Goal: Task Accomplishment & Management: Use online tool/utility

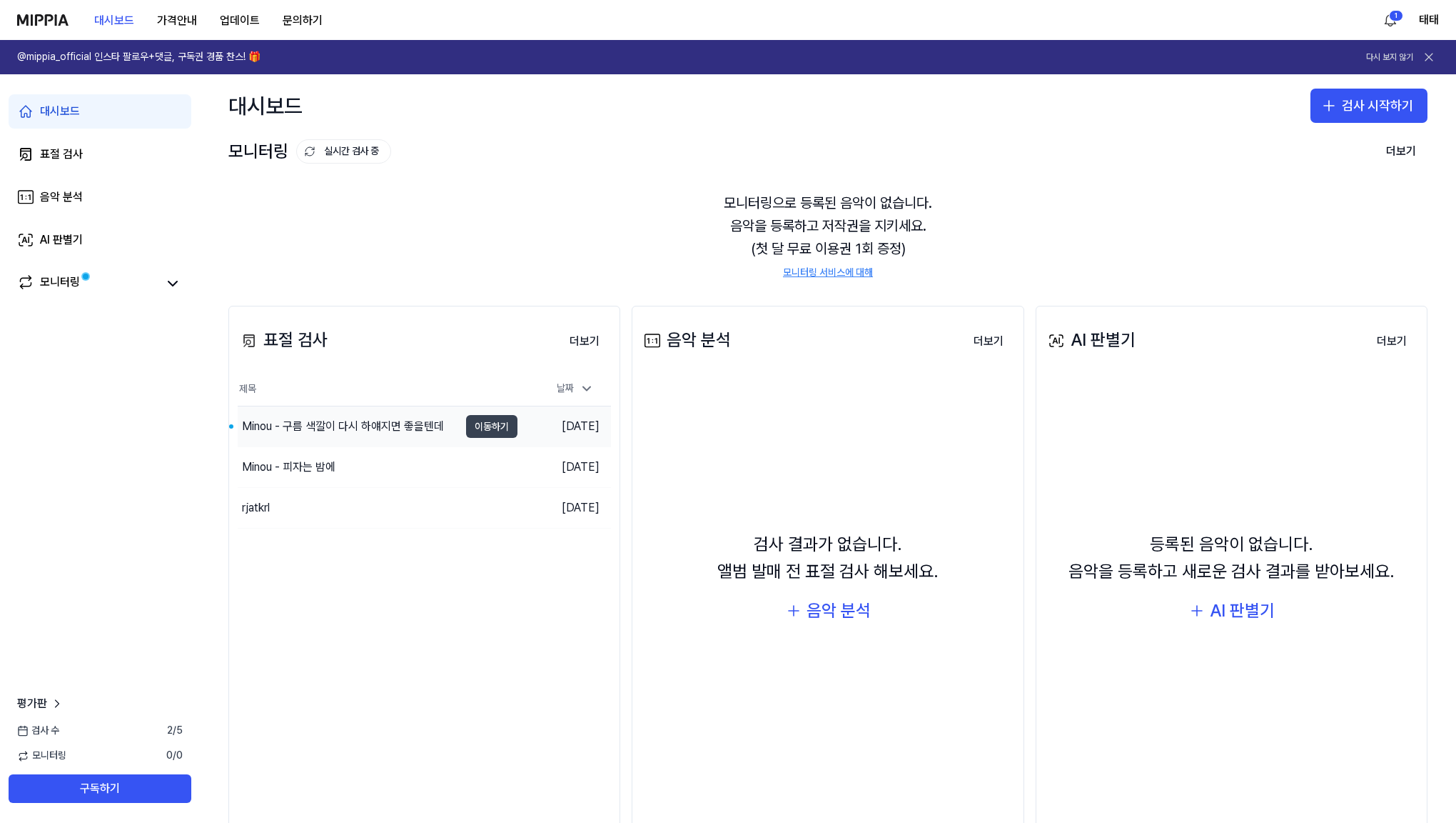
click at [491, 430] on button "이동하기" at bounding box center [491, 426] width 51 height 23
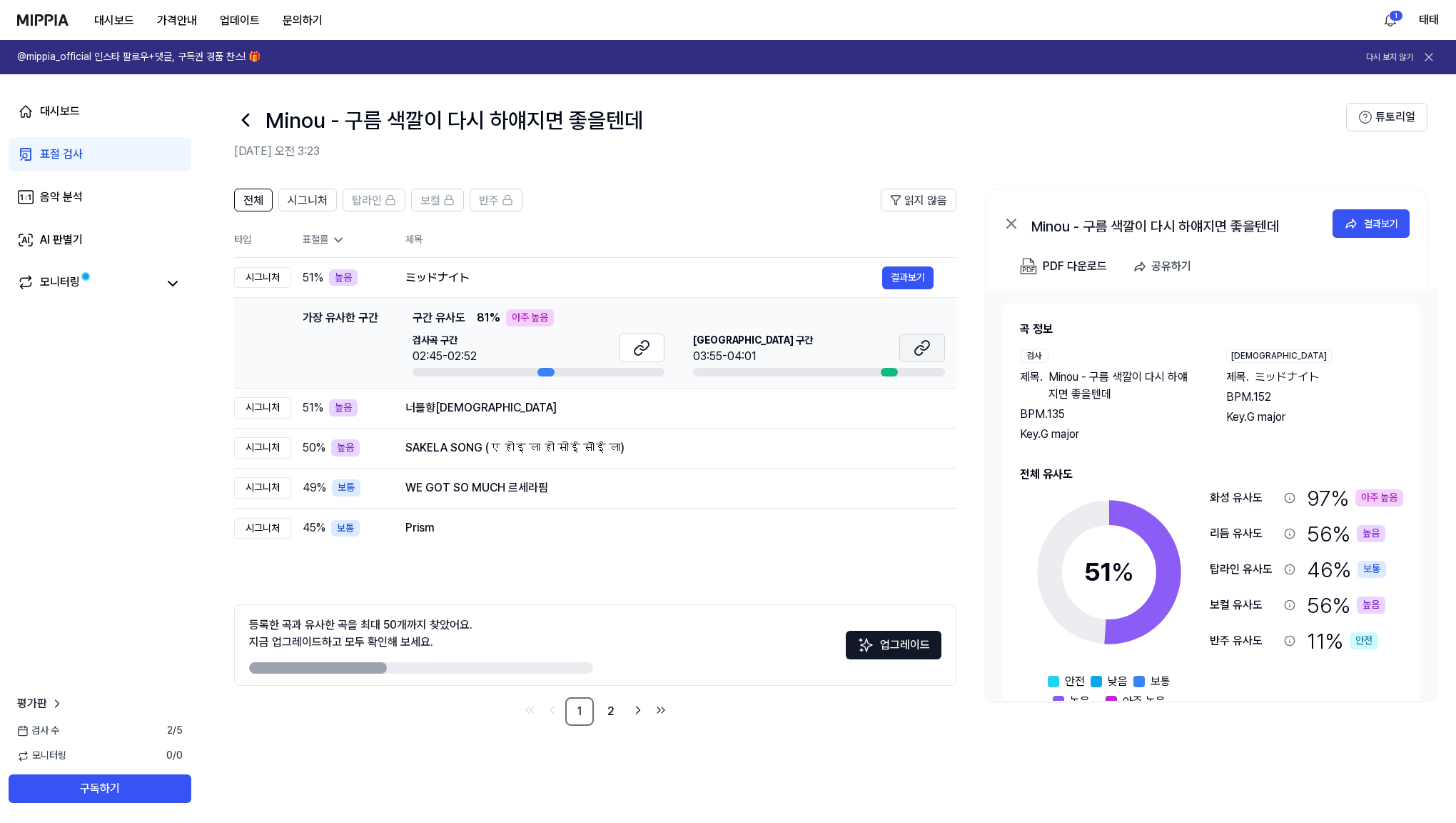
click at [911, 344] on button at bounding box center [921, 348] width 46 height 29
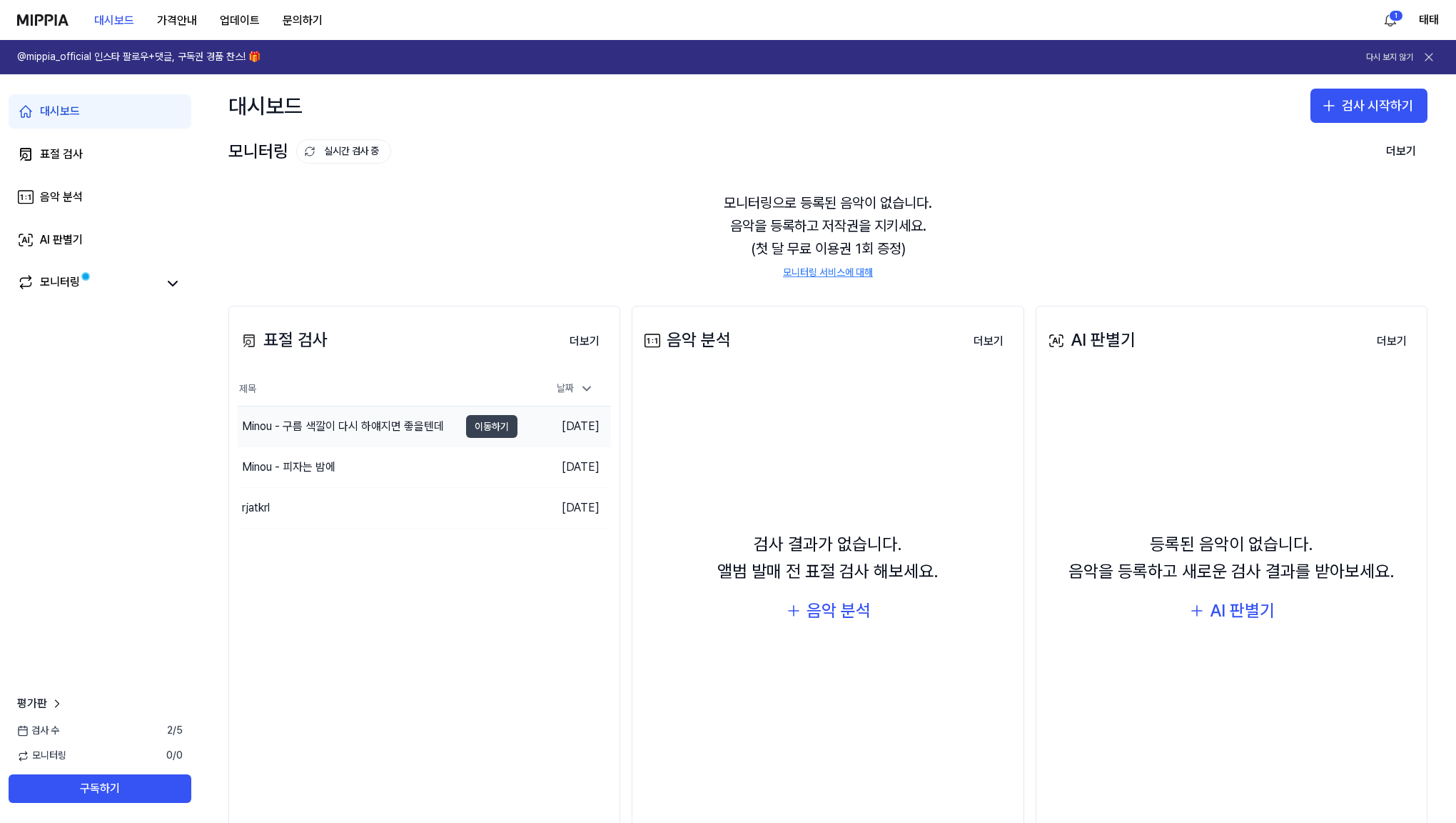
click at [488, 427] on button "이동하기" at bounding box center [491, 426] width 51 height 23
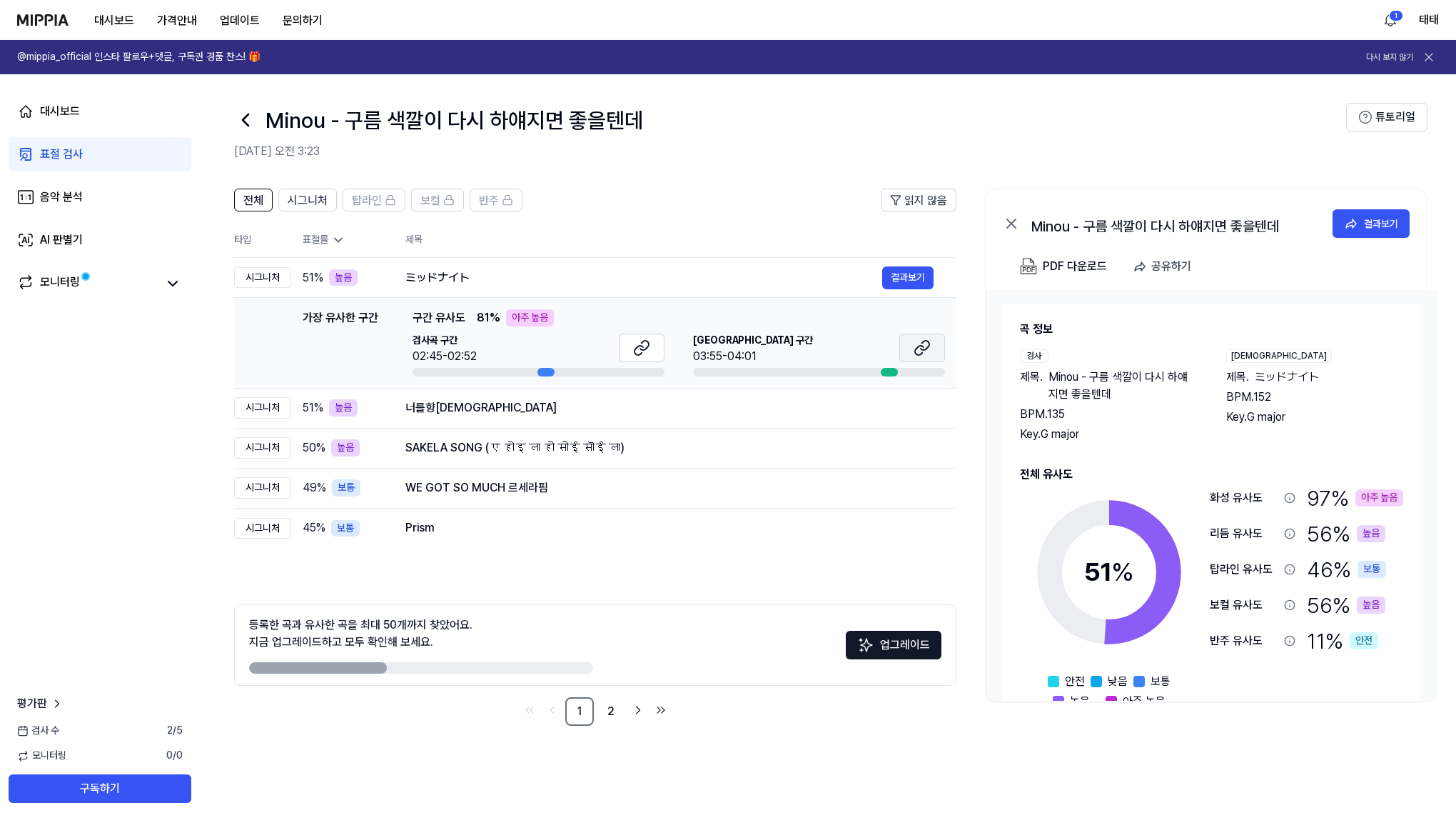
click at [914, 352] on icon at bounding box center [922, 348] width 17 height 17
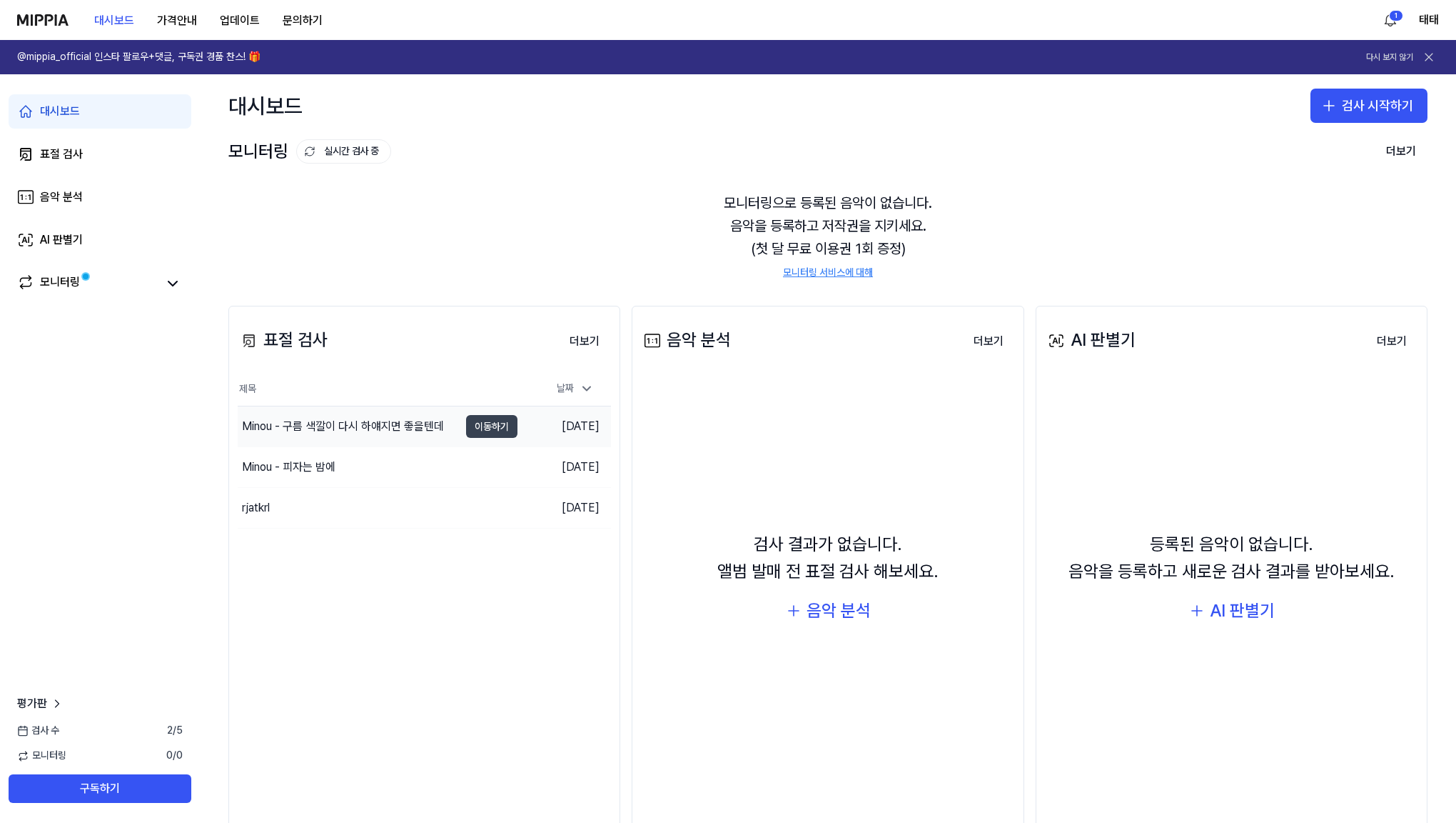
click at [506, 426] on button "이동하기" at bounding box center [491, 426] width 51 height 23
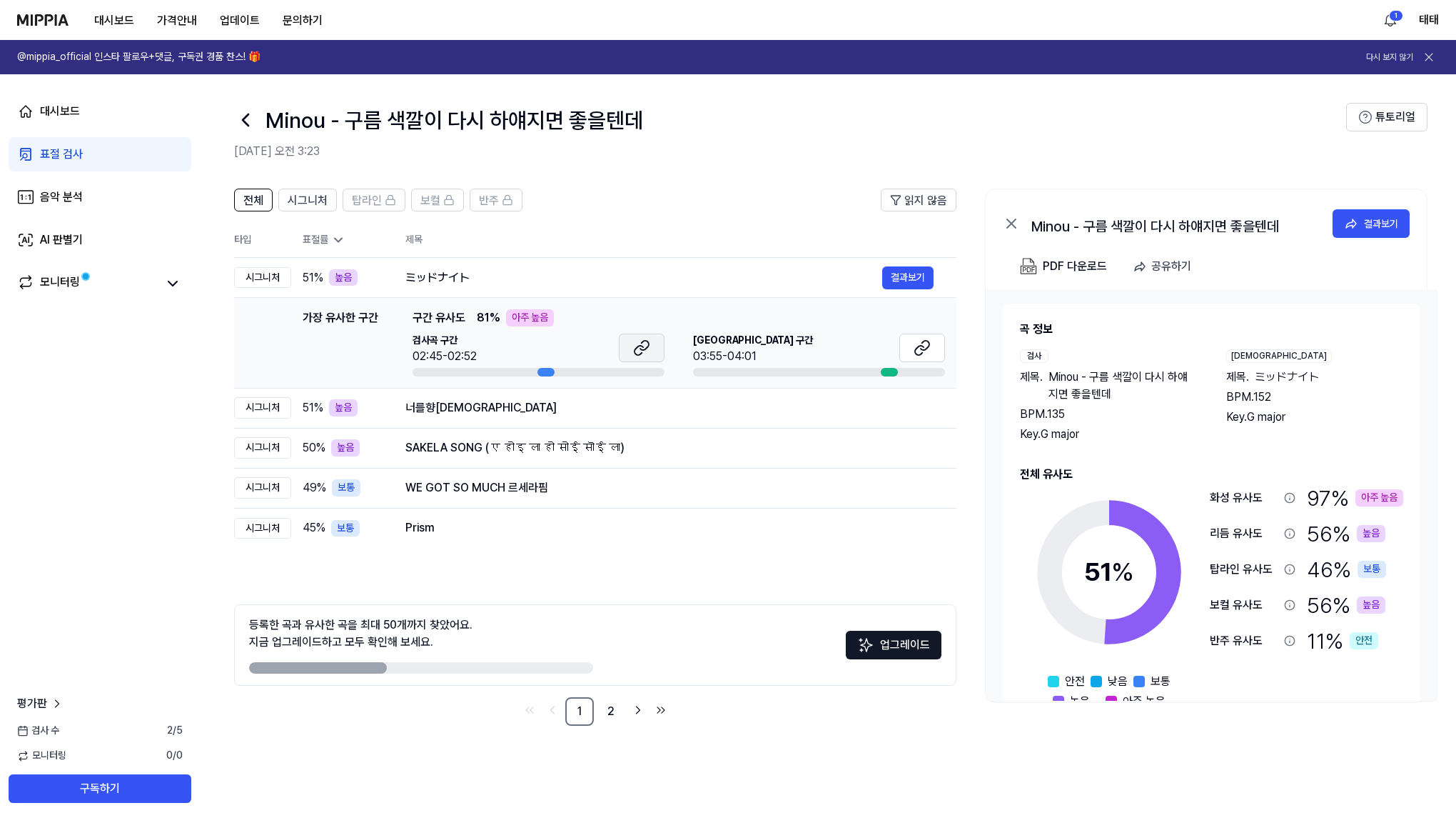
click at [636, 355] on icon at bounding box center [638, 350] width 8 height 9
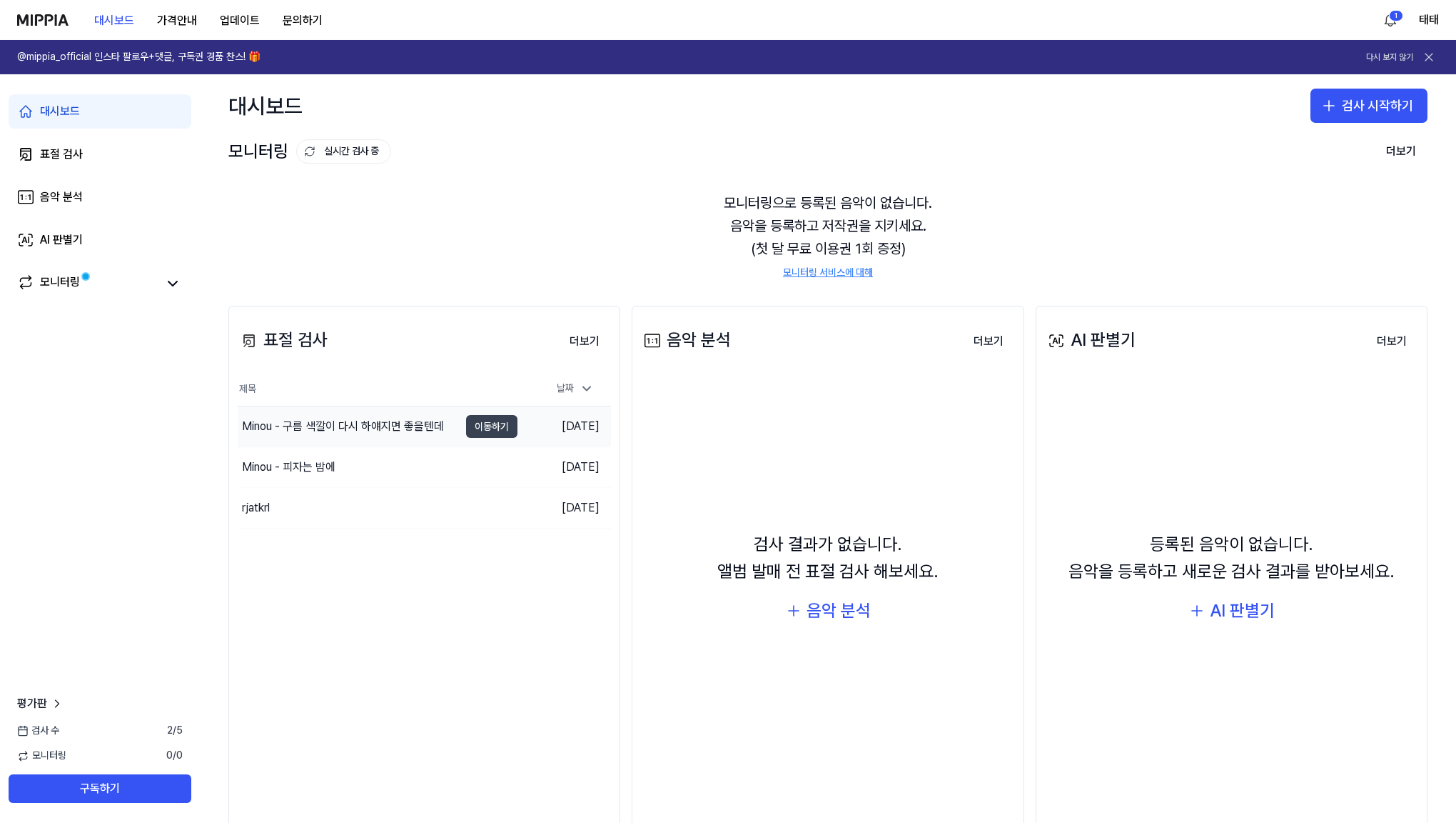
click at [493, 429] on button "이동하기" at bounding box center [491, 426] width 51 height 23
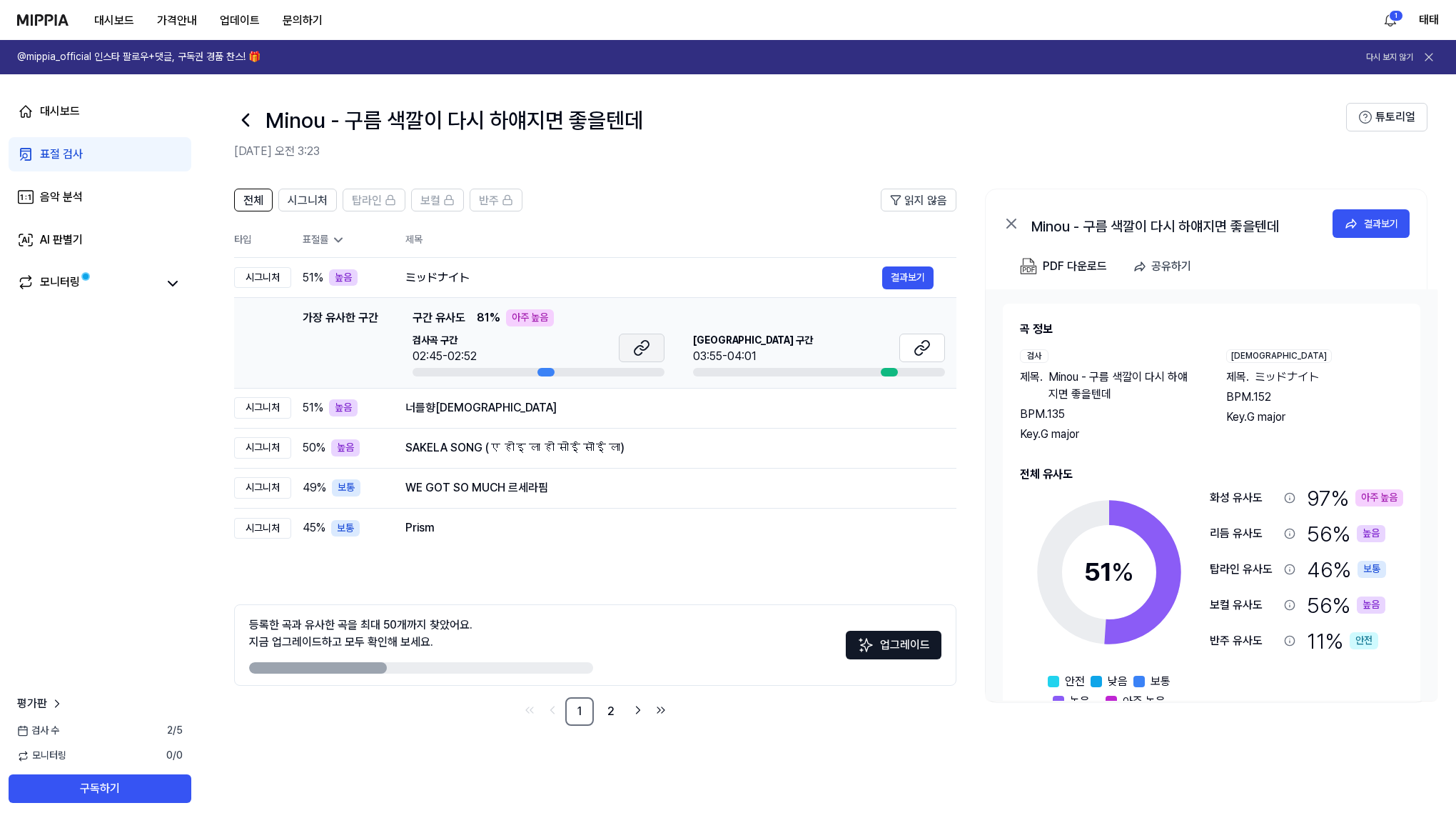
click at [650, 350] on button at bounding box center [641, 348] width 46 height 29
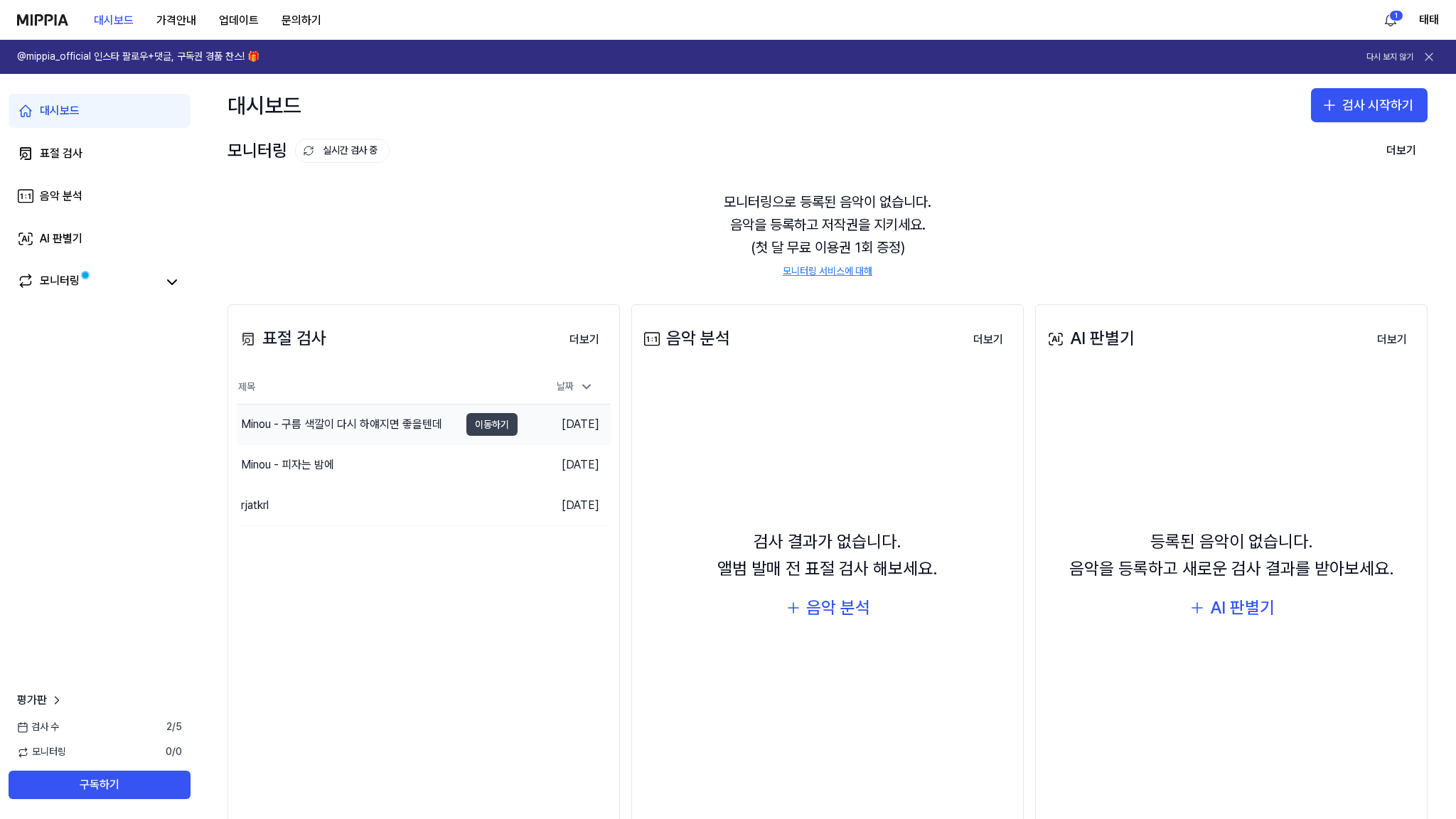
click at [497, 429] on button "이동하기" at bounding box center [492, 424] width 51 height 23
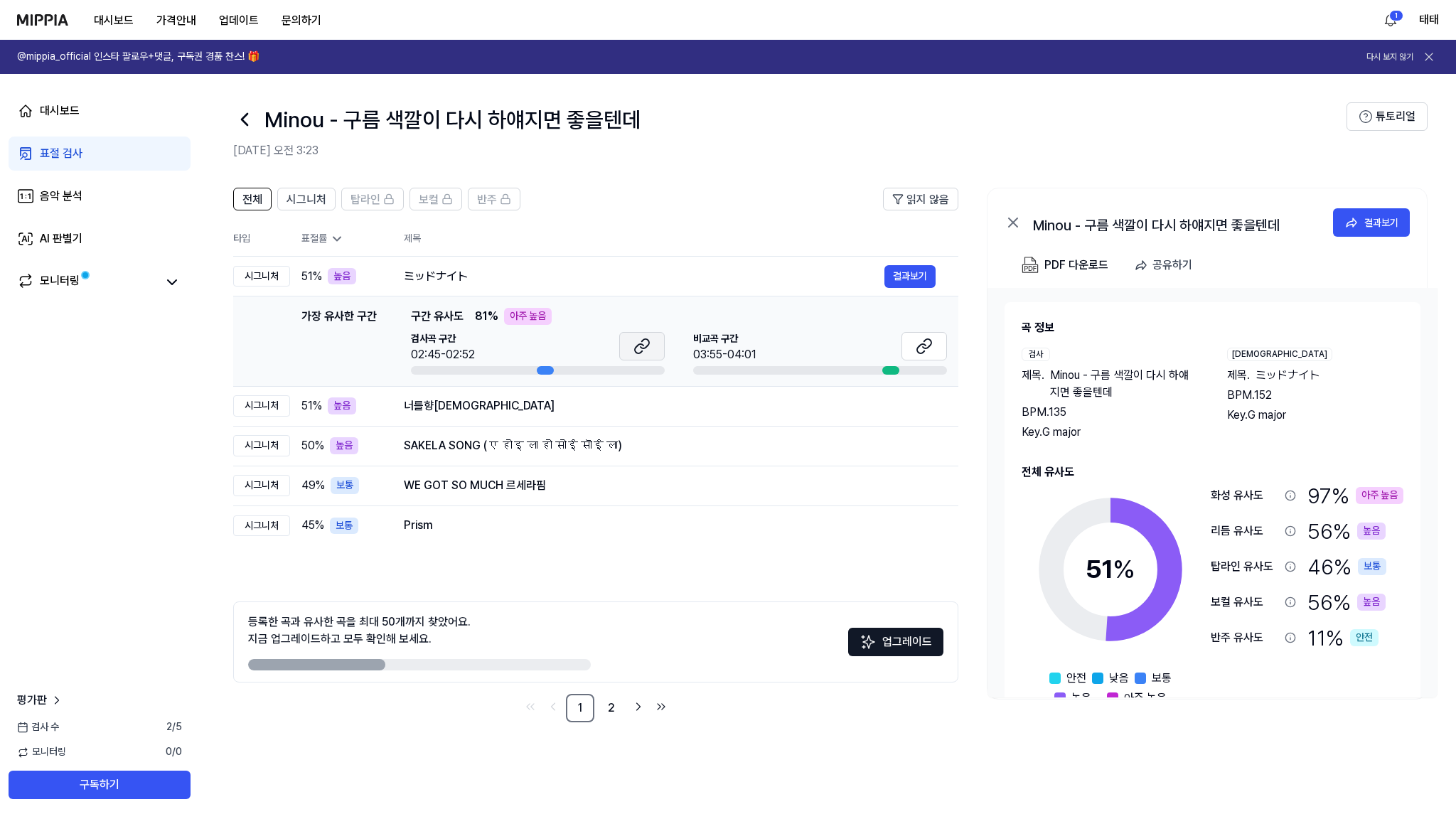
click at [638, 346] on icon at bounding box center [642, 346] width 17 height 17
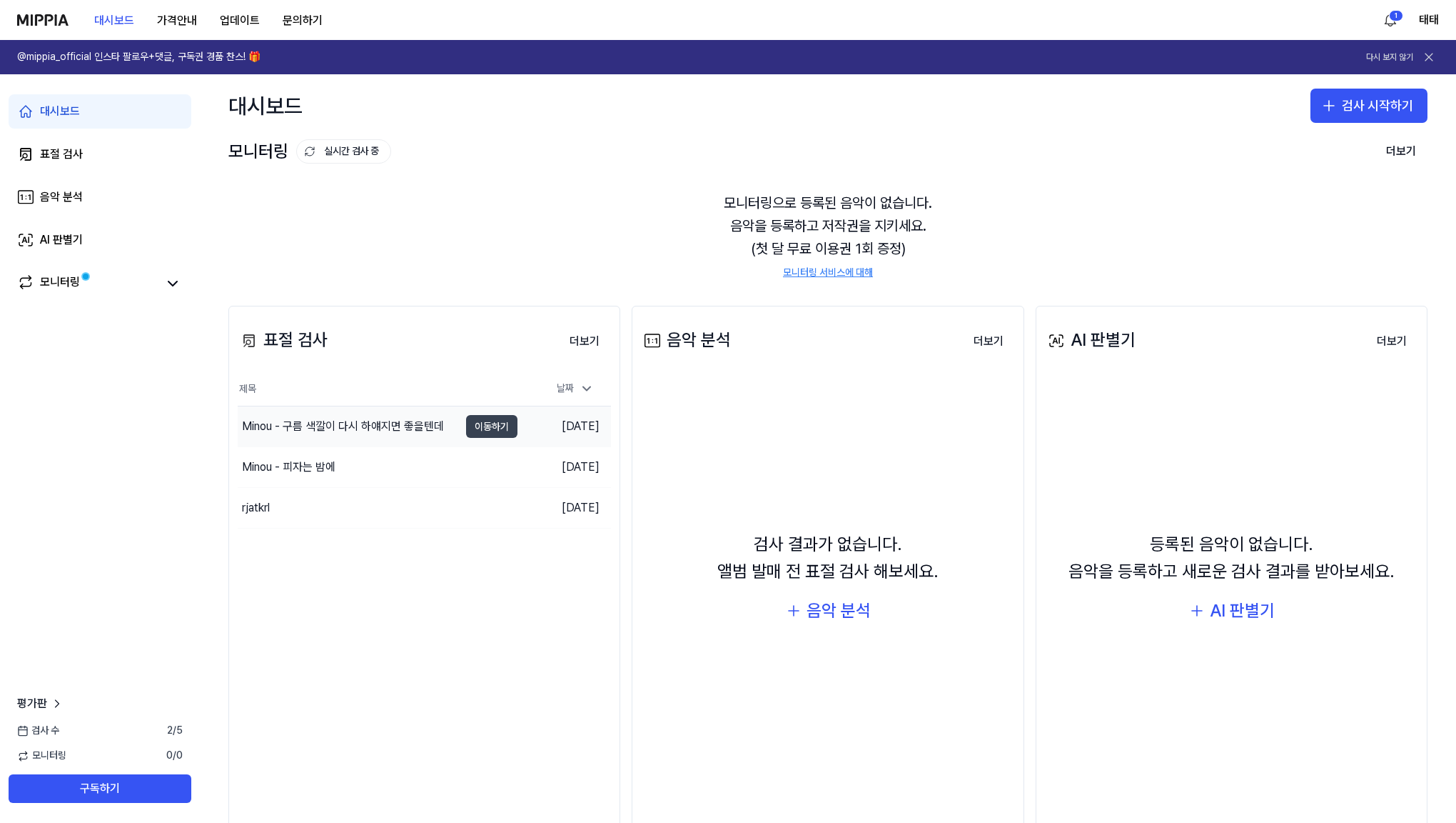
click at [504, 423] on button "이동하기" at bounding box center [491, 426] width 51 height 23
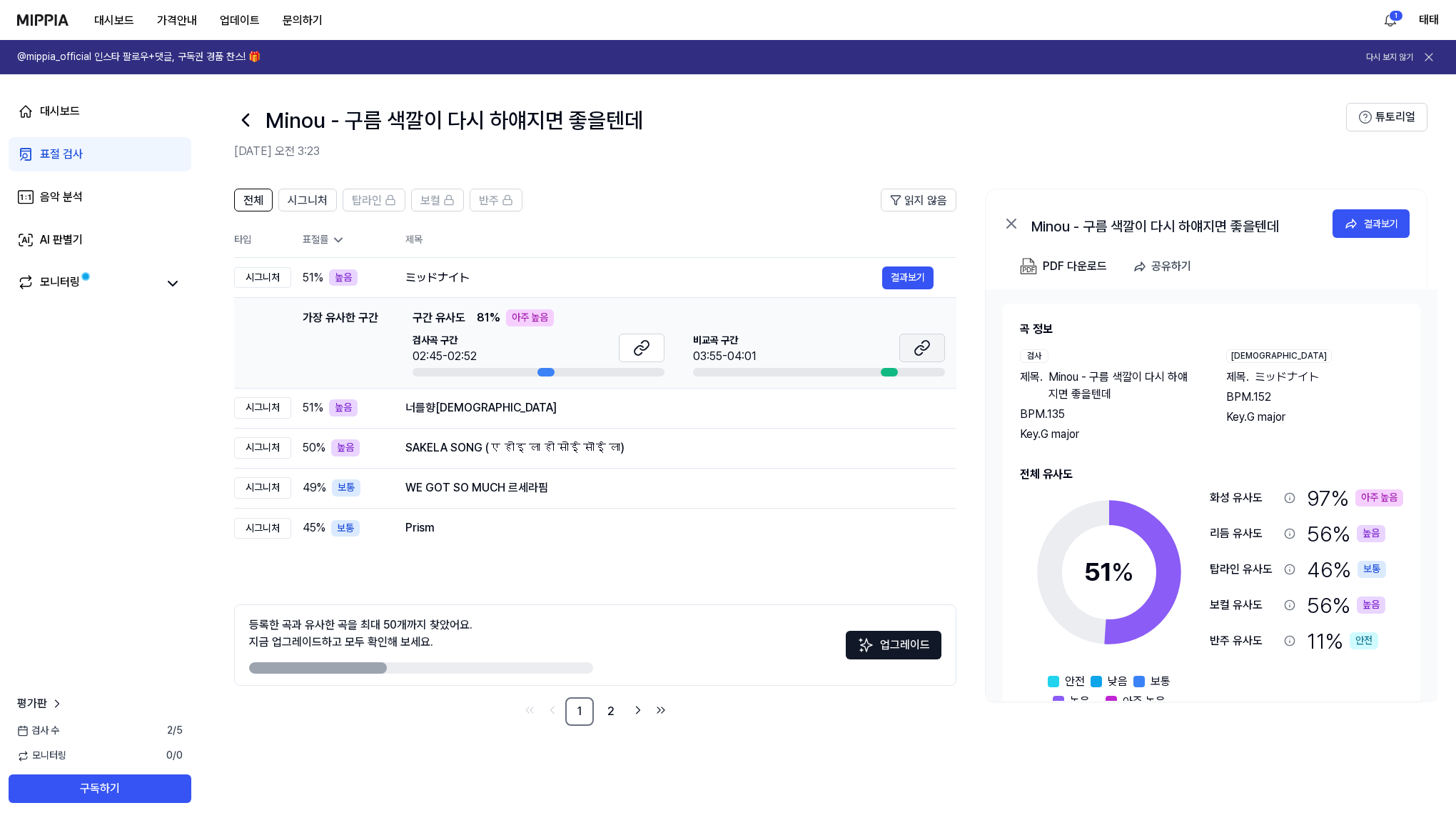
click at [919, 352] on icon at bounding box center [922, 348] width 17 height 17
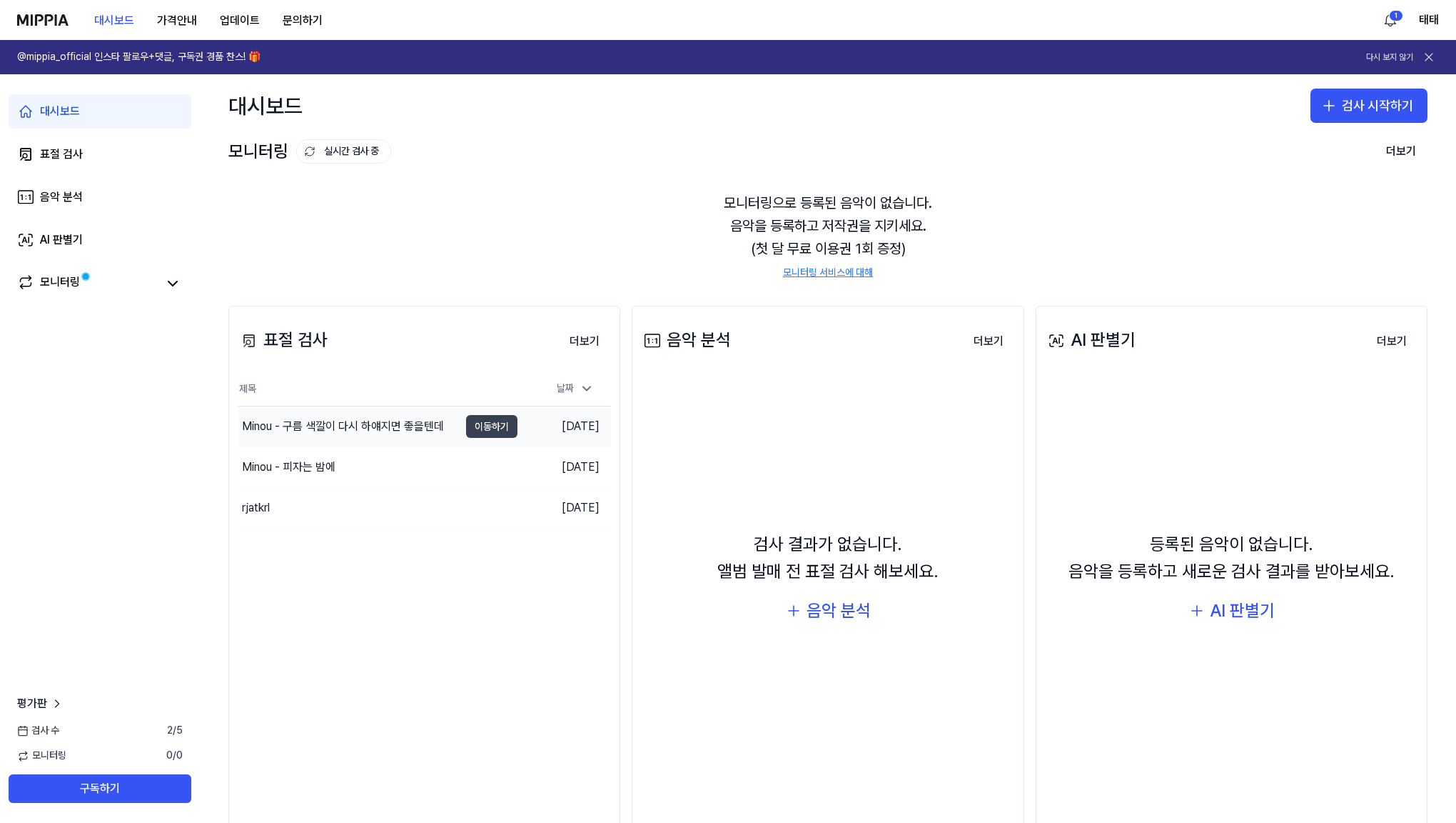
click at [482, 423] on button "이동하기" at bounding box center [491, 426] width 51 height 23
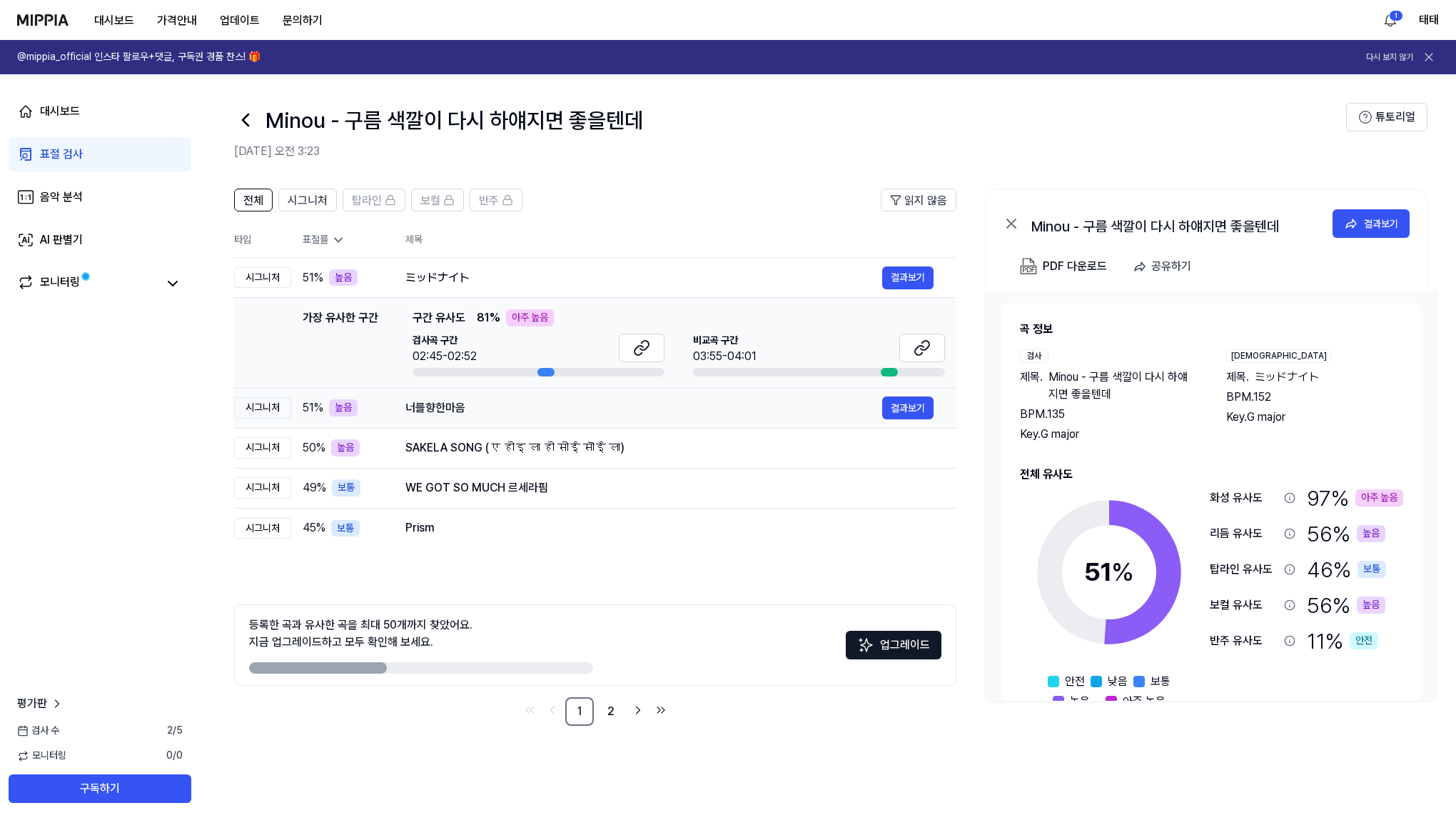
click at [442, 402] on div "너를향한마음" at bounding box center [644, 407] width 477 height 17
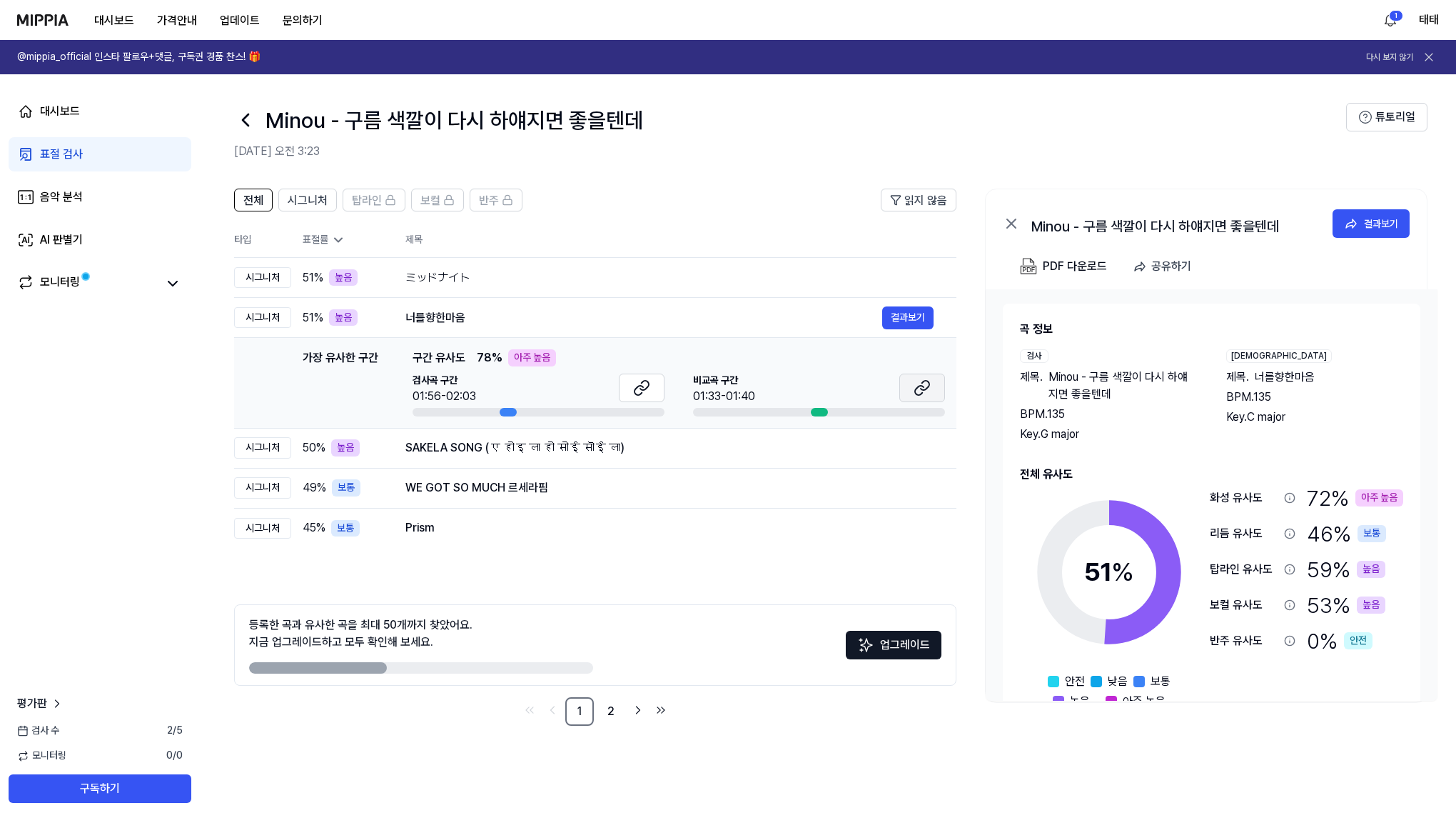
click at [924, 391] on icon at bounding box center [922, 388] width 17 height 17
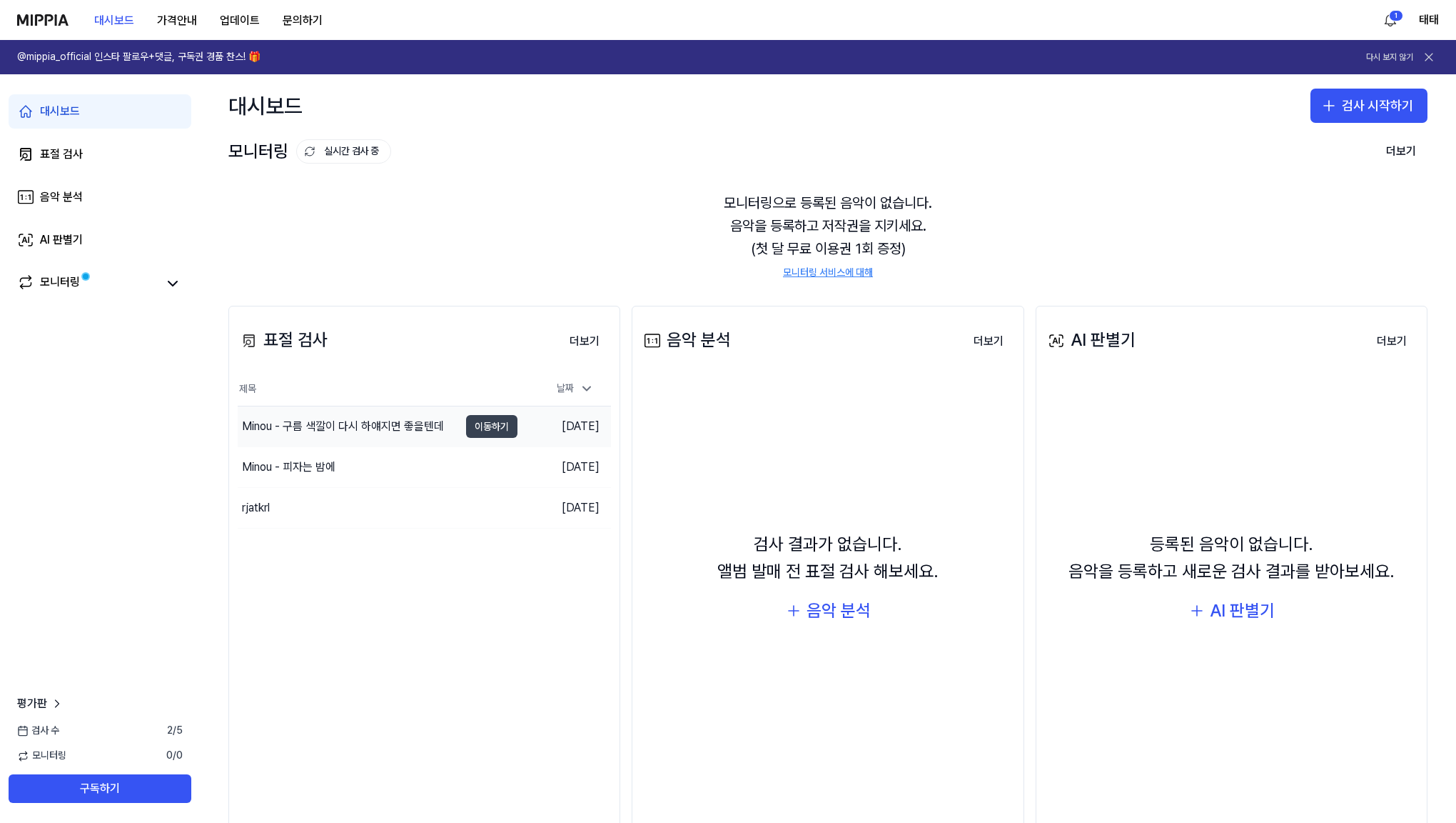
click at [489, 427] on button "이동하기" at bounding box center [491, 426] width 51 height 23
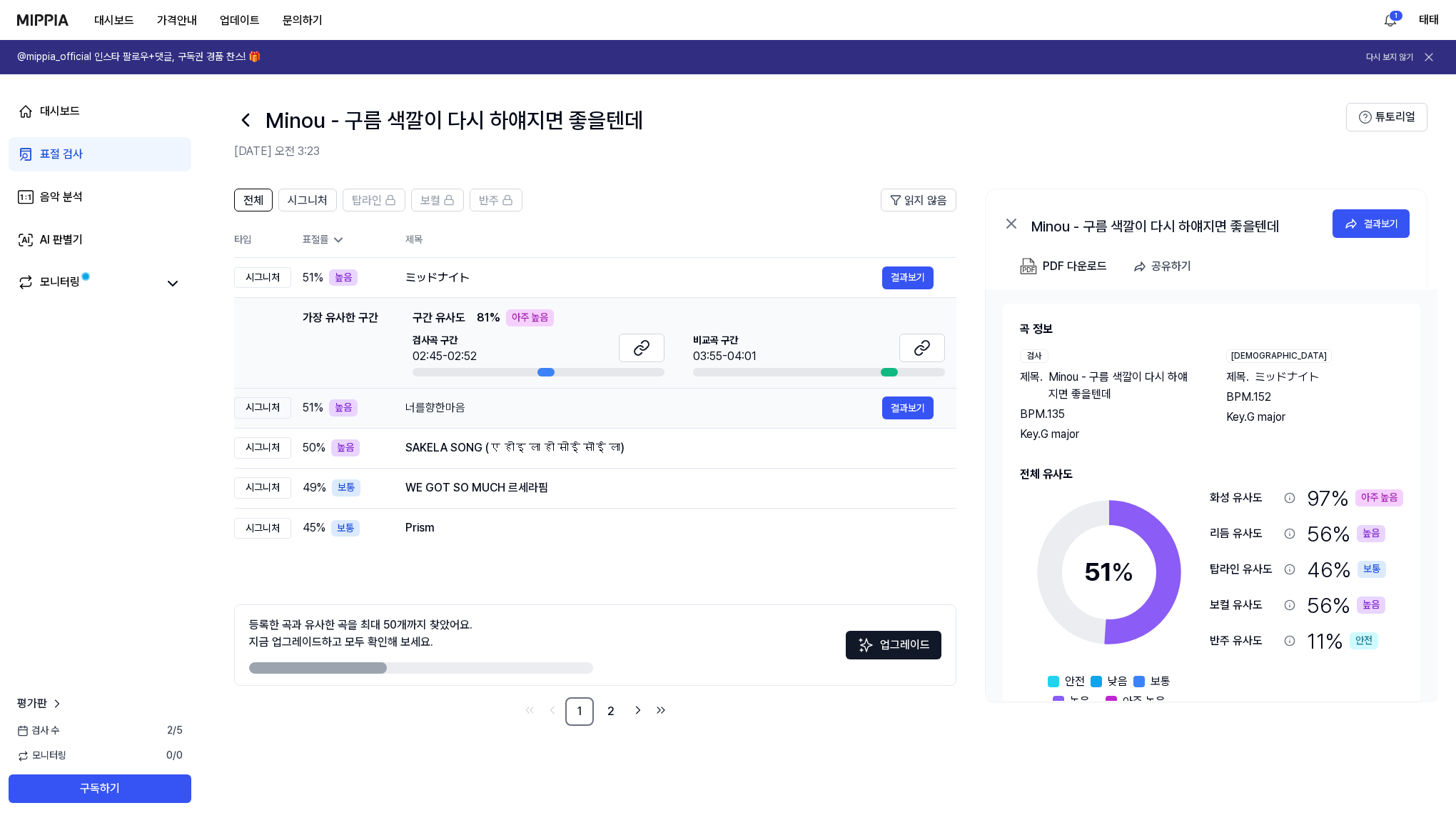
click at [464, 413] on div "너를향한마음" at bounding box center [644, 407] width 477 height 17
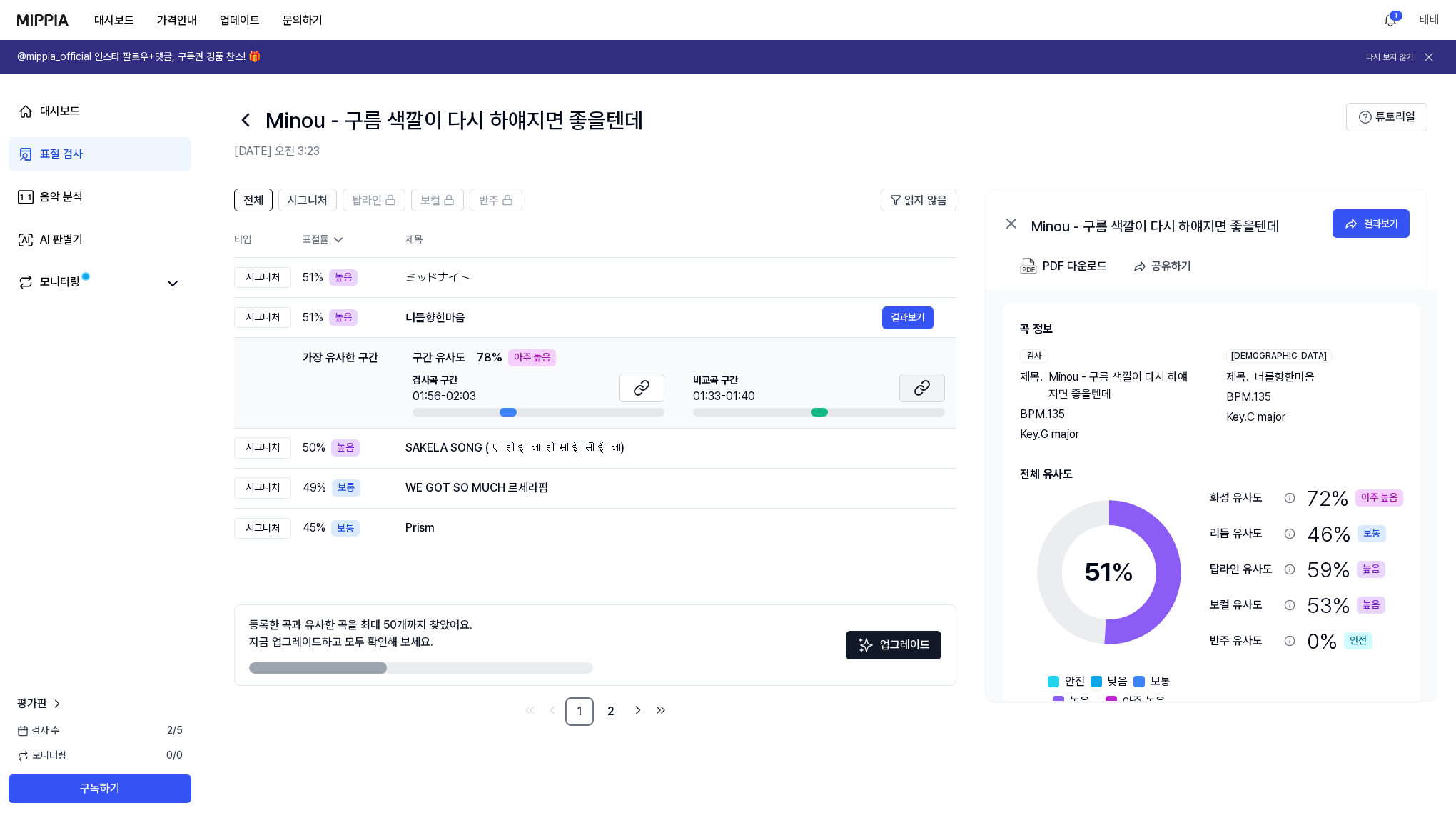
click at [926, 391] on icon at bounding box center [922, 388] width 17 height 17
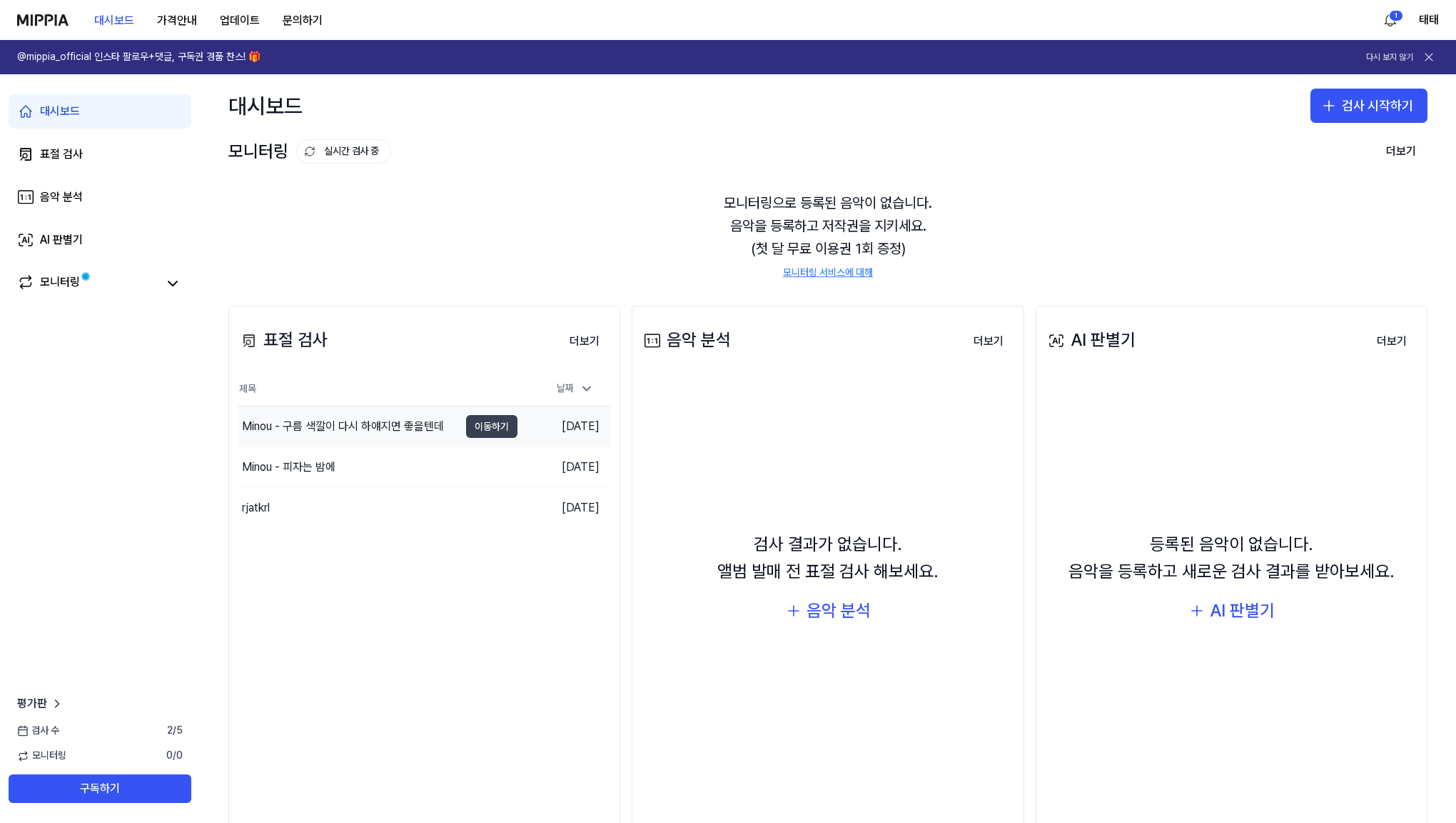
click at [487, 425] on button "이동하기" at bounding box center [491, 426] width 51 height 23
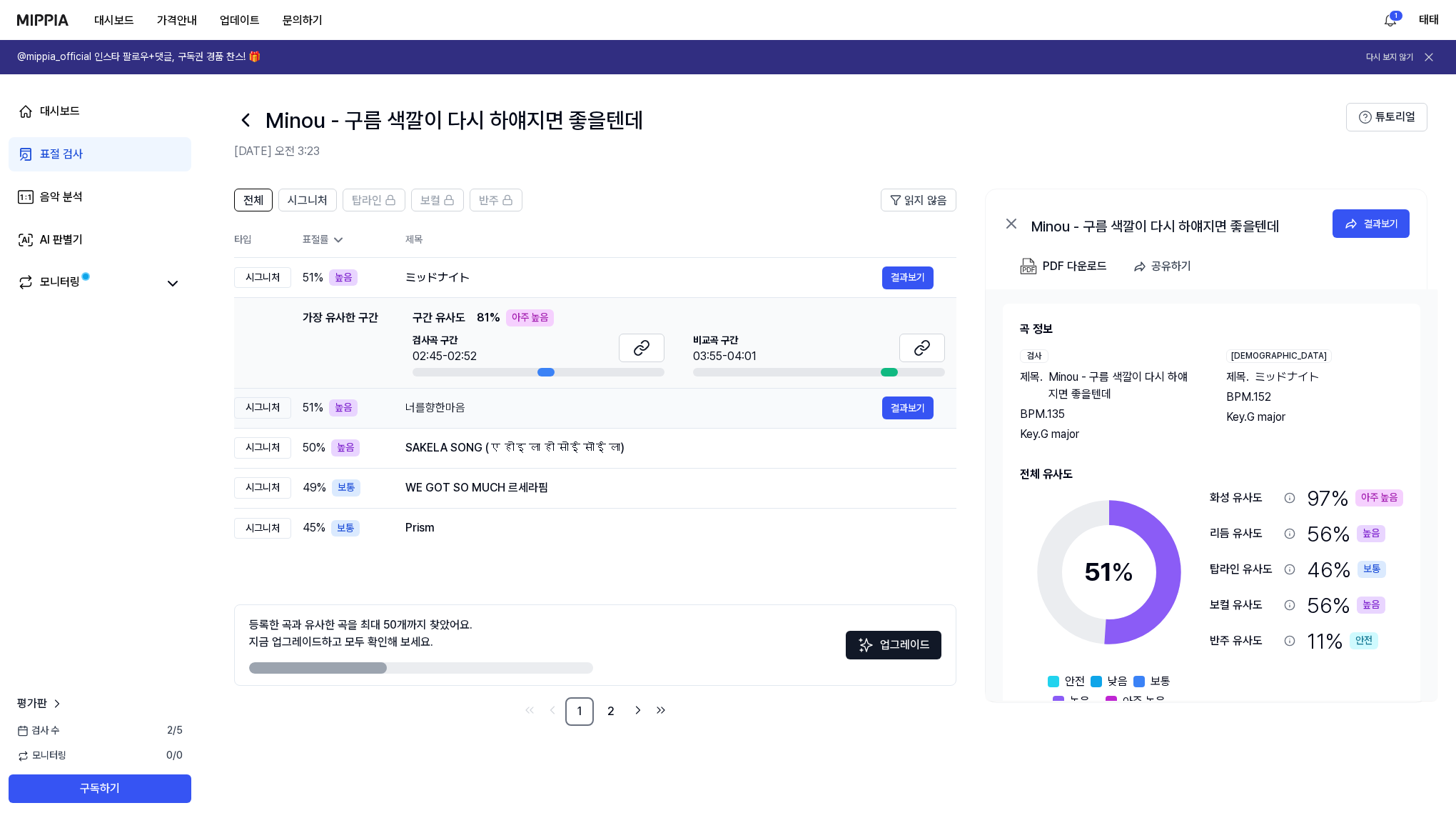
click at [437, 406] on div "너를향한마음" at bounding box center [644, 407] width 477 height 17
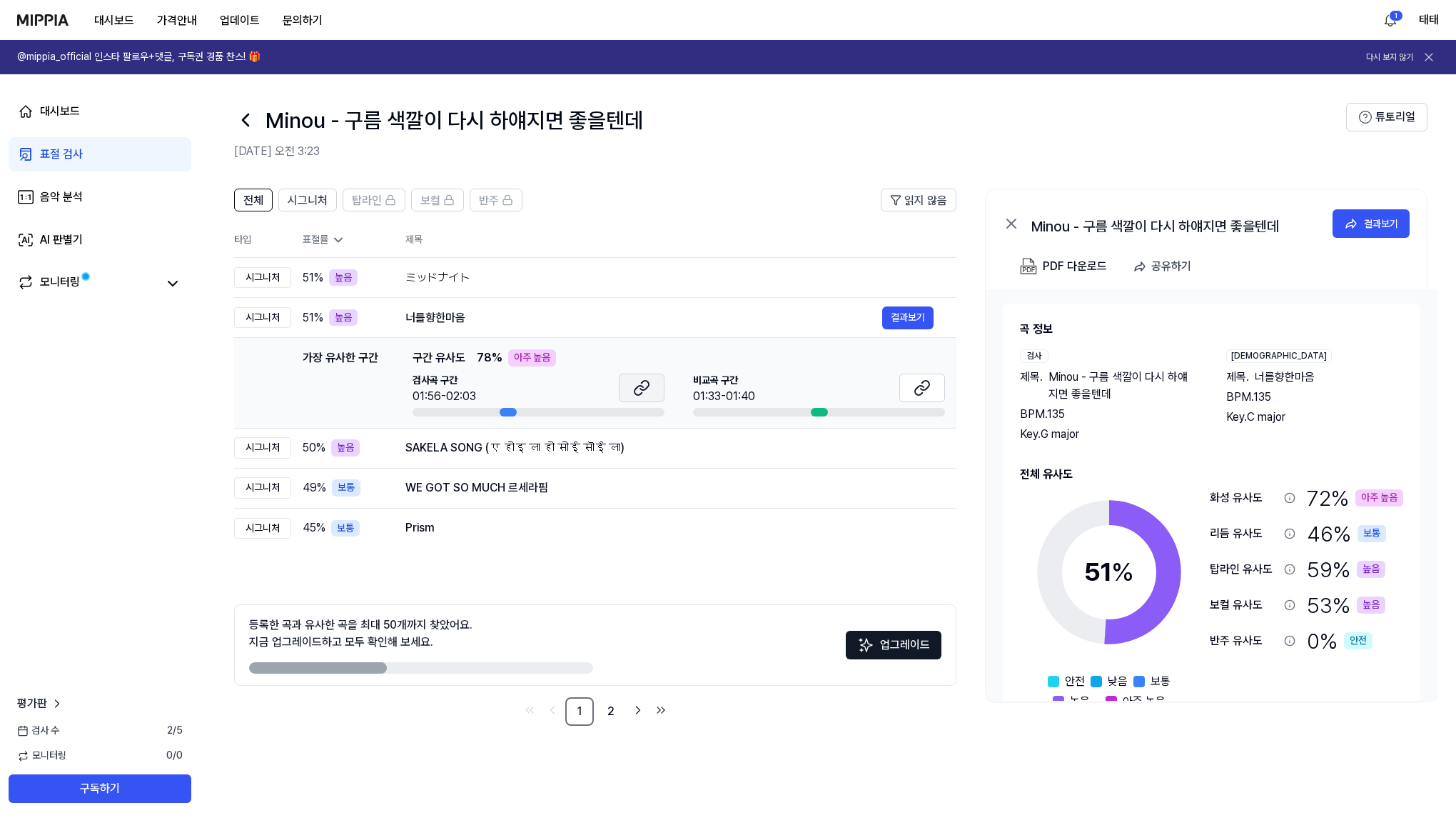
click at [651, 392] on button at bounding box center [641, 388] width 46 height 29
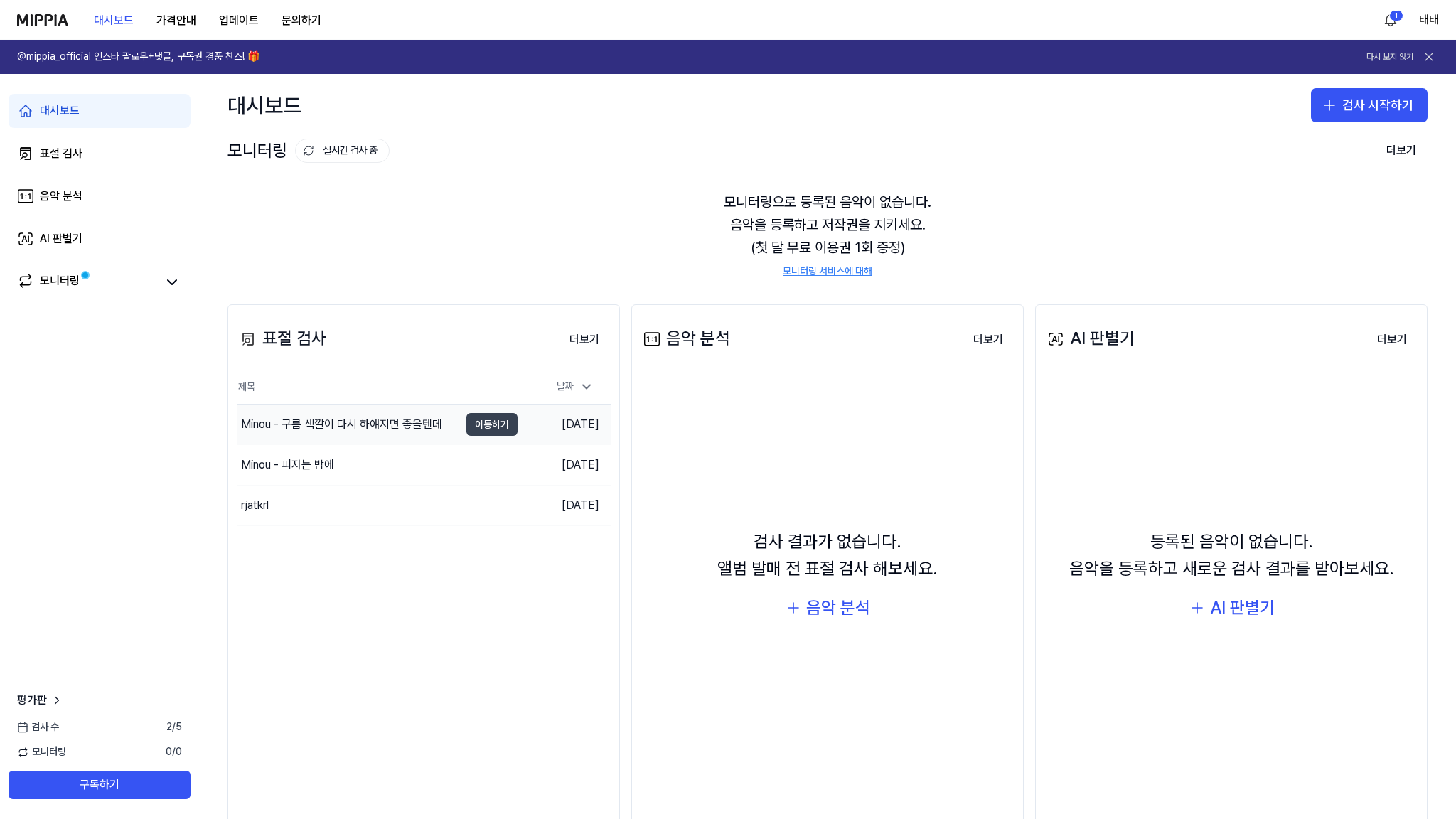
click at [497, 427] on button "이동하기" at bounding box center [492, 424] width 51 height 23
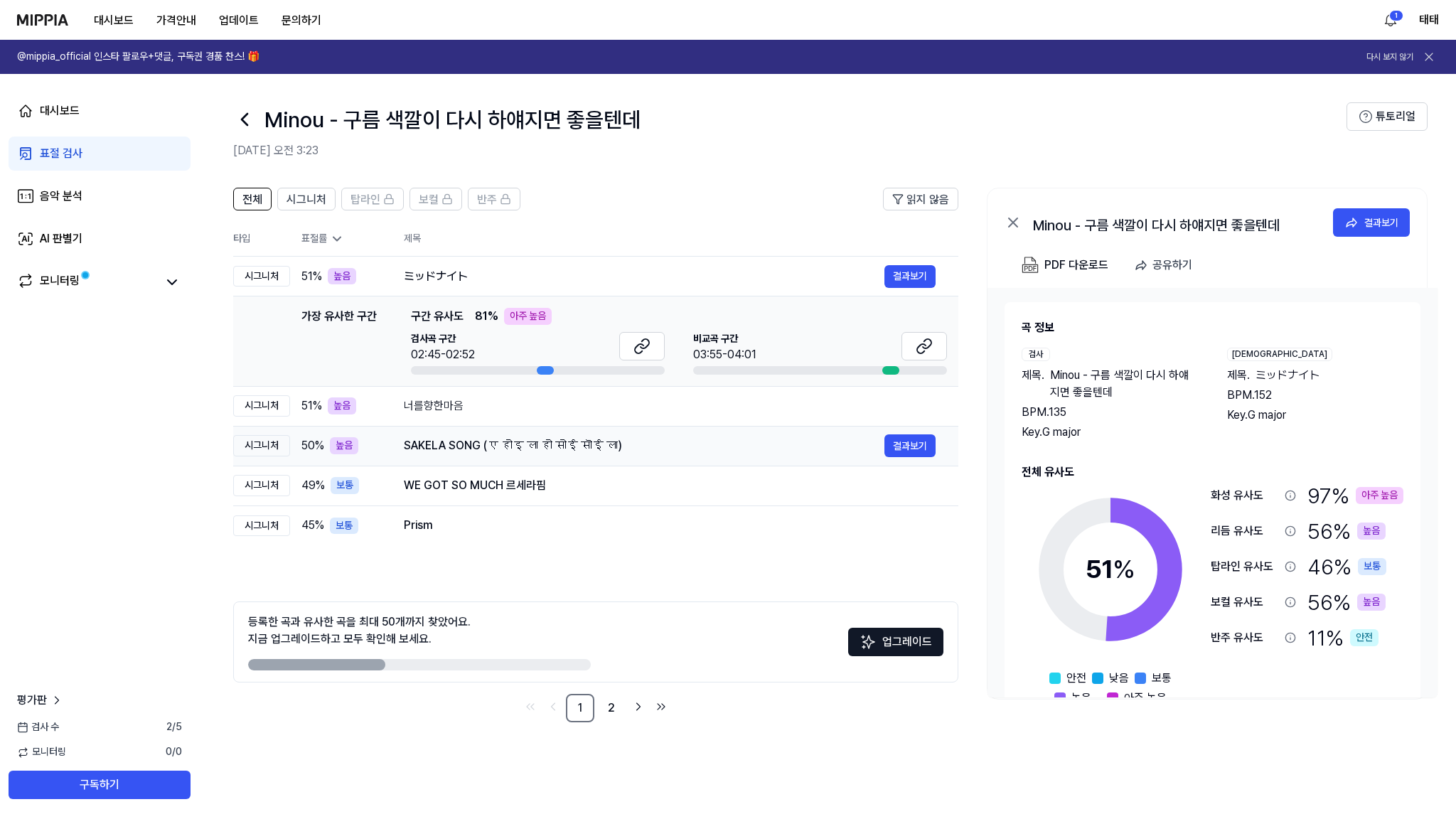
click at [503, 448] on div "SAKELA SONG (ए होइ ला हो सोई सॊई ला)" at bounding box center [644, 445] width 481 height 17
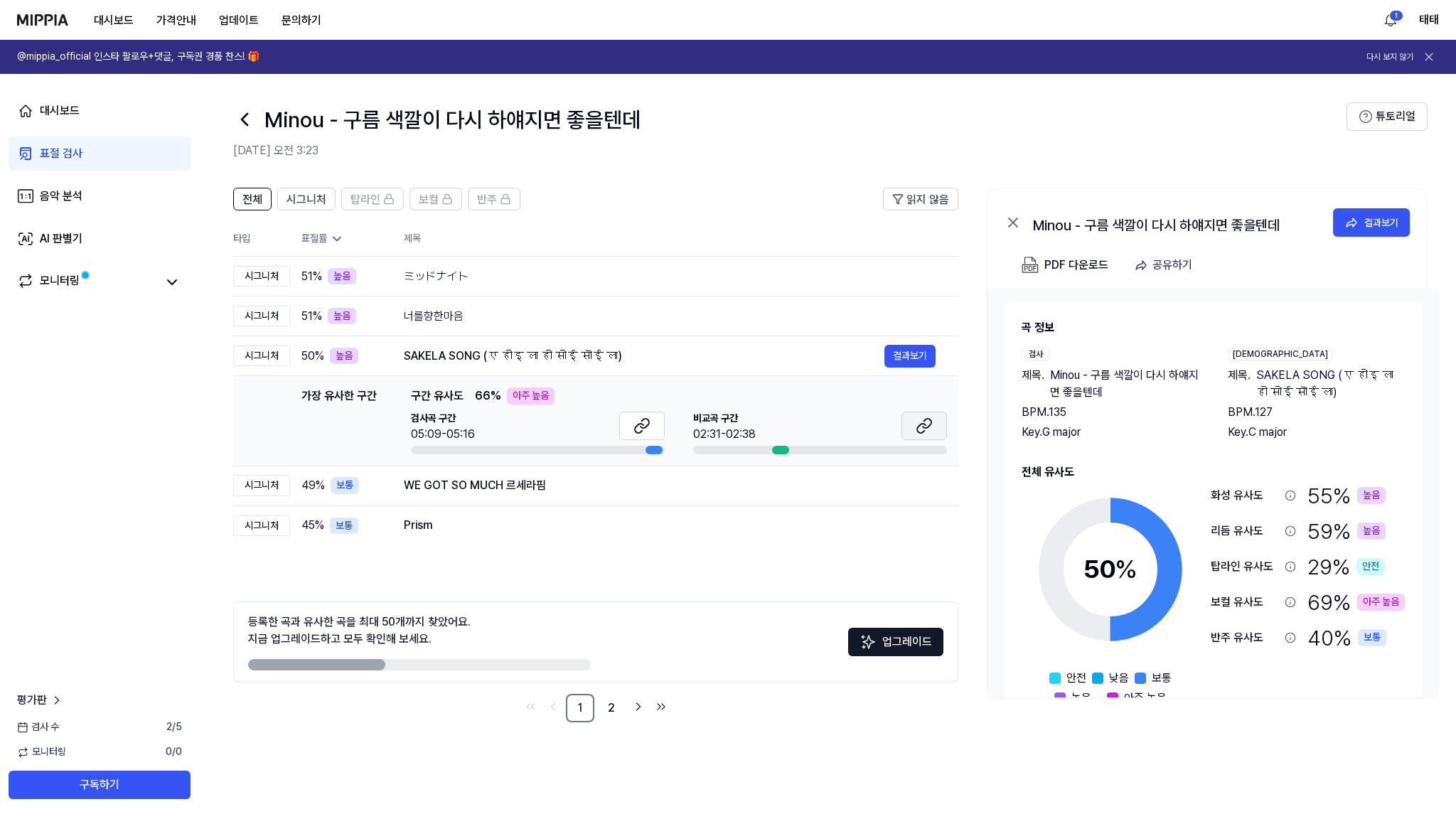
click at [922, 430] on icon at bounding box center [924, 426] width 17 height 17
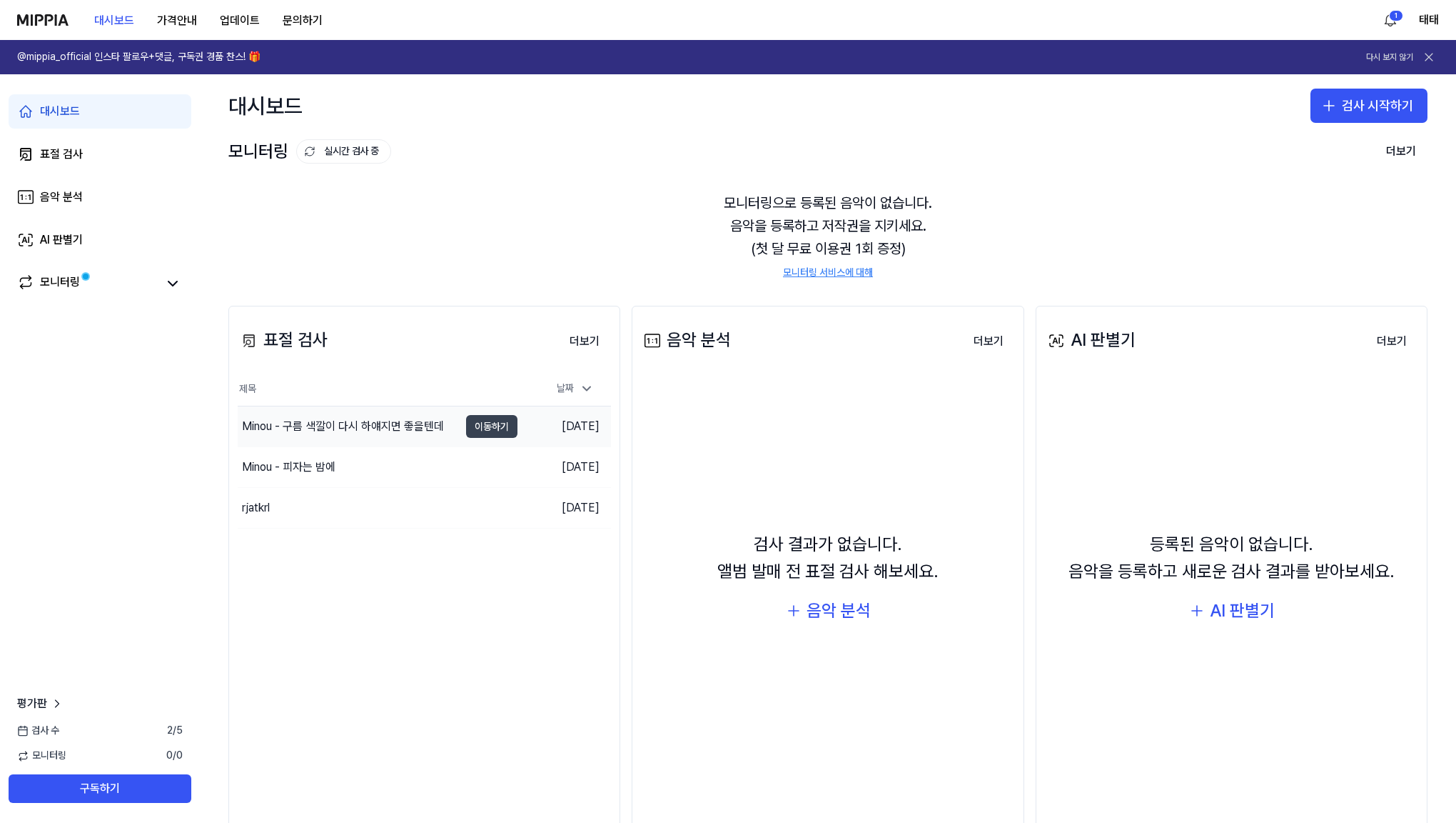
click at [478, 423] on button "이동하기" at bounding box center [491, 426] width 51 height 23
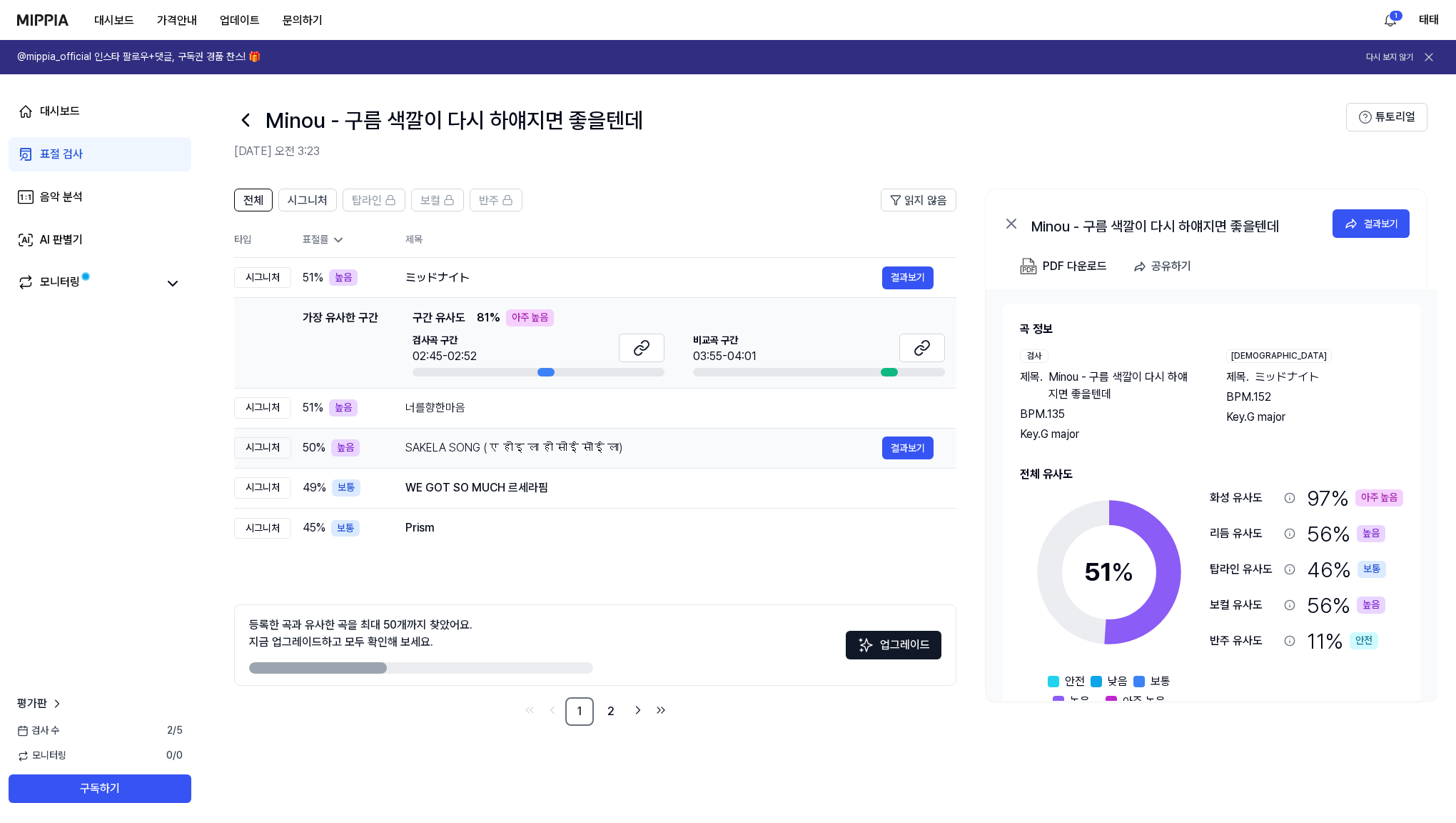
click at [451, 450] on div "SAKELA SONG (ए होइ ला हो सोई सॊई ला)" at bounding box center [644, 447] width 477 height 17
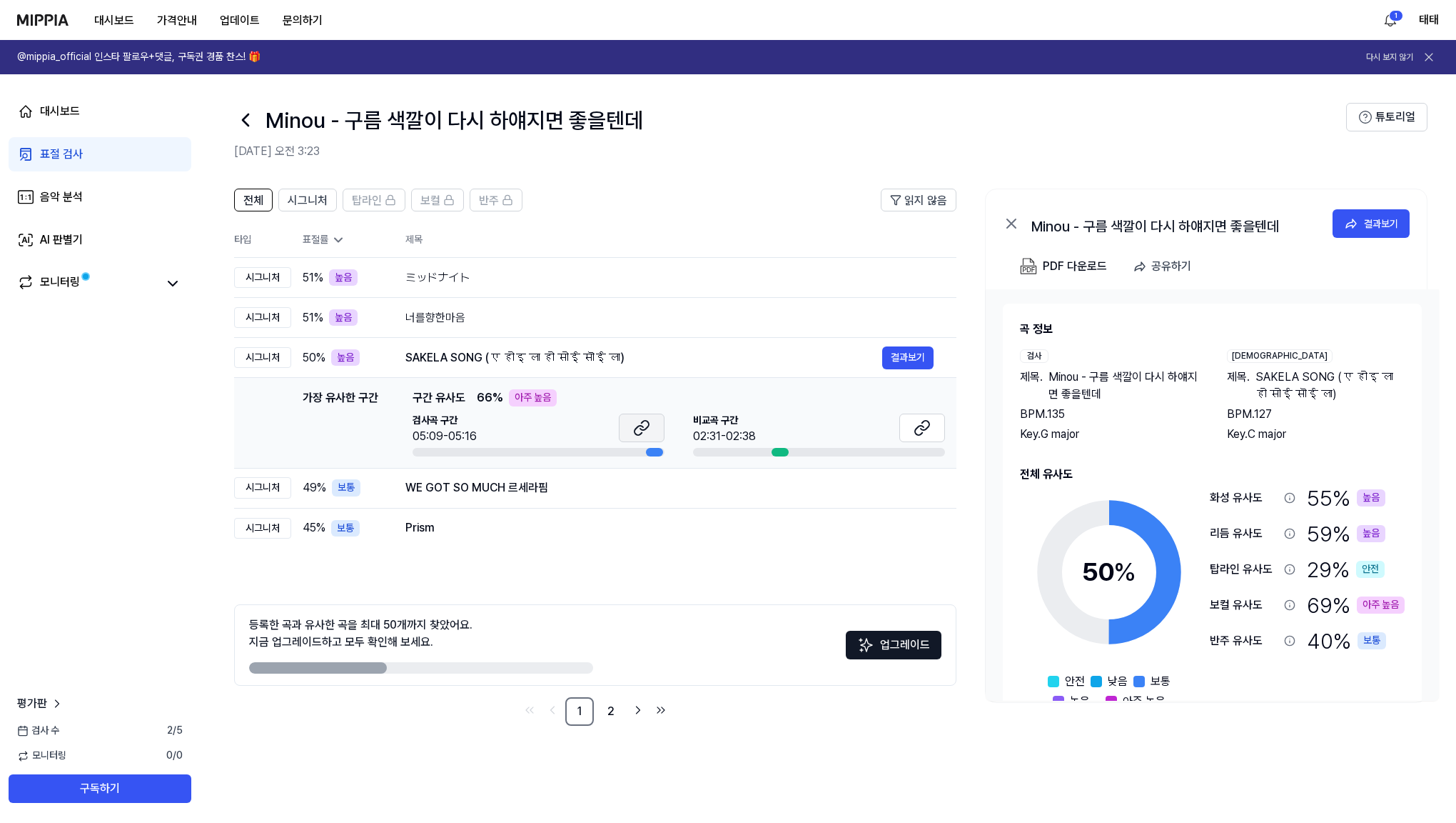
click at [640, 430] on icon at bounding box center [644, 425] width 8 height 9
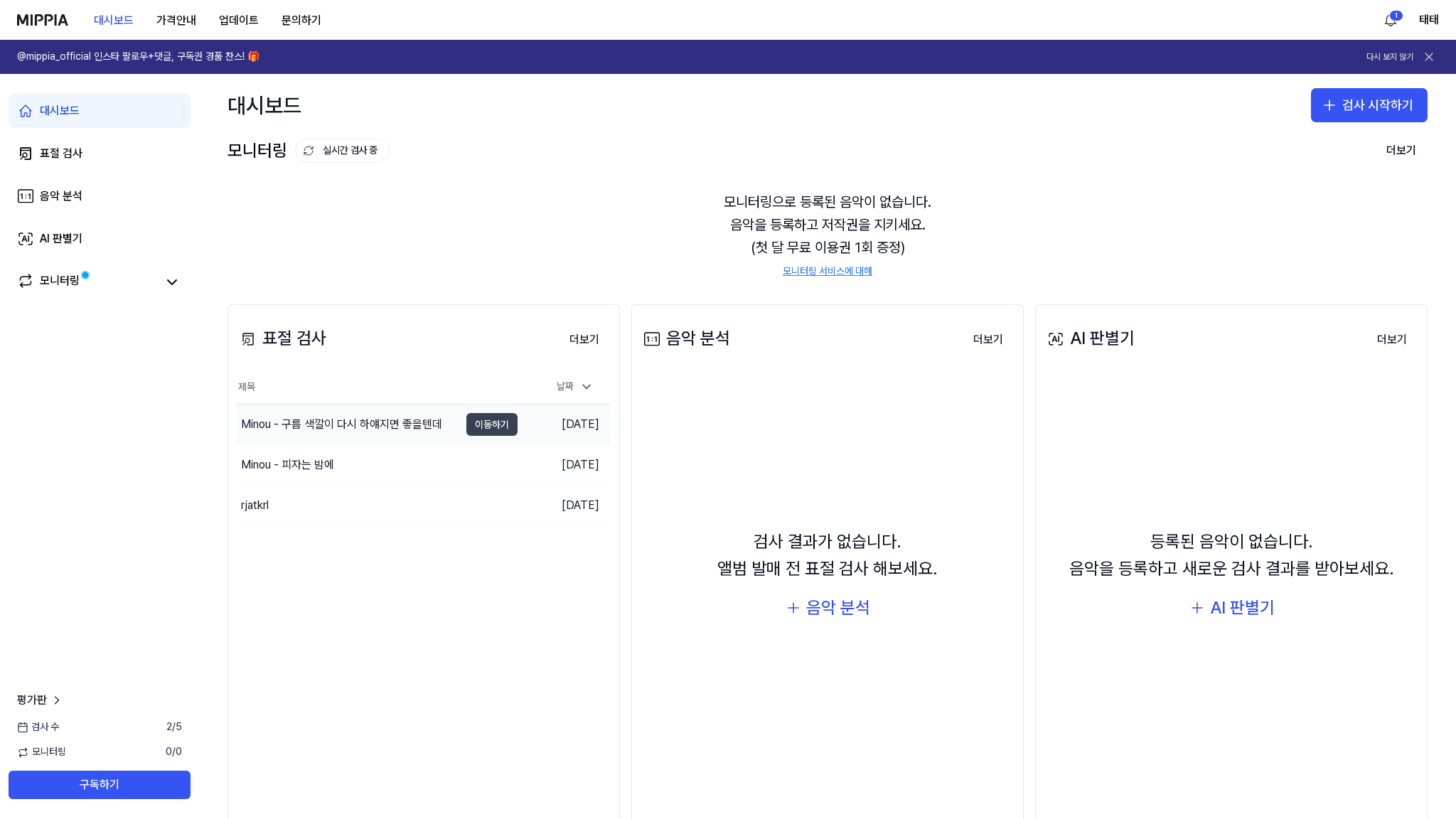
click at [508, 420] on button "이동하기" at bounding box center [492, 424] width 51 height 23
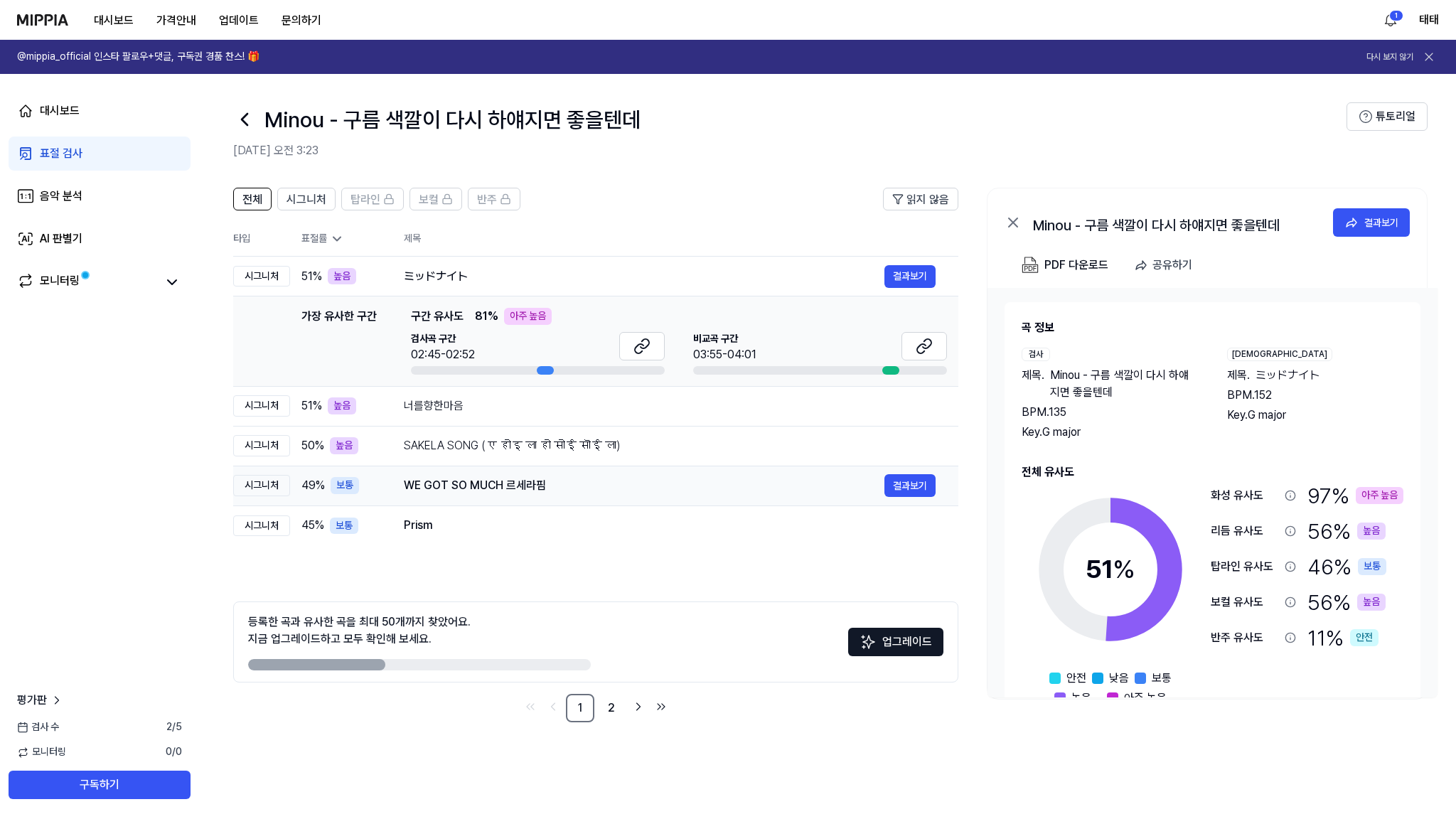
click at [497, 483] on div "WE GOT SO MUCH 르세라핌" at bounding box center [644, 485] width 481 height 17
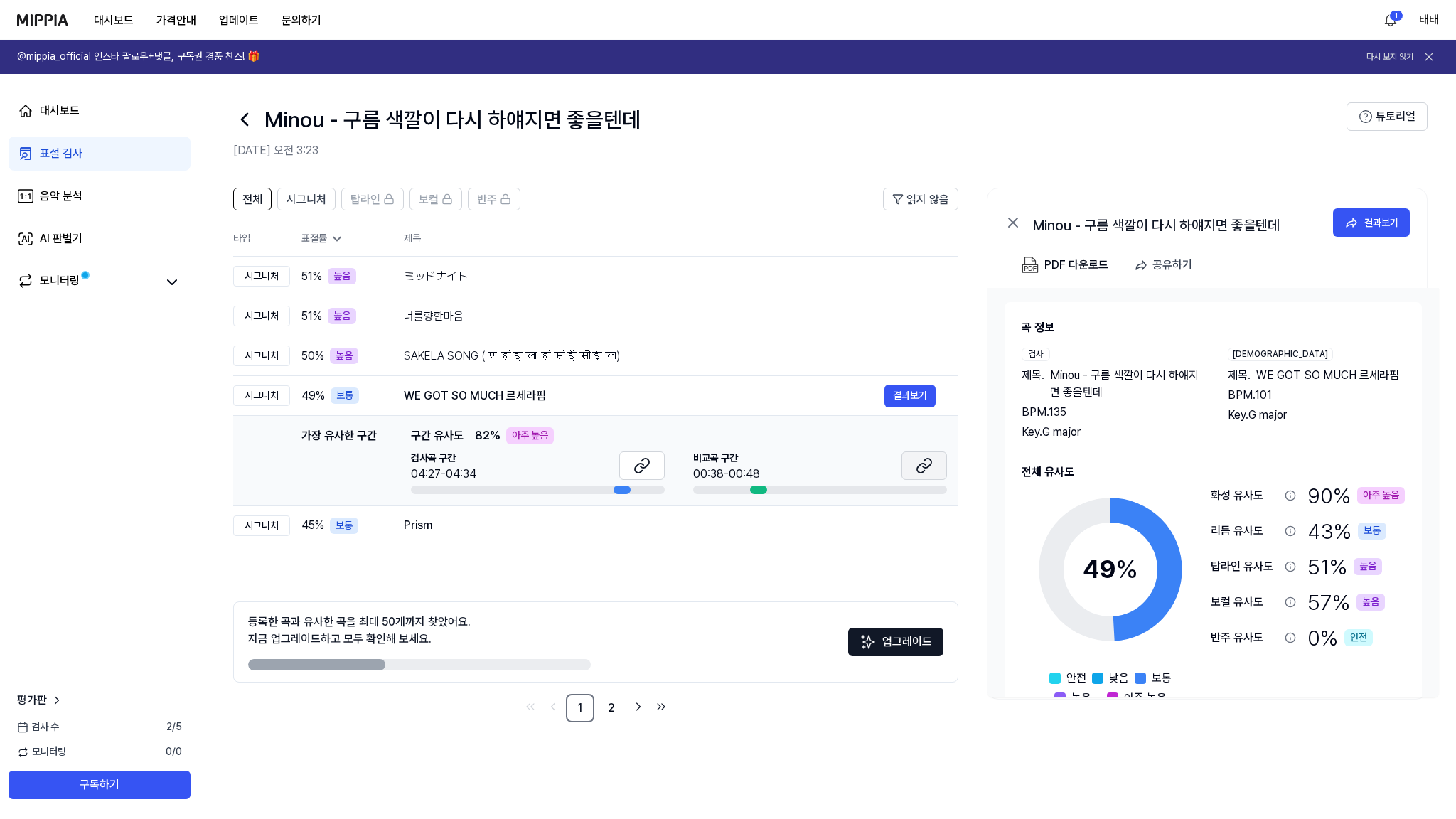
click at [929, 467] on icon at bounding box center [924, 466] width 17 height 17
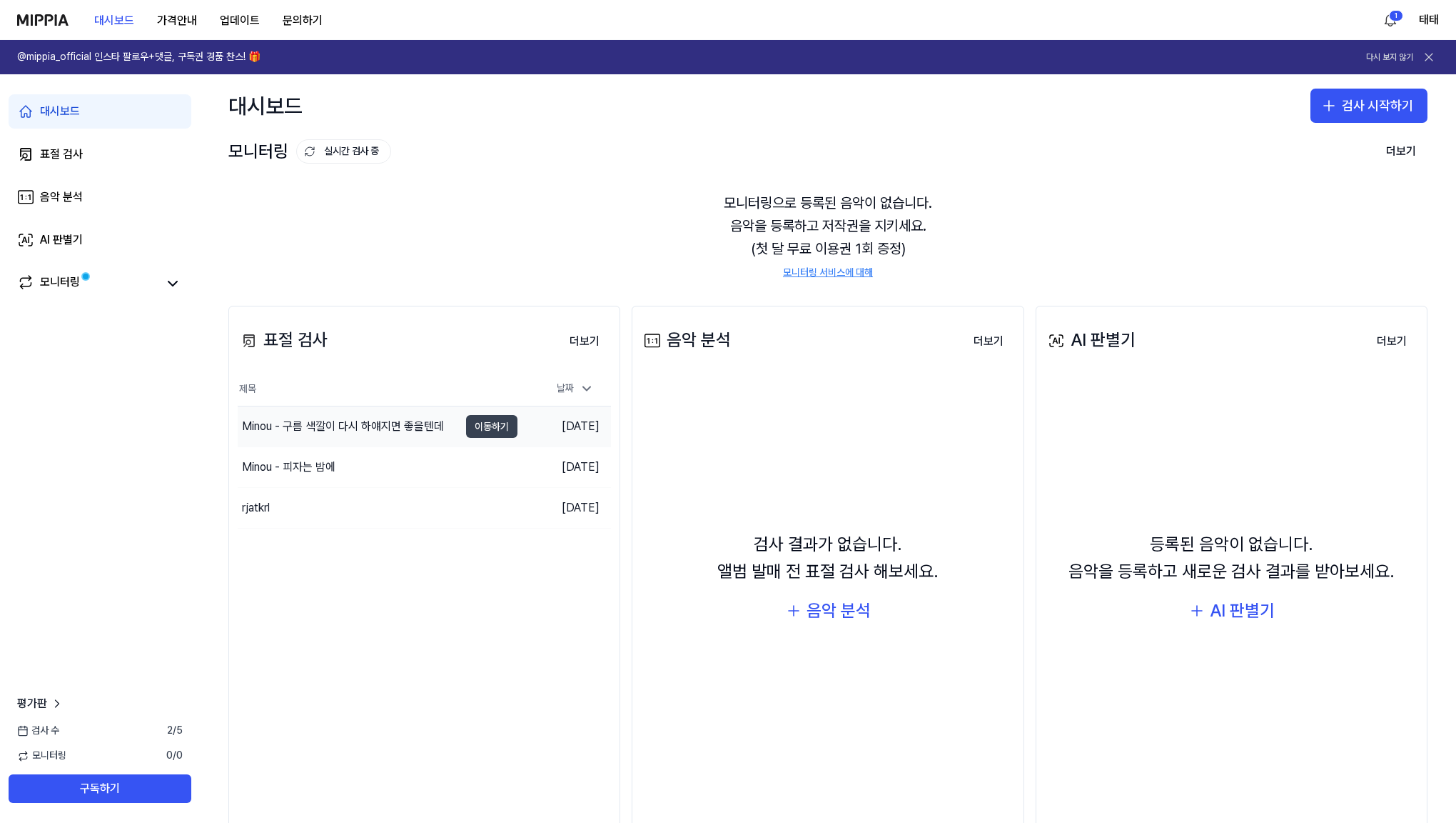
click at [492, 423] on button "이동하기" at bounding box center [491, 426] width 51 height 23
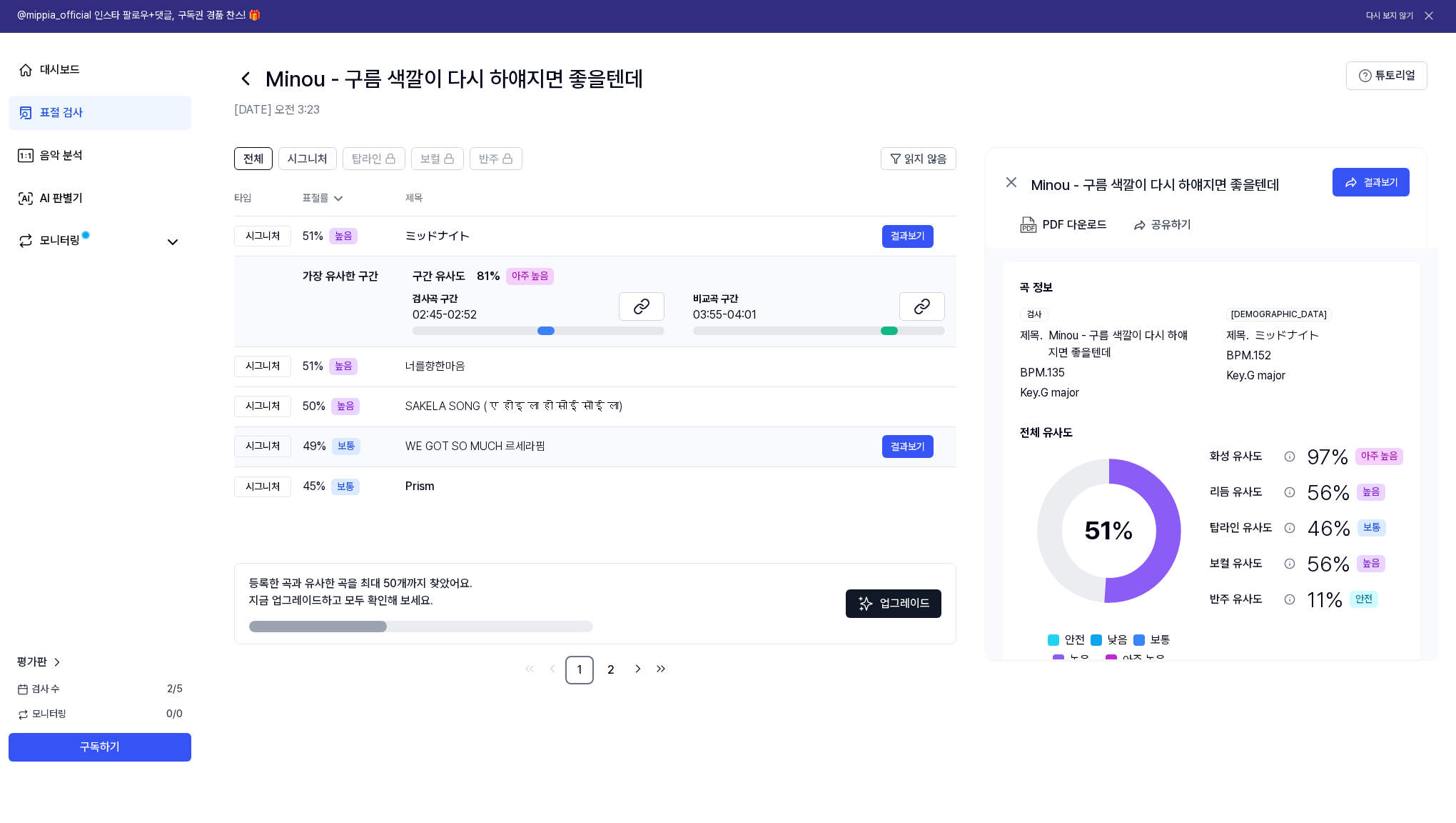
click at [478, 479] on div "WE GOT SO MUCH 르세라핌" at bounding box center [644, 487] width 477 height 17
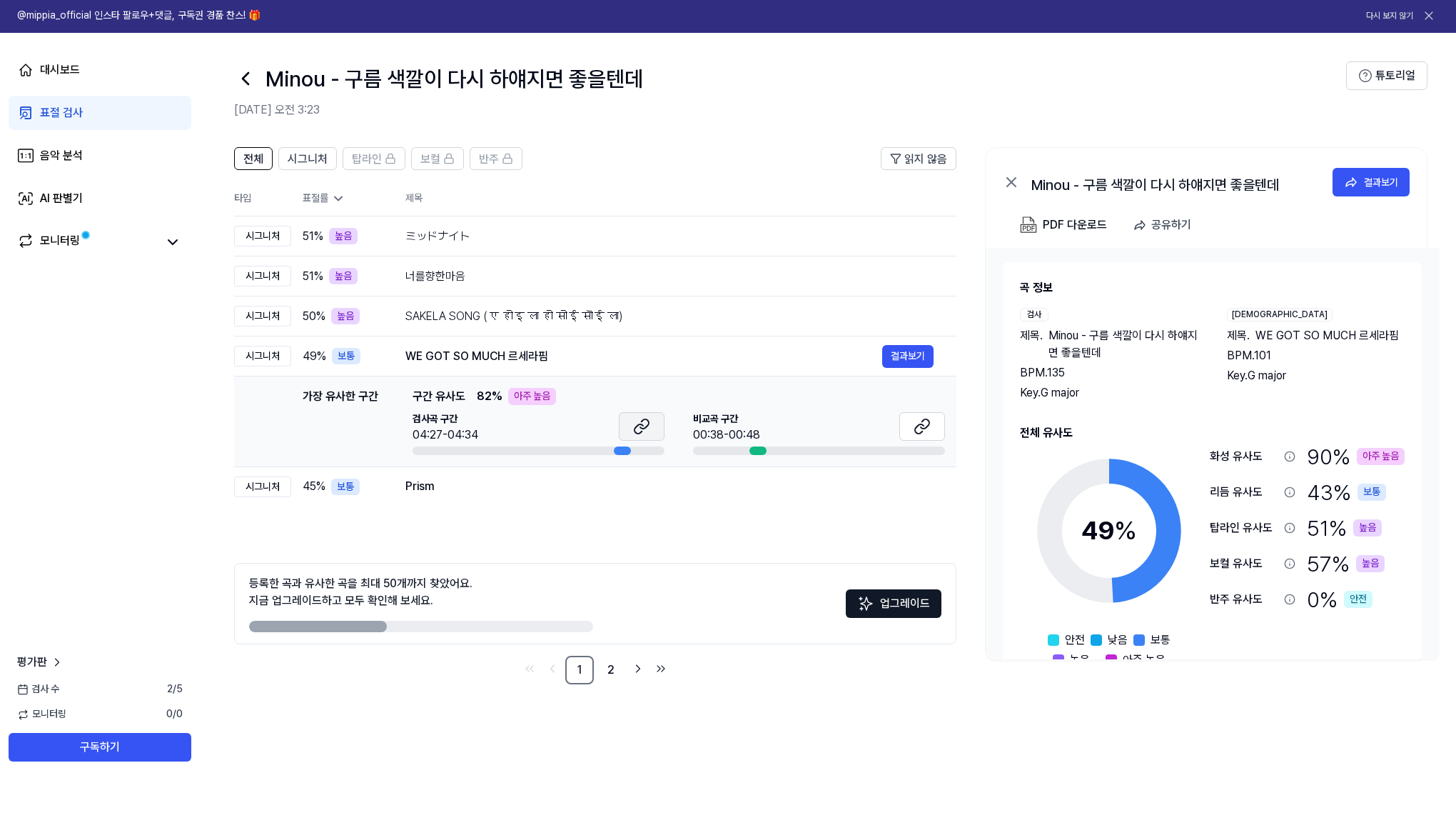
click at [632, 454] on button at bounding box center [641, 468] width 46 height 29
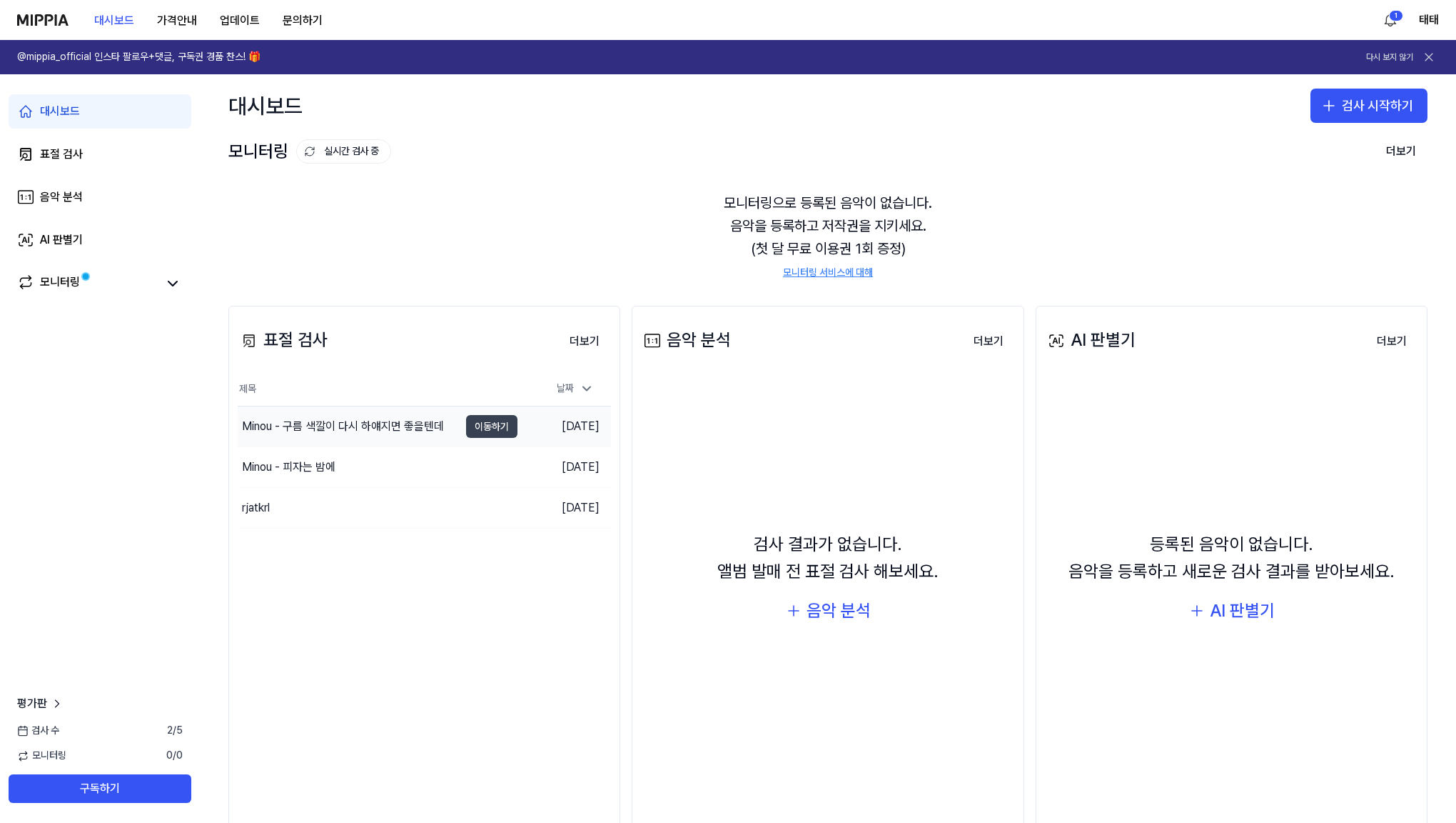
click at [499, 432] on button "이동하기" at bounding box center [491, 426] width 51 height 23
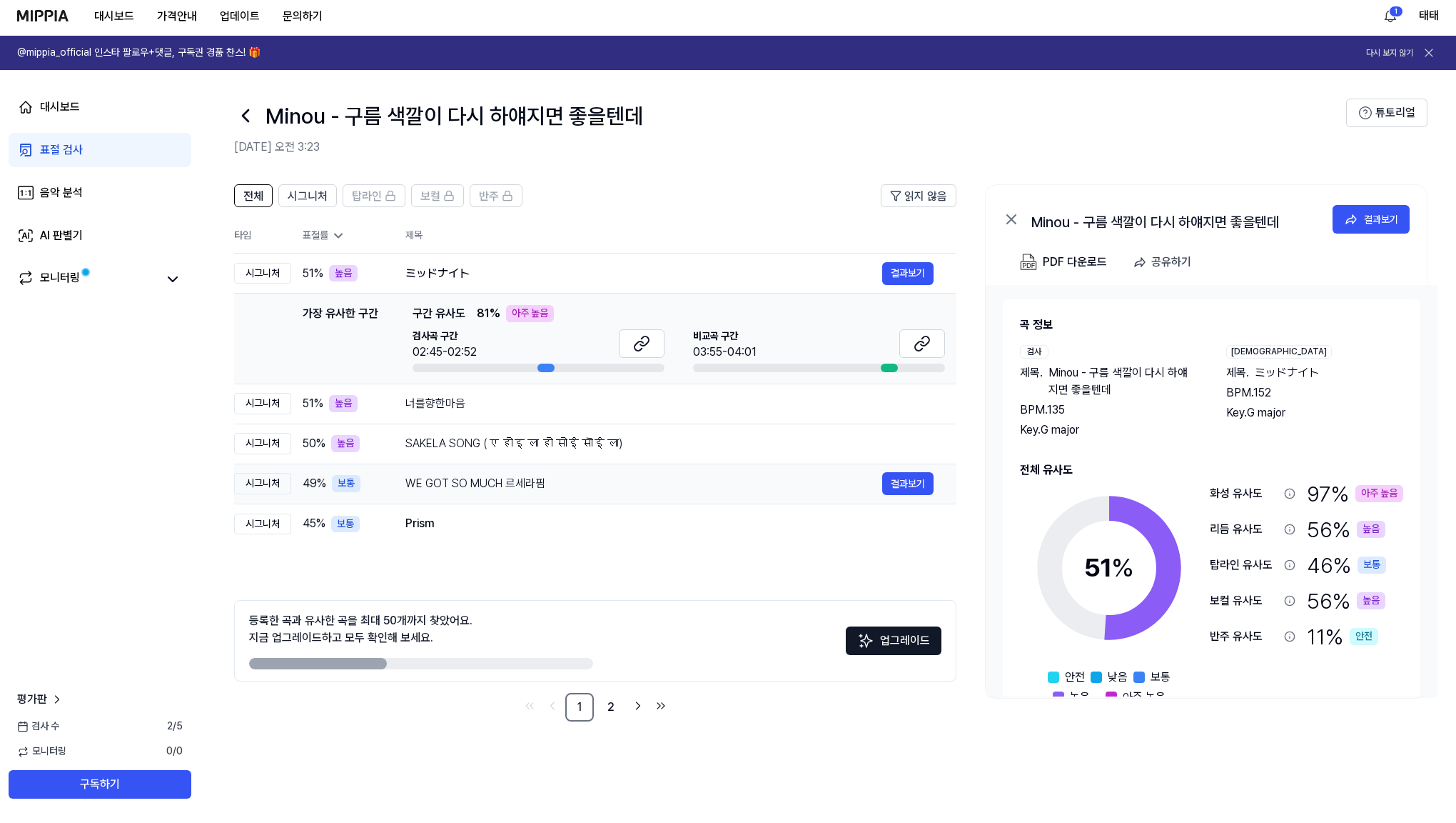
scroll to position [0, 1]
click at [491, 484] on div "WE GOT SO MUCH 르세라핌" at bounding box center [644, 487] width 477 height 17
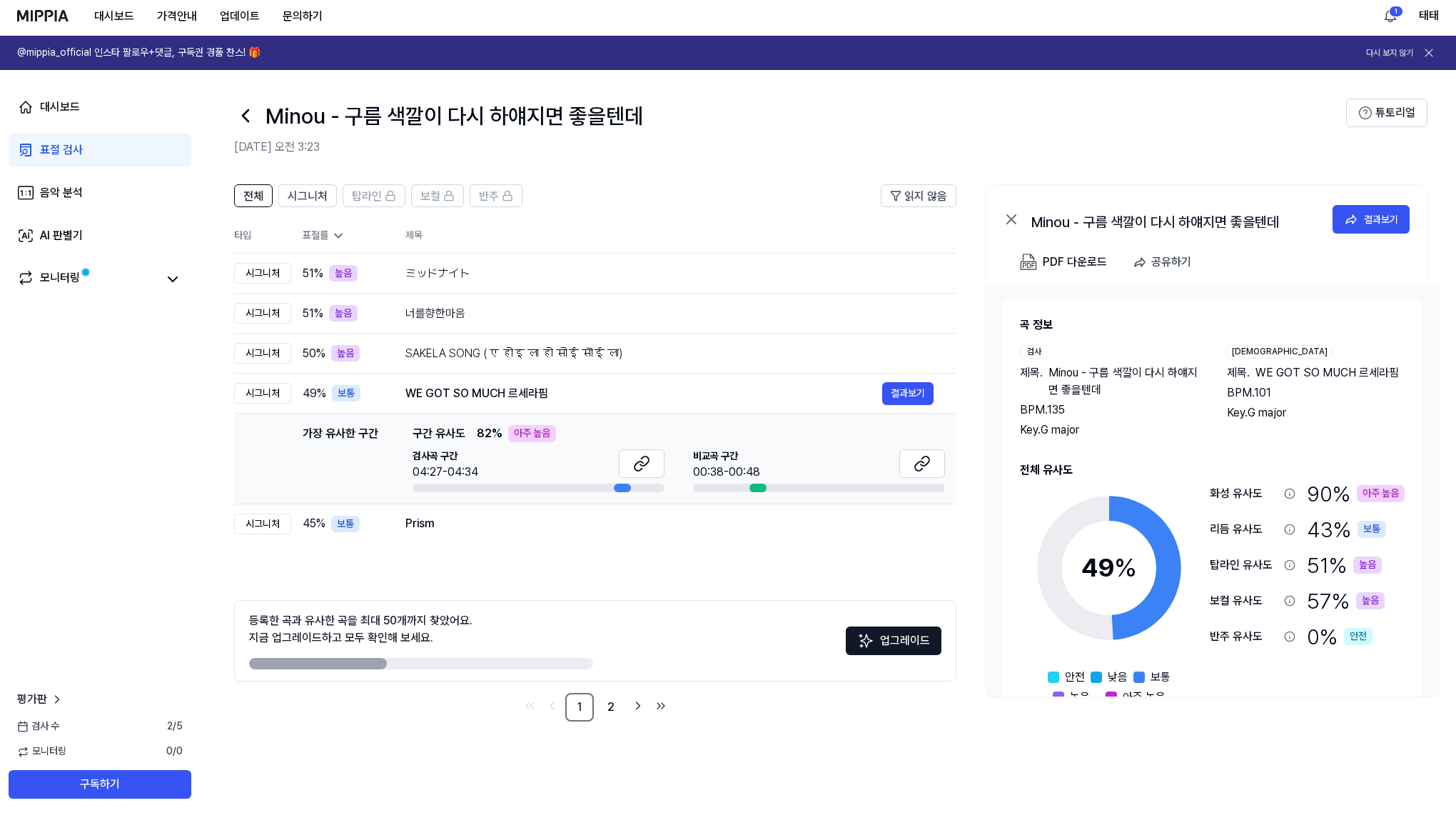
scroll to position [0, 0]
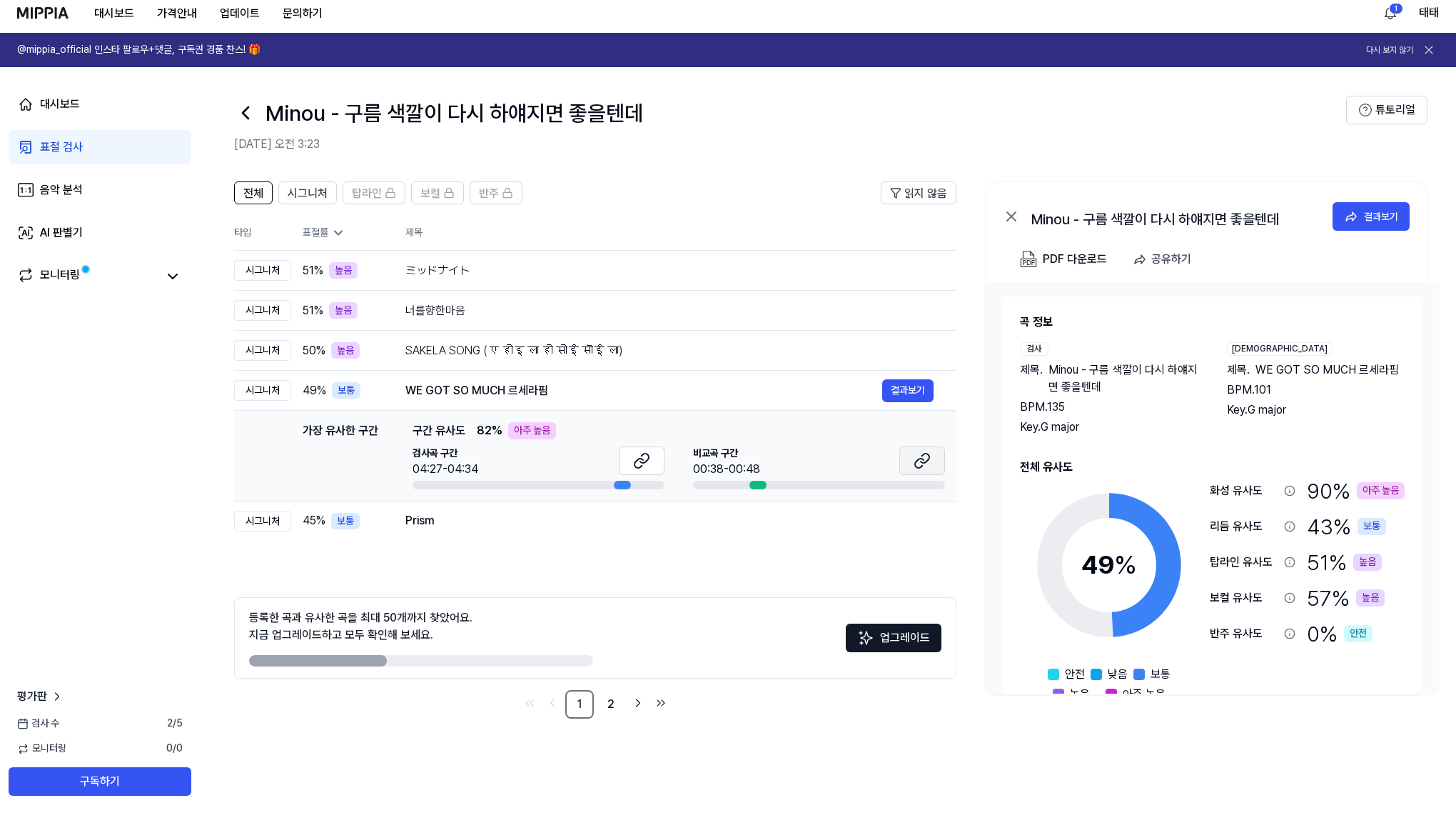
click at [915, 466] on icon at bounding box center [919, 471] width 8 height 9
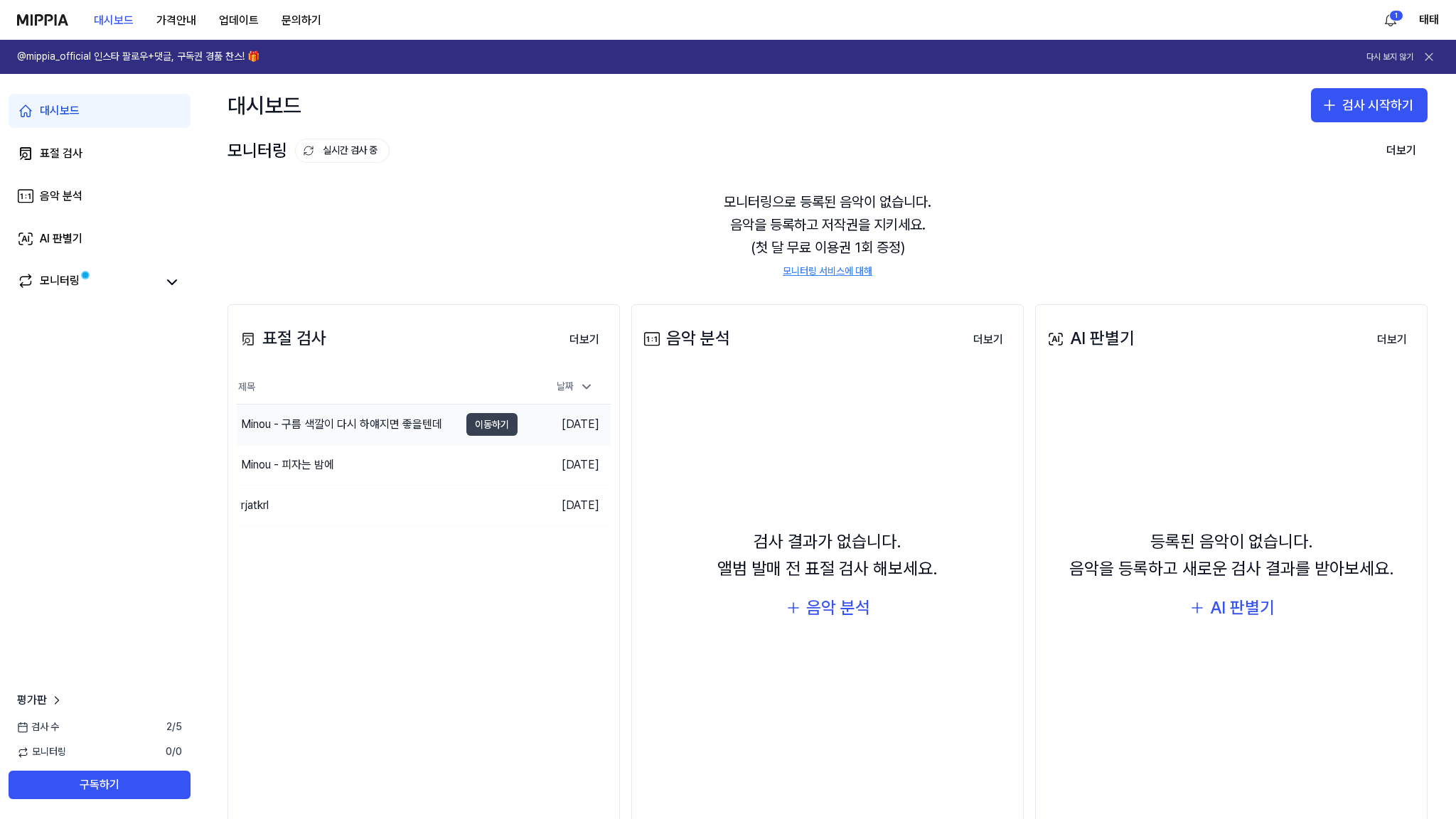
click at [476, 424] on button "이동하기" at bounding box center [492, 424] width 51 height 23
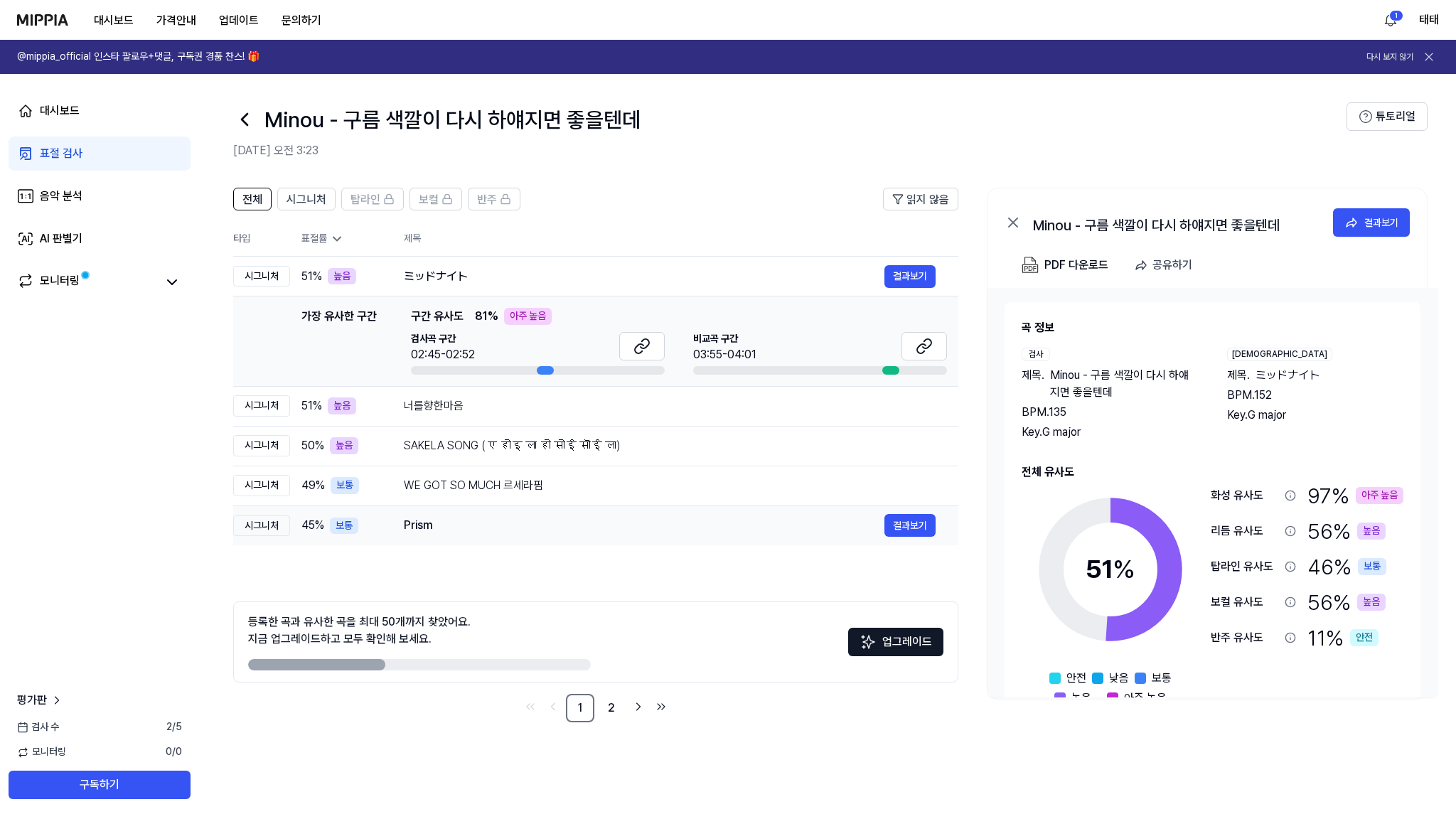
click at [413, 524] on div "Prism" at bounding box center [644, 525] width 481 height 17
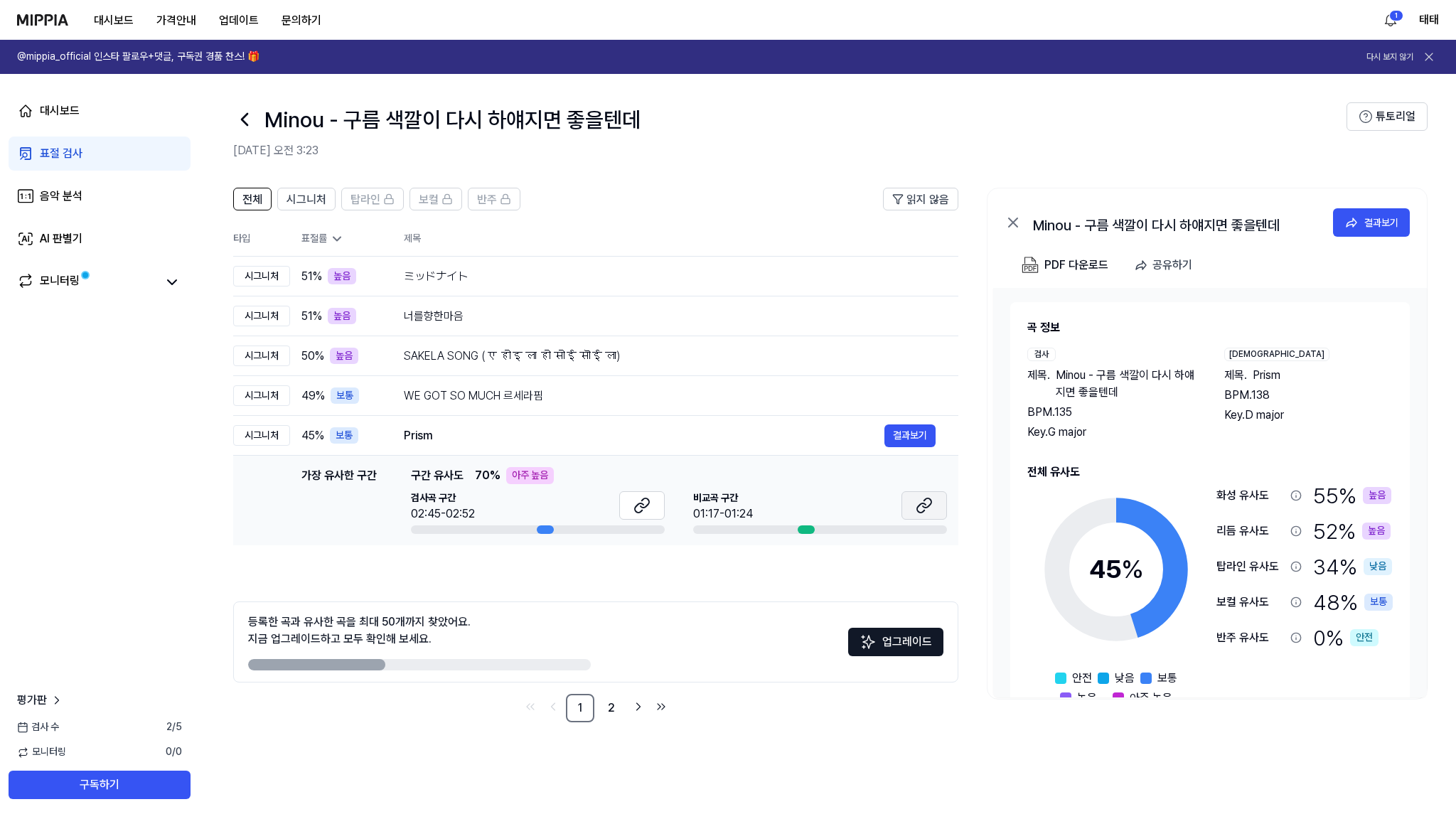
click at [922, 505] on icon at bounding box center [926, 503] width 8 height 9
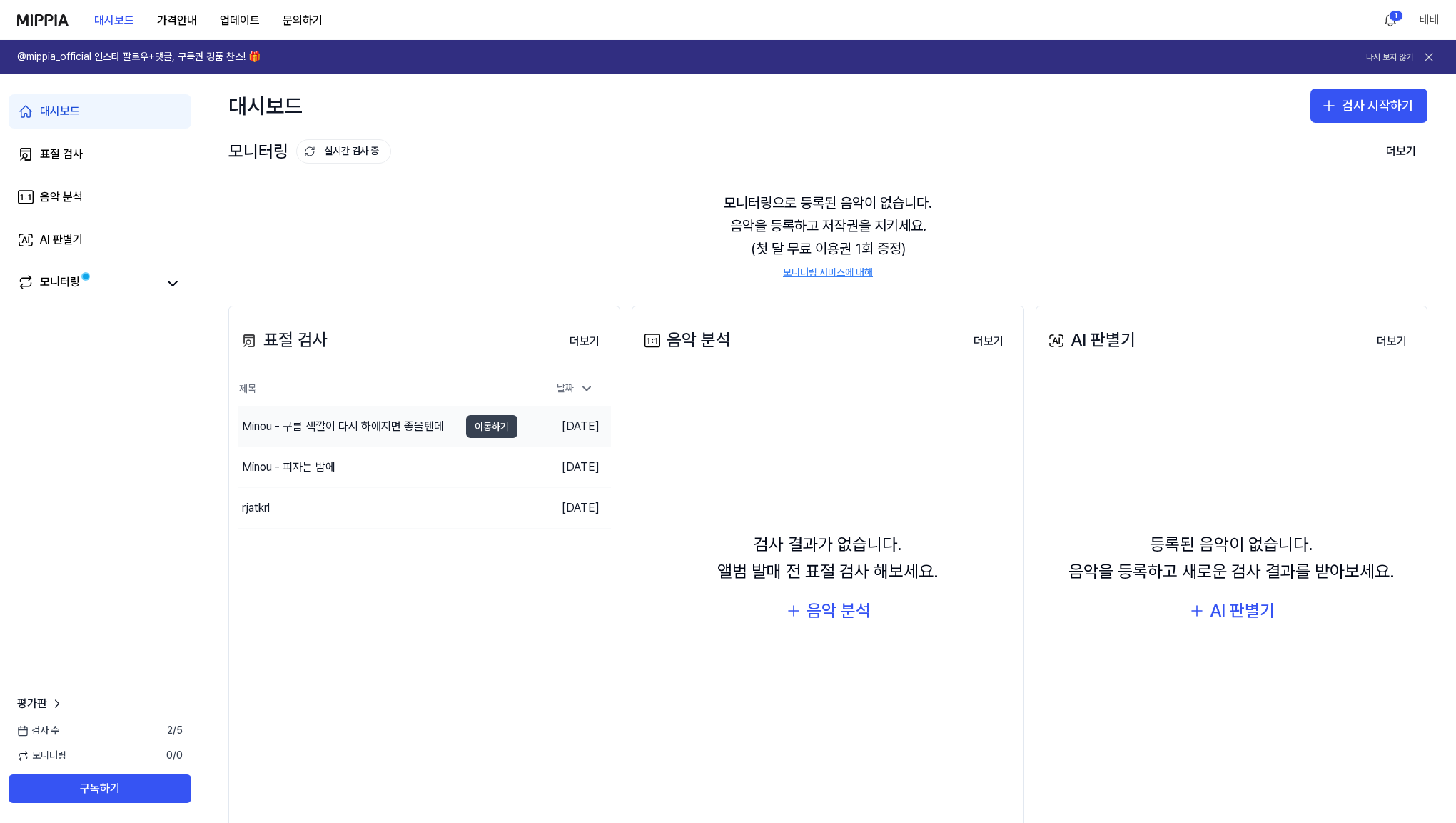
click at [487, 425] on button "이동하기" at bounding box center [491, 426] width 51 height 23
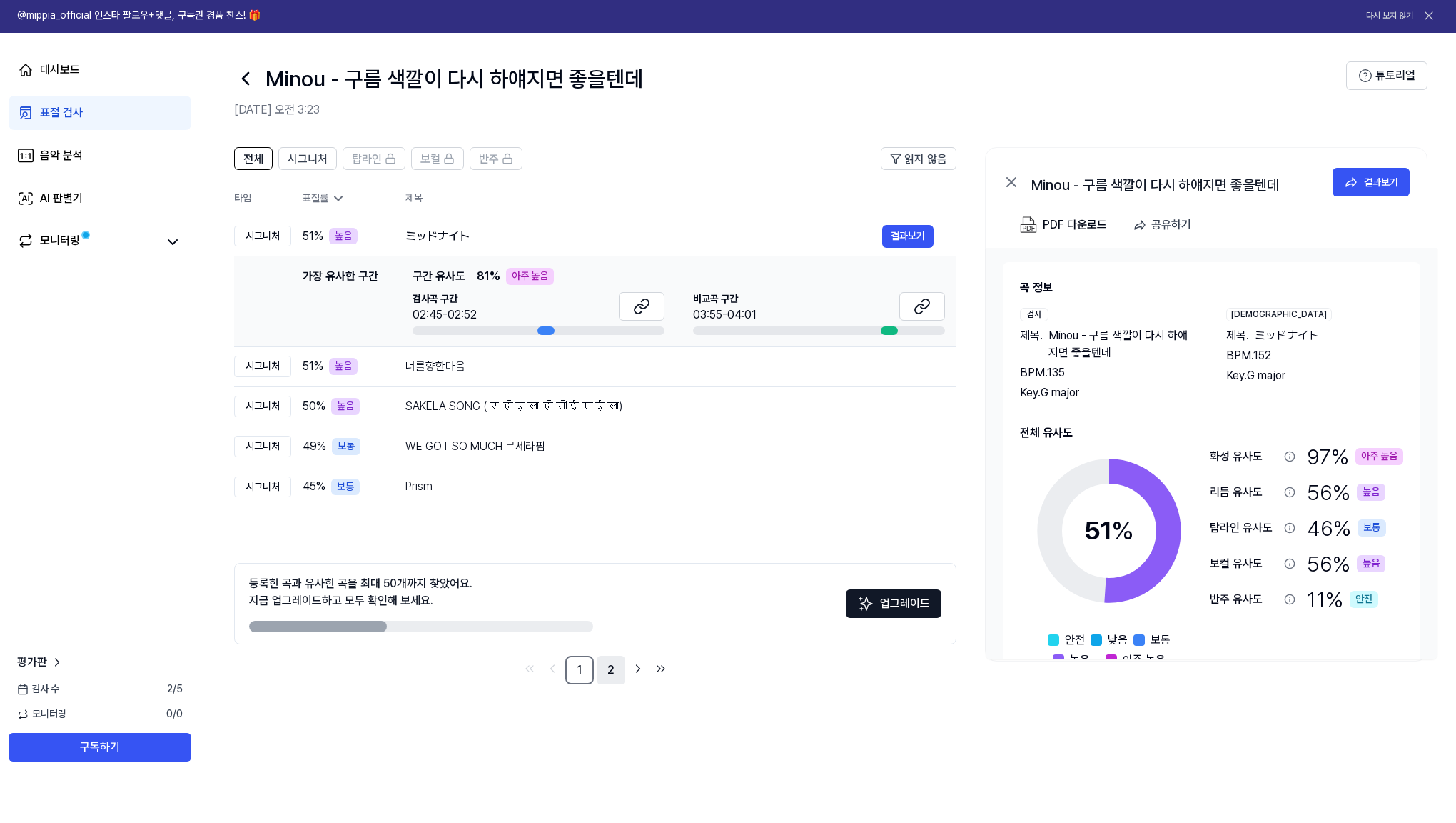
click at [603, 697] on link "2" at bounding box center [611, 711] width 29 height 29
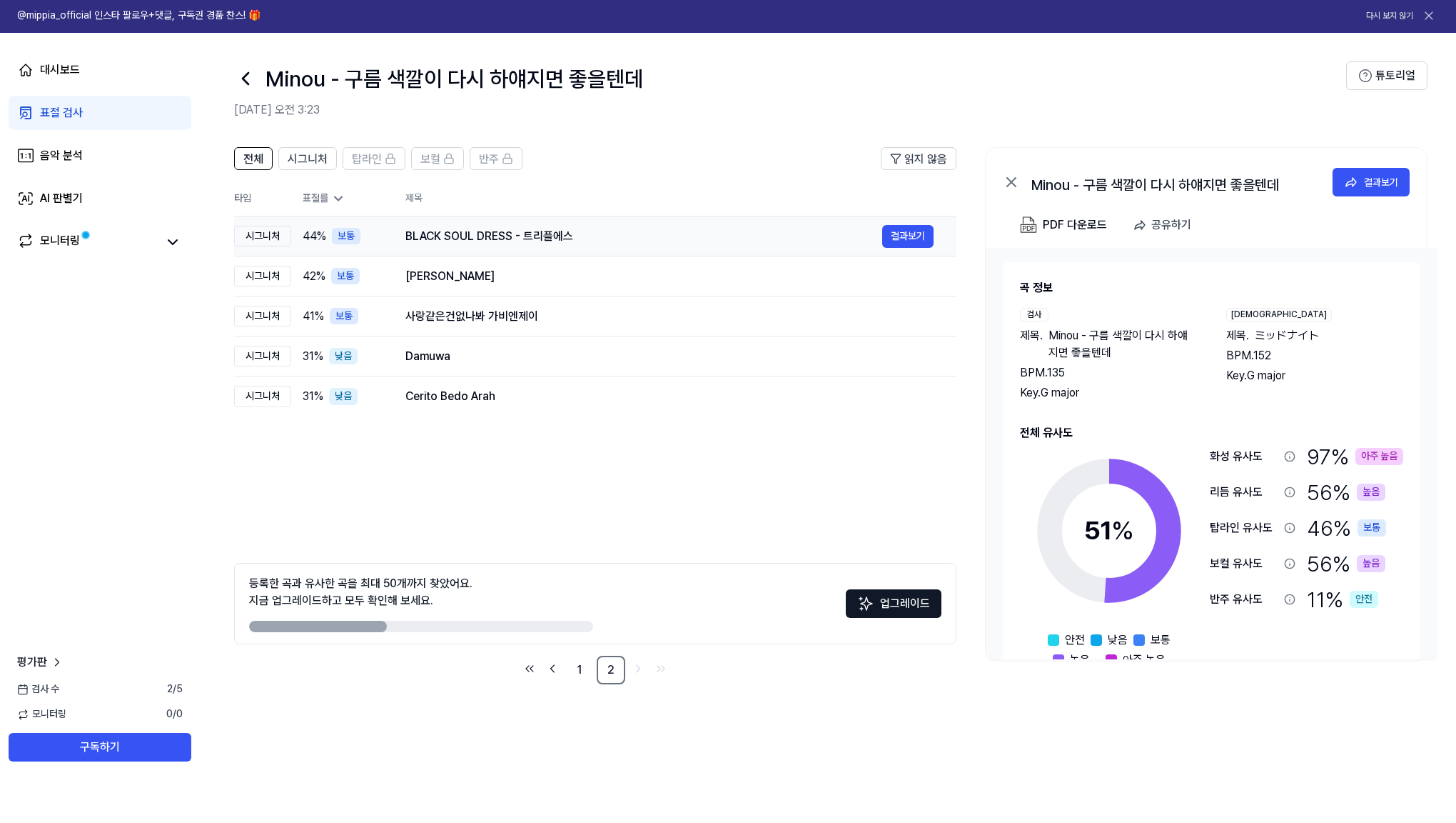
click at [484, 269] on div "BLACK SOUL DRESS - 트리플에스" at bounding box center [644, 278] width 477 height 17
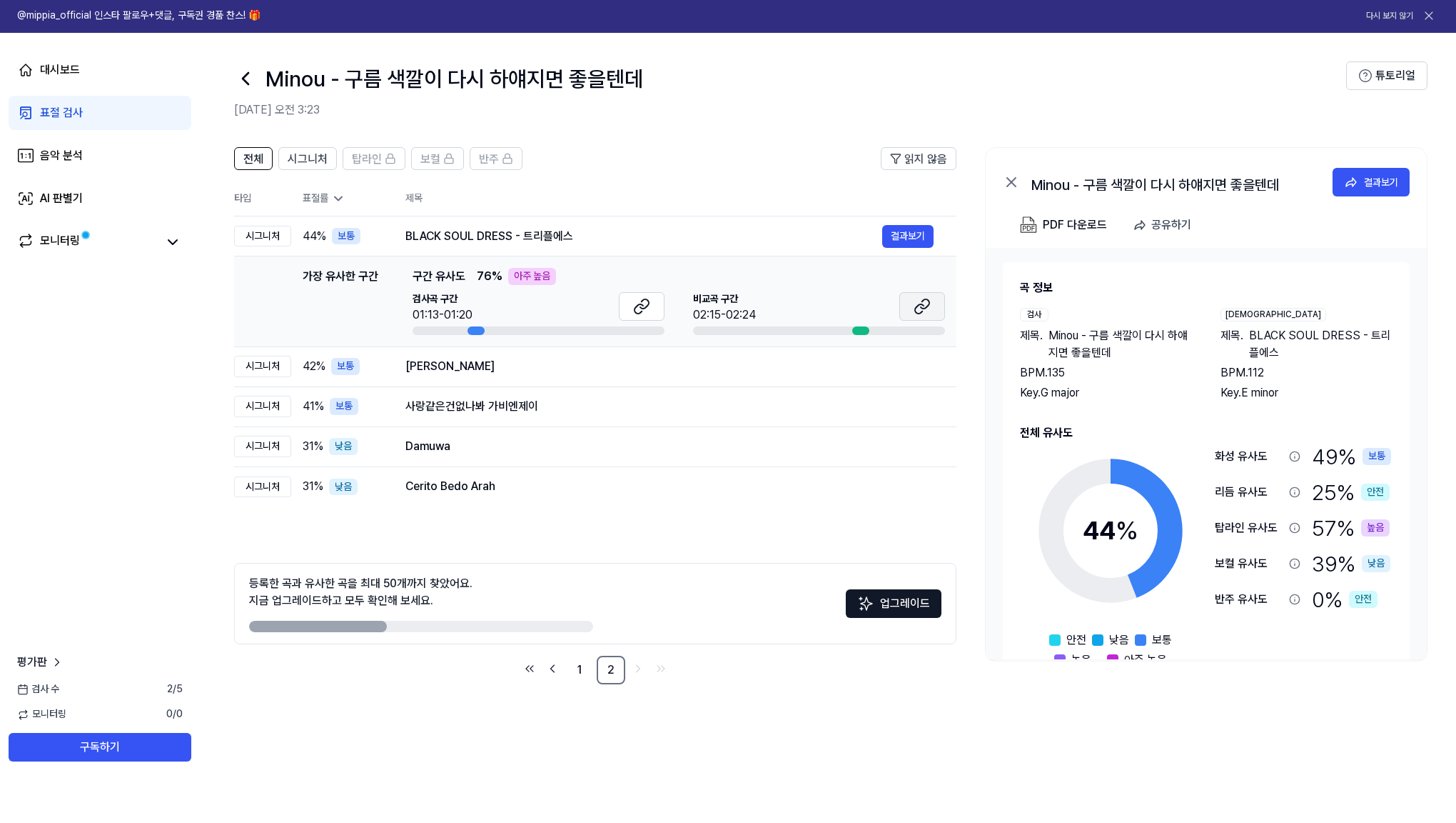
click at [925, 339] on icon at bounding box center [922, 348] width 17 height 17
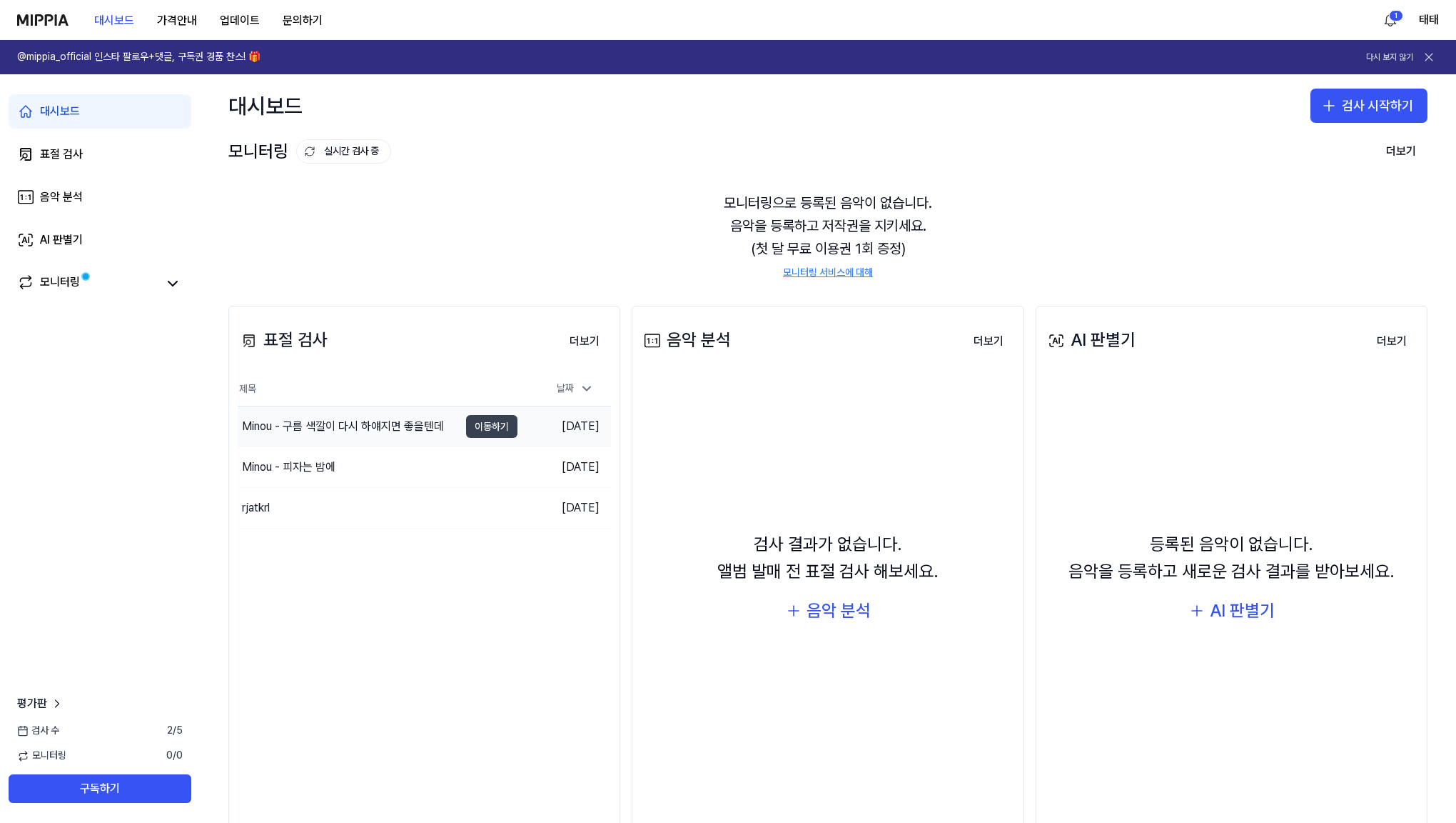
click at [493, 423] on button "이동하기" at bounding box center [491, 426] width 51 height 23
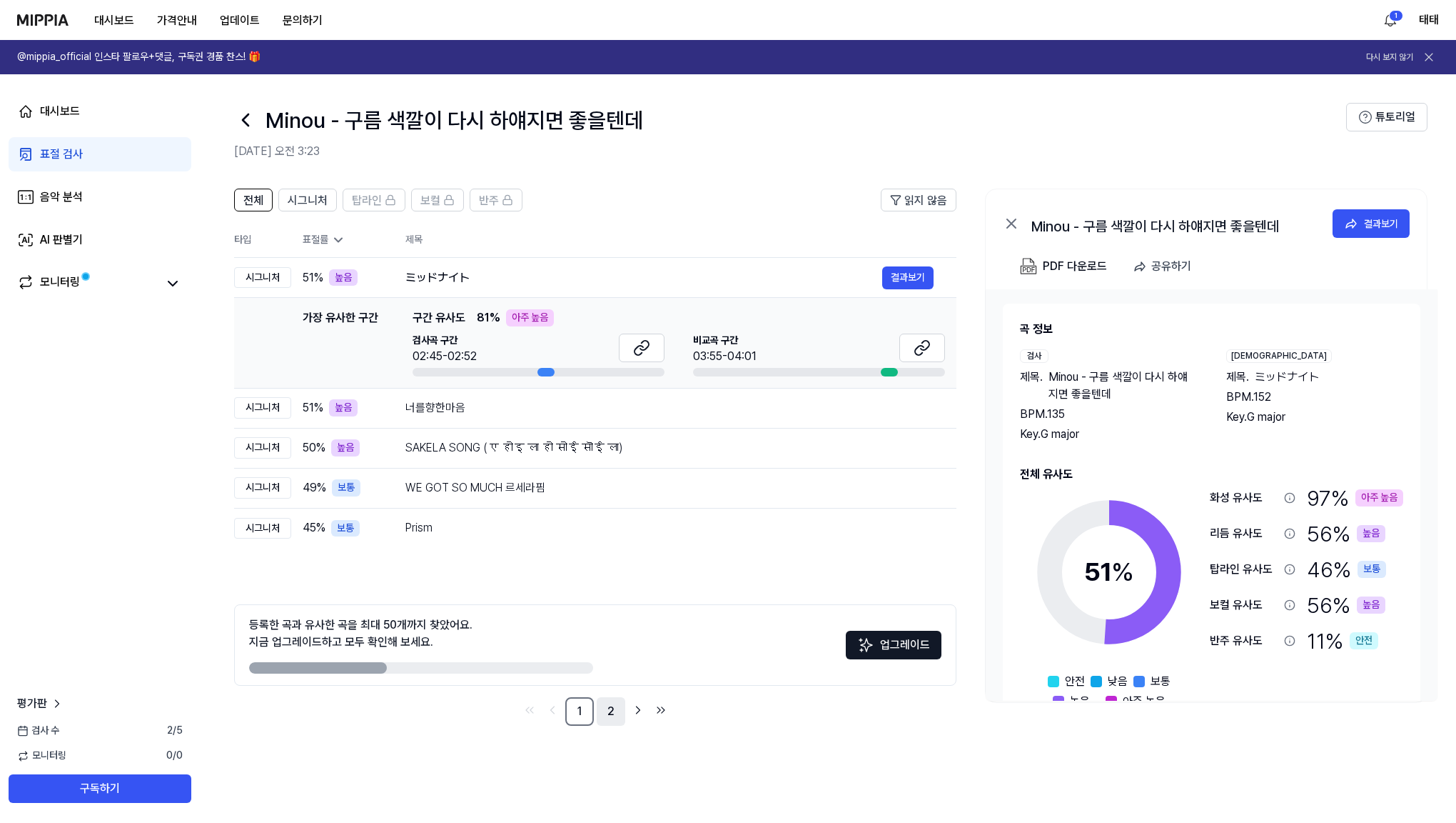
click at [618, 713] on link "2" at bounding box center [611, 711] width 29 height 29
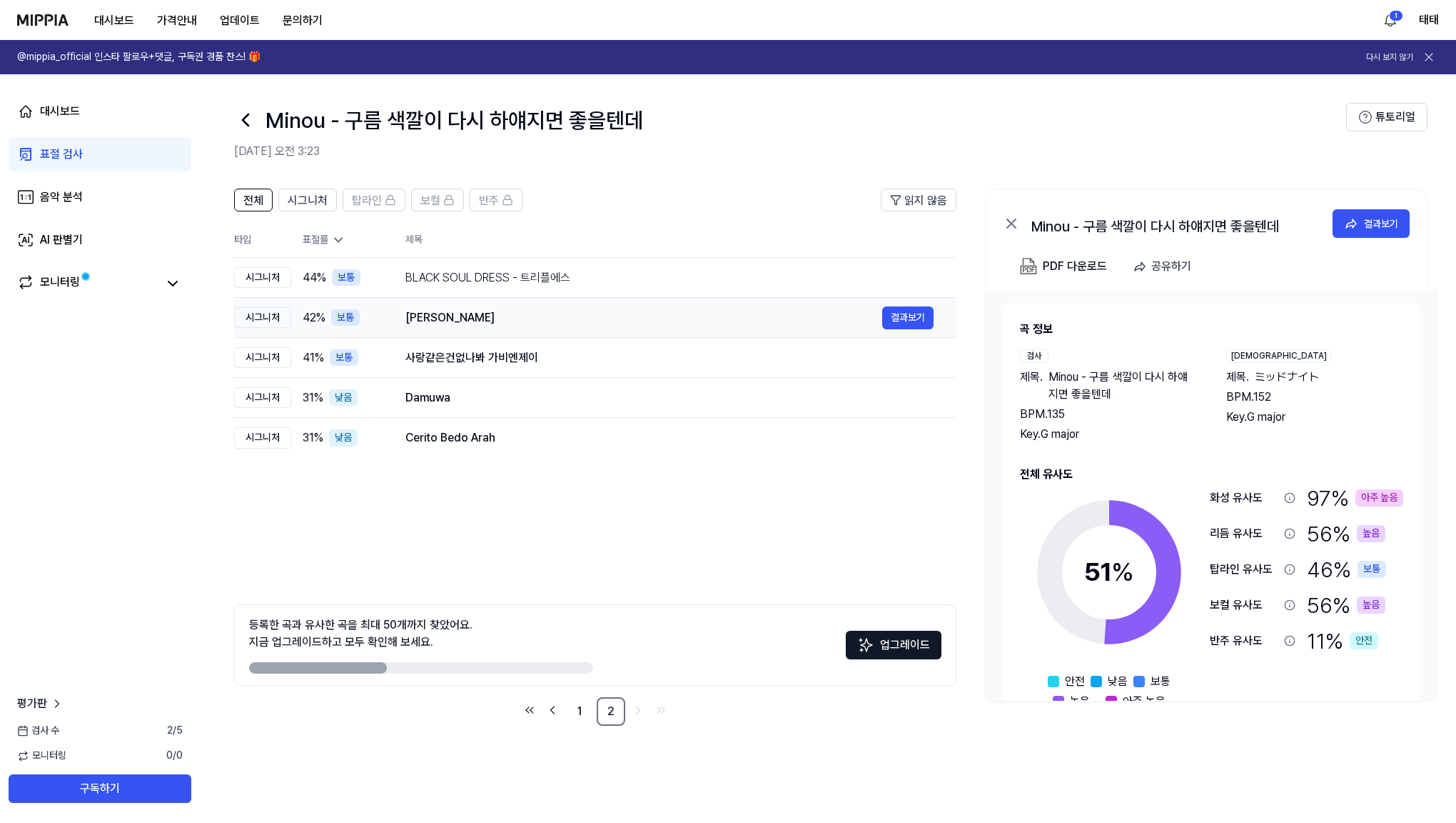
click at [460, 316] on div "[PERSON_NAME]" at bounding box center [644, 318] width 477 height 17
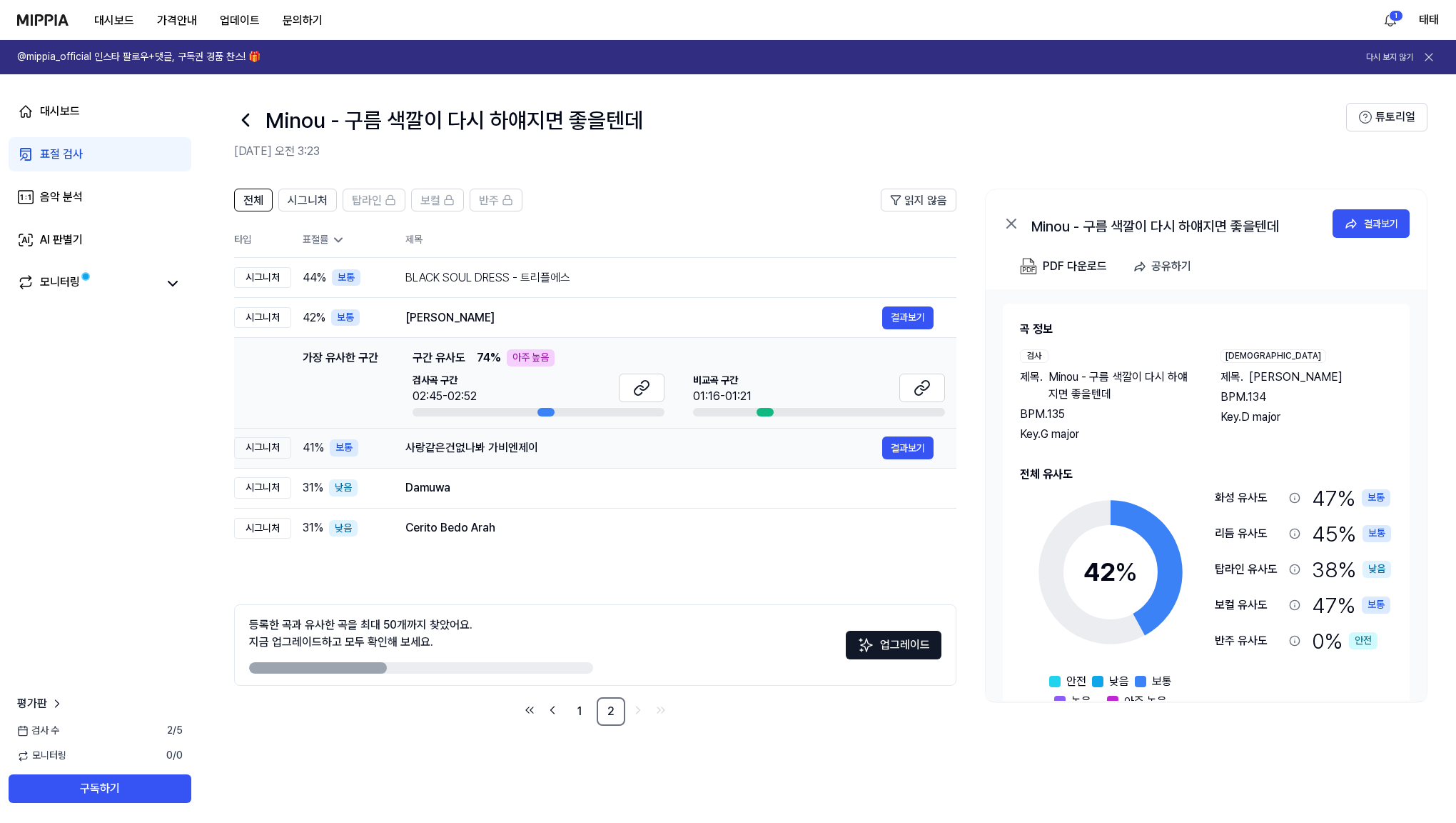
click at [508, 450] on div "사랑같은건없나봐 가비엔제이" at bounding box center [644, 447] width 477 height 17
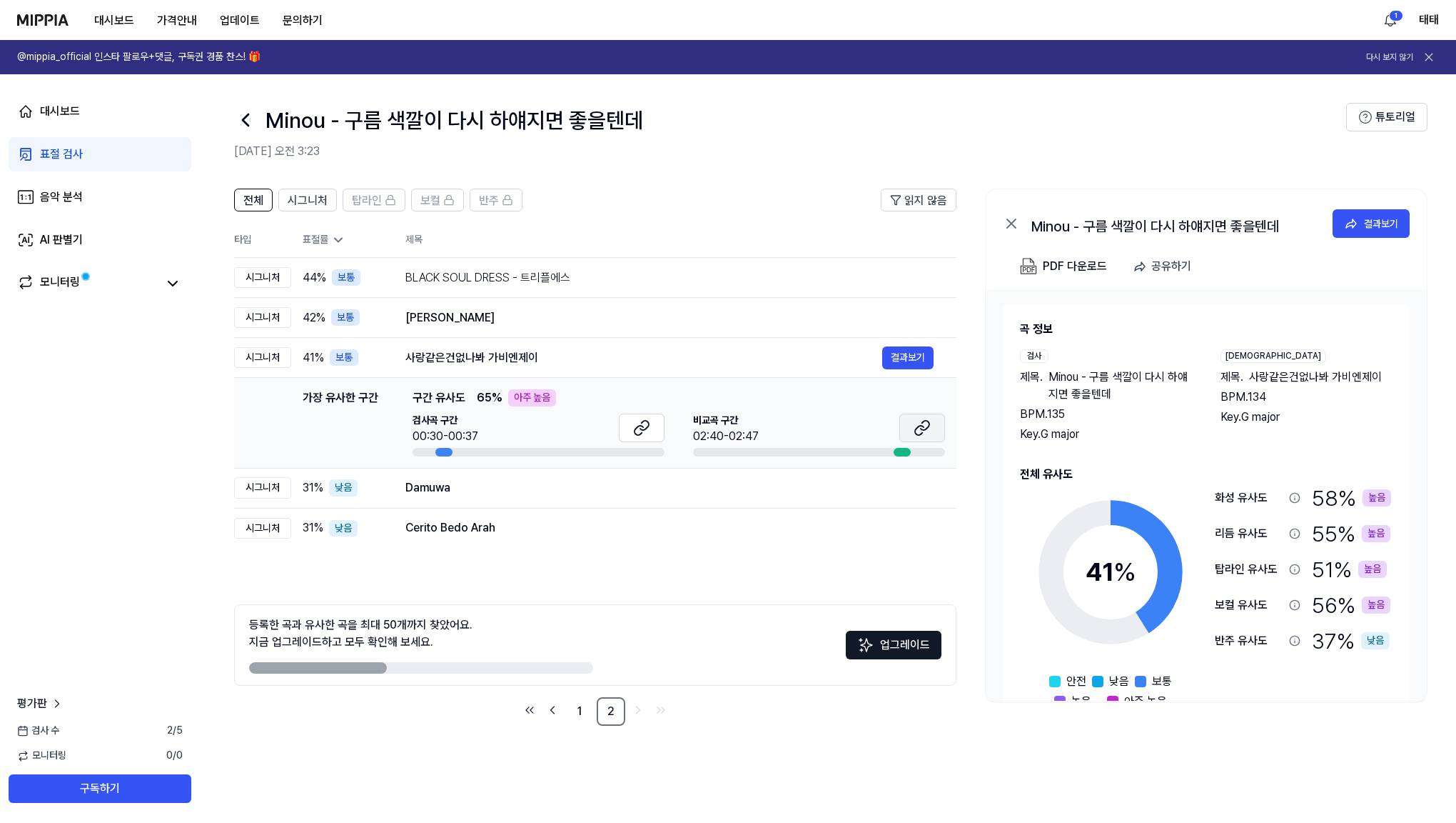
click at [919, 432] on icon at bounding box center [922, 428] width 17 height 17
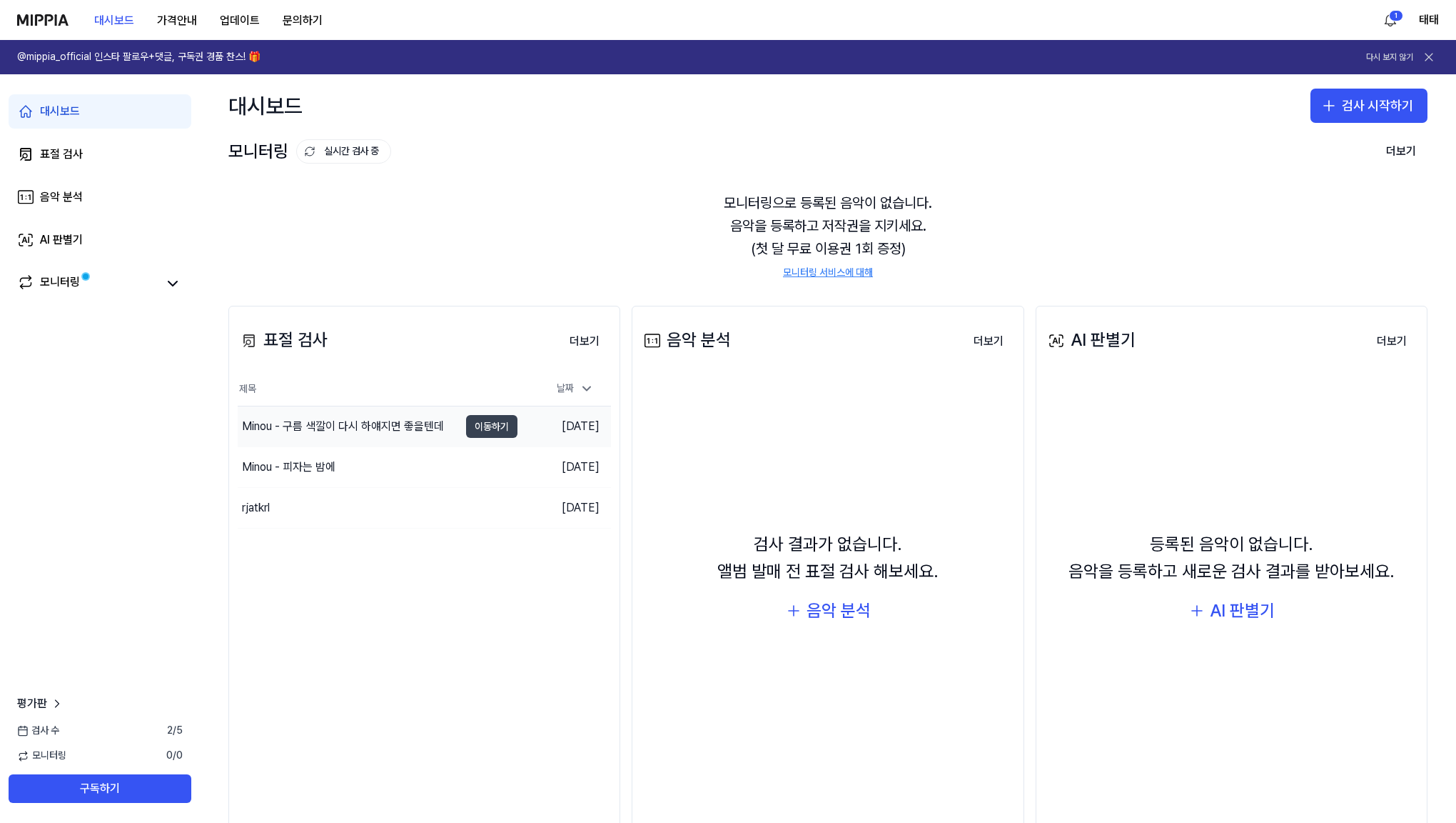
click at [506, 429] on button "이동하기" at bounding box center [491, 426] width 51 height 23
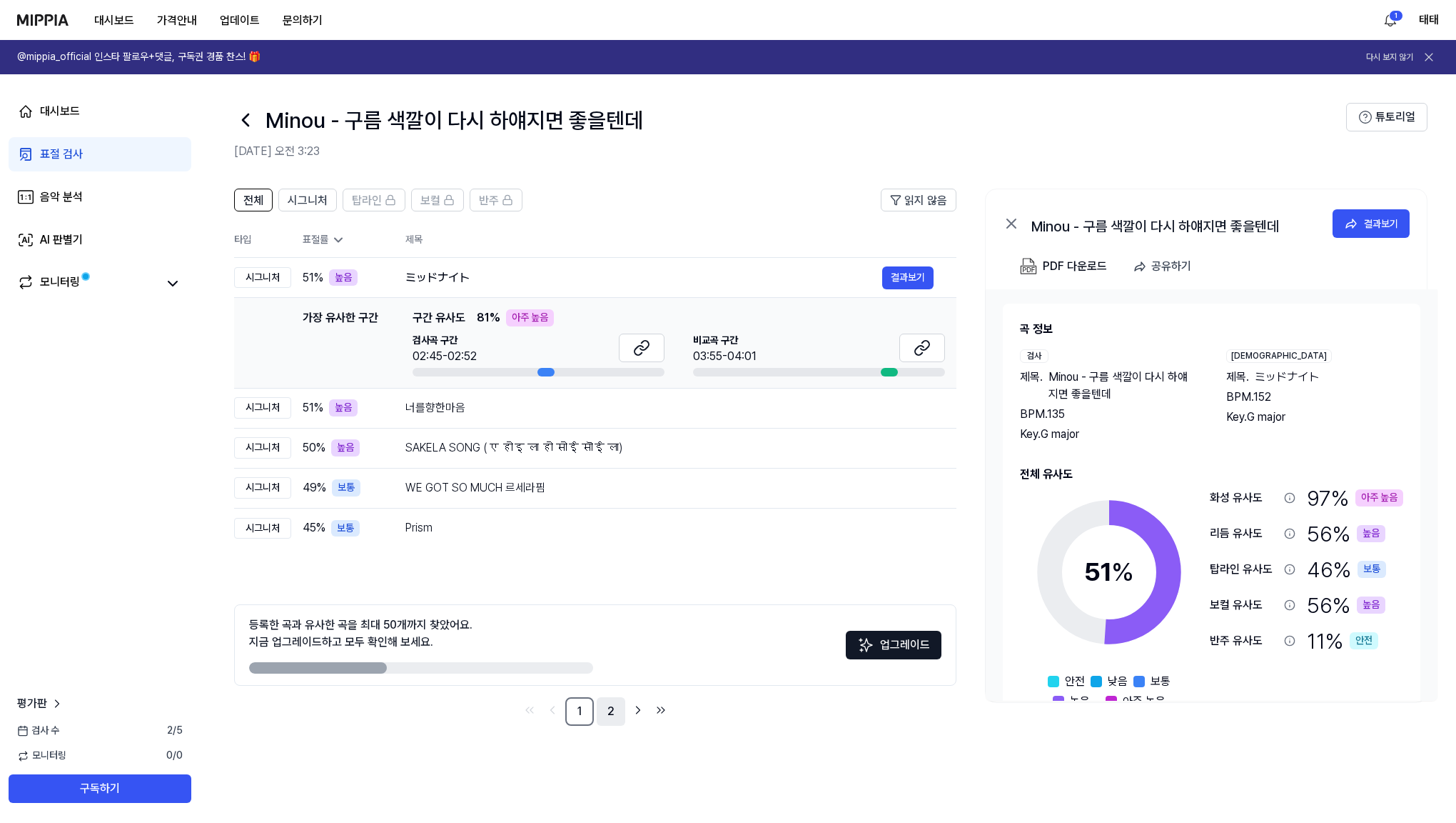
click at [614, 706] on link "2" at bounding box center [611, 711] width 29 height 29
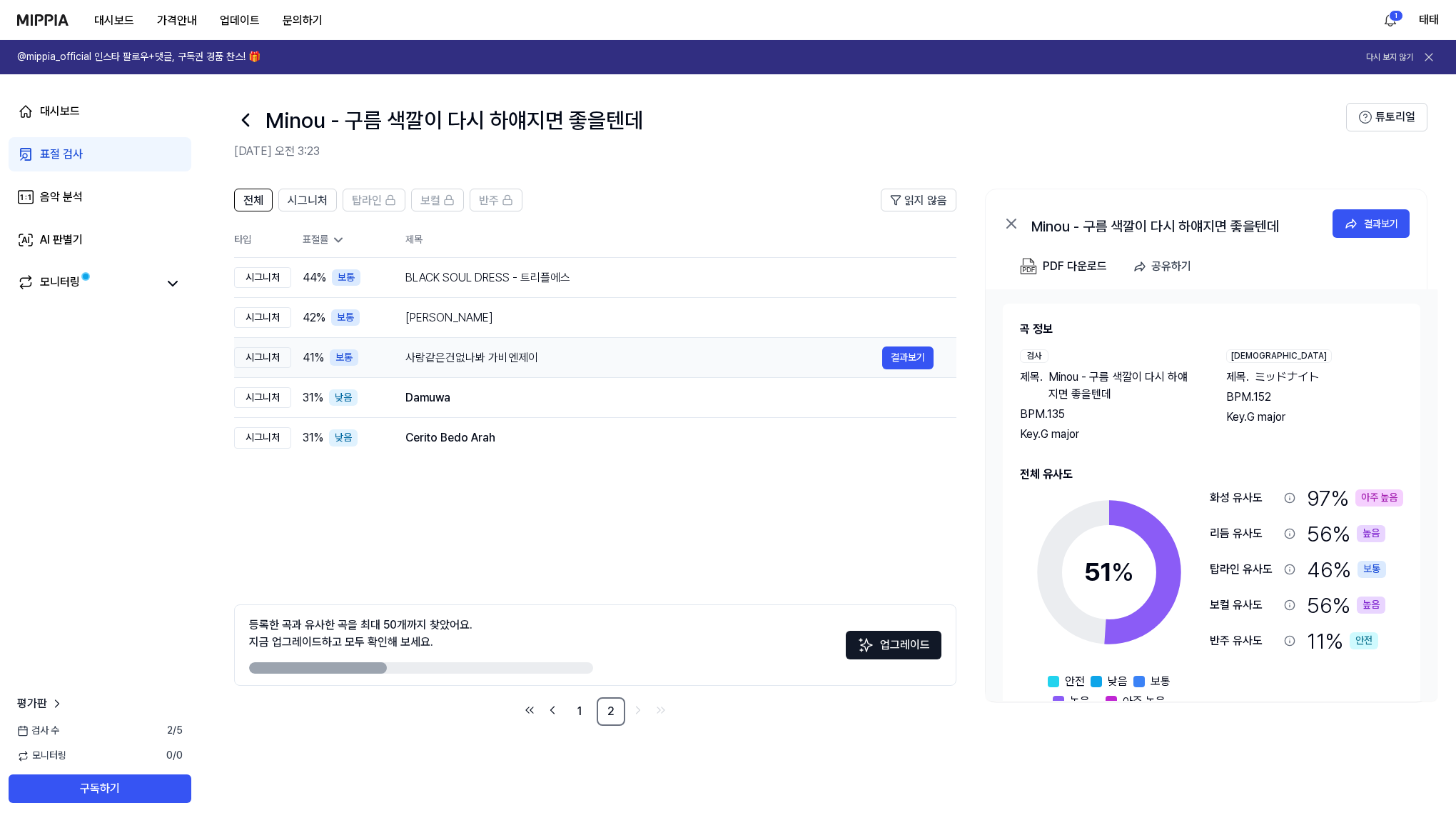
click at [486, 359] on div "사랑같은건없나봐 가비엔제이" at bounding box center [644, 358] width 477 height 17
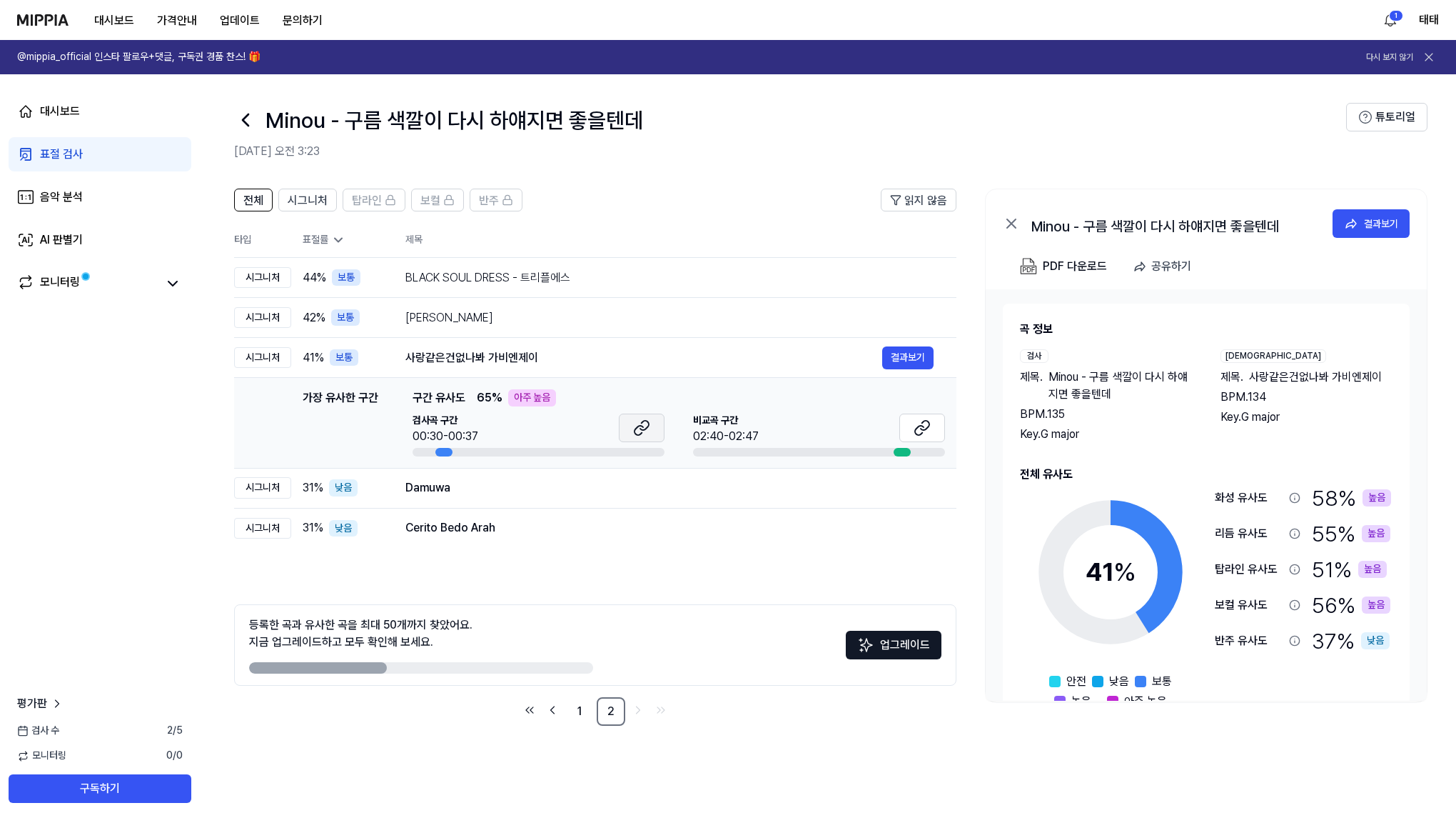
click at [633, 425] on icon at bounding box center [642, 428] width 17 height 17
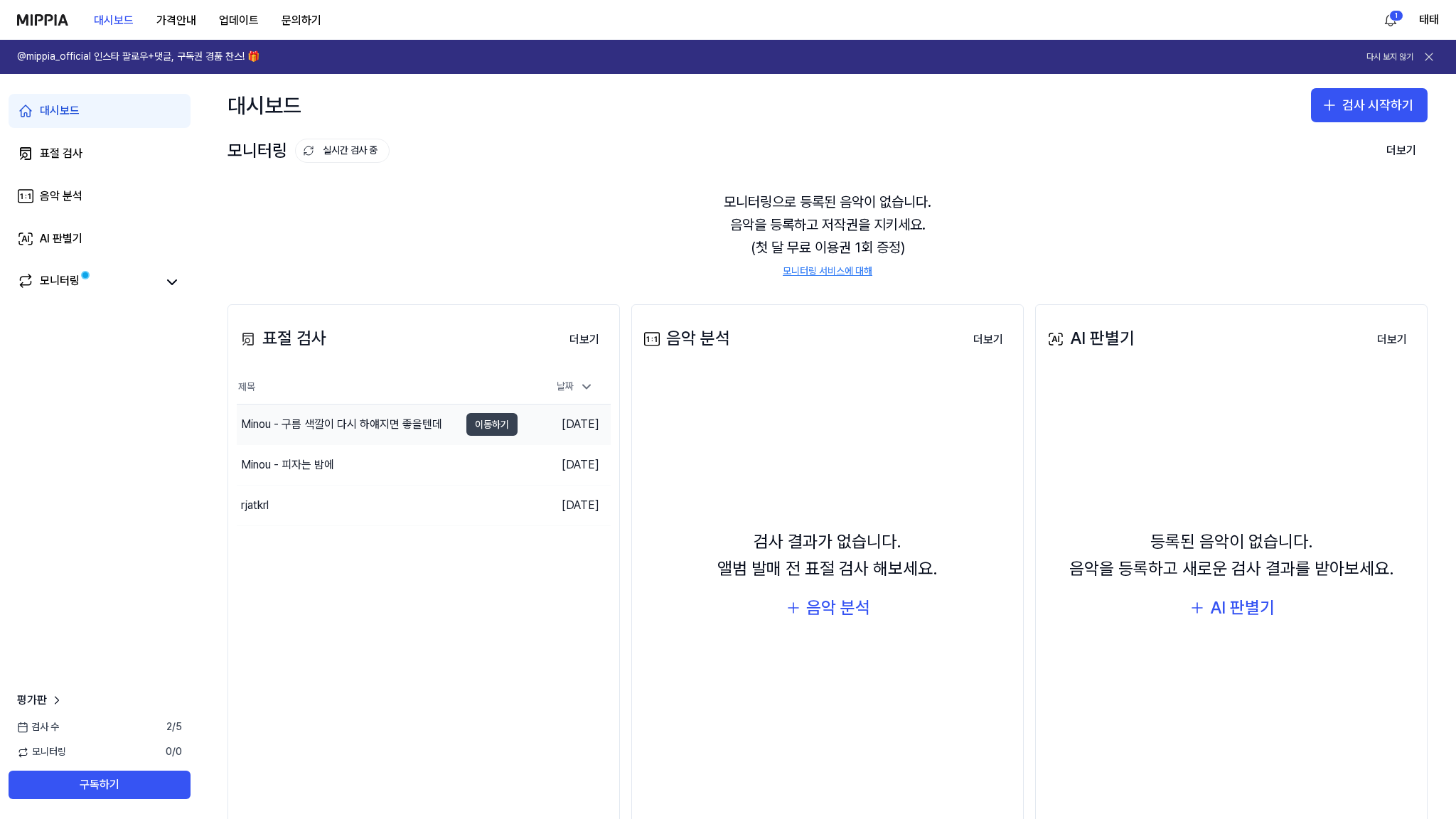
click at [512, 421] on button "이동하기" at bounding box center [492, 424] width 51 height 23
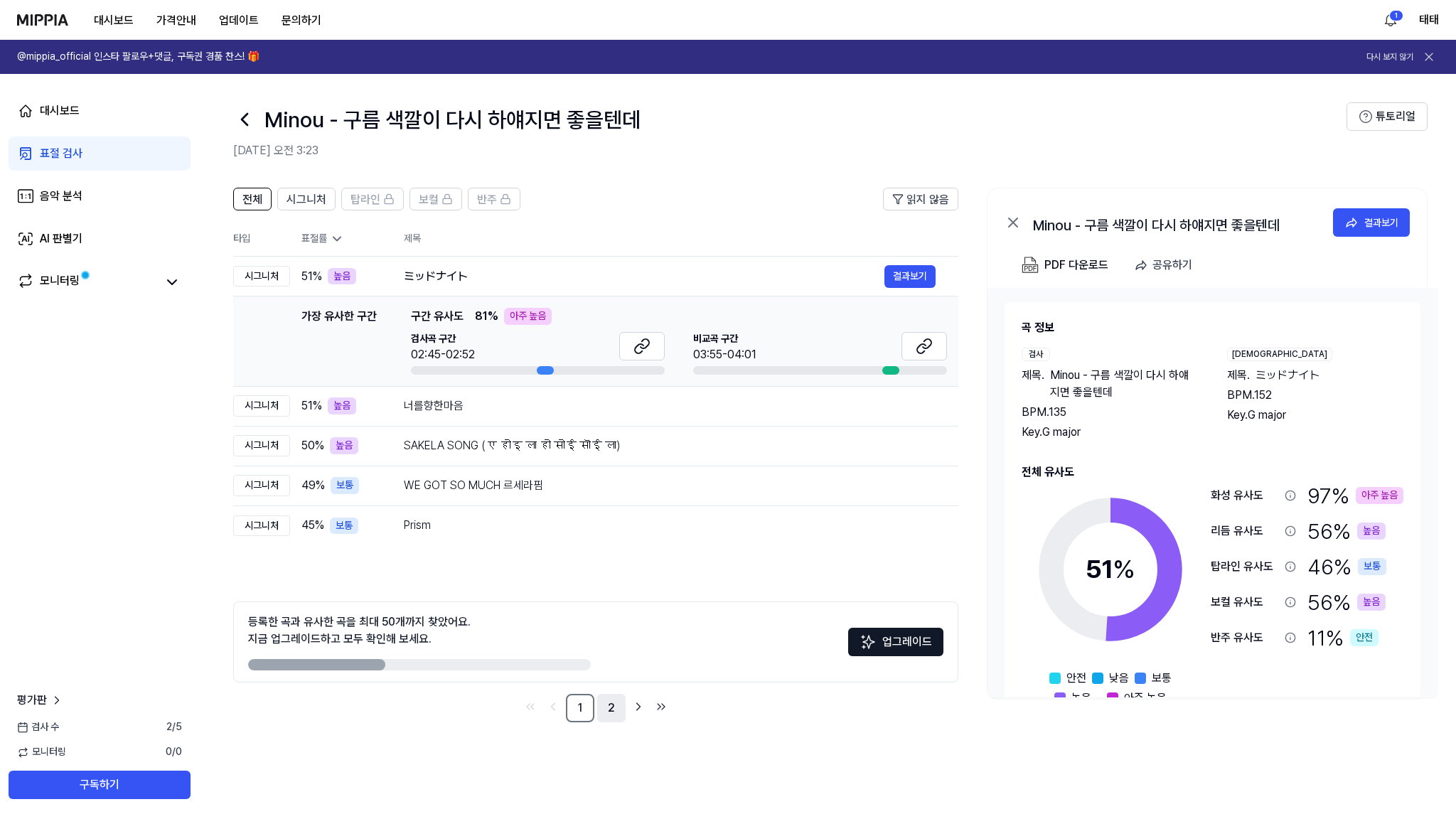
click at [602, 708] on link "2" at bounding box center [612, 708] width 29 height 29
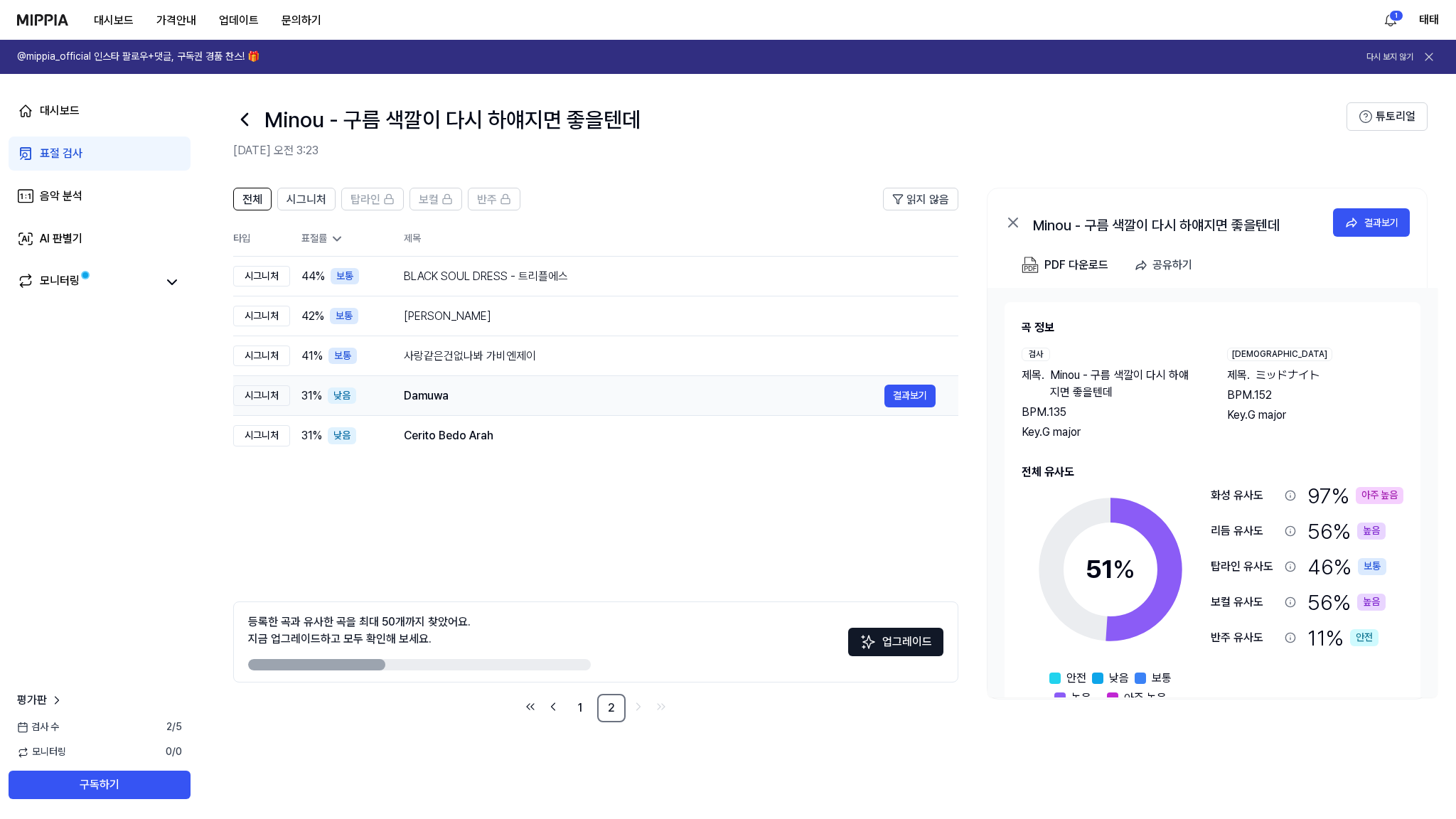
click at [440, 400] on div "Damuwa" at bounding box center [644, 396] width 481 height 17
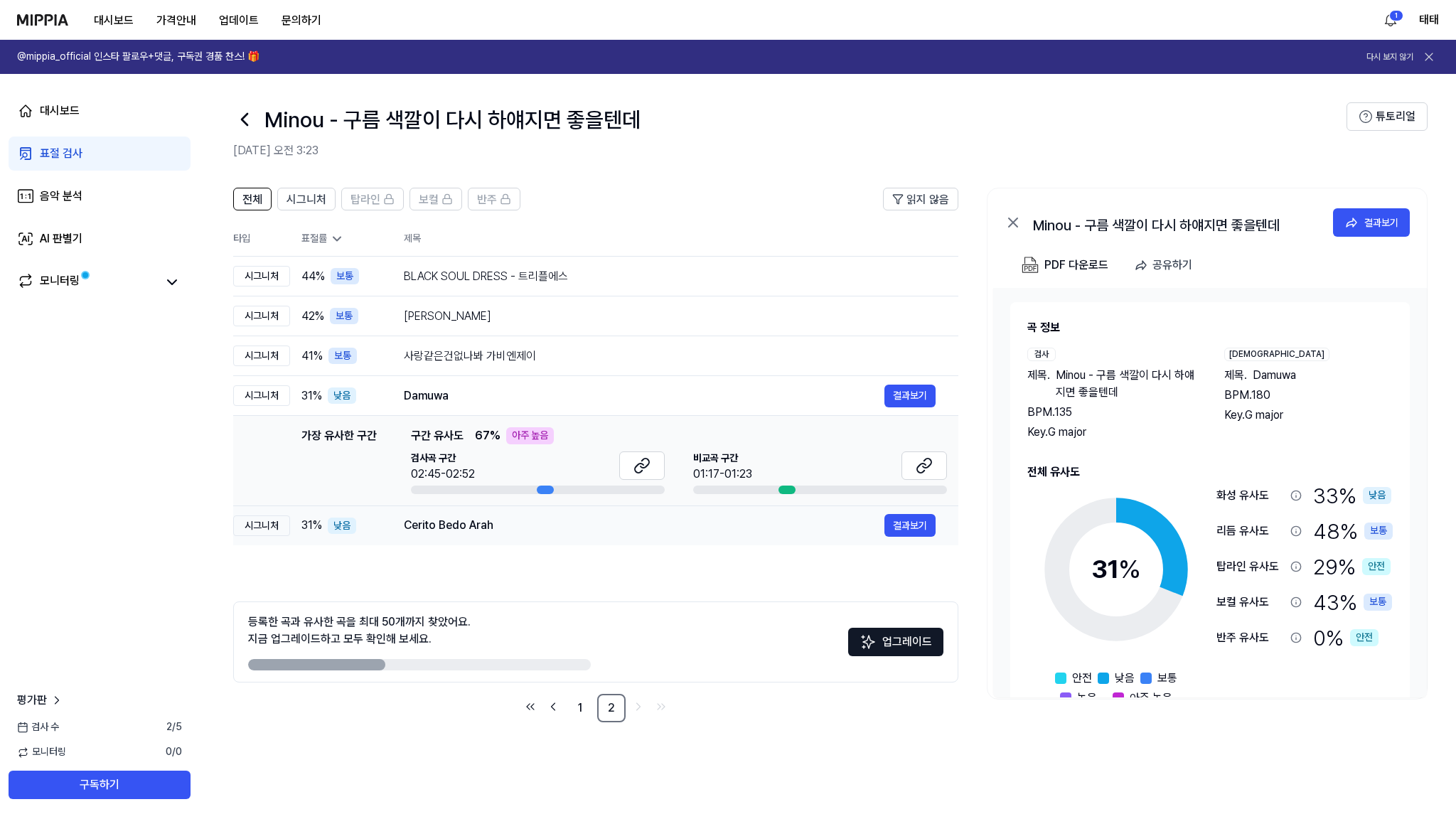
click at [433, 529] on div "Cerito Bedo Arah" at bounding box center [644, 525] width 481 height 17
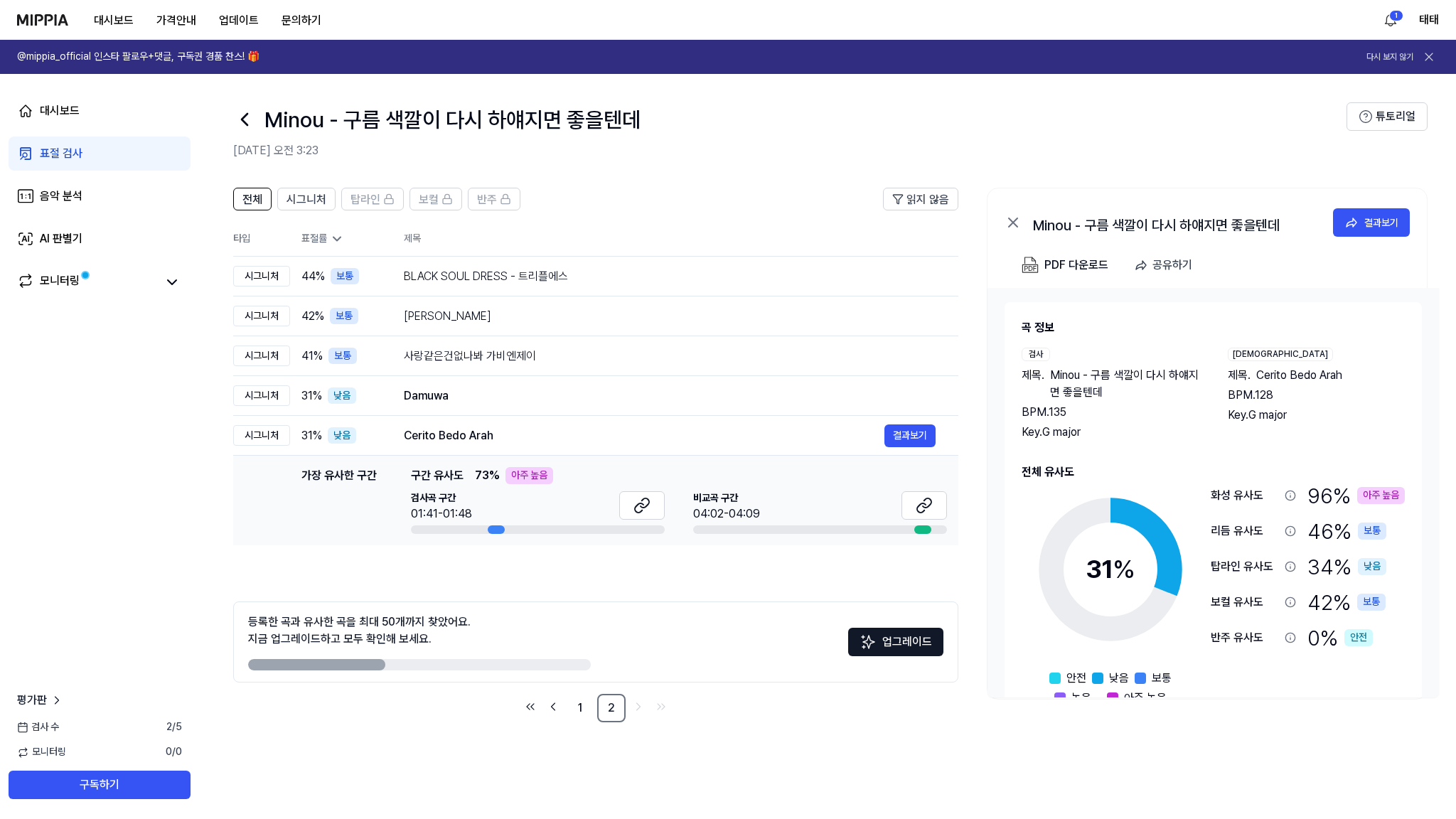
click at [1425, 55] on icon at bounding box center [1428, 57] width 14 height 14
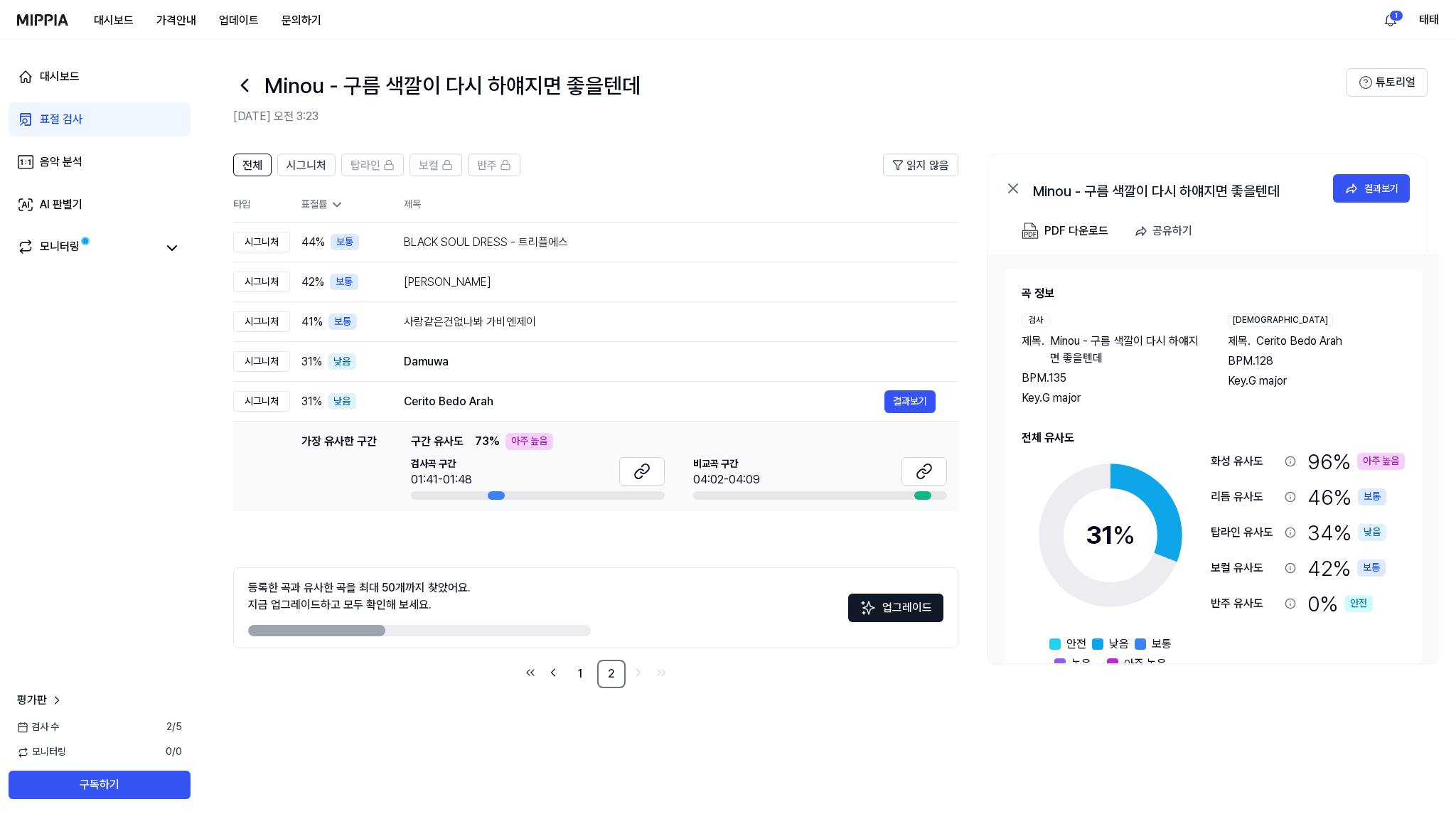
click at [61, 24] on img at bounding box center [42, 19] width 51 height 11
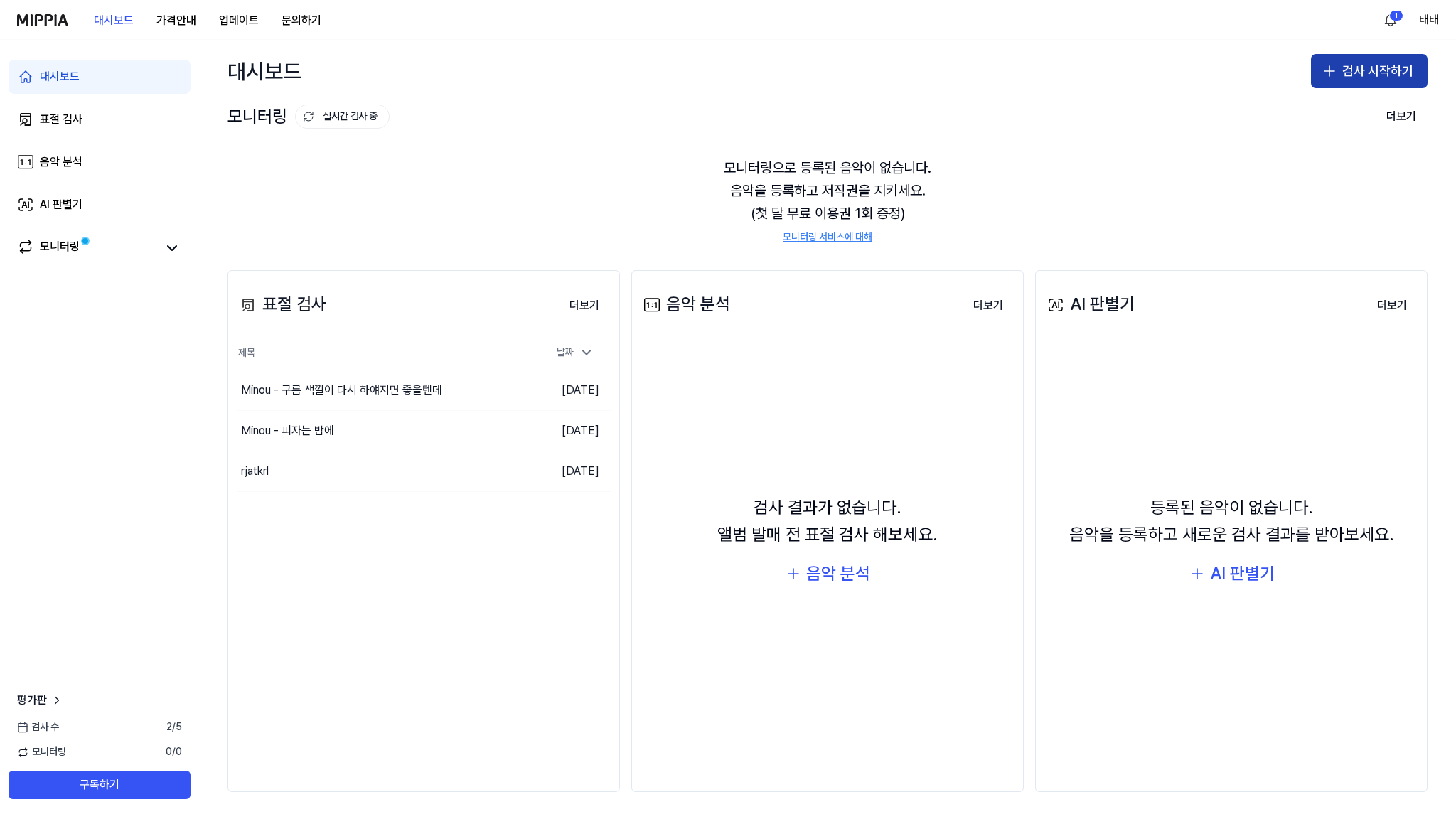
click at [1387, 75] on button "검사 시작하기" at bounding box center [1370, 70] width 117 height 34
click at [1298, 111] on div "표절 검사" at bounding box center [1307, 109] width 36 height 14
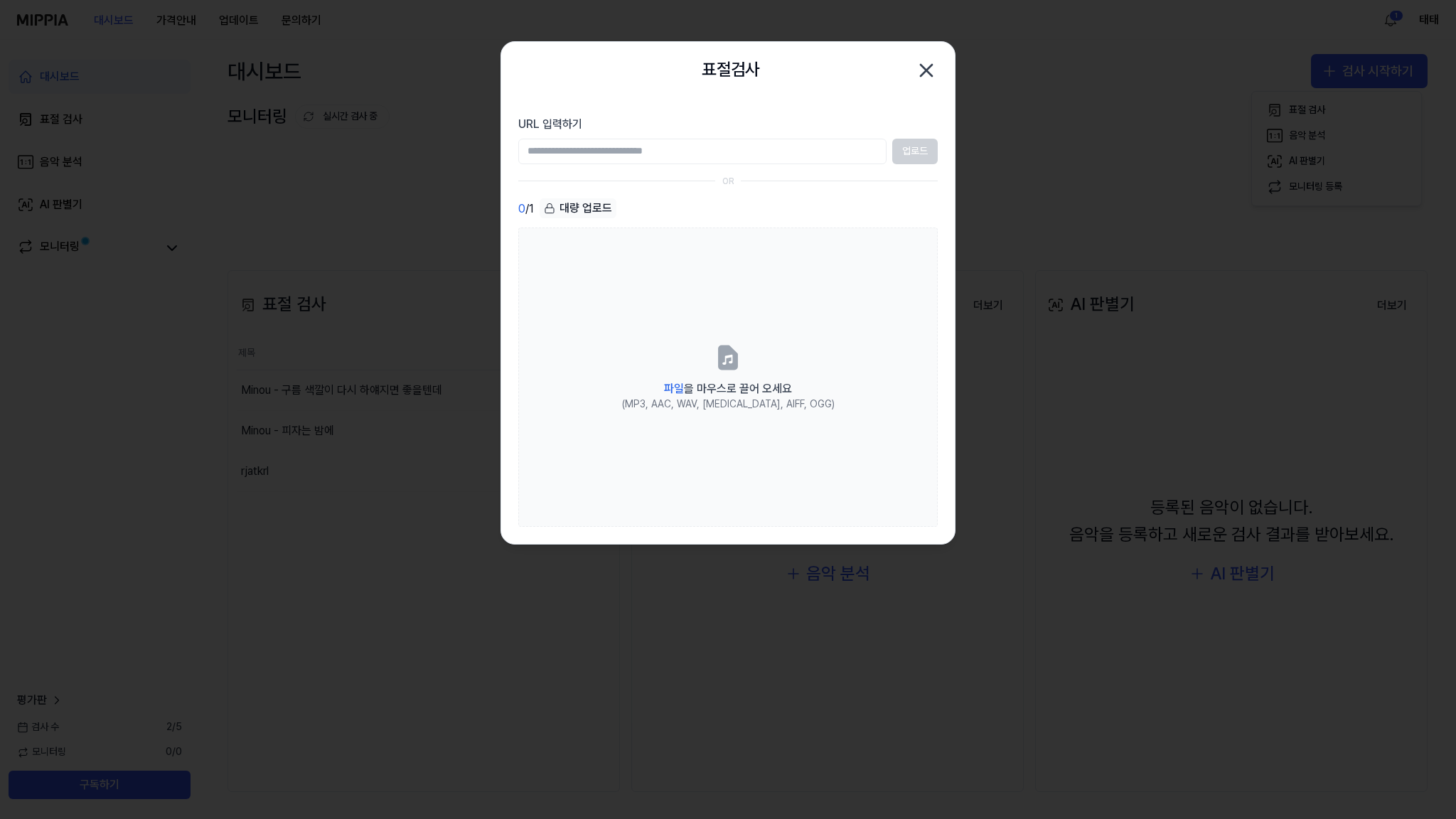
click at [672, 145] on input "URL 입력하기" at bounding box center [702, 151] width 368 height 26
paste input "**********"
type input "**********"
click at [918, 153] on button "업로드" at bounding box center [915, 151] width 45 height 26
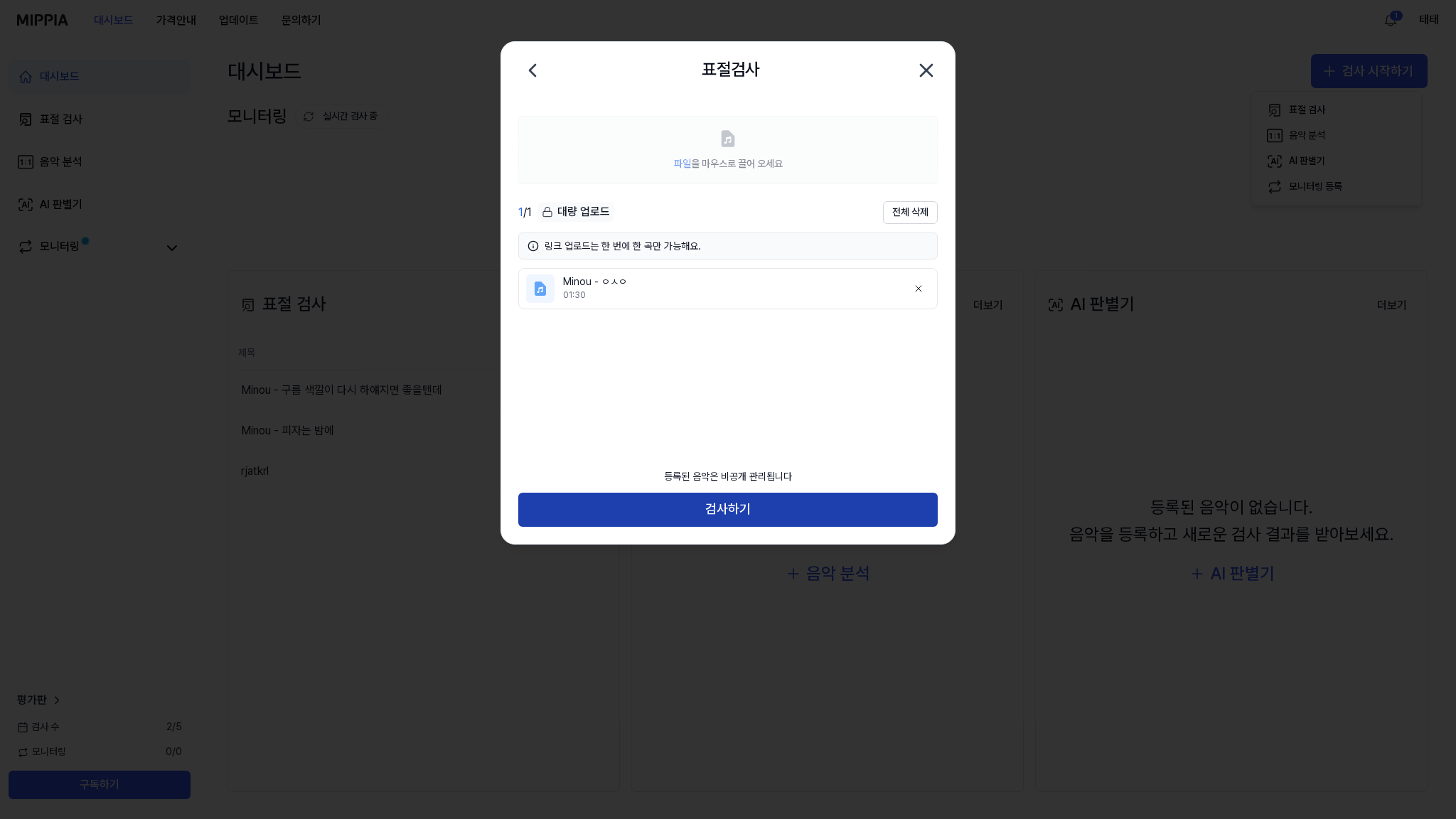
click at [752, 509] on button "검사하기" at bounding box center [728, 509] width 419 height 34
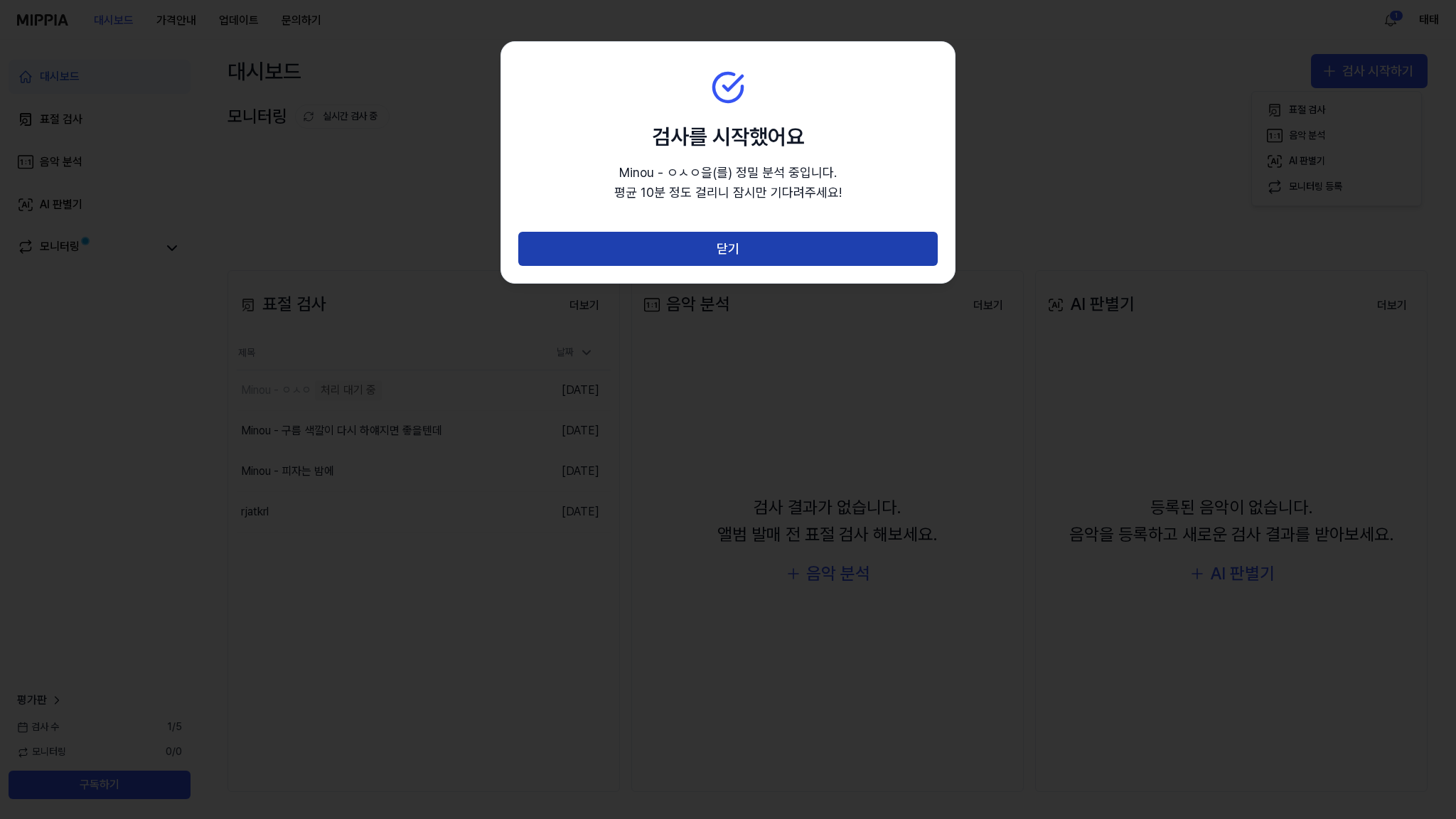
click at [829, 241] on button "닫기" at bounding box center [728, 249] width 419 height 34
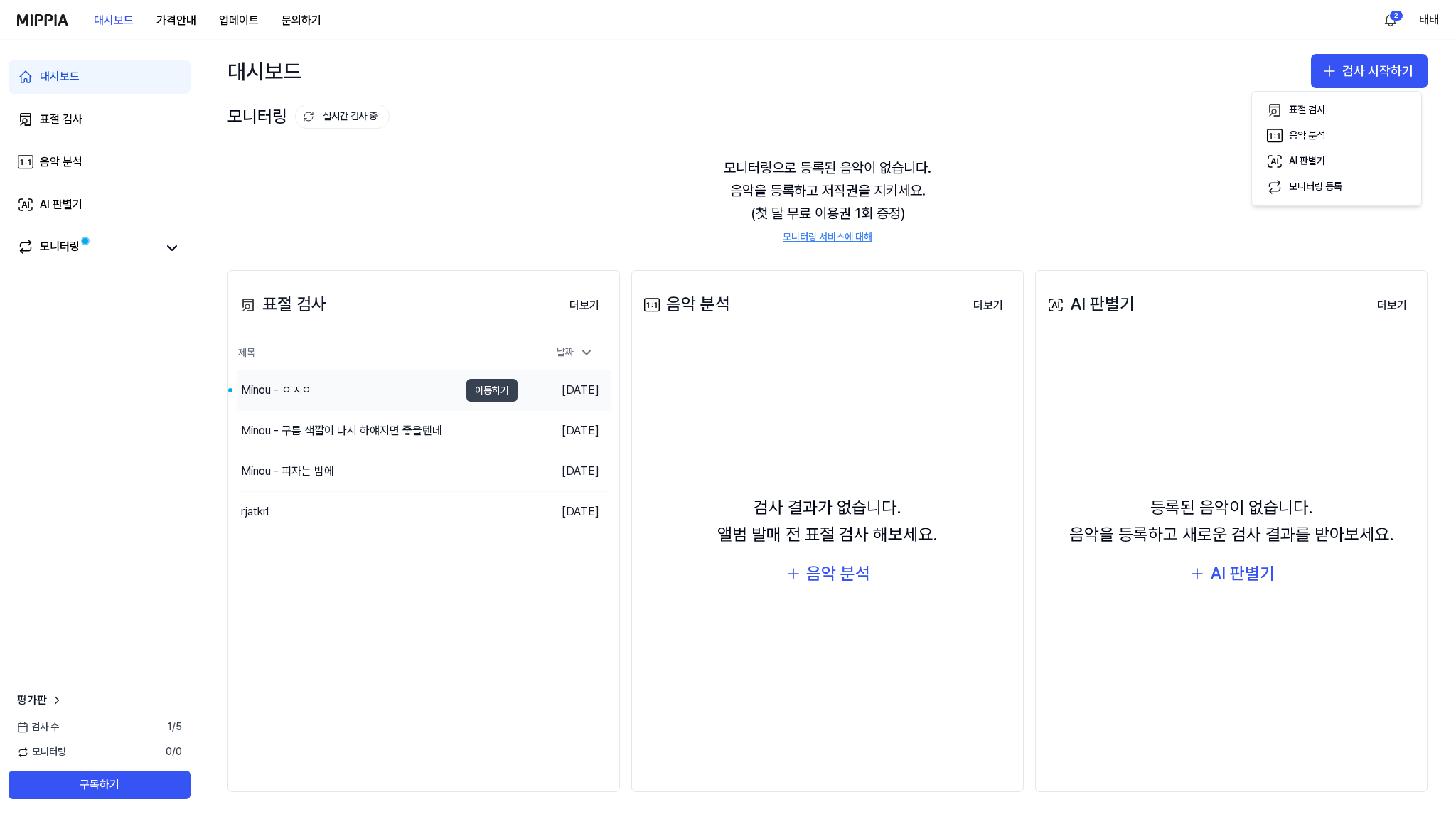
click at [497, 393] on button "이동하기" at bounding box center [492, 390] width 51 height 23
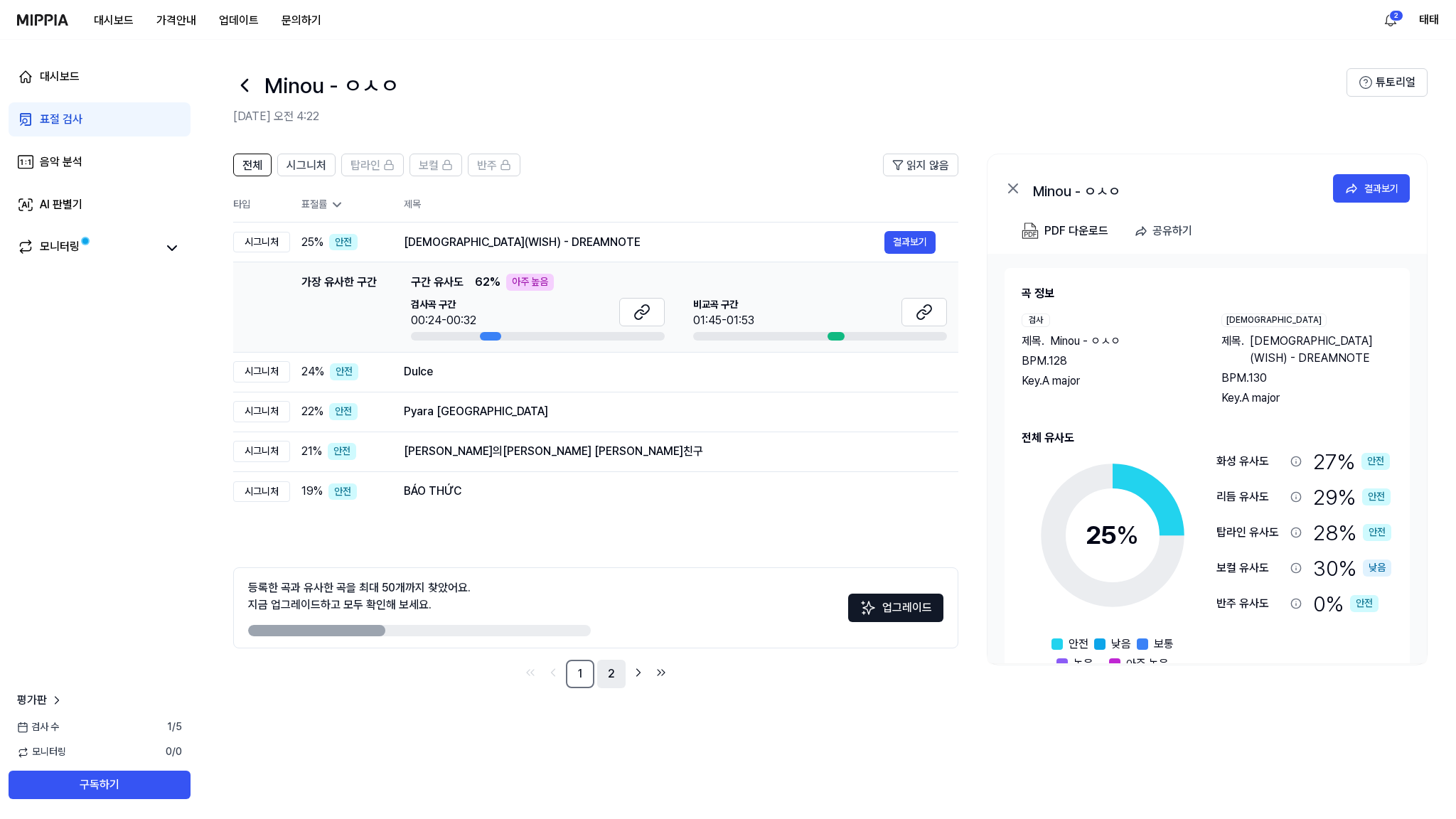
click at [615, 677] on link "2" at bounding box center [612, 673] width 29 height 29
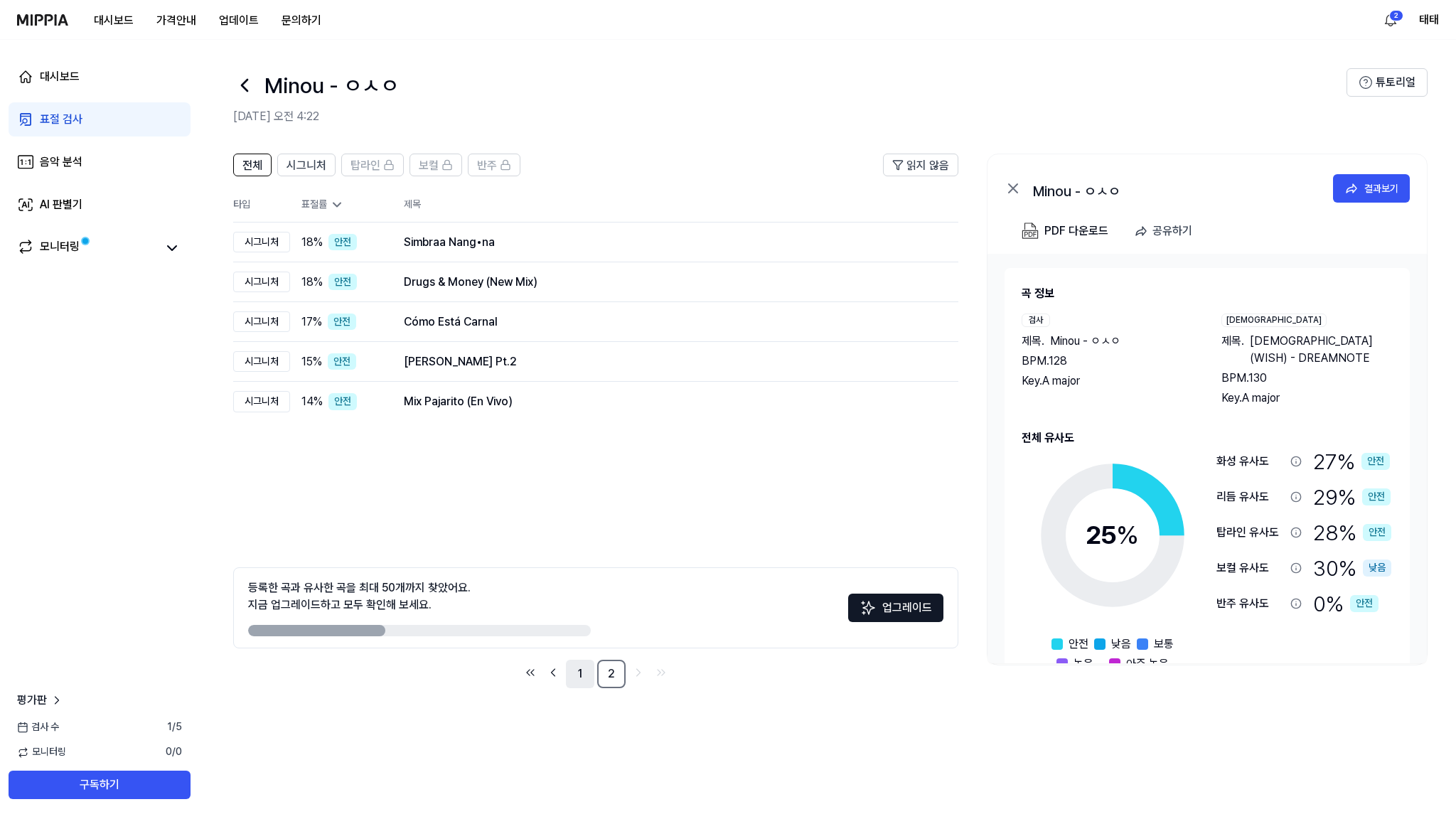
click at [588, 679] on link "1" at bounding box center [580, 673] width 29 height 29
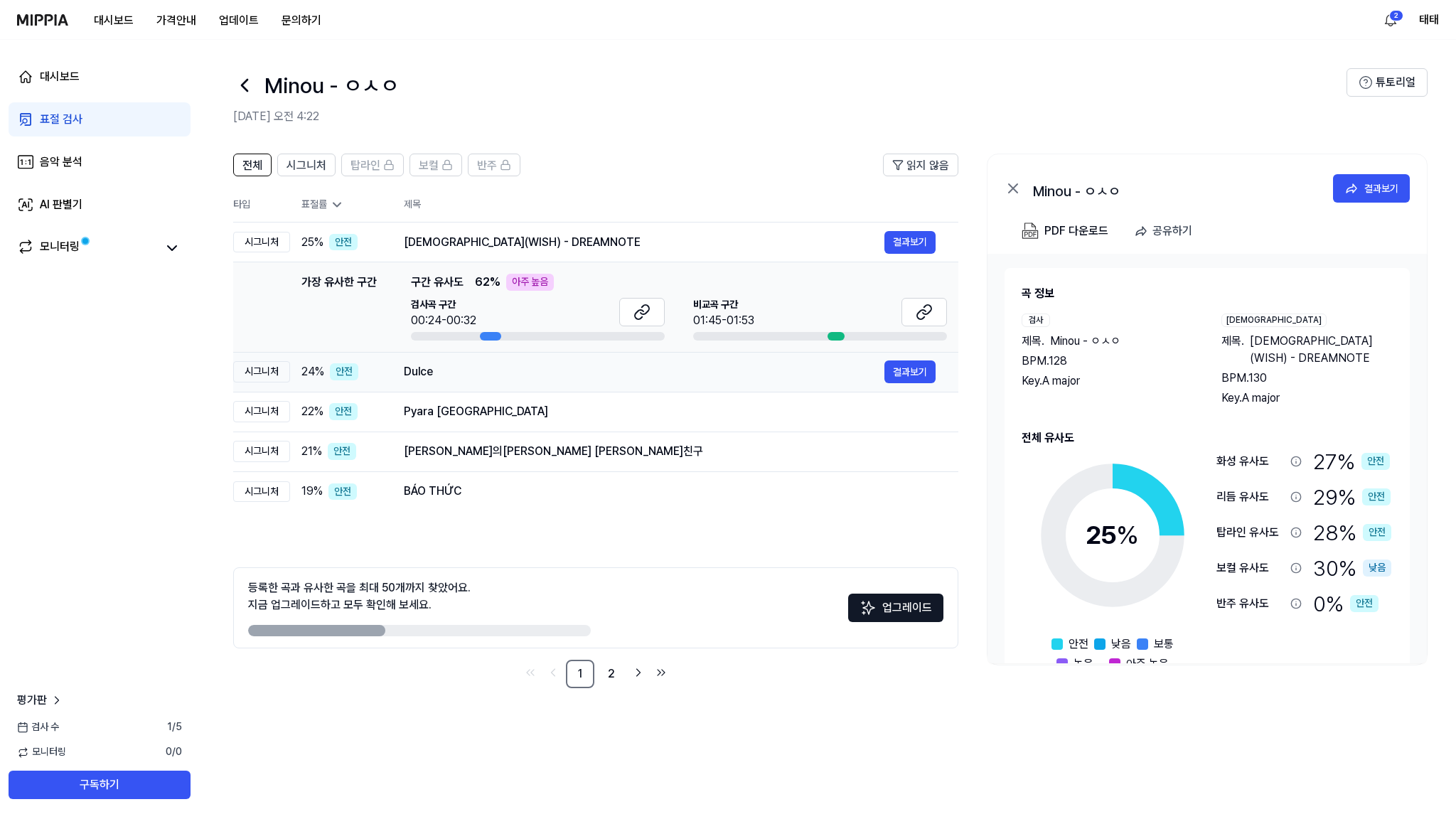
click at [420, 365] on div "Dulce" at bounding box center [644, 372] width 481 height 17
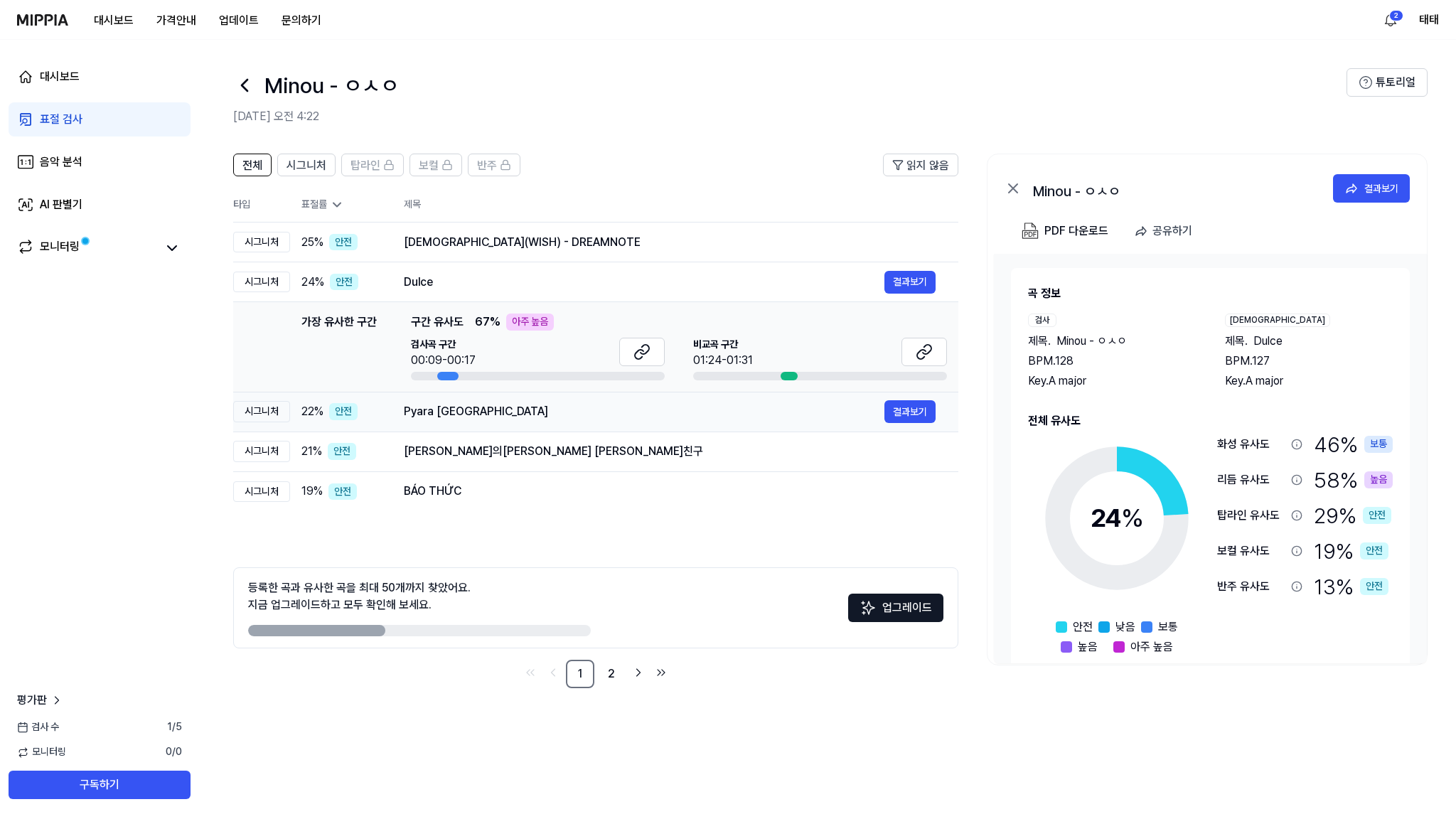
click at [434, 414] on div "Pyara Himachal" at bounding box center [644, 411] width 481 height 17
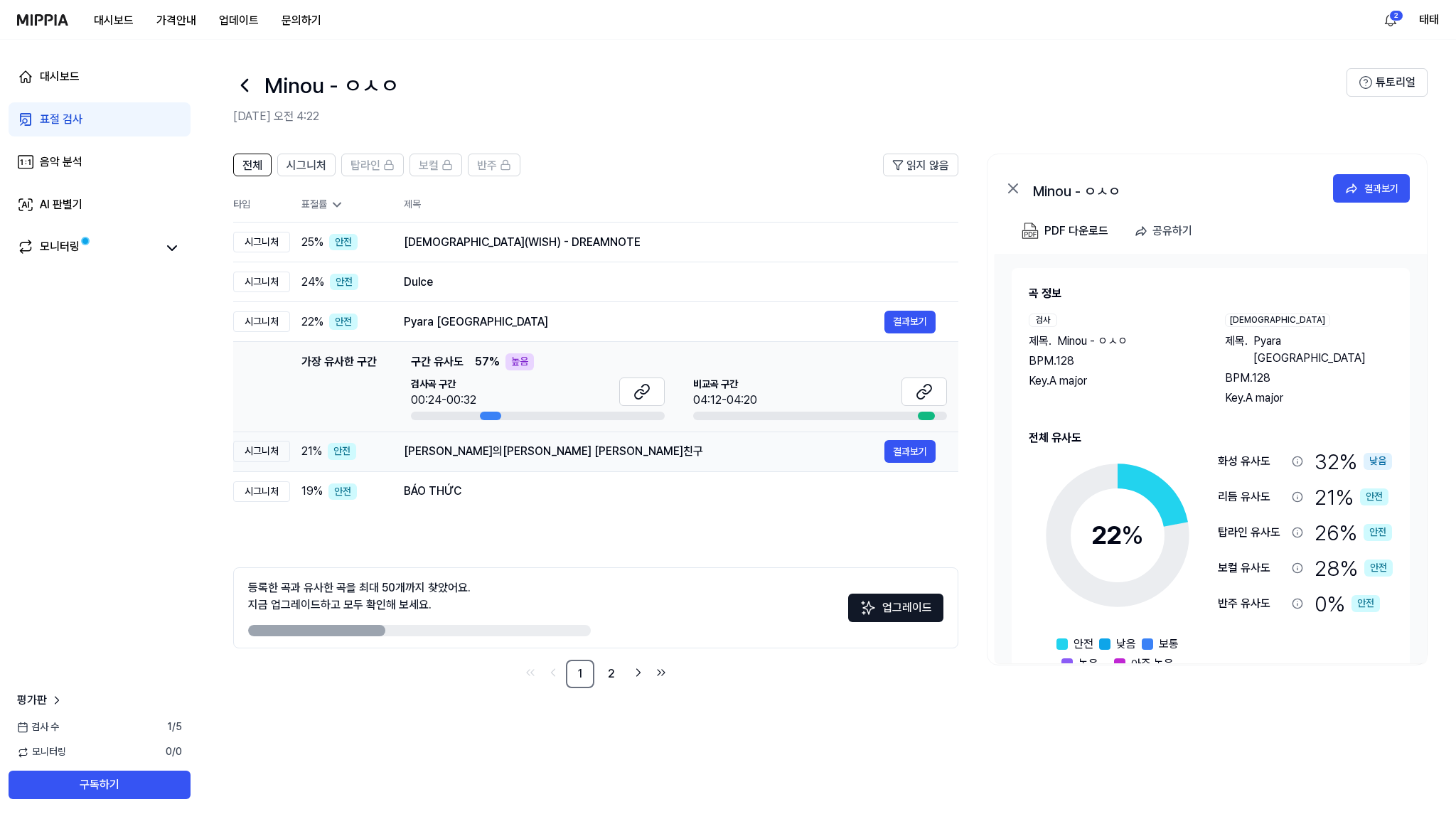
click at [440, 447] on div "바람의노래 여자친구" at bounding box center [644, 451] width 481 height 17
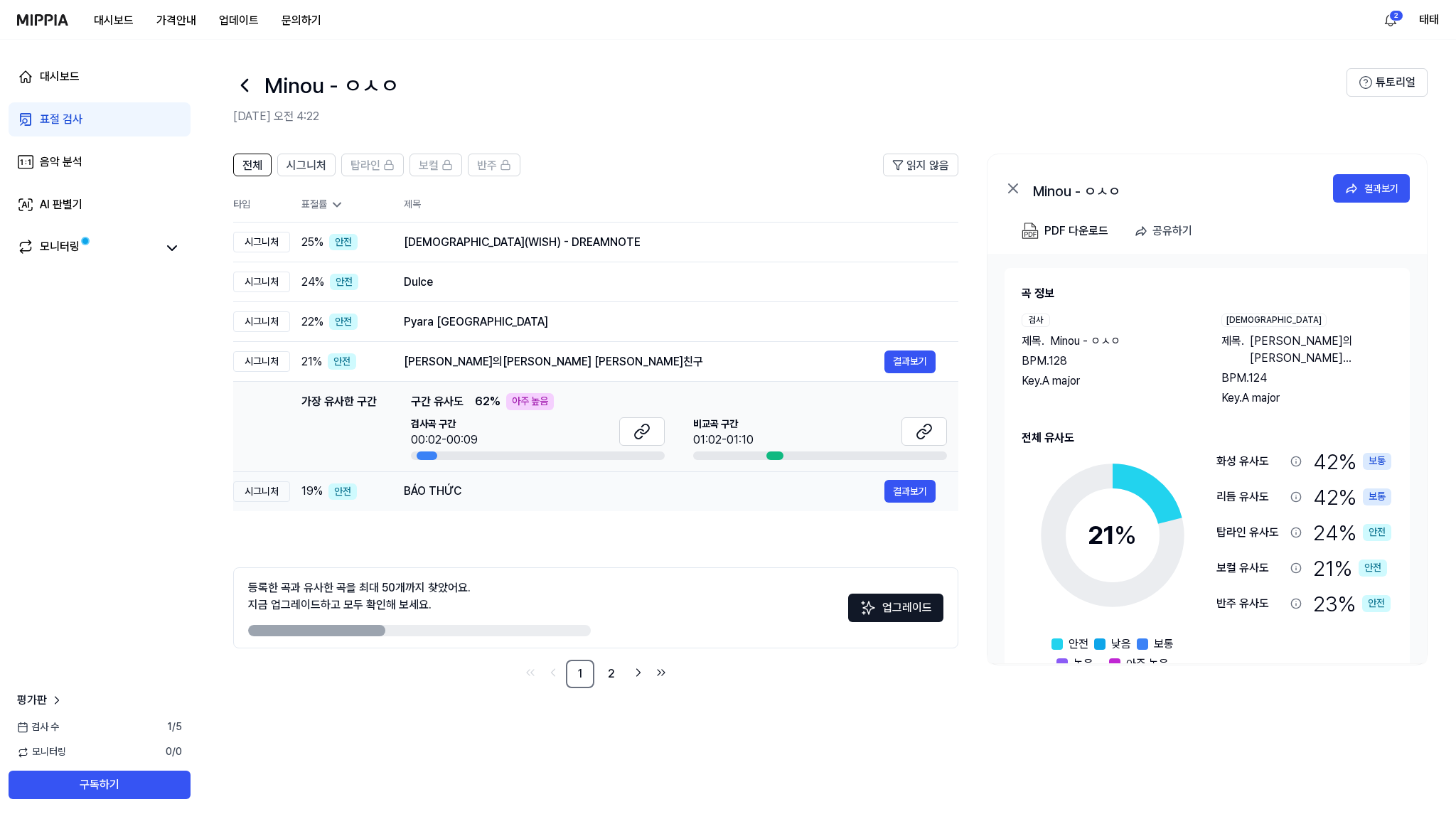
click at [433, 498] on div "BÁO THỨC" at bounding box center [644, 491] width 481 height 17
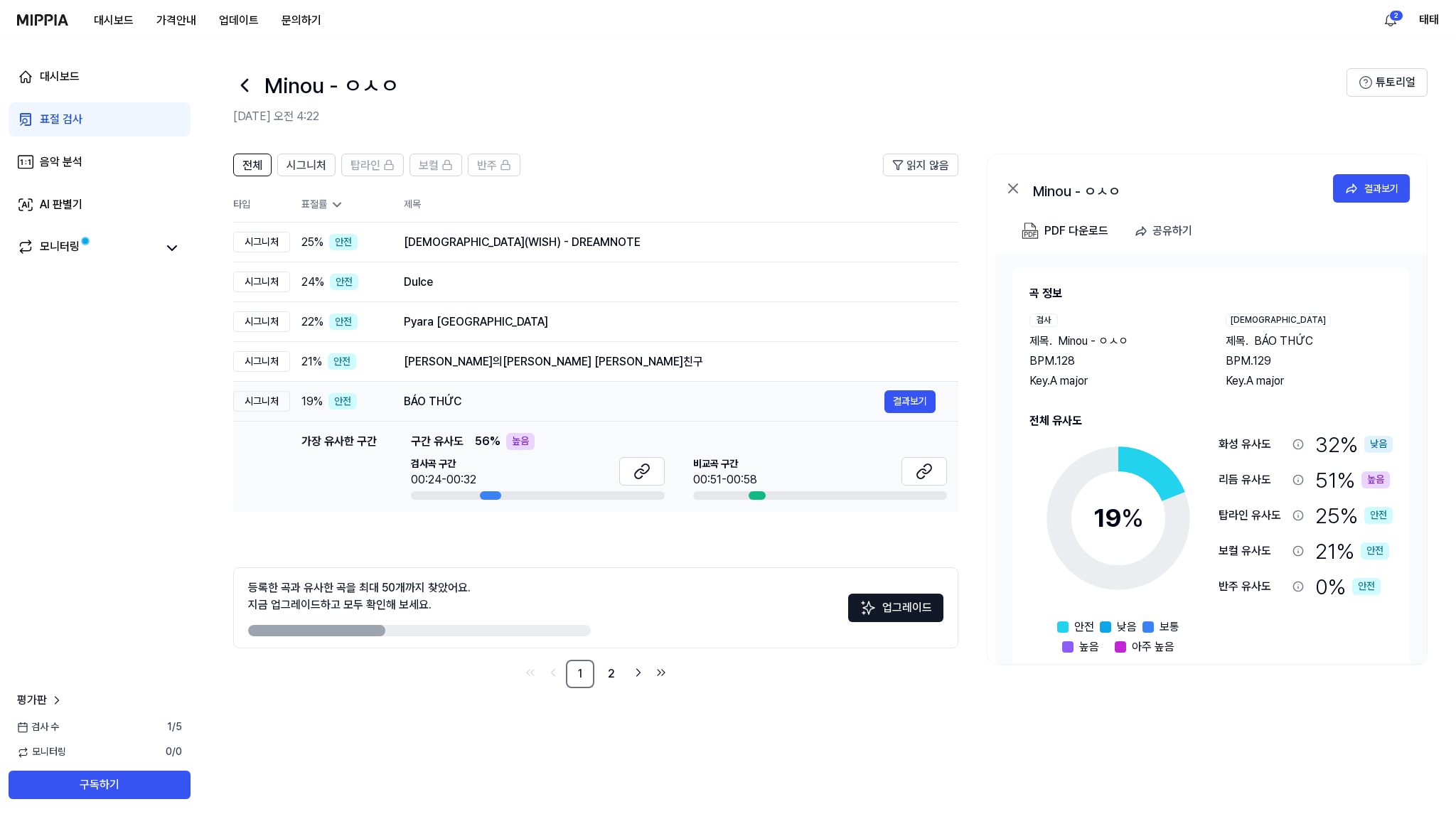
click at [444, 404] on div "BÁO THỨC" at bounding box center [644, 402] width 481 height 17
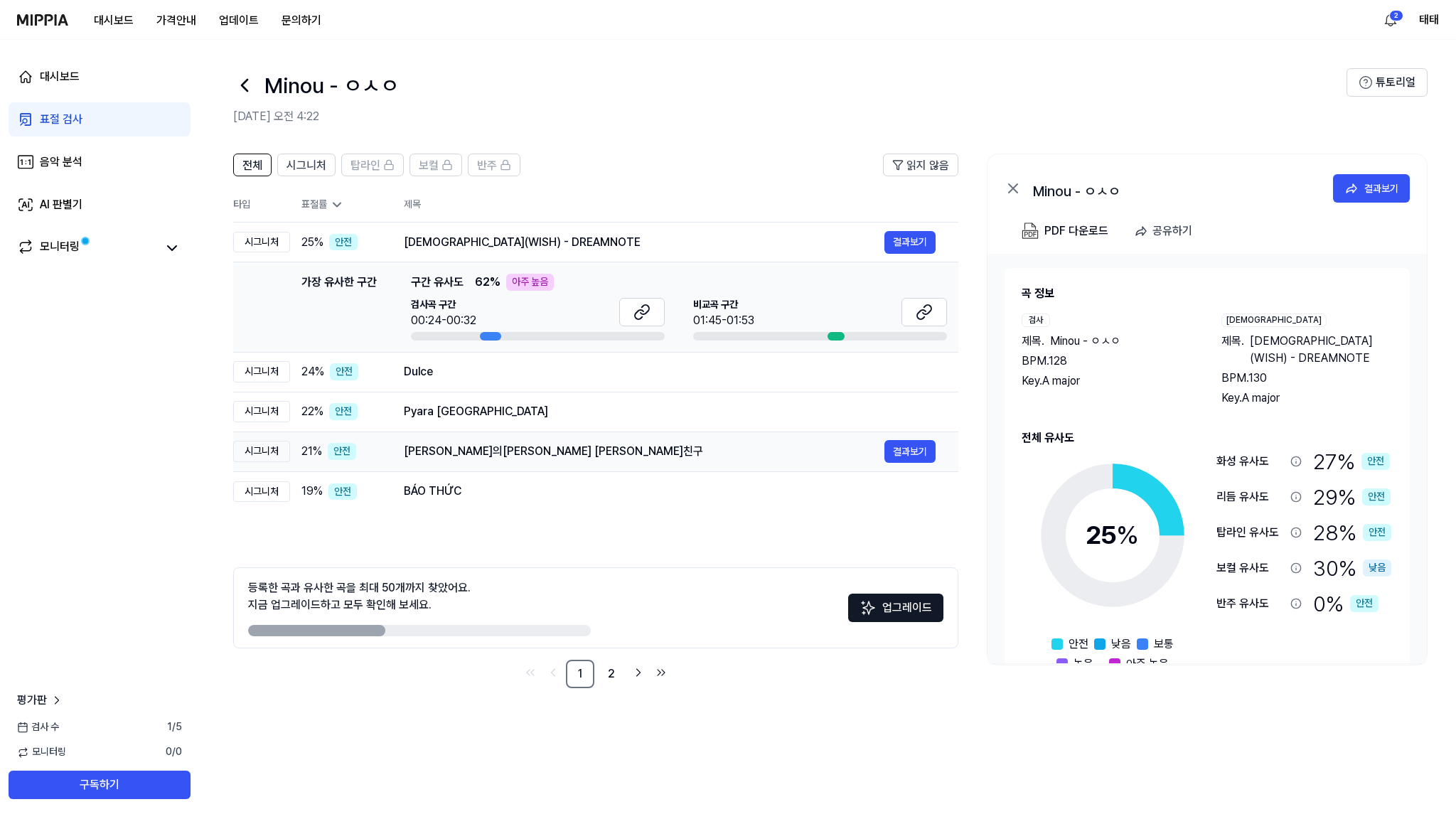
click at [443, 447] on div "바람의노래 여자친구" at bounding box center [644, 451] width 481 height 17
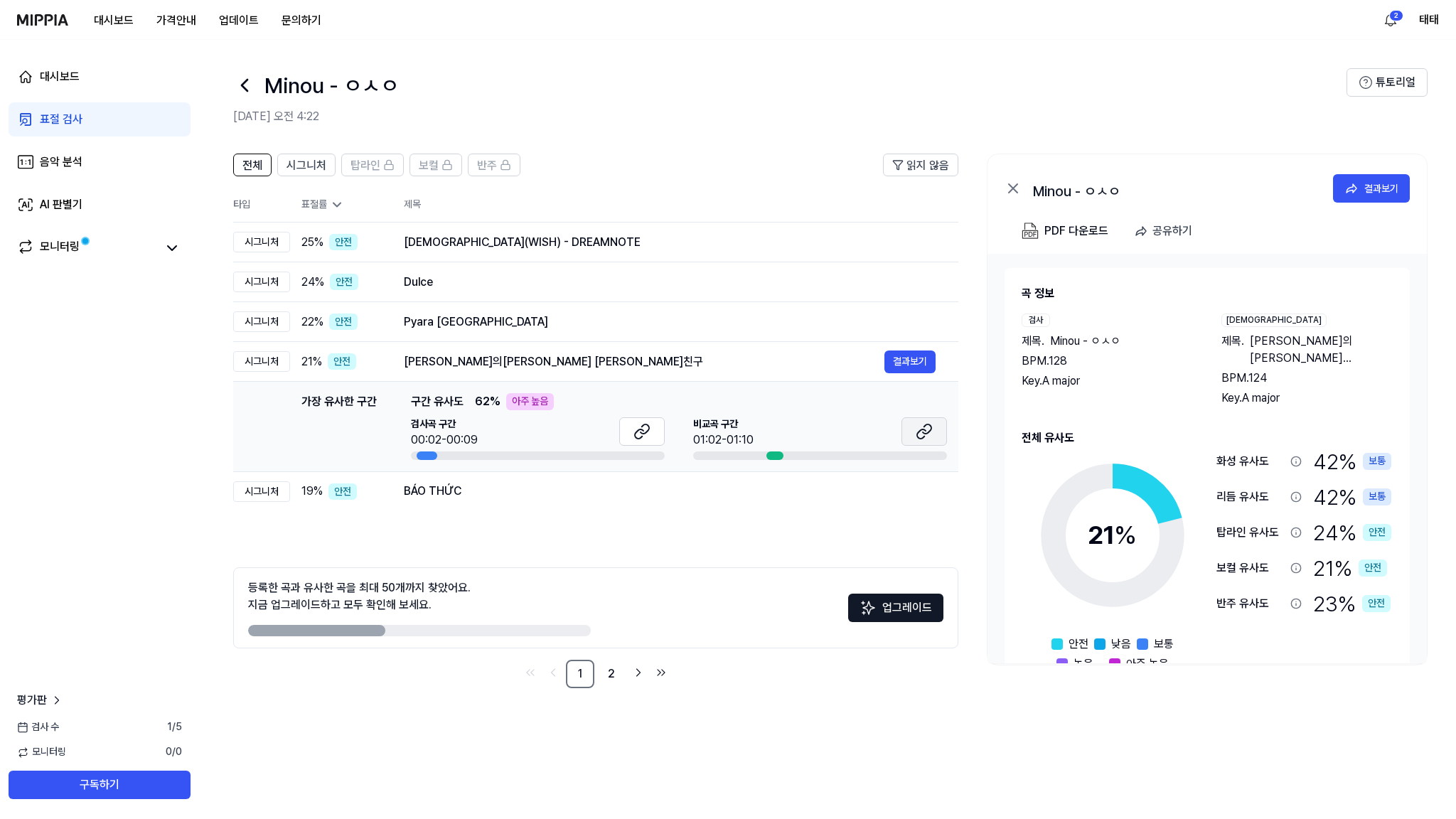
click at [913, 432] on button at bounding box center [923, 431] width 45 height 29
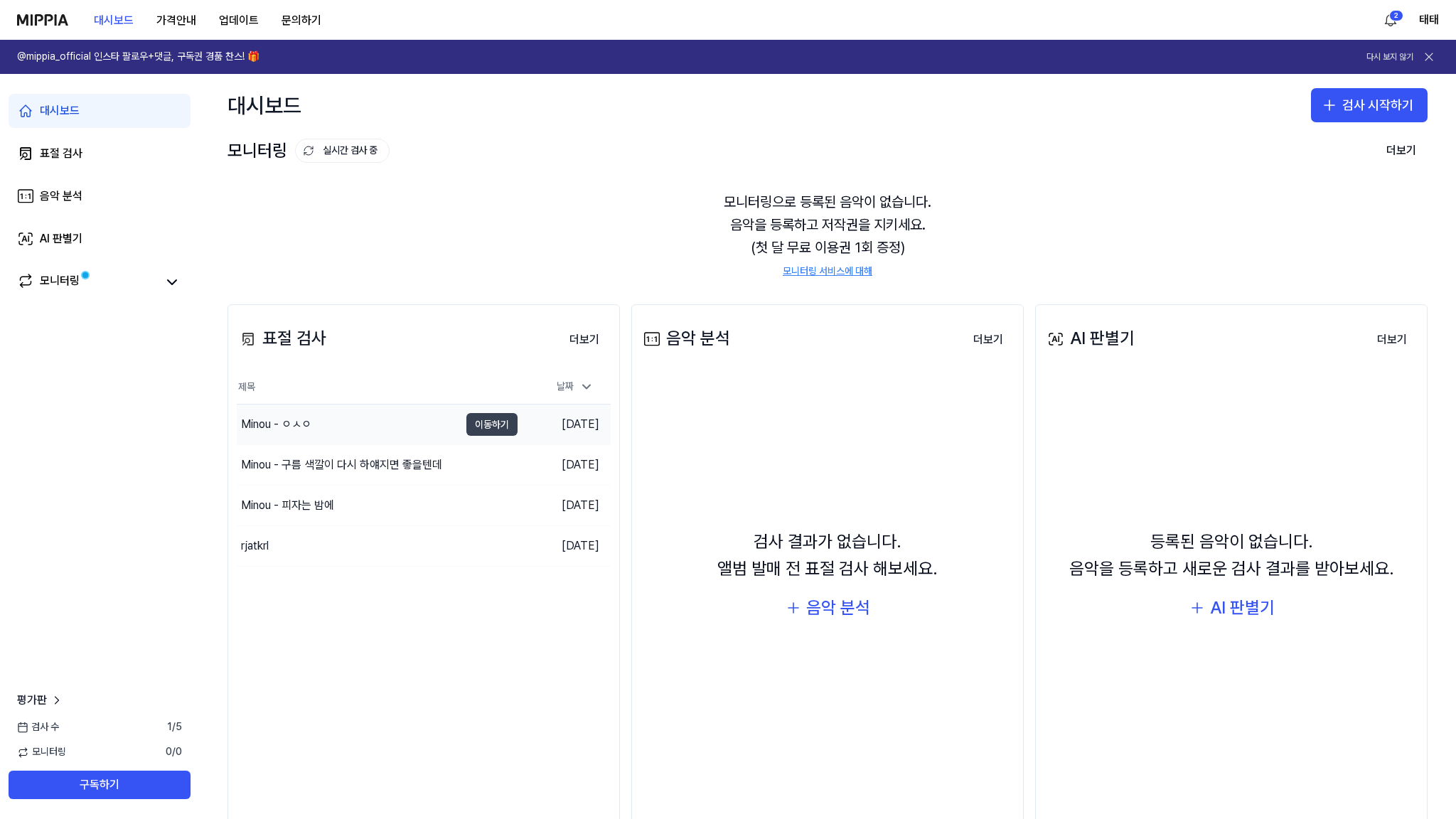
click at [503, 426] on button "이동하기" at bounding box center [492, 424] width 51 height 23
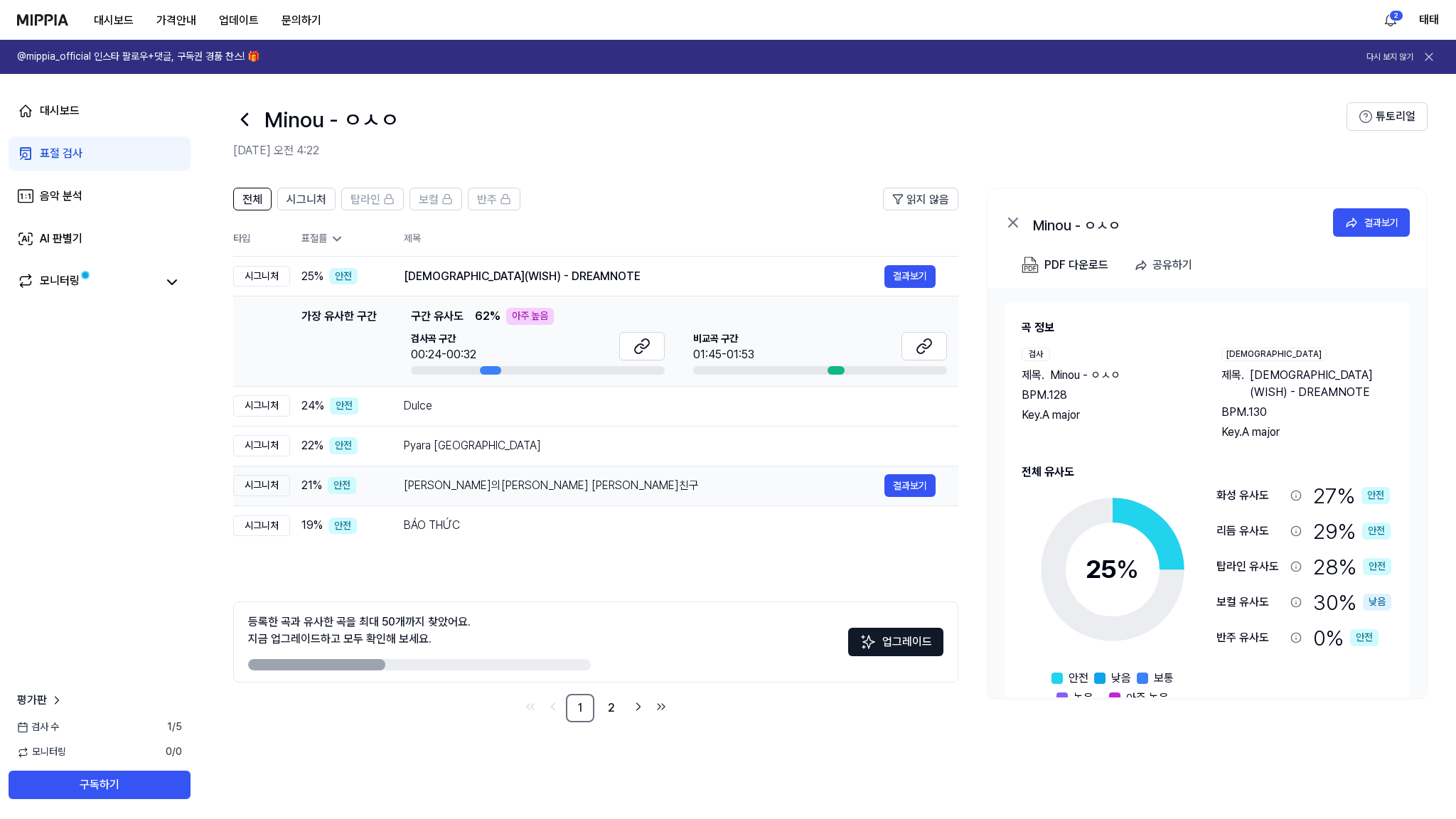
click at [476, 477] on div "바람의노래 여자친구" at bounding box center [644, 485] width 481 height 17
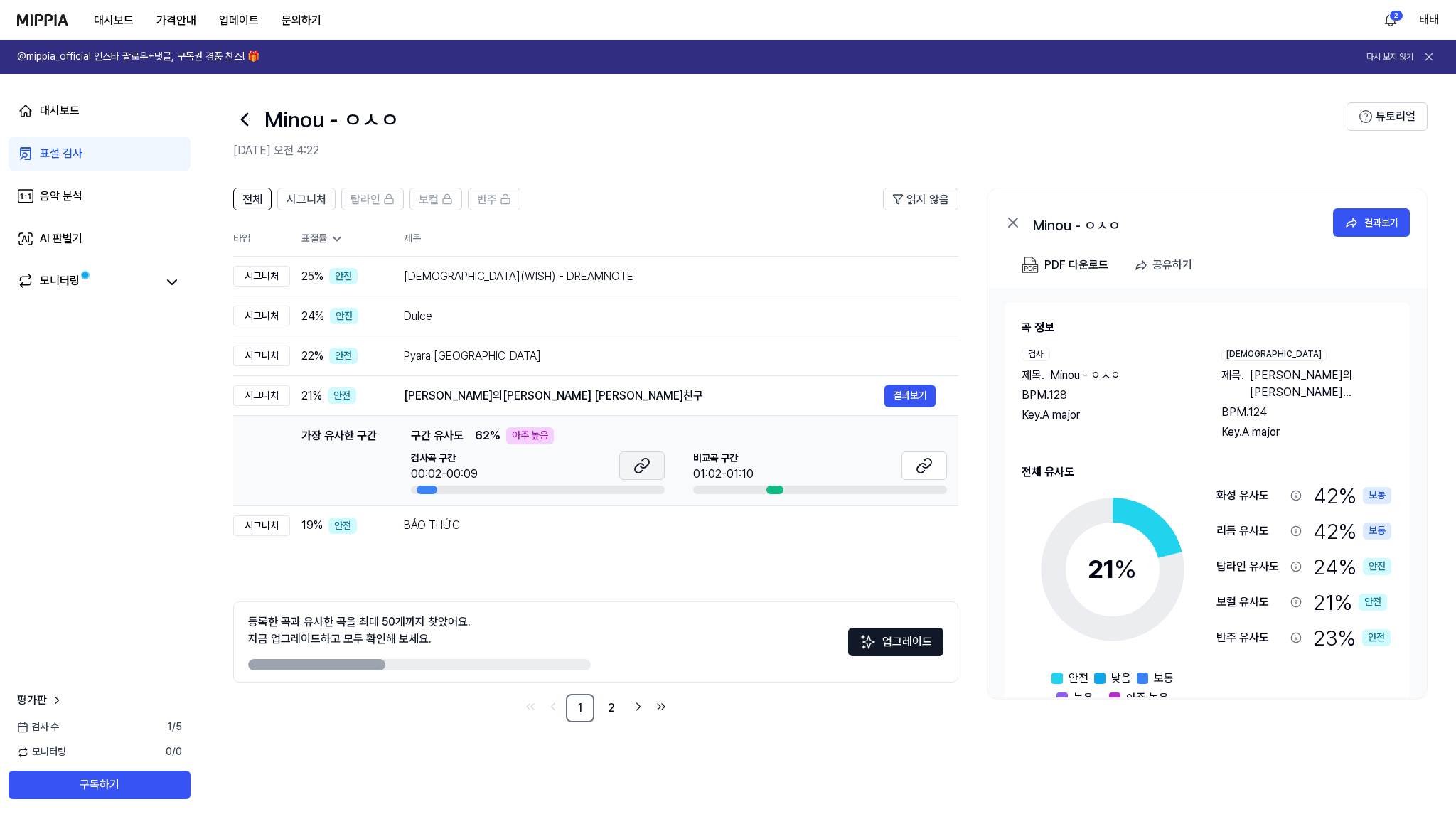
click at [641, 469] on icon at bounding box center [638, 468] width 8 height 9
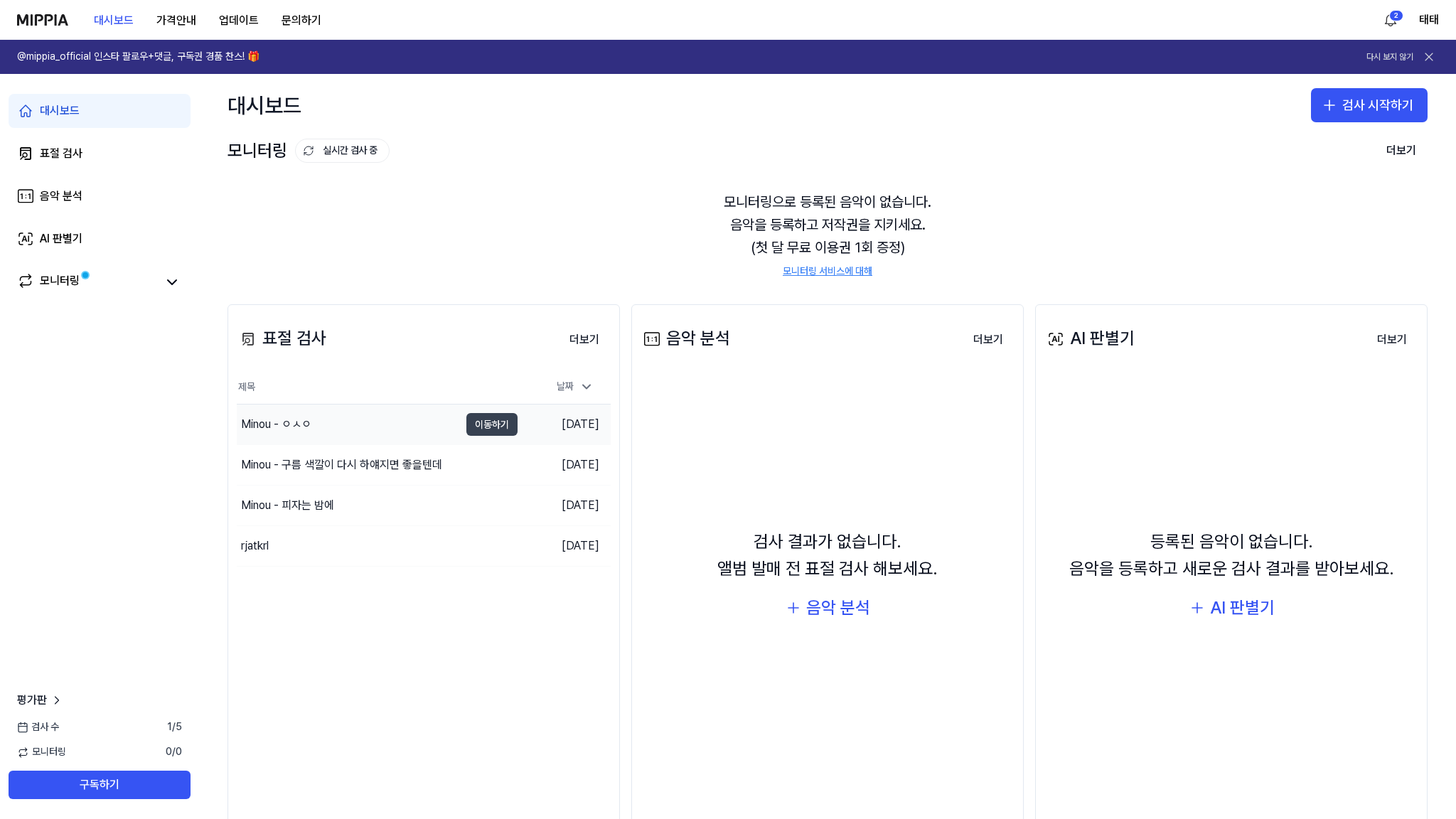
click at [494, 430] on button "이동하기" at bounding box center [492, 424] width 51 height 23
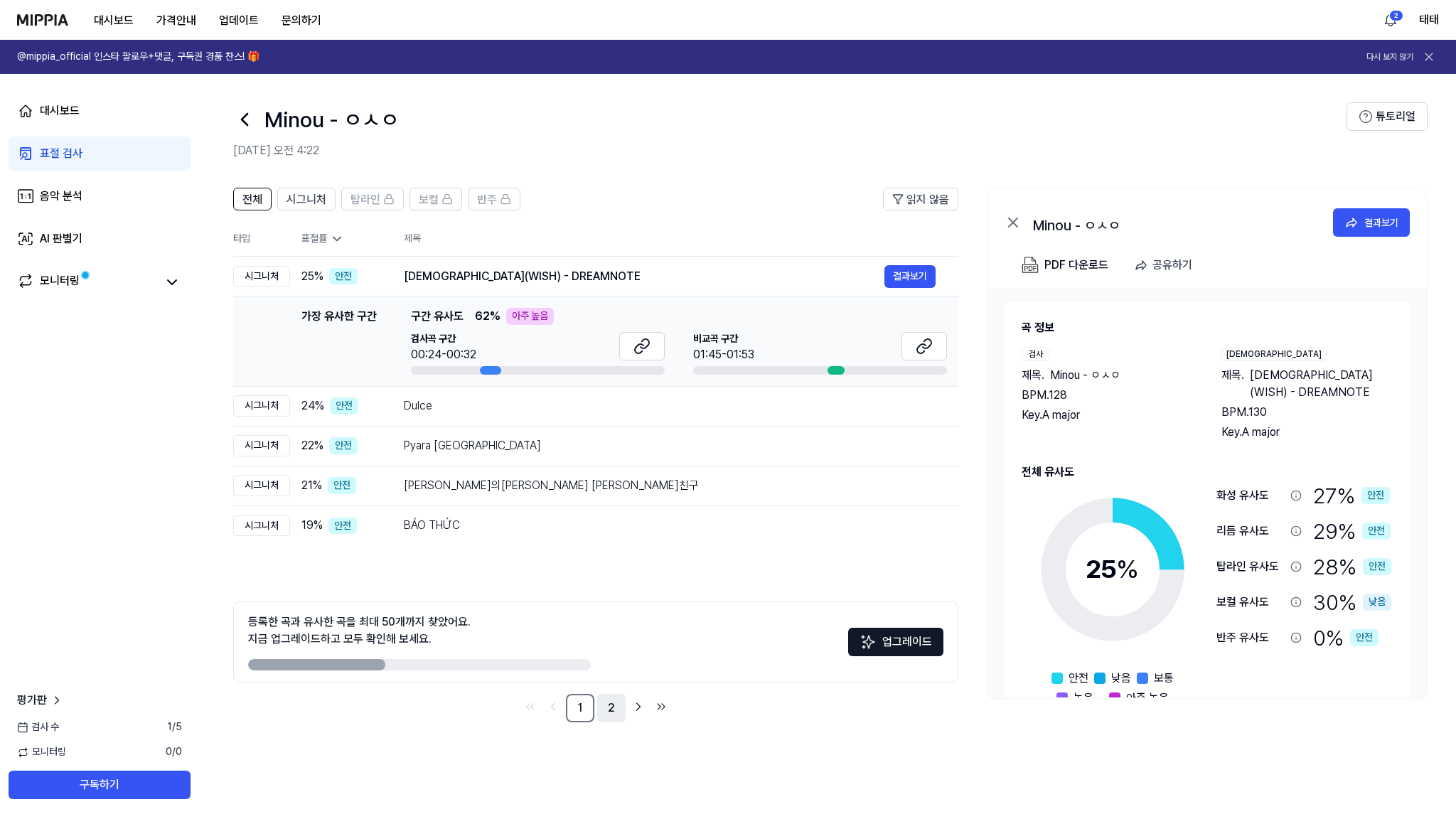
click at [600, 710] on link "2" at bounding box center [612, 708] width 29 height 29
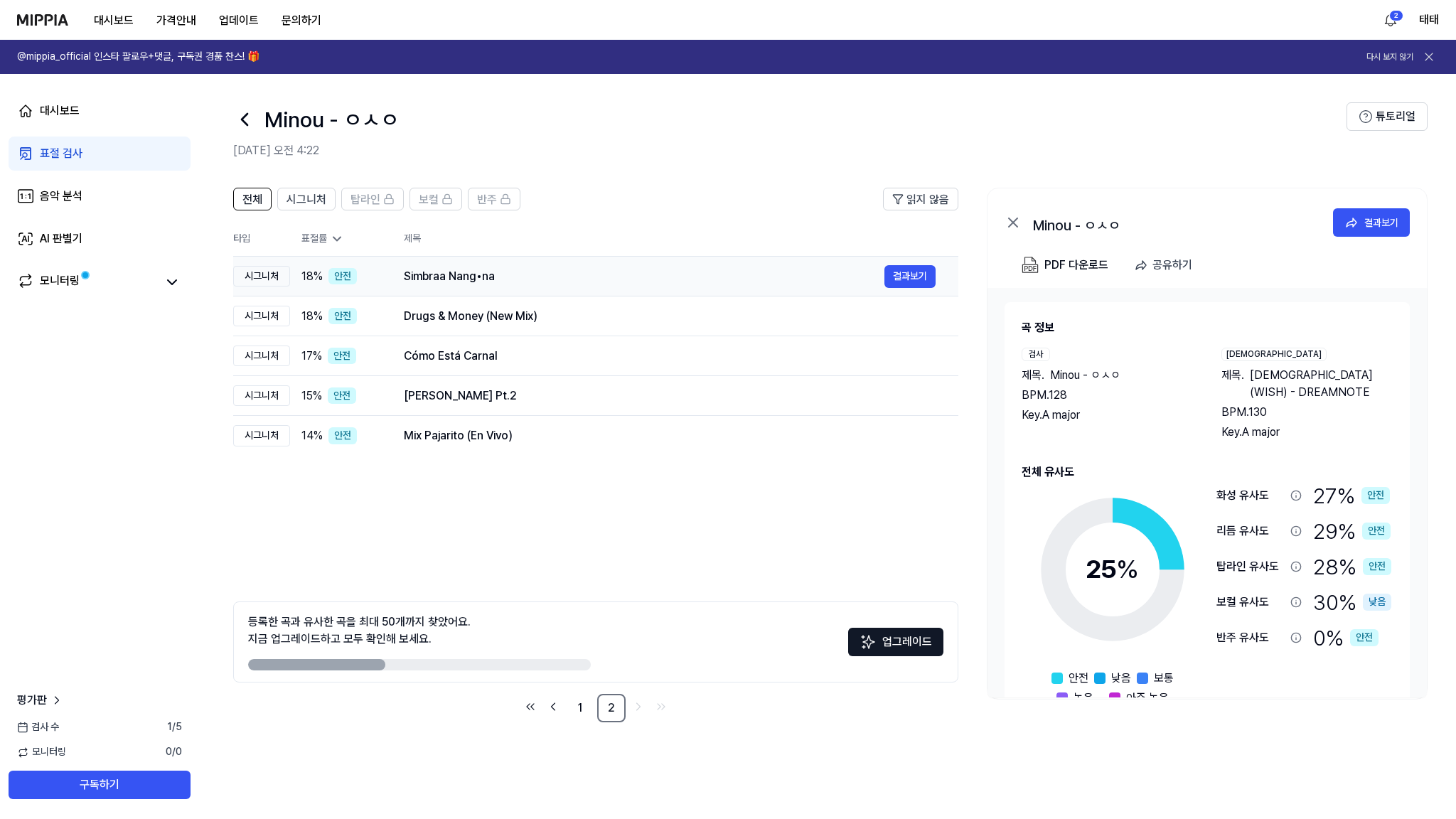
click at [476, 281] on div "Simbraa Nang•na" at bounding box center [644, 276] width 481 height 17
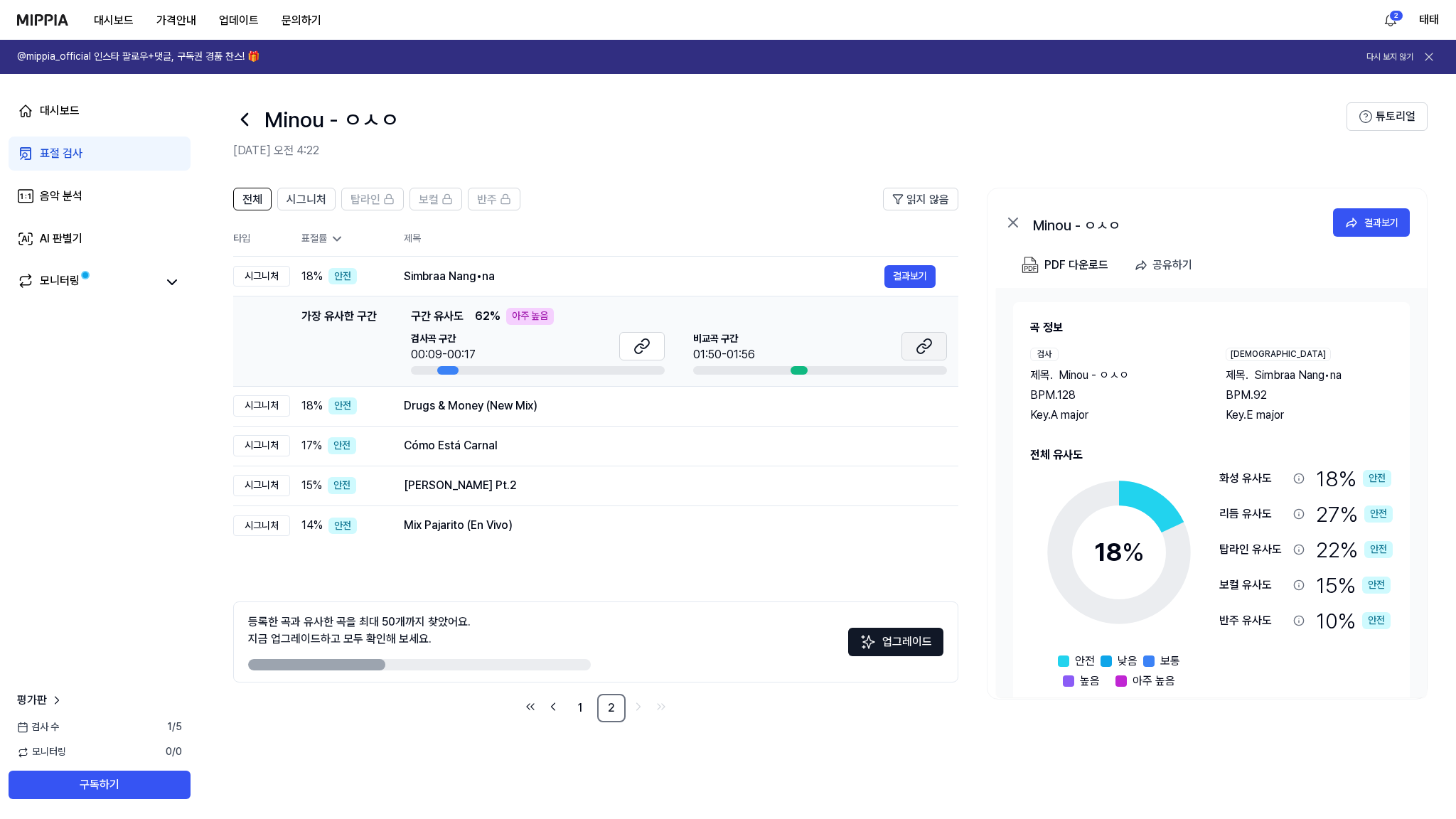
click at [923, 345] on icon at bounding box center [921, 349] width 8 height 9
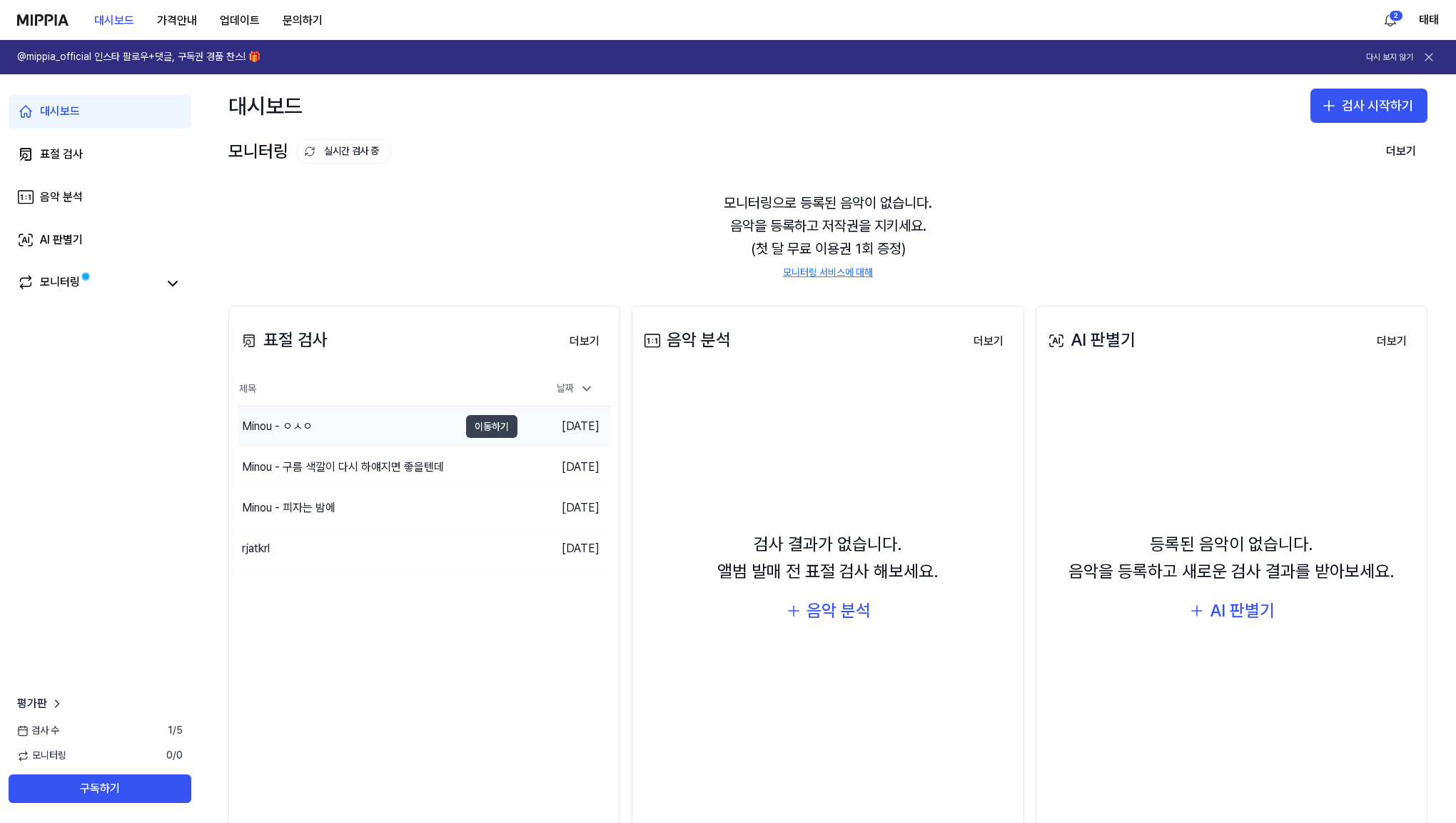
click at [494, 426] on button "이동하기" at bounding box center [491, 426] width 51 height 23
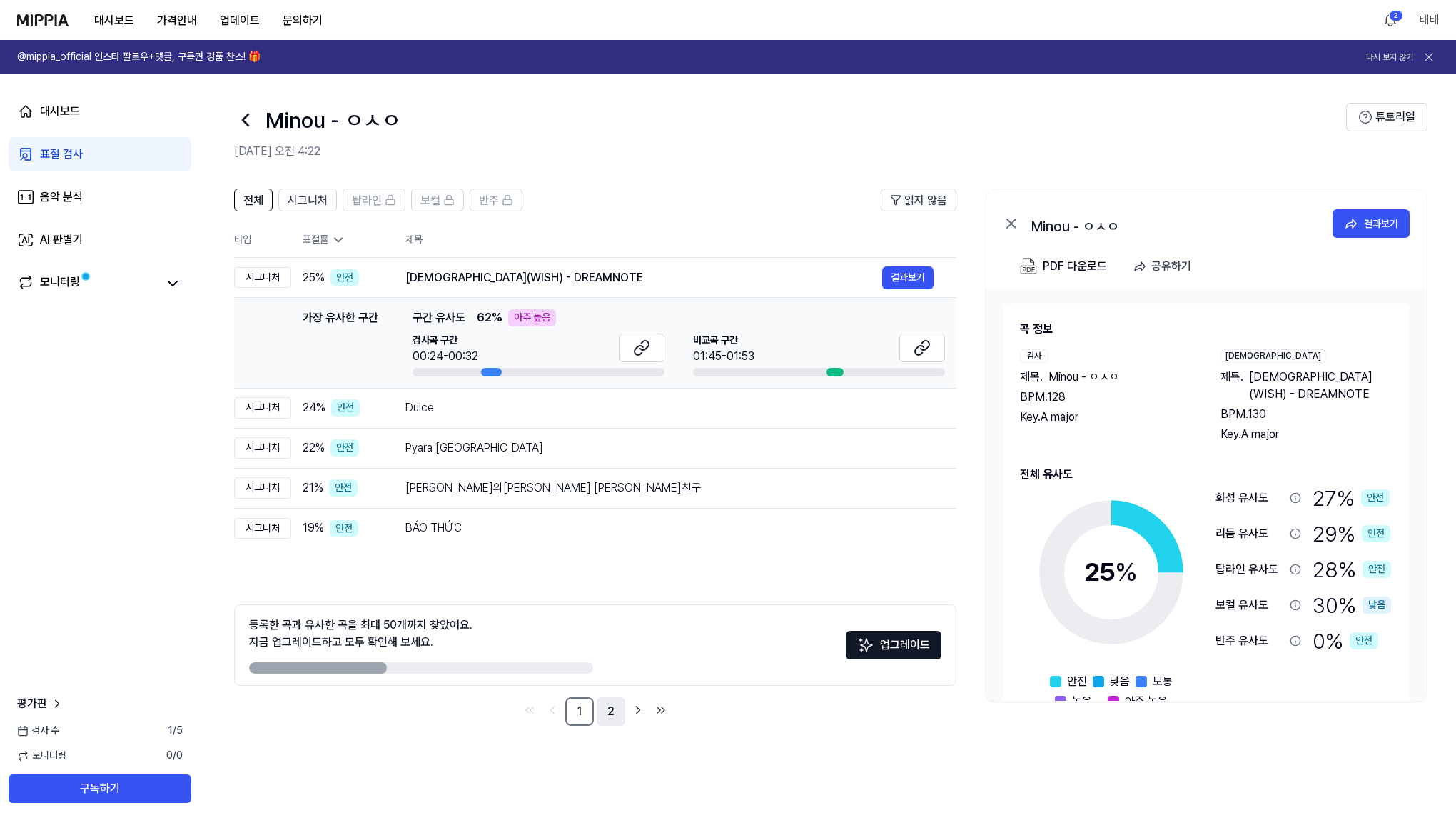
click at [603, 705] on link "2" at bounding box center [611, 711] width 29 height 29
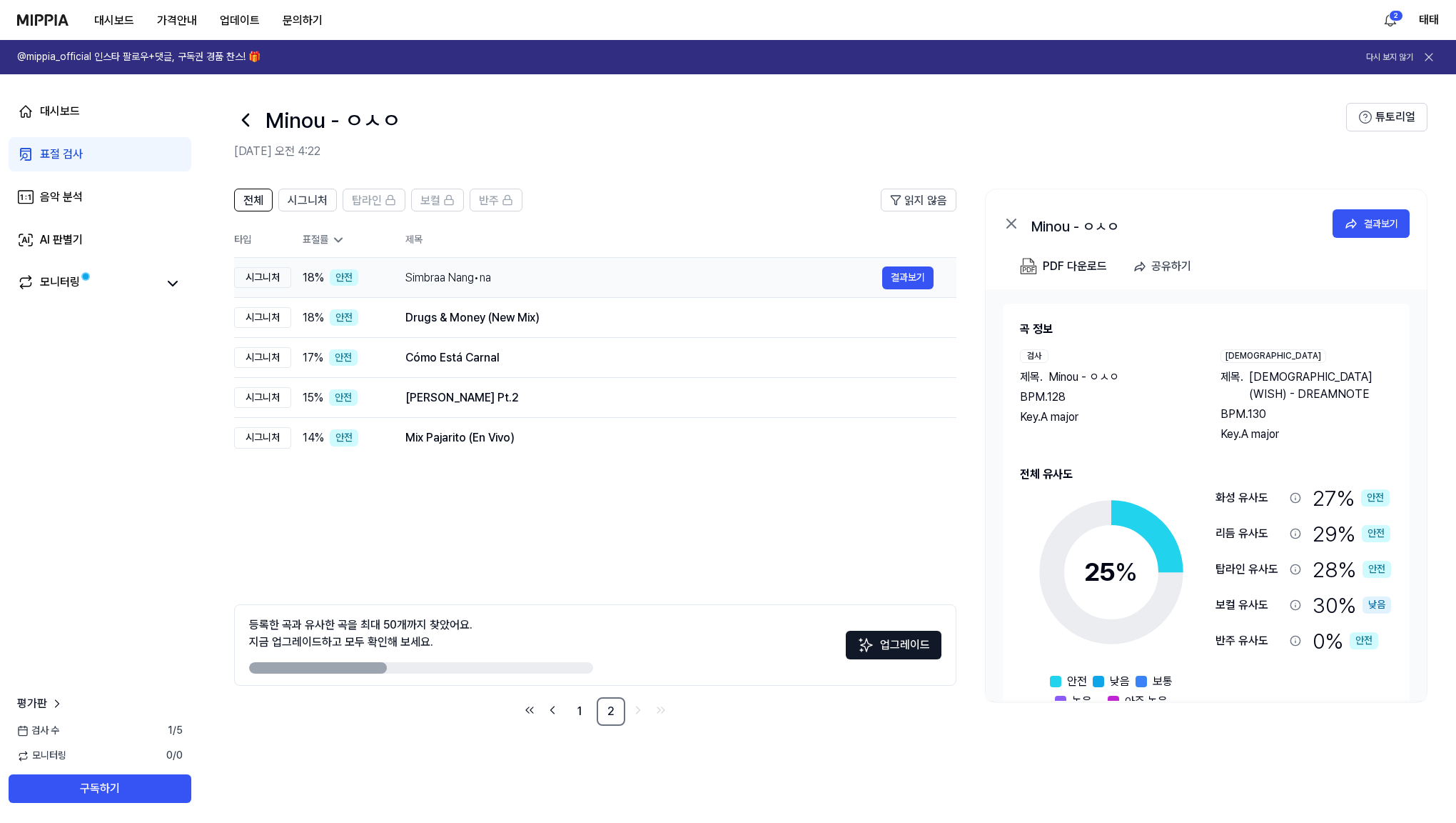
click at [472, 279] on div "Simbraa Nang•na" at bounding box center [644, 278] width 477 height 17
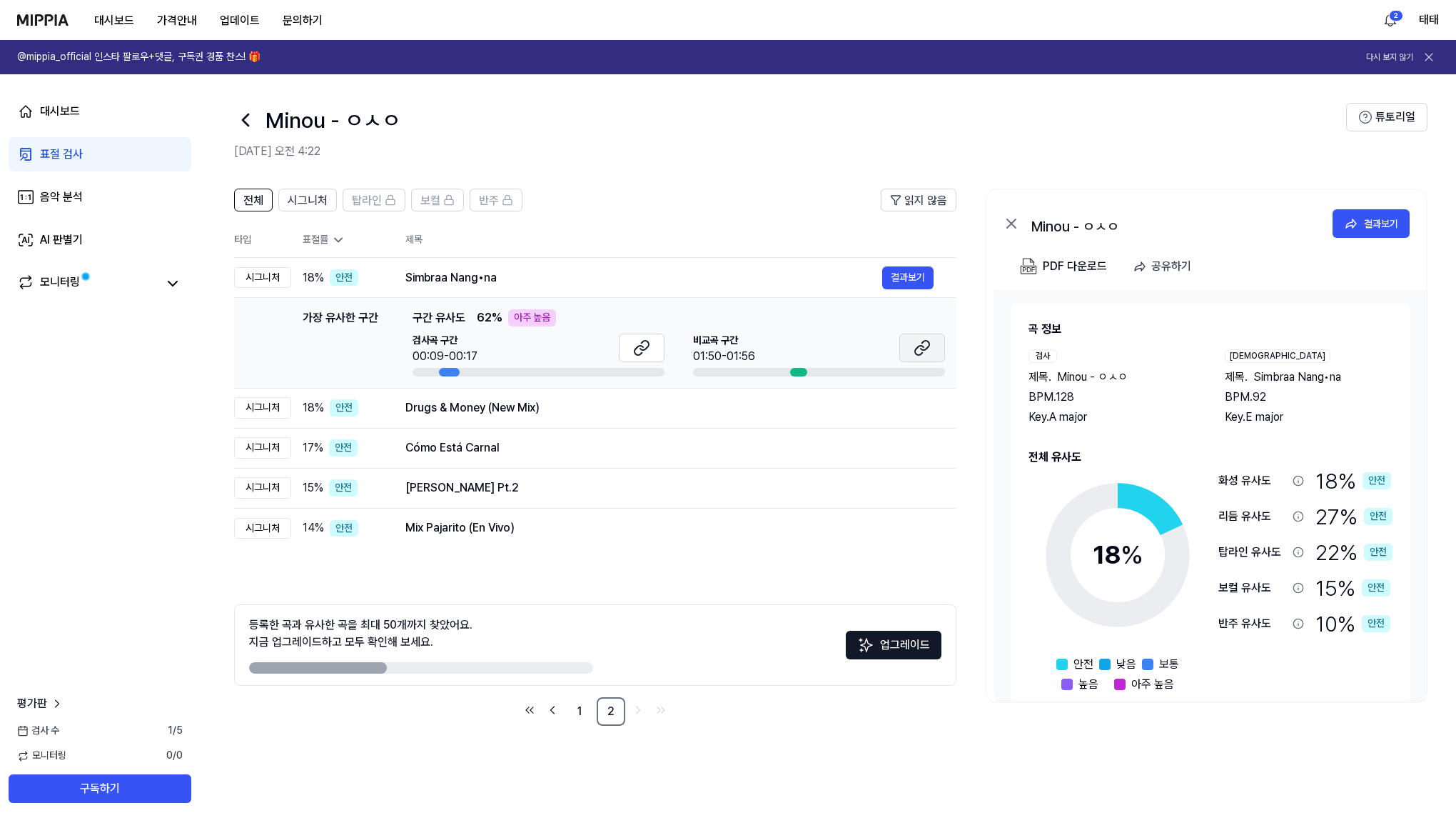
click at [920, 347] on icon at bounding box center [922, 348] width 17 height 17
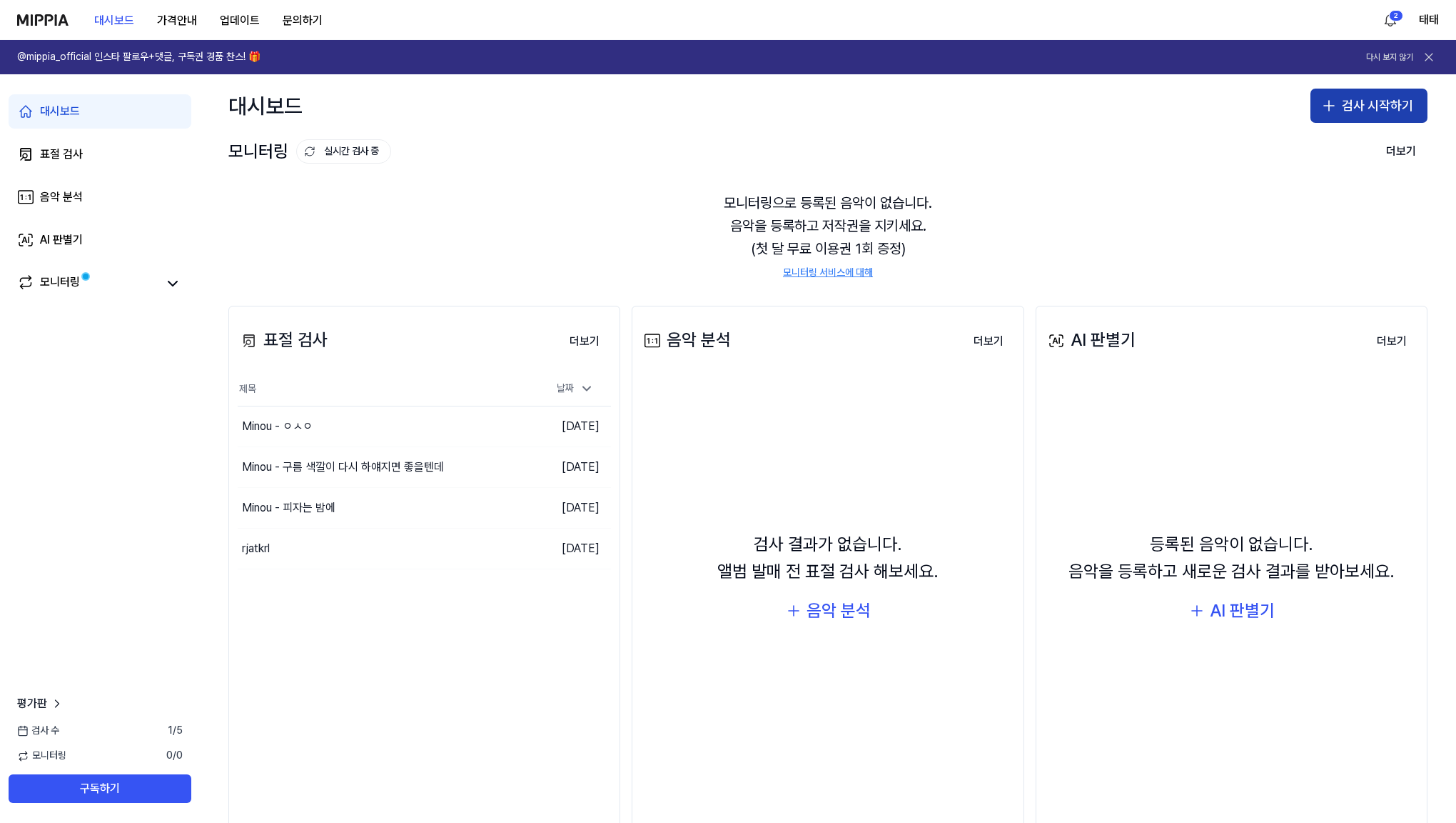
click at [1329, 102] on icon "button" at bounding box center [1328, 105] width 17 height 17
click at [1333, 142] on button "표절 검사" at bounding box center [1336, 145] width 158 height 26
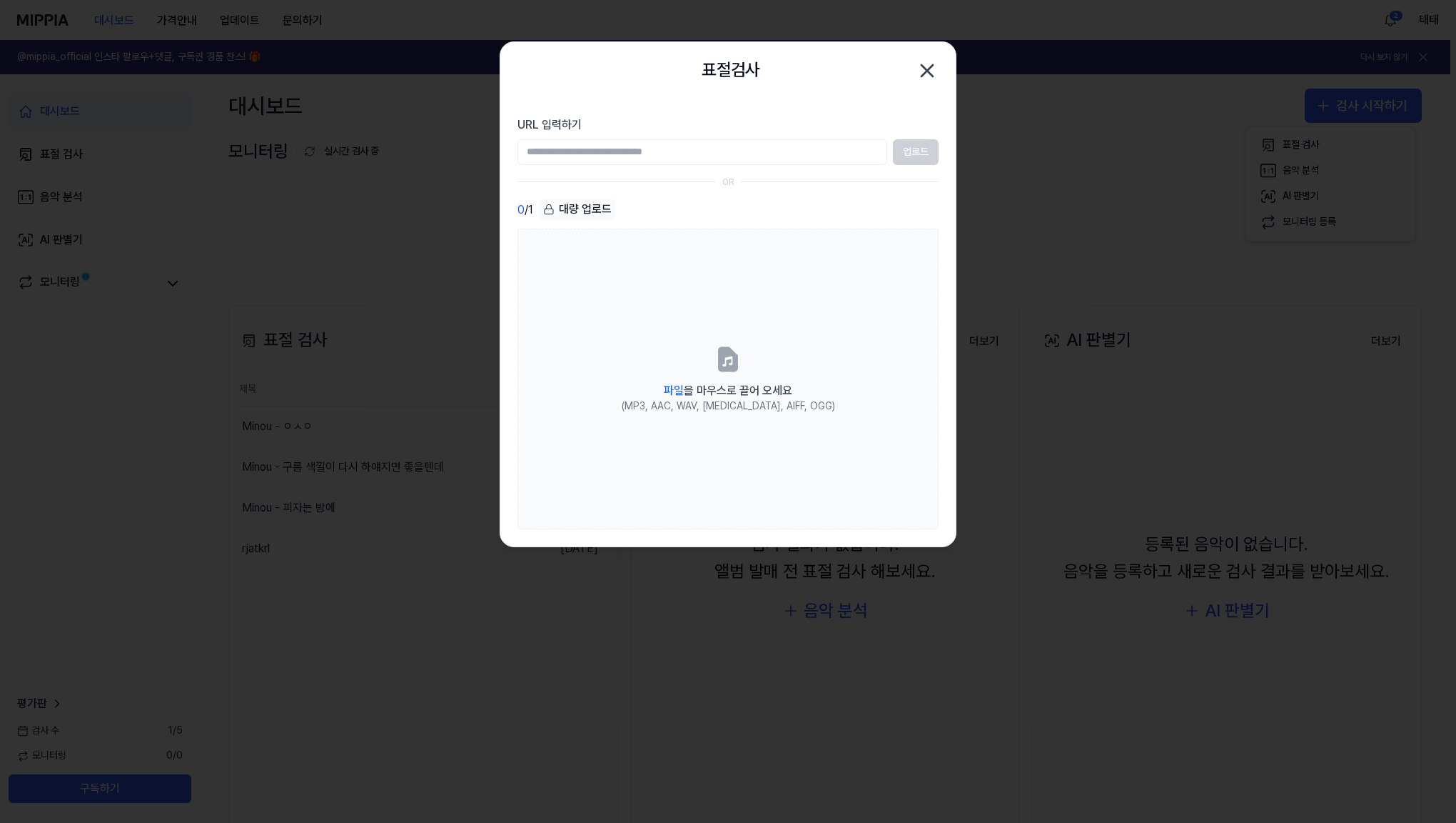
click at [724, 150] on input "URL 입력하기" at bounding box center [701, 152] width 370 height 26
type input "**********"
click at [914, 155] on button "업로드" at bounding box center [915, 152] width 46 height 26
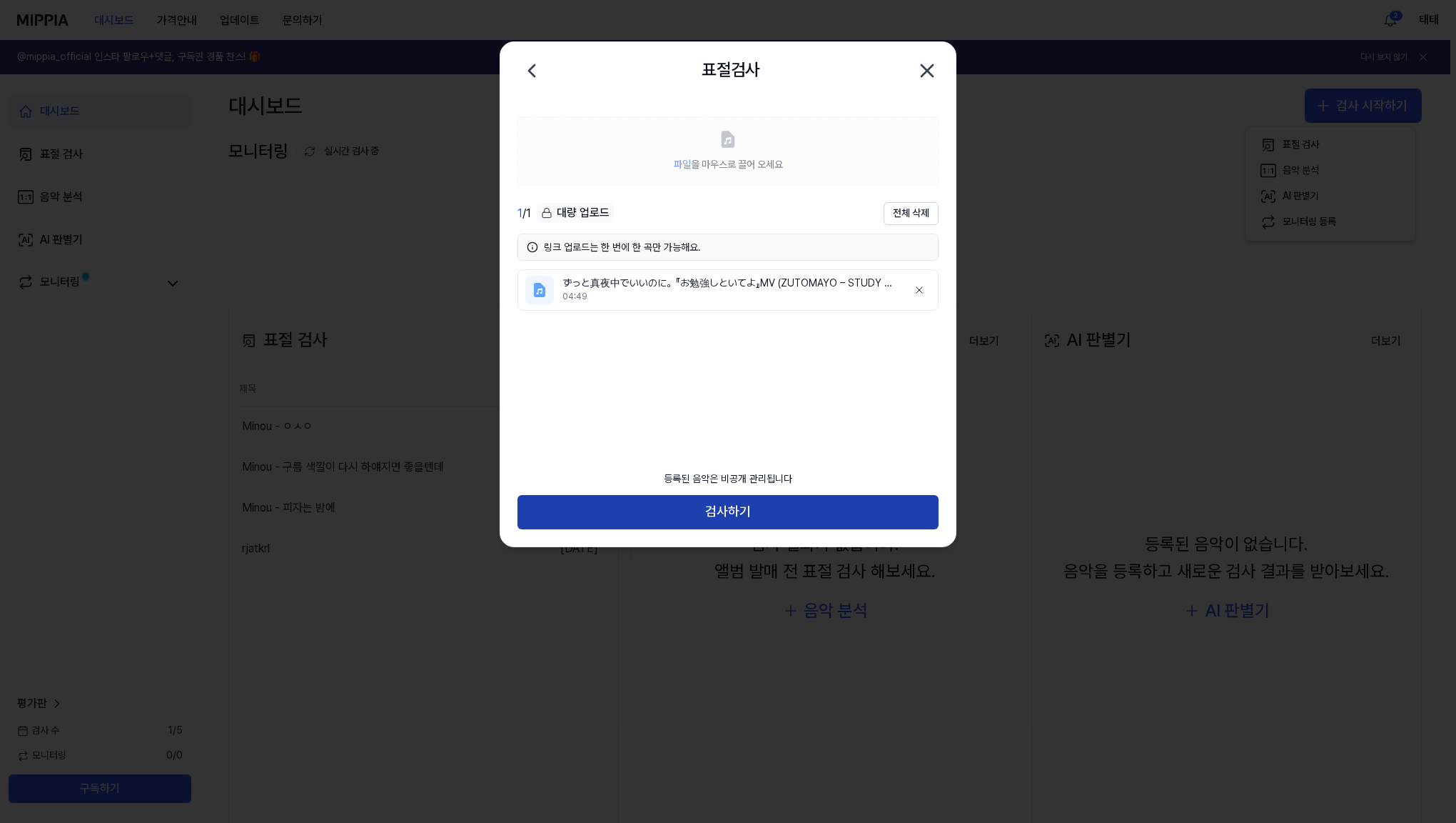
click at [737, 517] on button "검사하기" at bounding box center [728, 512] width 421 height 34
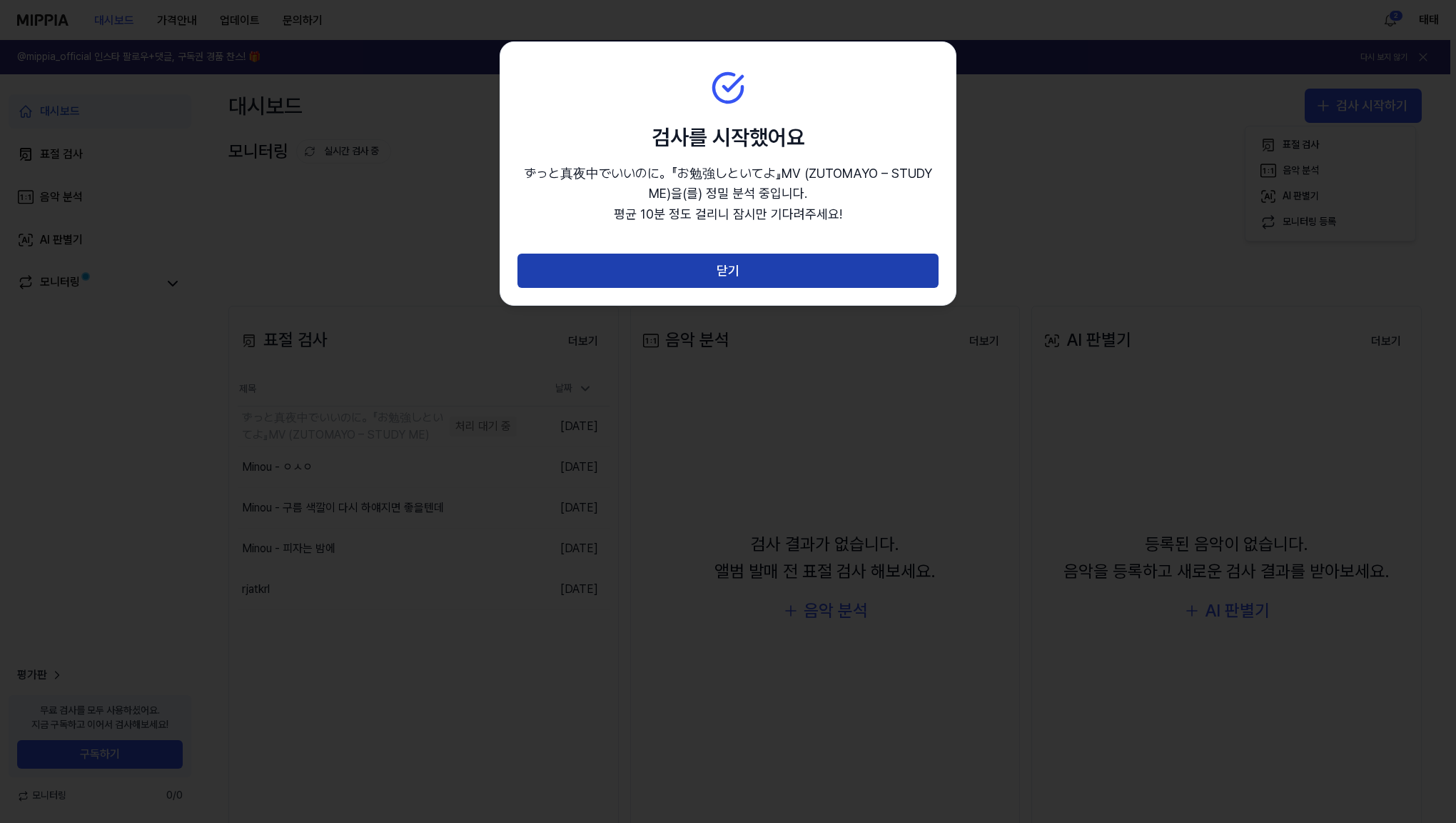
click at [789, 280] on button "닫기" at bounding box center [728, 270] width 421 height 34
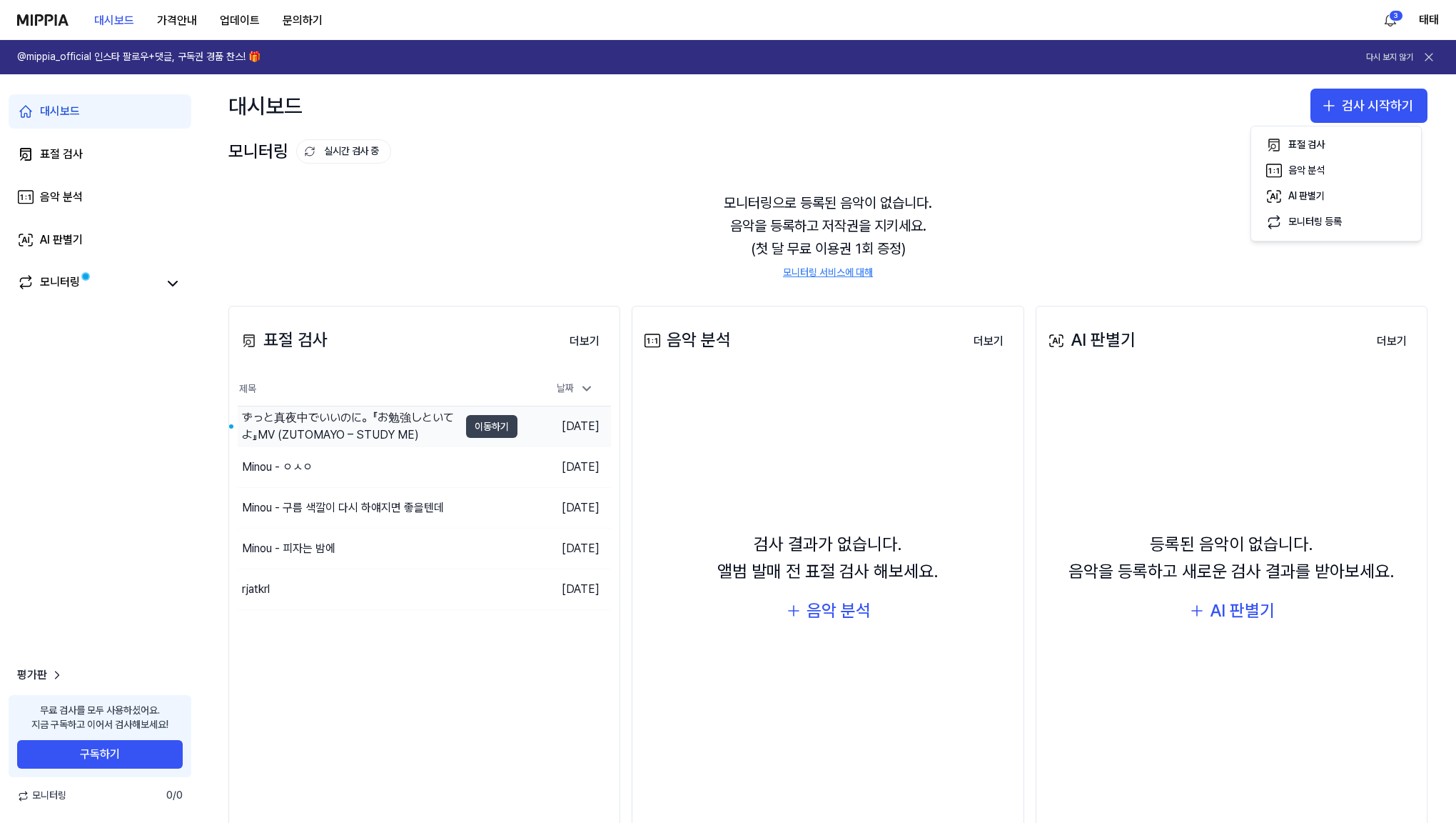
click at [478, 429] on button "이동하기" at bounding box center [491, 426] width 51 height 23
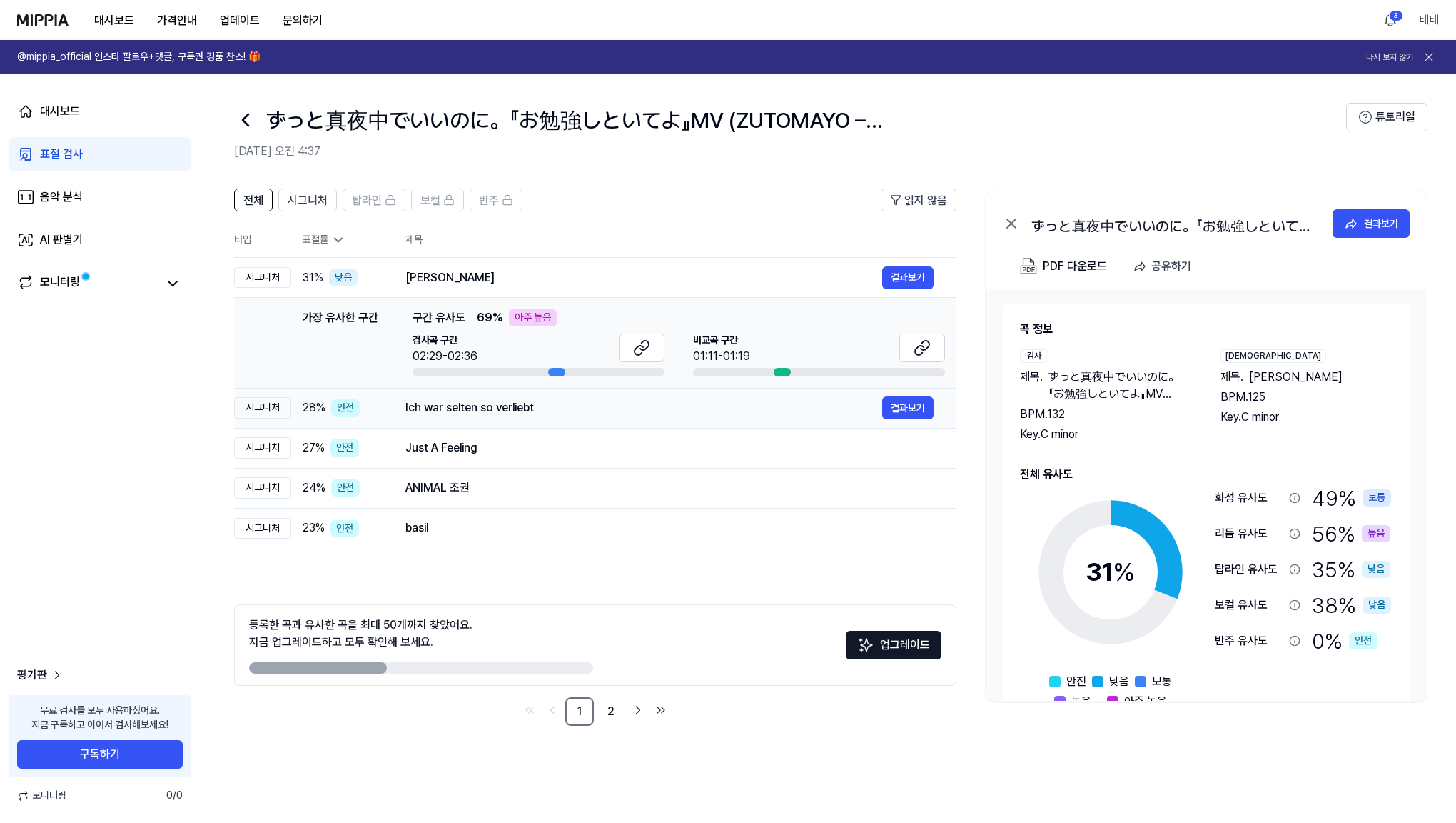
click at [485, 411] on div "Ich war selten so verliebt" at bounding box center [644, 407] width 477 height 17
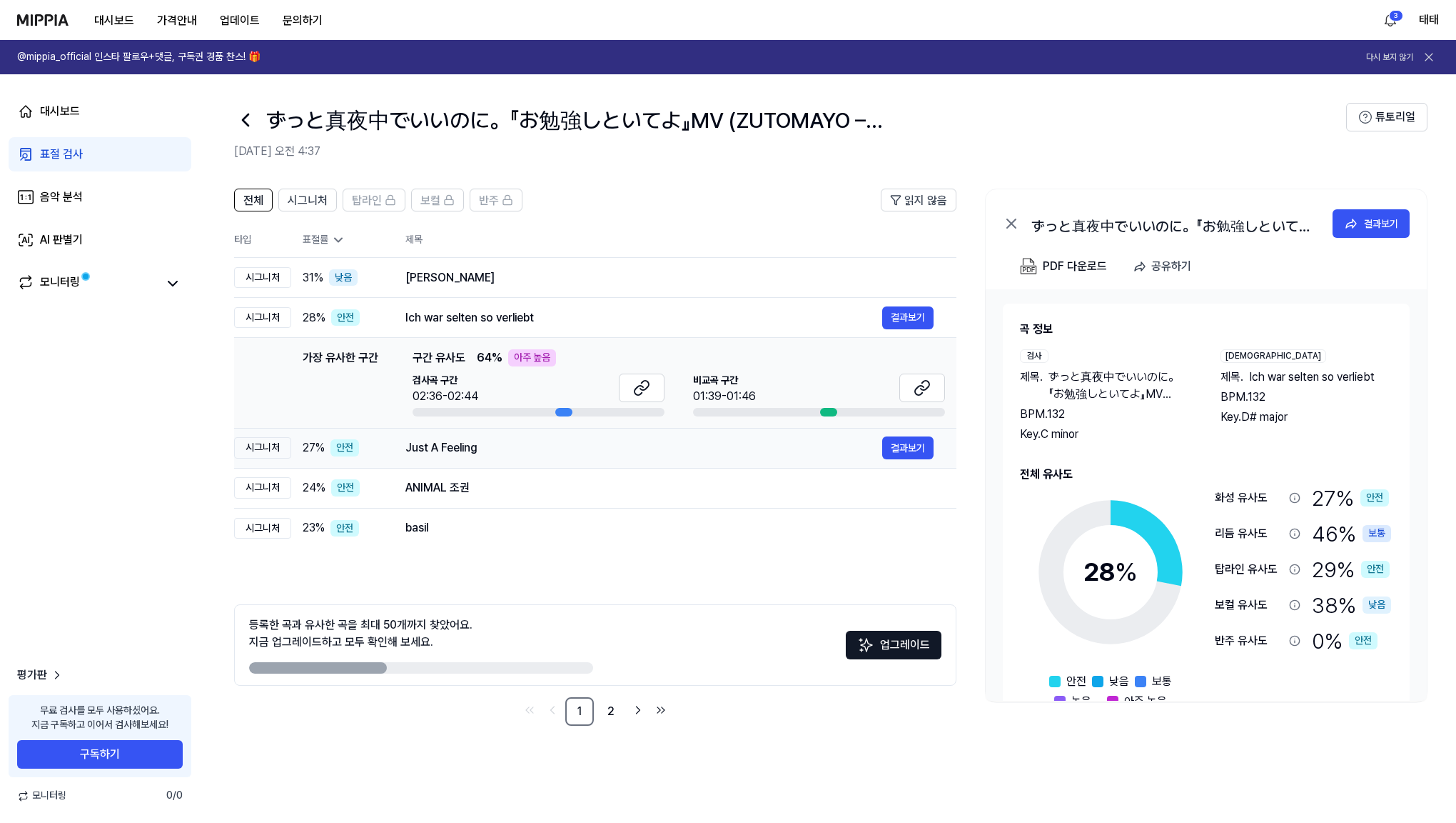
click at [460, 455] on div "Just A Feeling" at bounding box center [644, 447] width 477 height 17
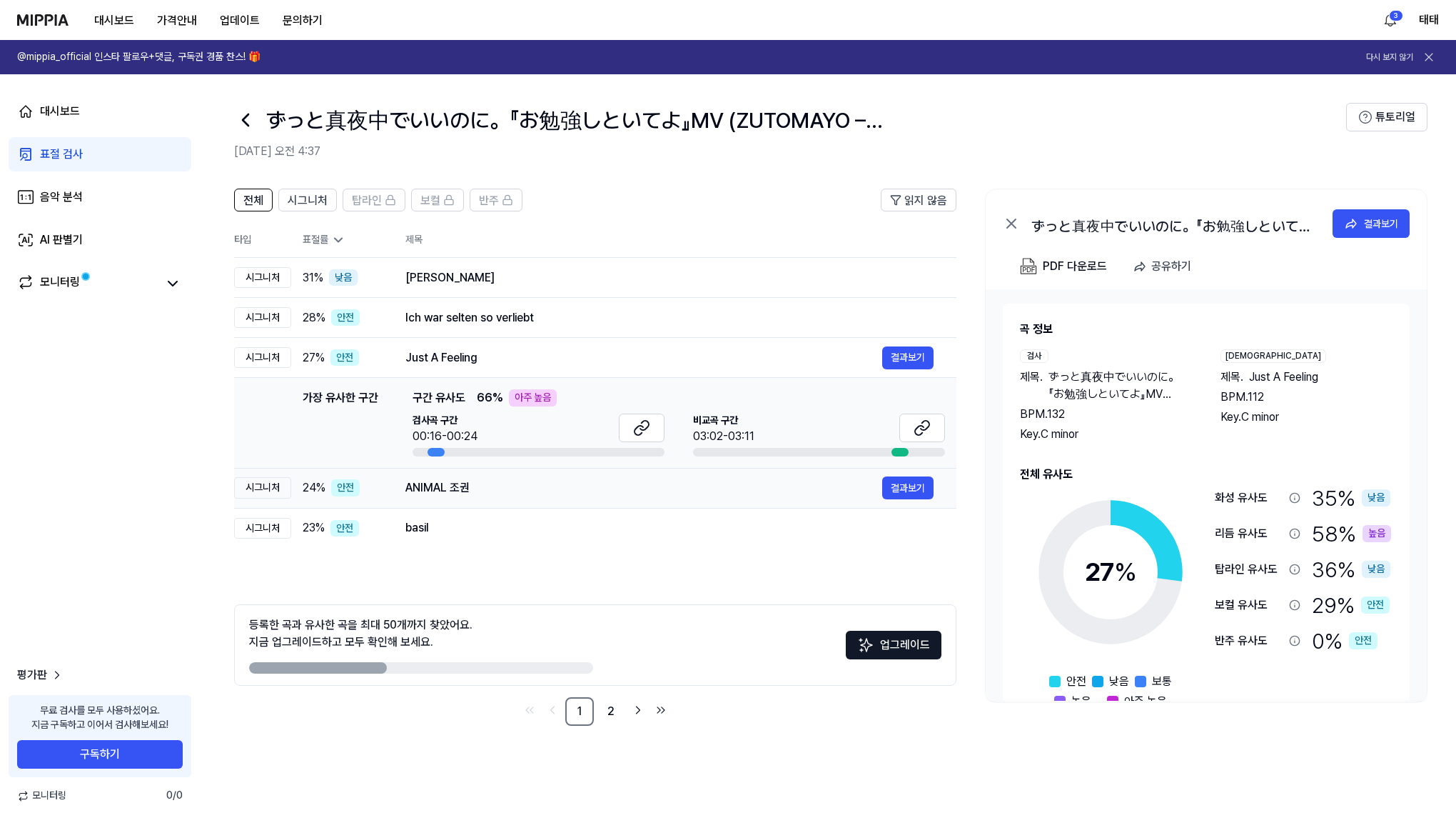
click at [454, 488] on div "ANIMAL 조권" at bounding box center [644, 487] width 477 height 17
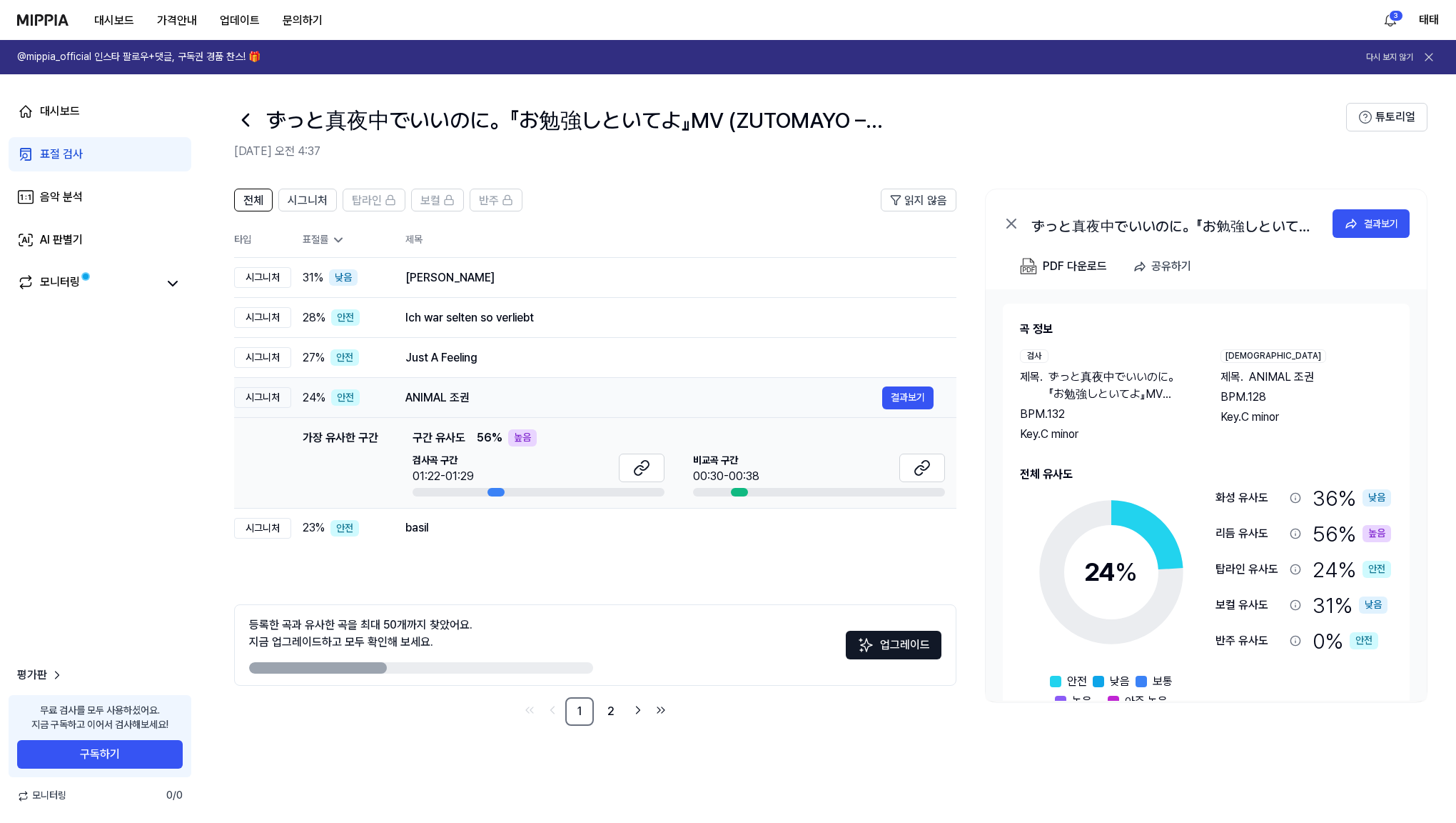
click at [447, 401] on div "ANIMAL 조권" at bounding box center [644, 398] width 477 height 17
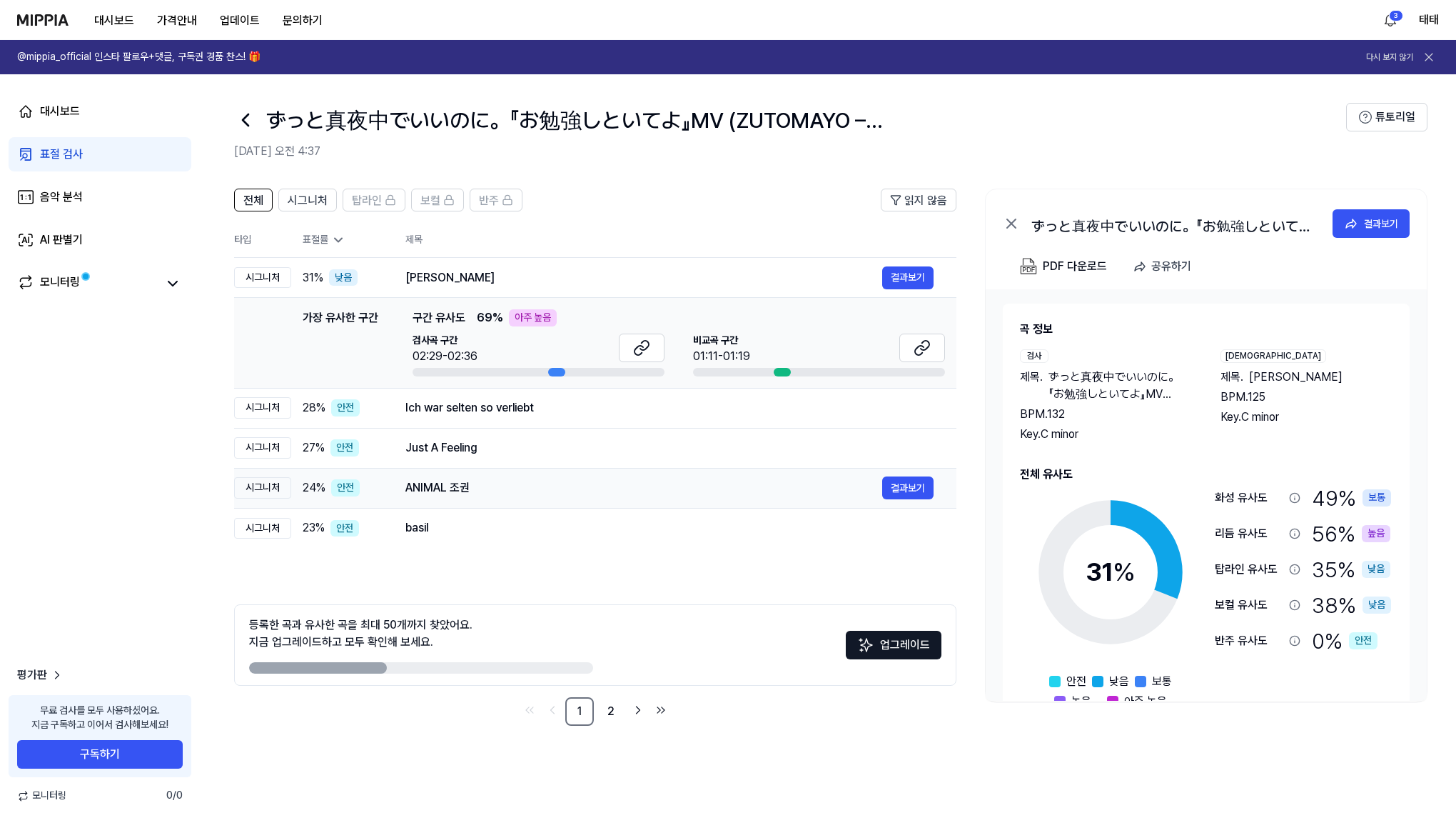
click at [447, 483] on div "ANIMAL 조권" at bounding box center [644, 487] width 477 height 17
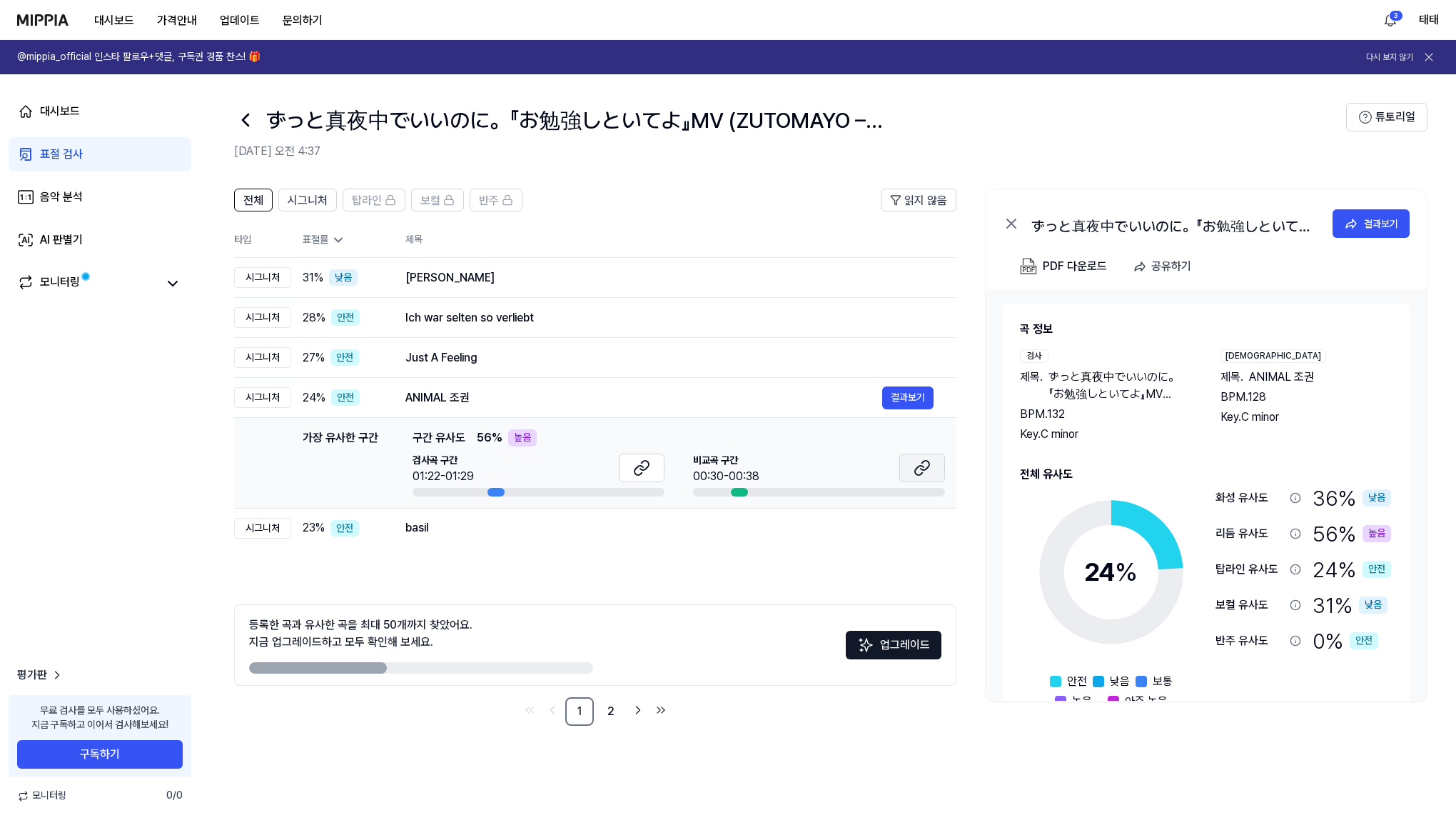
click at [917, 473] on icon at bounding box center [919, 471] width 8 height 9
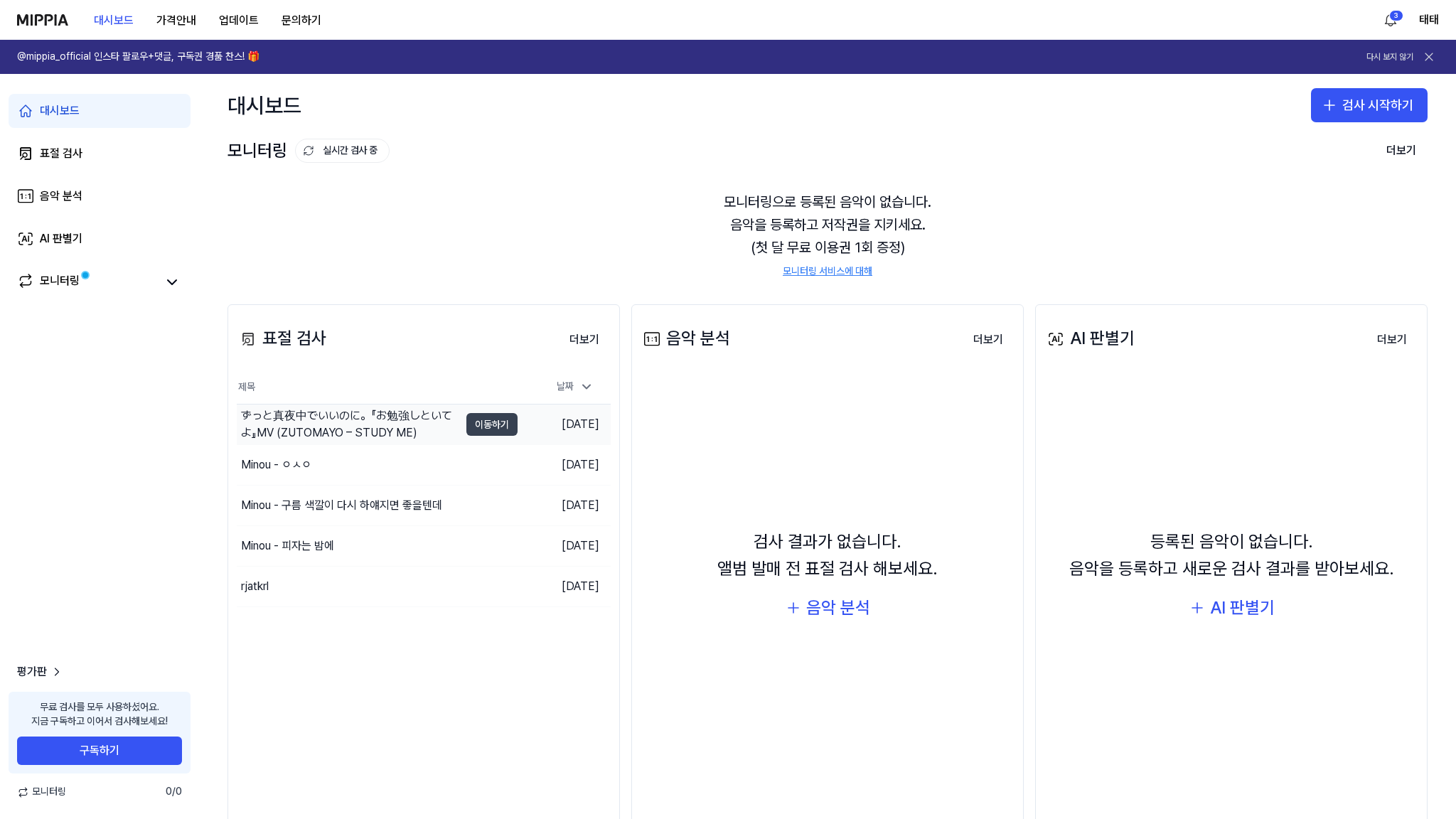
click at [496, 427] on button "이동하기" at bounding box center [492, 424] width 51 height 23
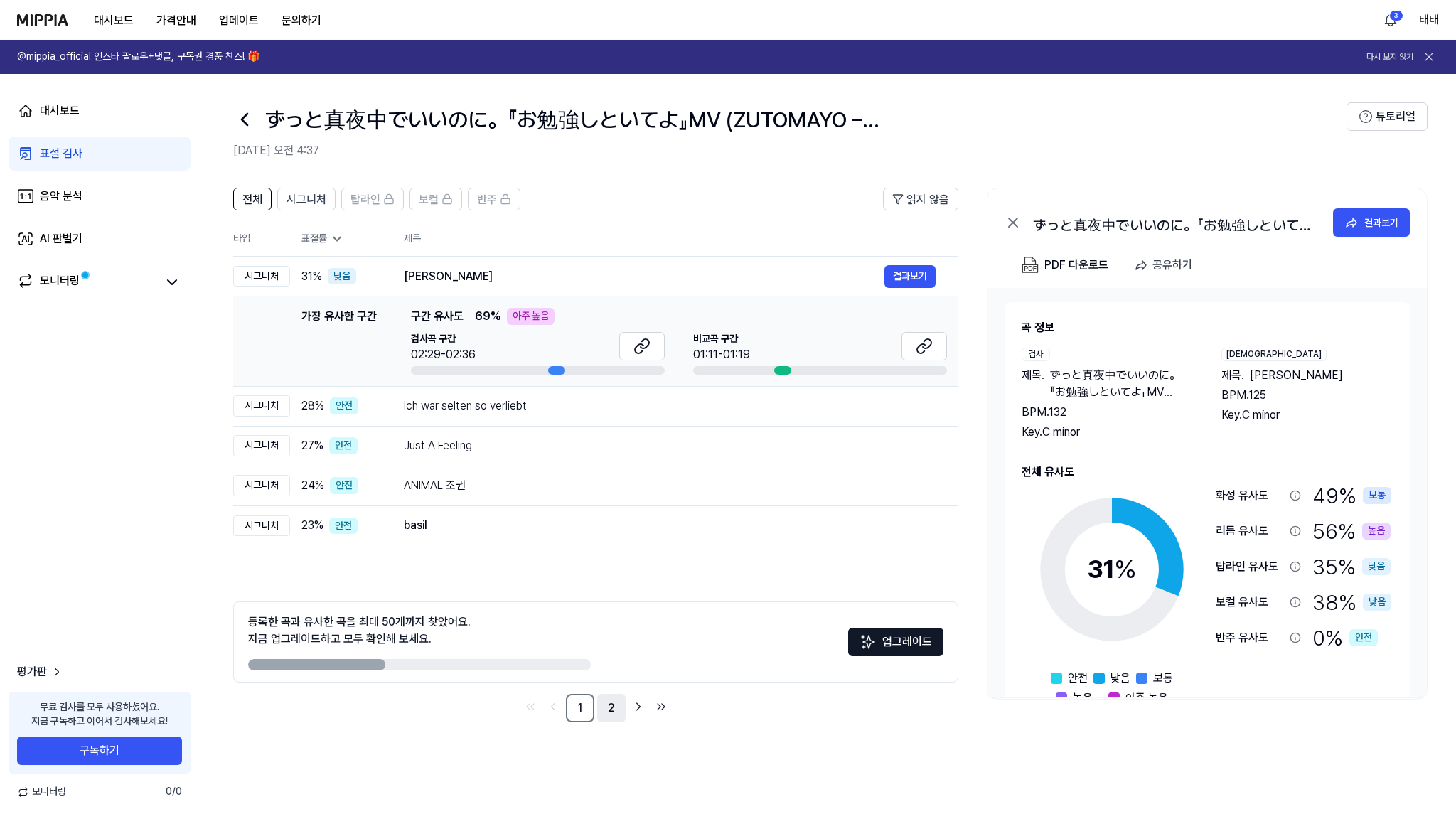
click at [611, 704] on link "2" at bounding box center [612, 708] width 29 height 29
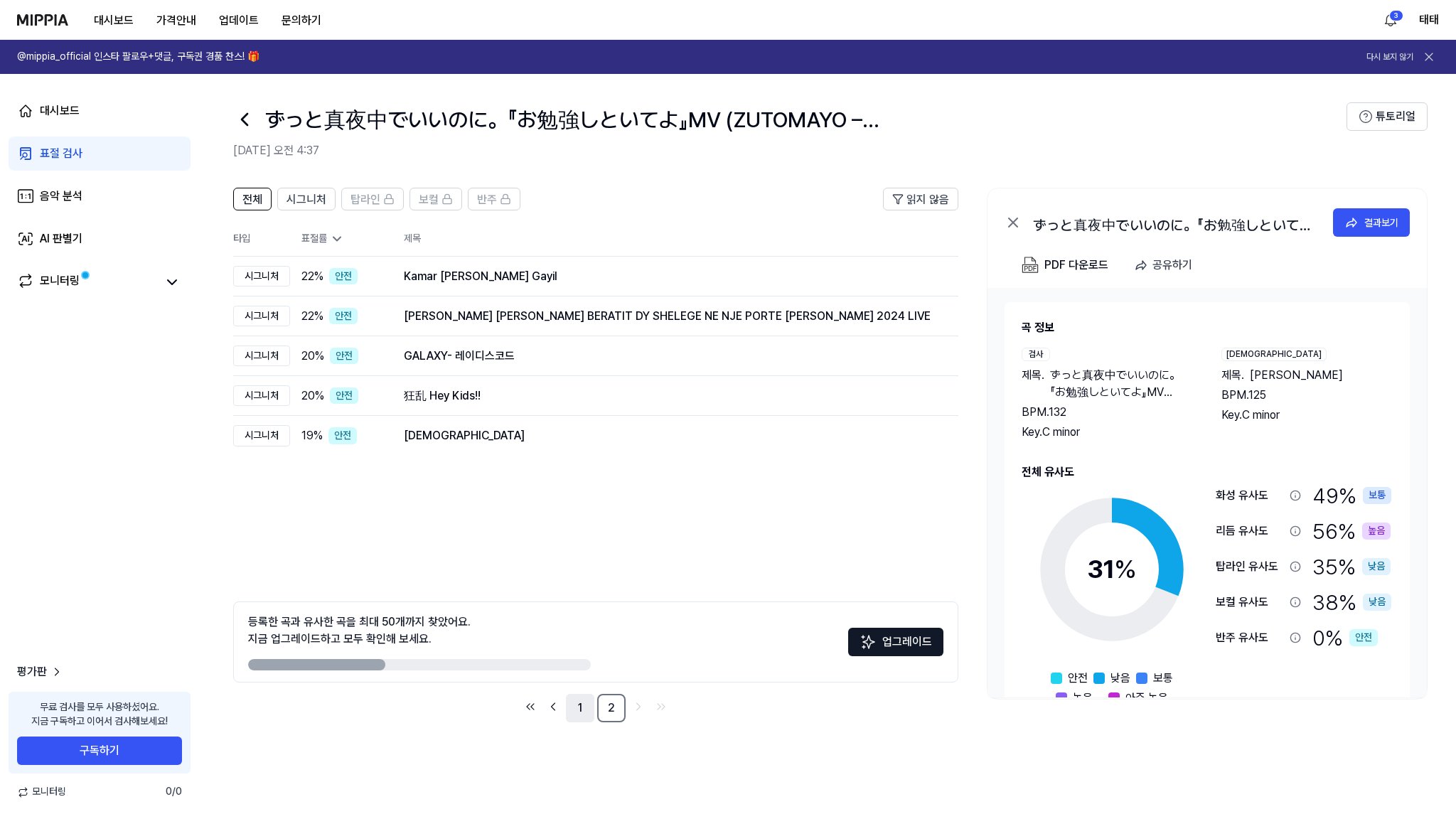
click at [583, 700] on link "1" at bounding box center [580, 708] width 29 height 29
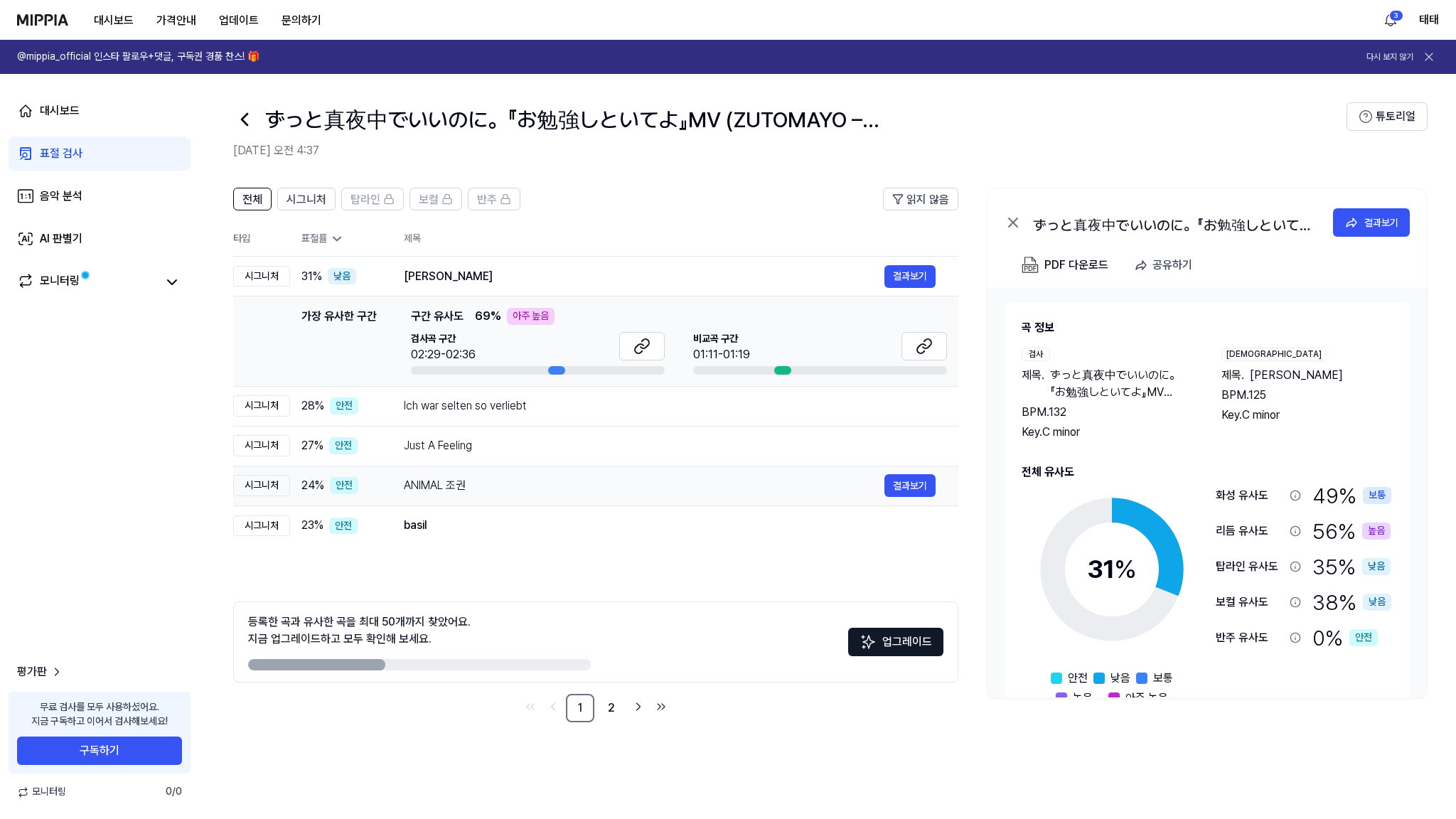
click at [433, 483] on div "ANIMAL 조권" at bounding box center [644, 485] width 481 height 17
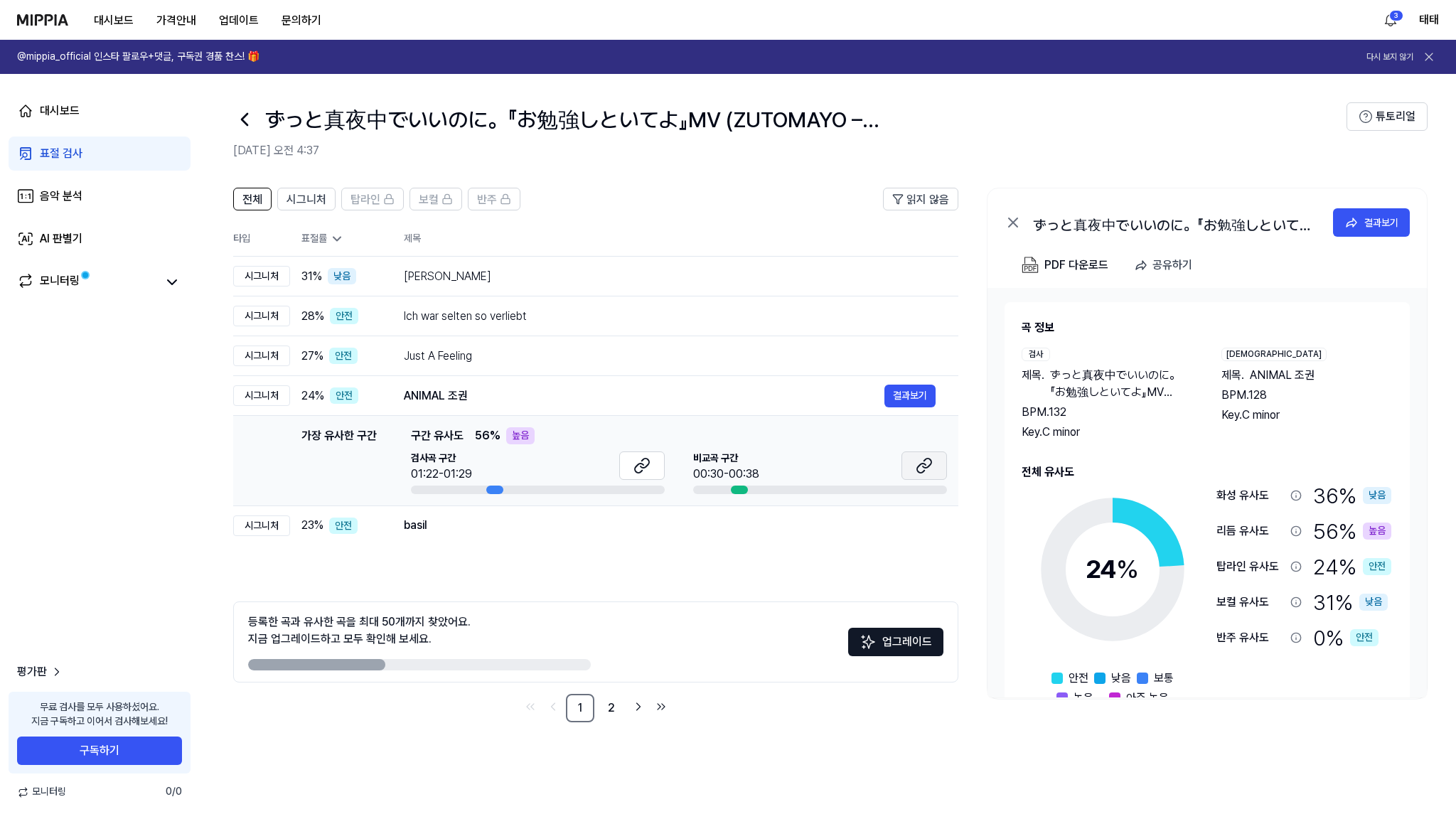
click at [922, 468] on icon at bounding box center [924, 466] width 17 height 17
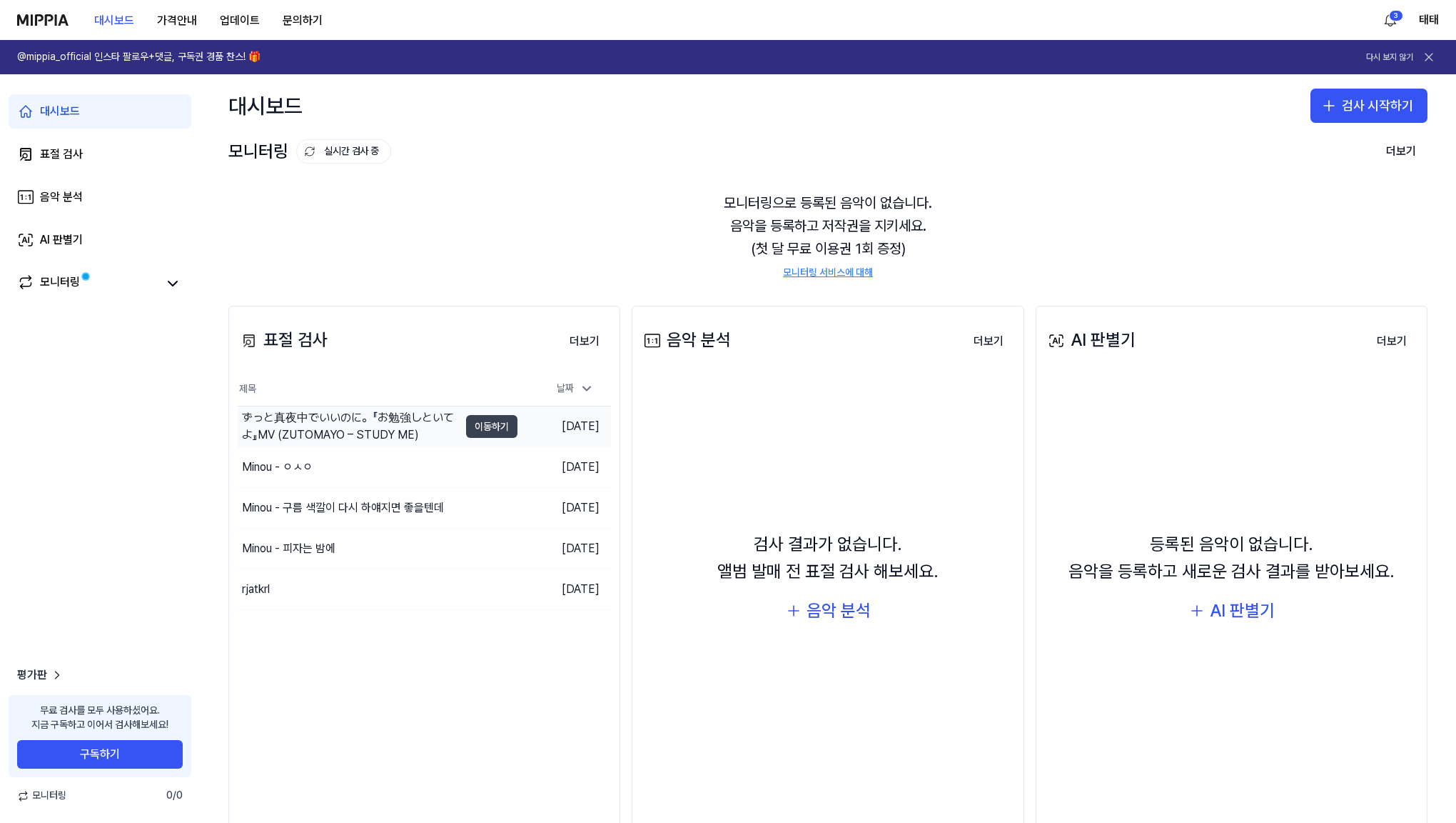
click at [498, 423] on button "이동하기" at bounding box center [491, 426] width 51 height 23
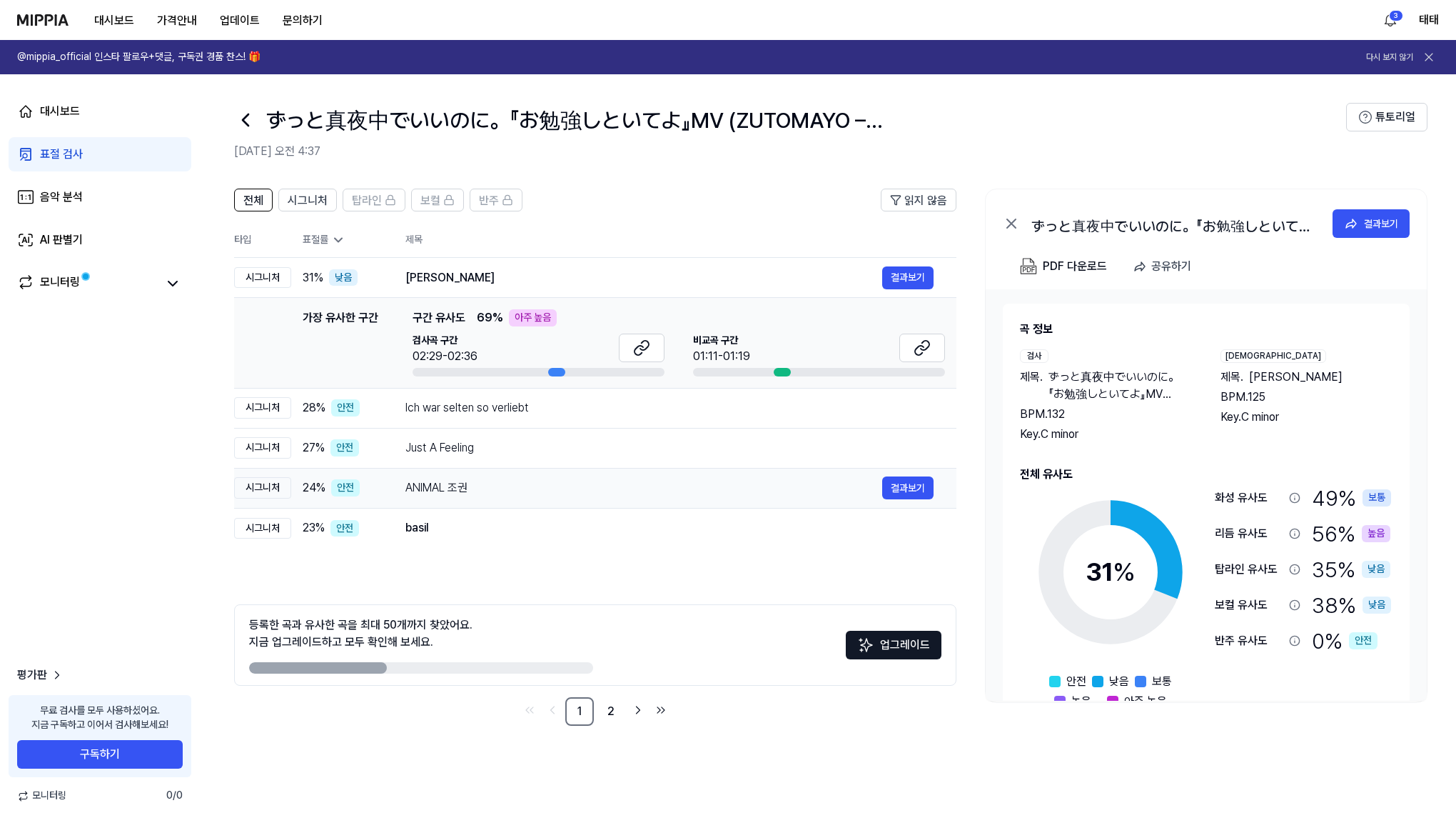
click at [459, 492] on div "ANIMAL 조권" at bounding box center [644, 487] width 477 height 17
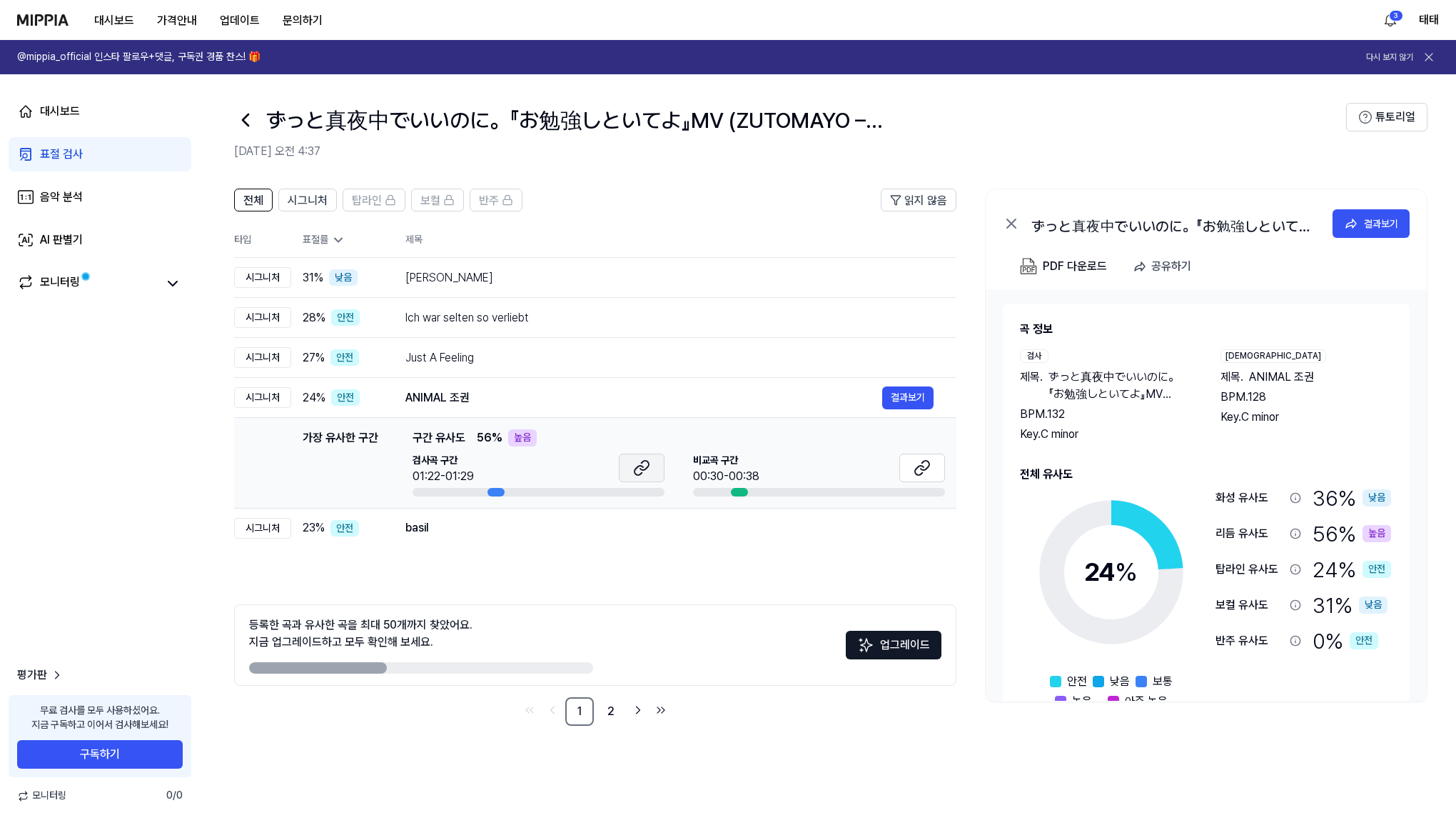
click at [642, 469] on icon at bounding box center [644, 465] width 8 height 9
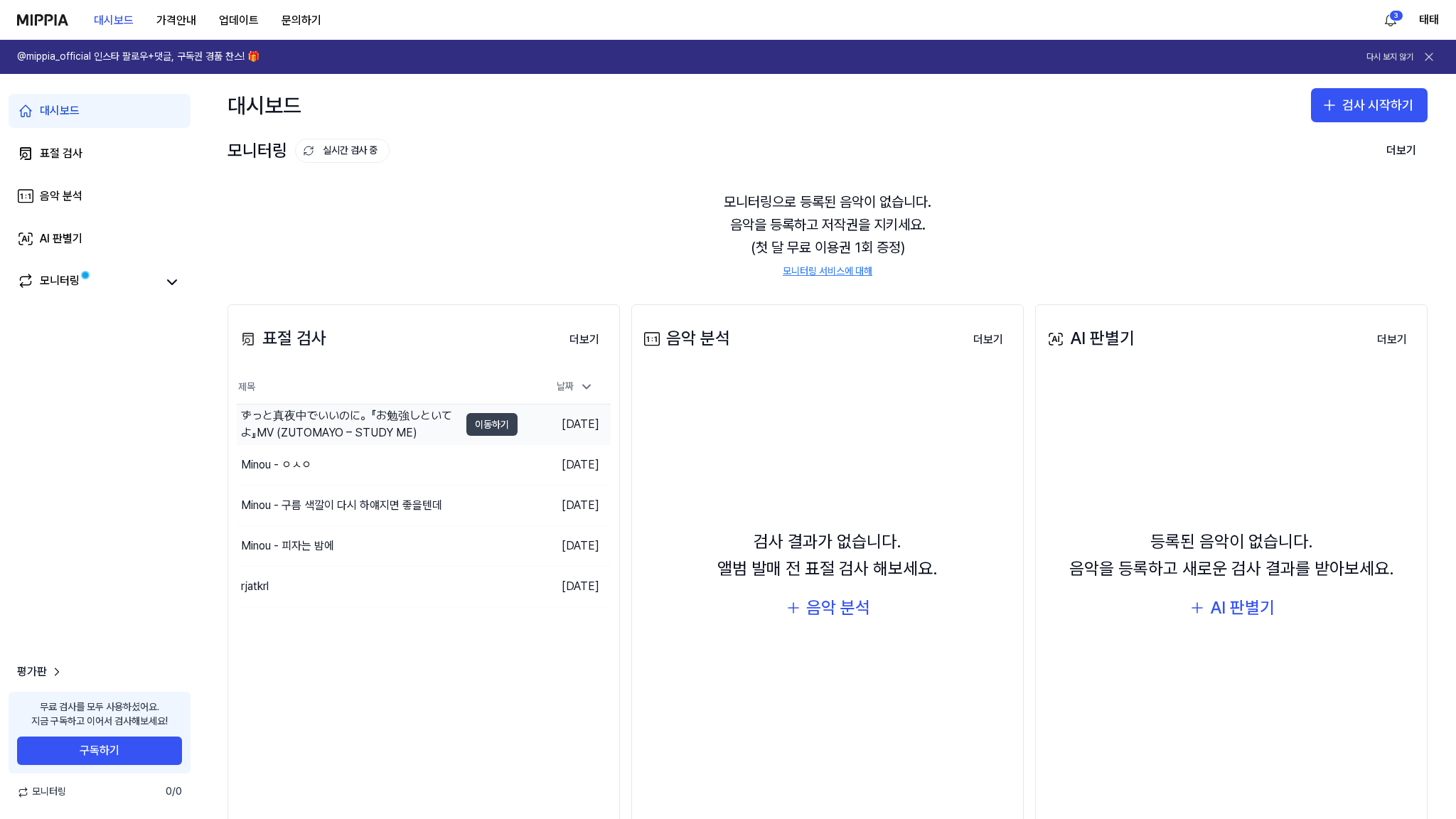
click at [481, 433] on button "이동하기" at bounding box center [492, 424] width 51 height 23
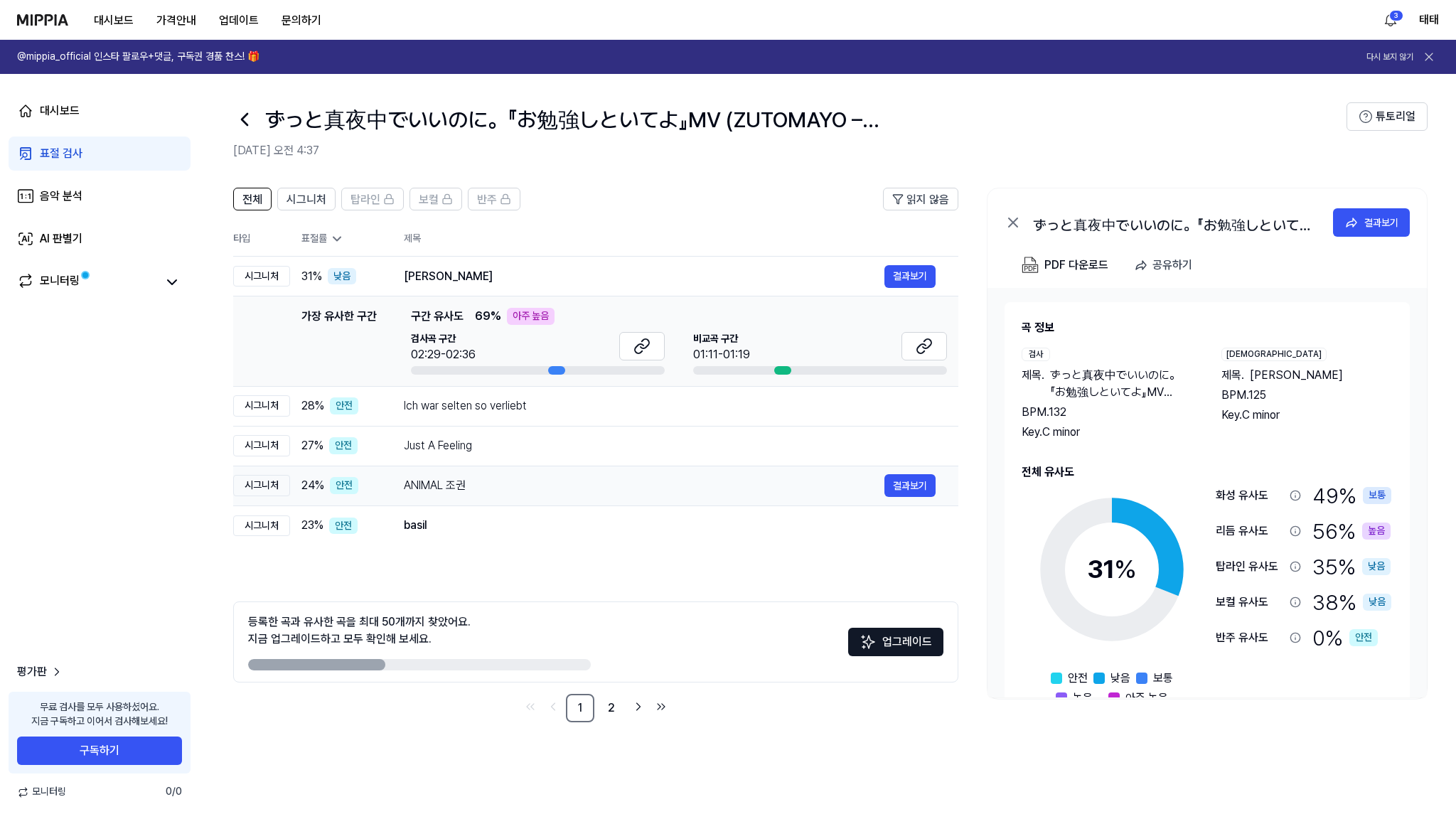
click at [451, 481] on div "ANIMAL 조권" at bounding box center [644, 485] width 481 height 17
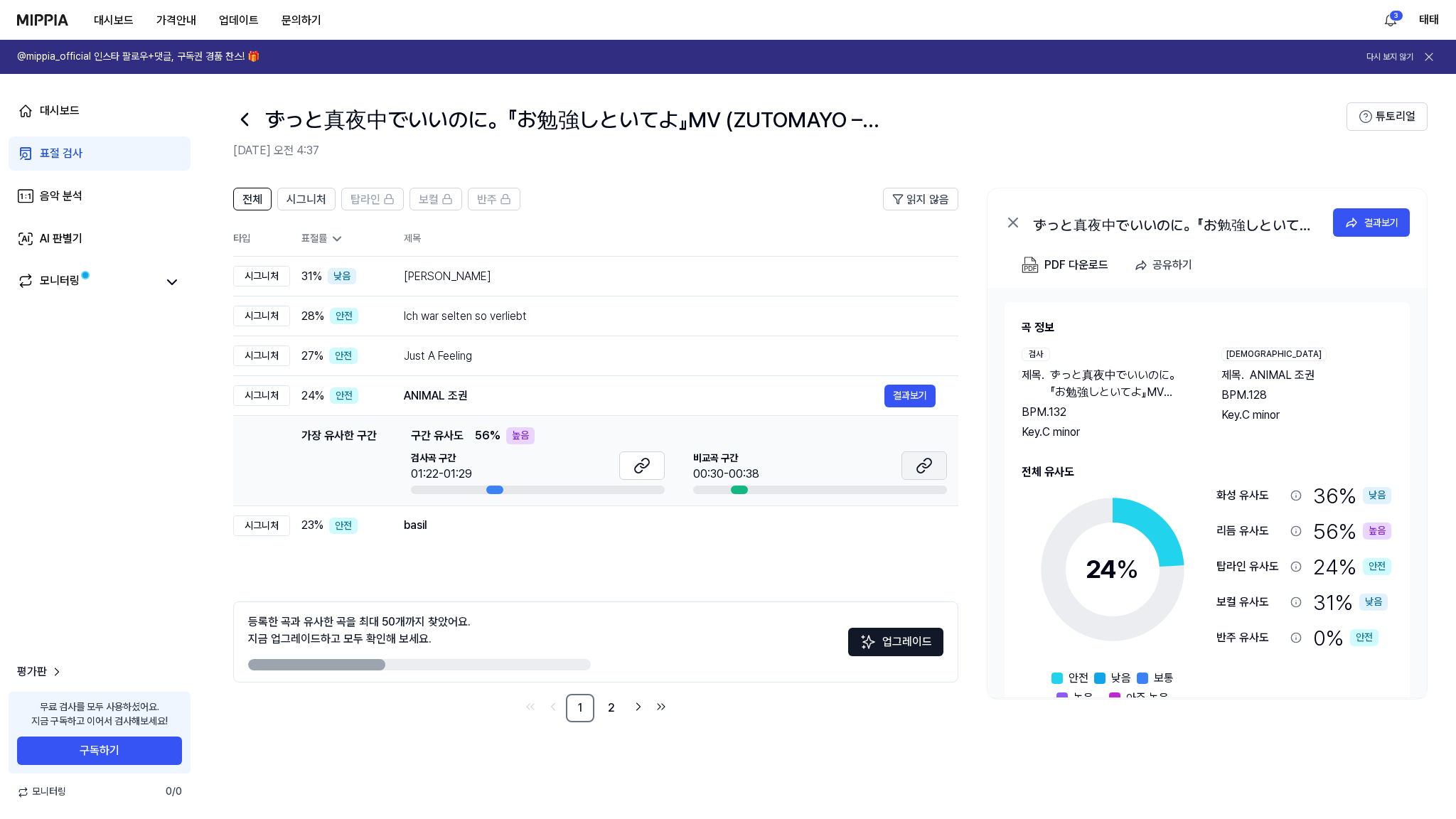
click at [936, 467] on button at bounding box center [923, 466] width 45 height 29
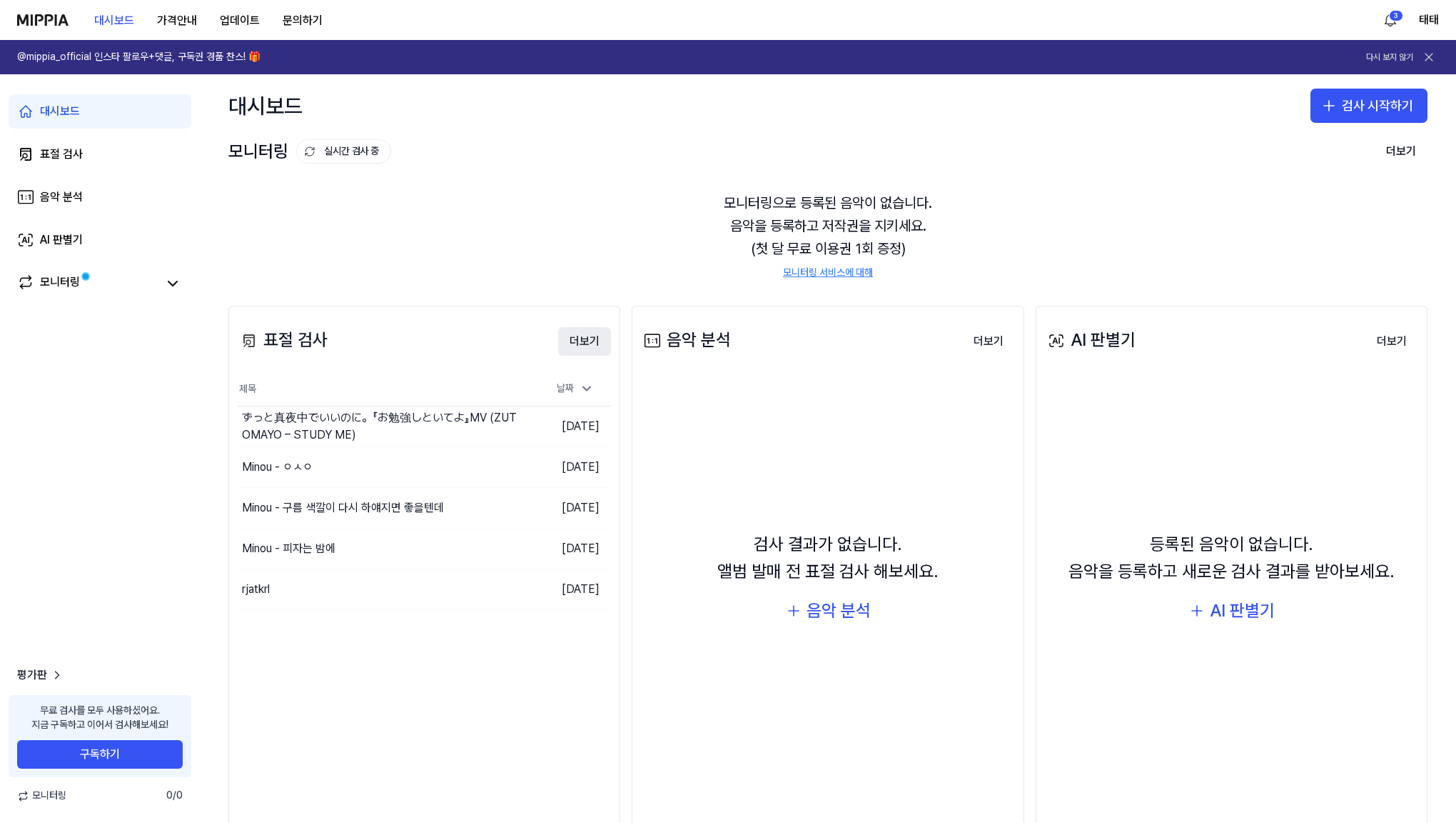
click at [590, 346] on button "더보기" at bounding box center [584, 341] width 53 height 29
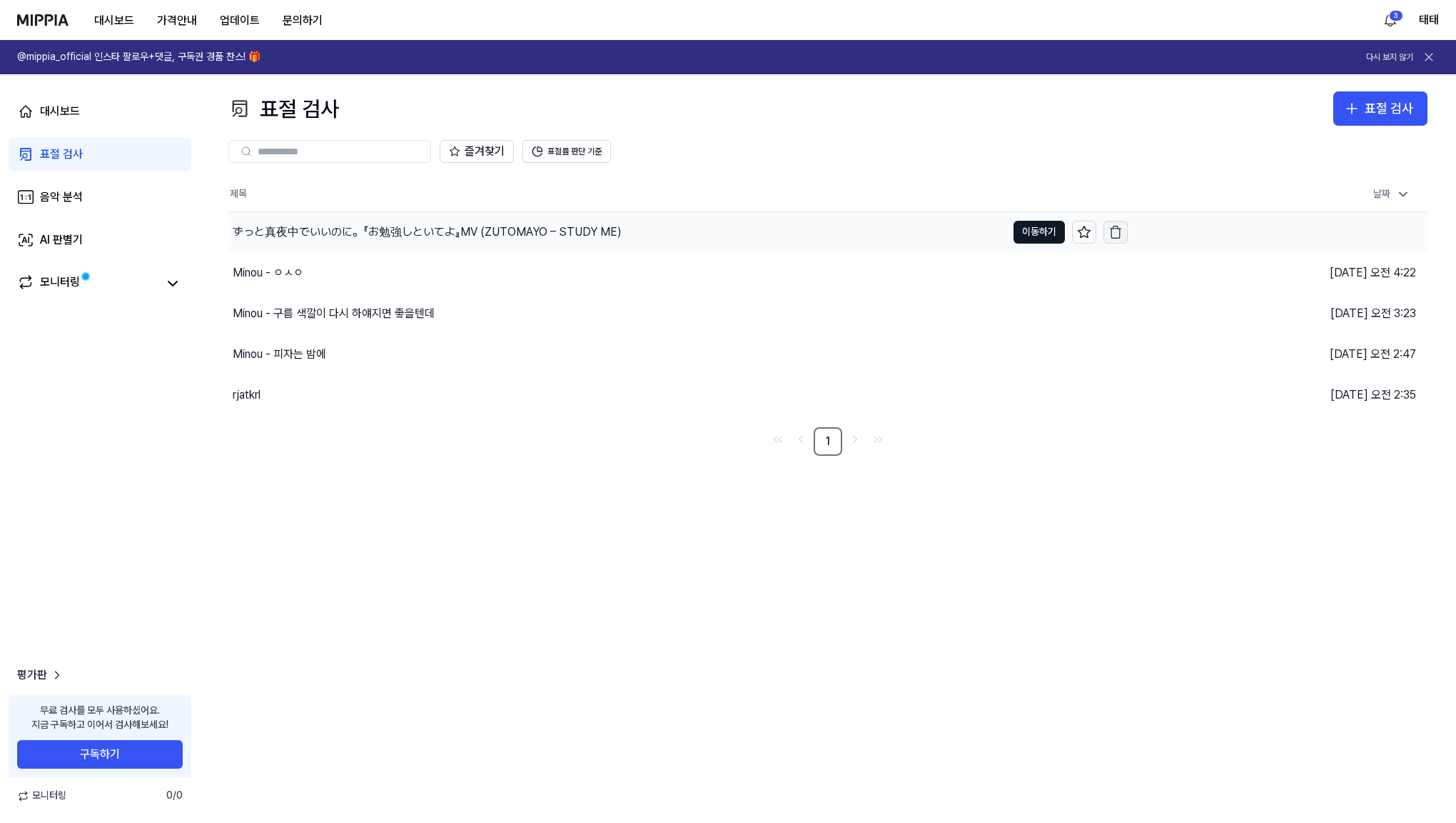
click at [1121, 230] on icon "button" at bounding box center [1115, 231] width 14 height 14
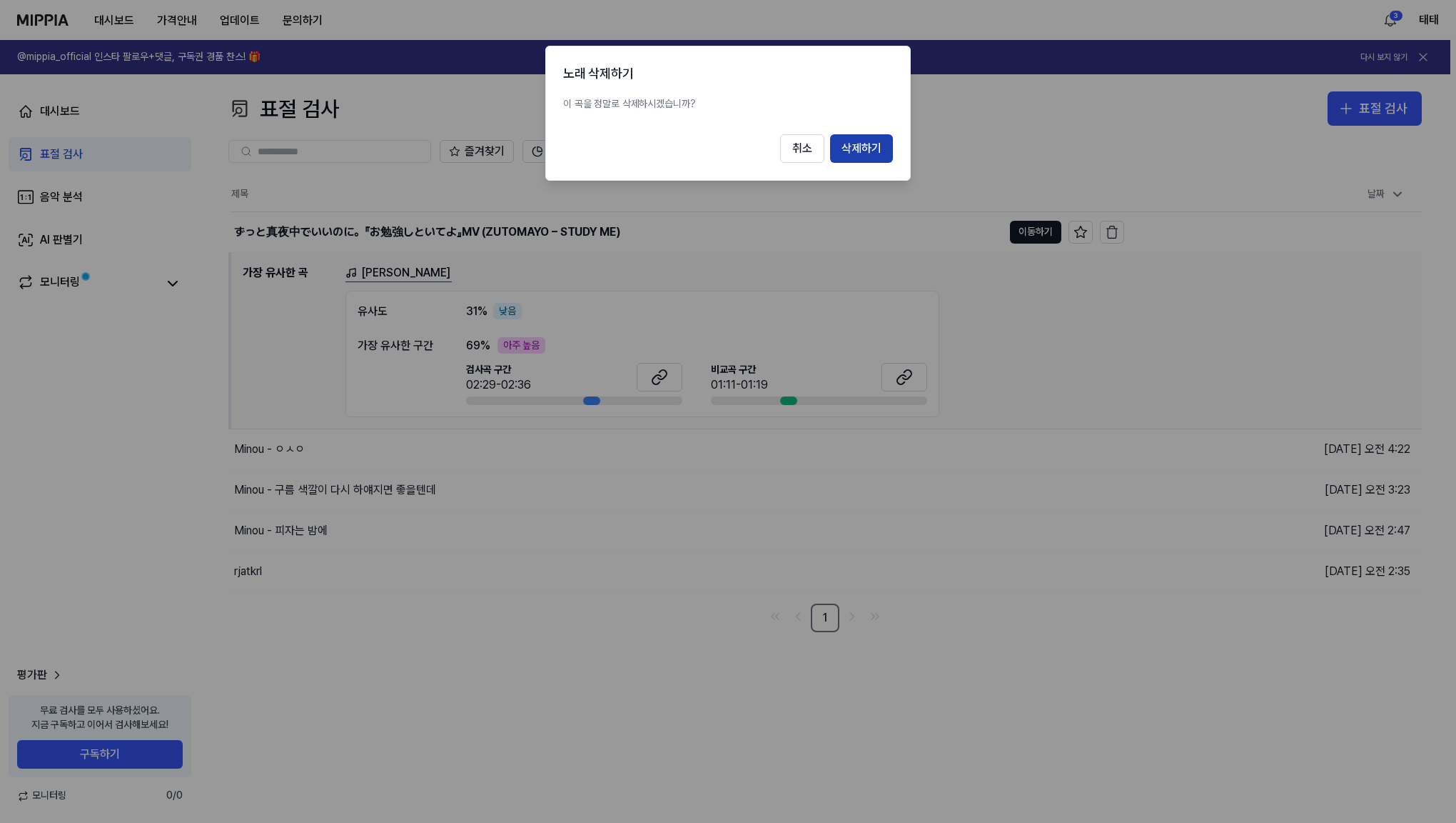
click at [859, 153] on button "삭제하기" at bounding box center [861, 148] width 62 height 29
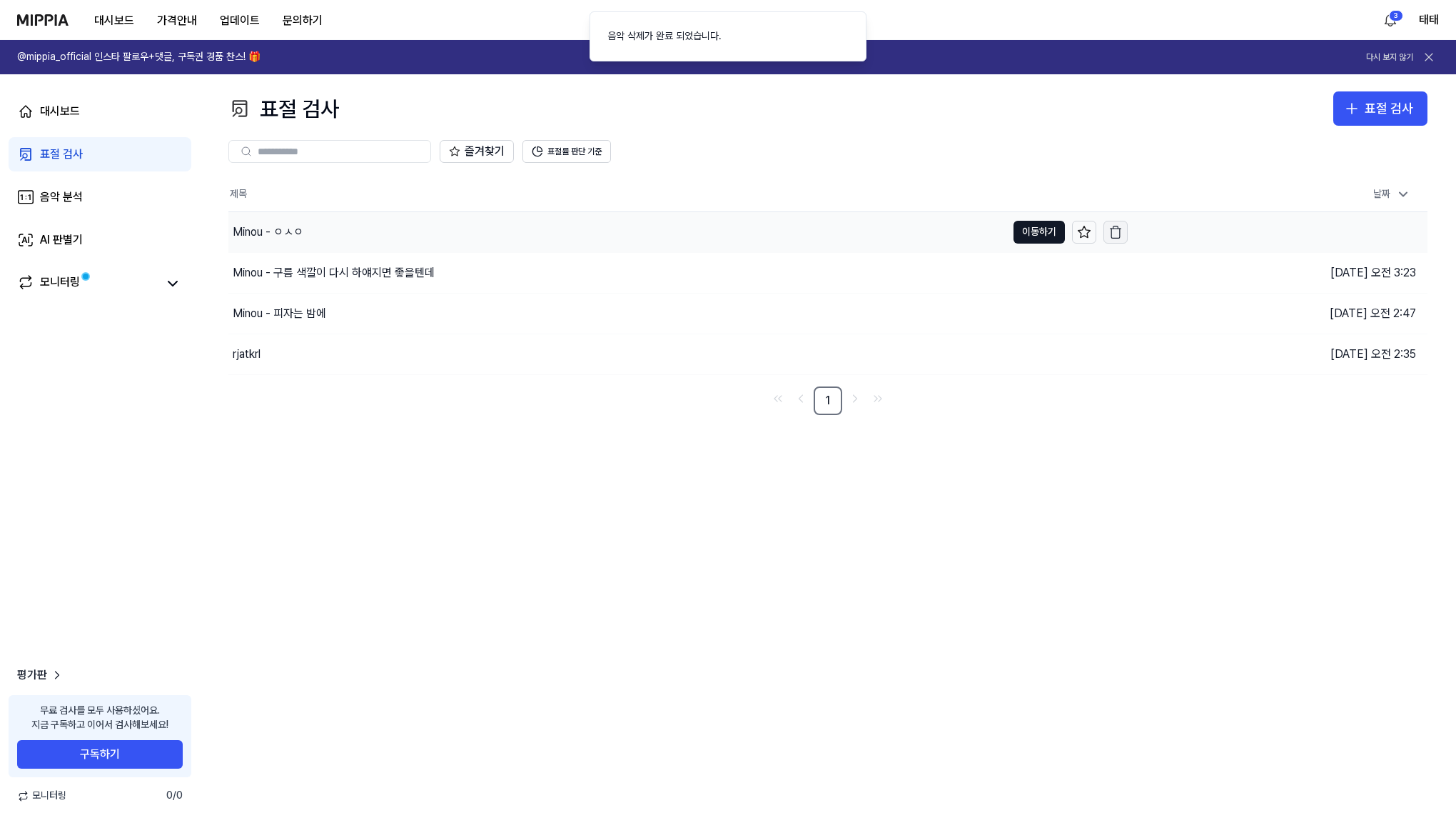
click at [1119, 237] on icon "button" at bounding box center [1115, 231] width 14 height 14
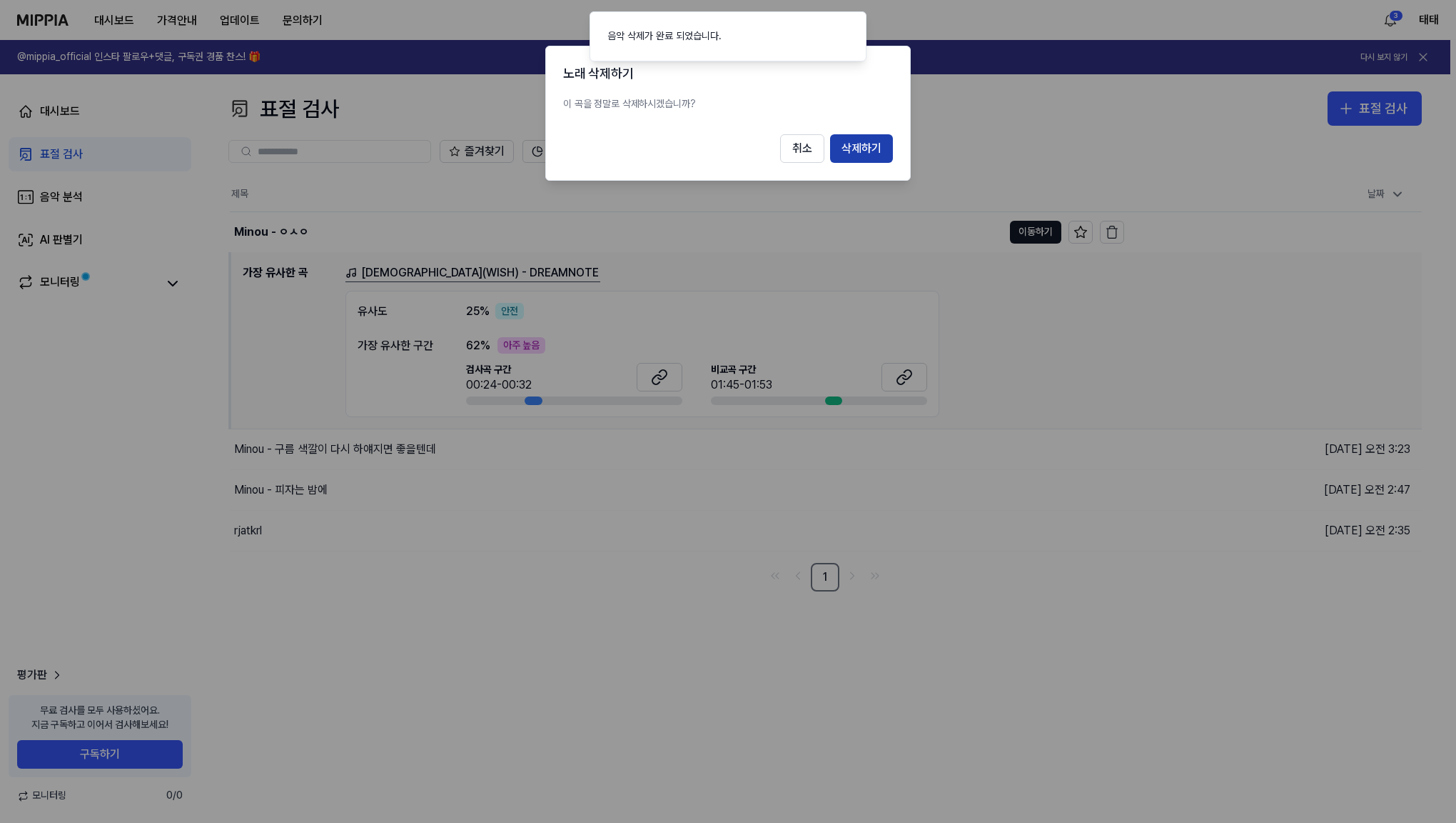
click at [844, 145] on button "삭제하기" at bounding box center [861, 148] width 62 height 29
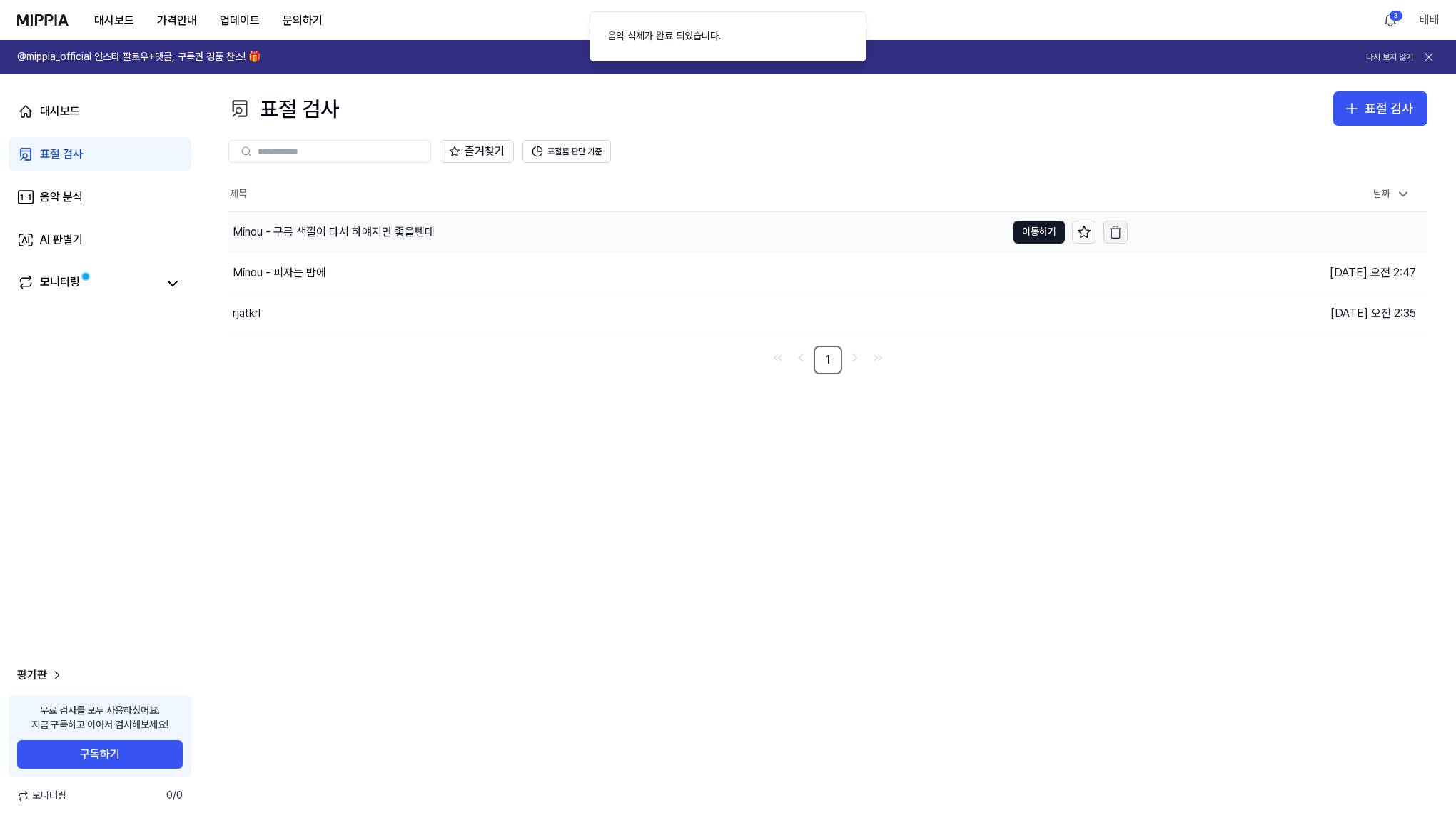
click at [1119, 236] on icon "button" at bounding box center [1115, 231] width 14 height 14
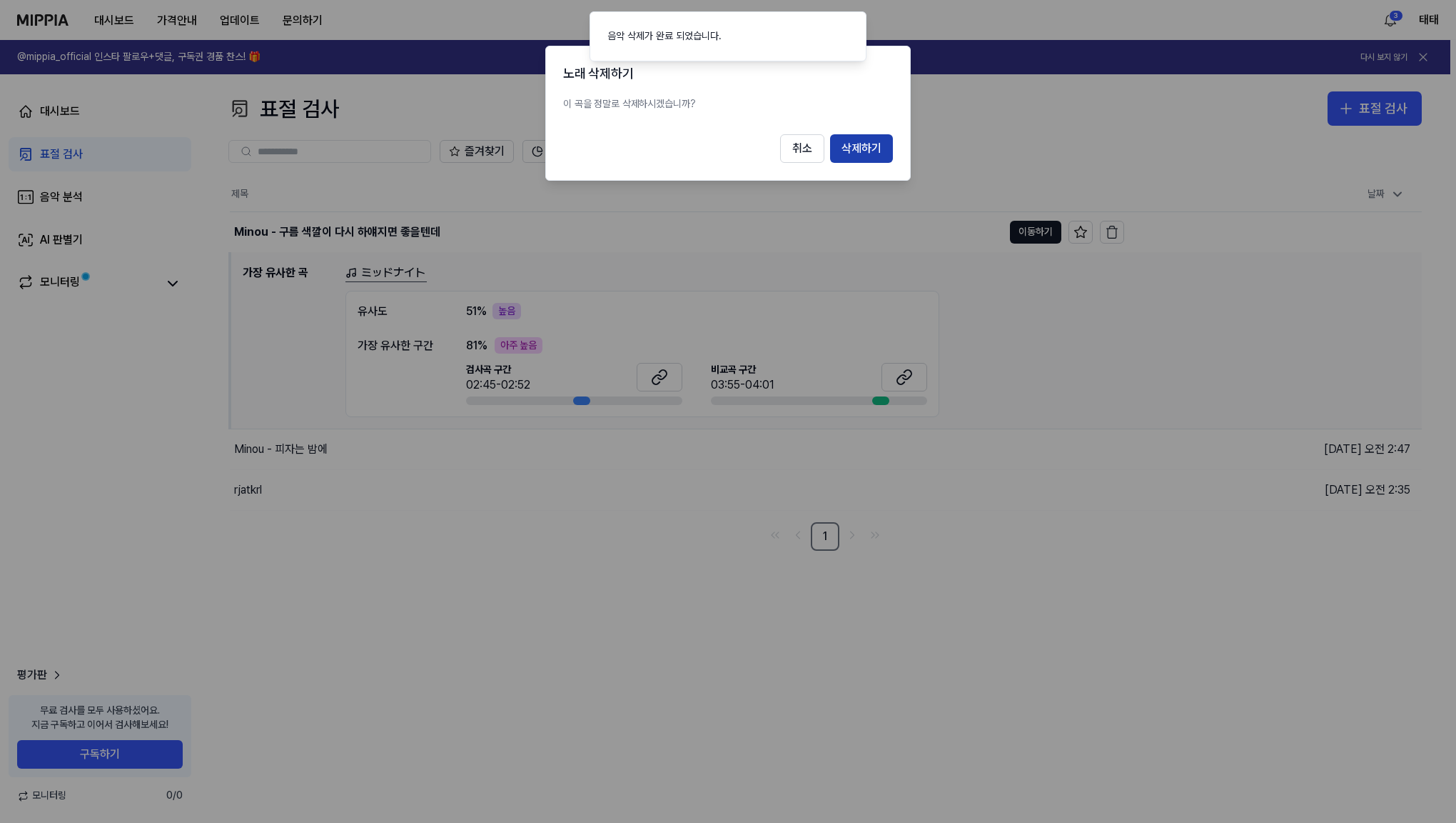
click at [875, 149] on button "삭제하기" at bounding box center [861, 148] width 62 height 29
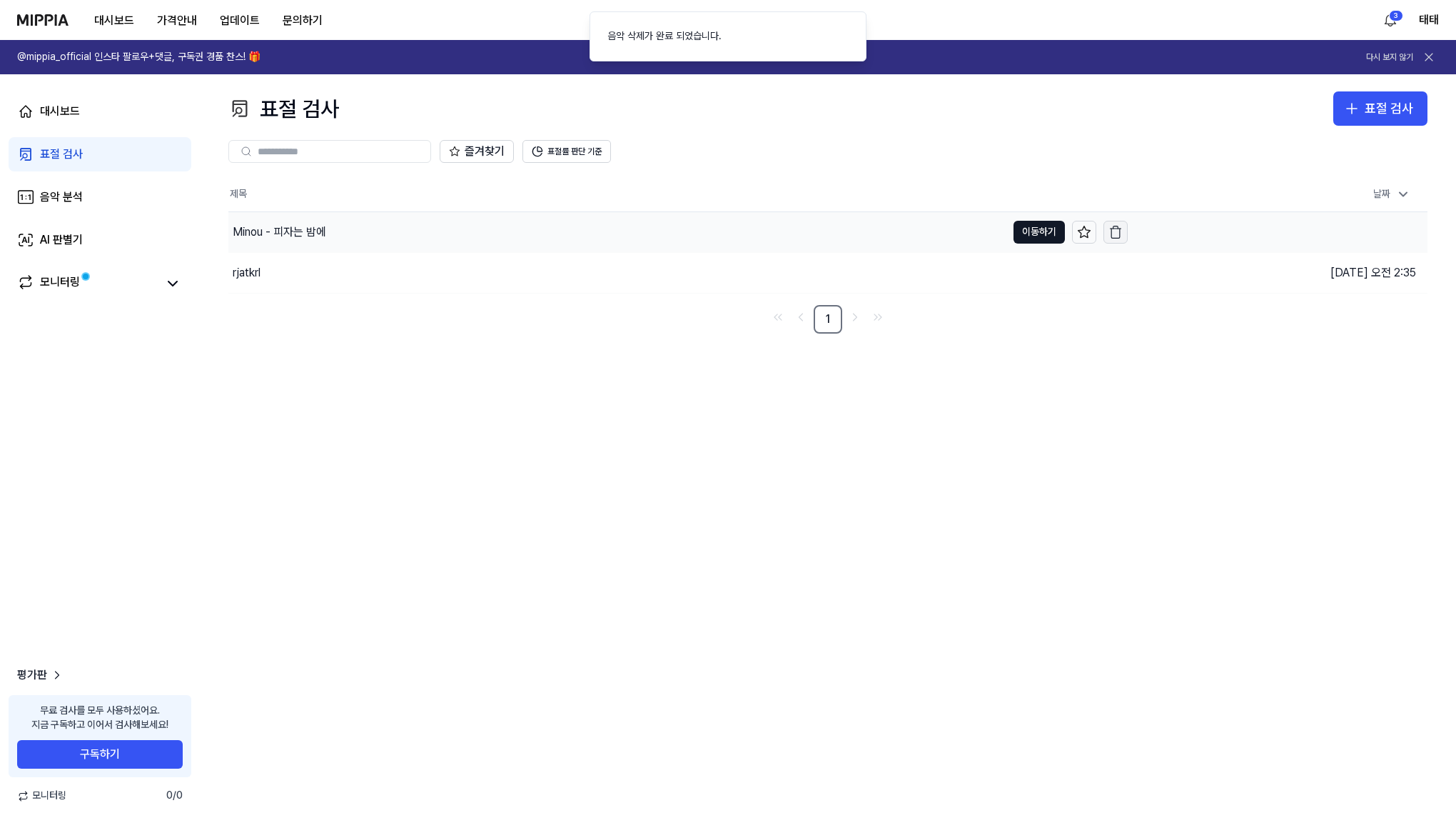
click at [1113, 232] on icon "button" at bounding box center [1115, 231] width 14 height 14
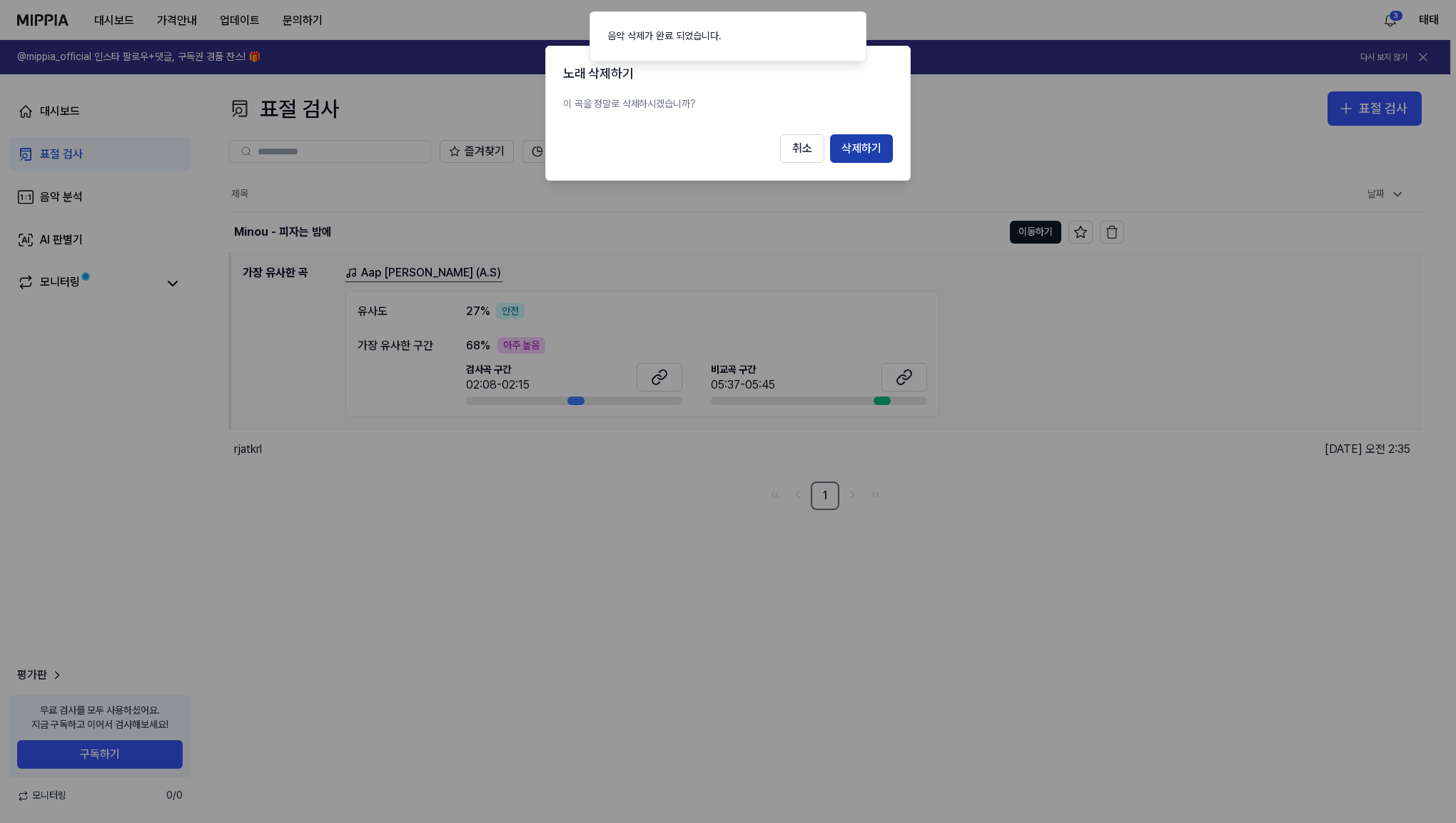
click at [872, 149] on button "삭제하기" at bounding box center [861, 148] width 62 height 29
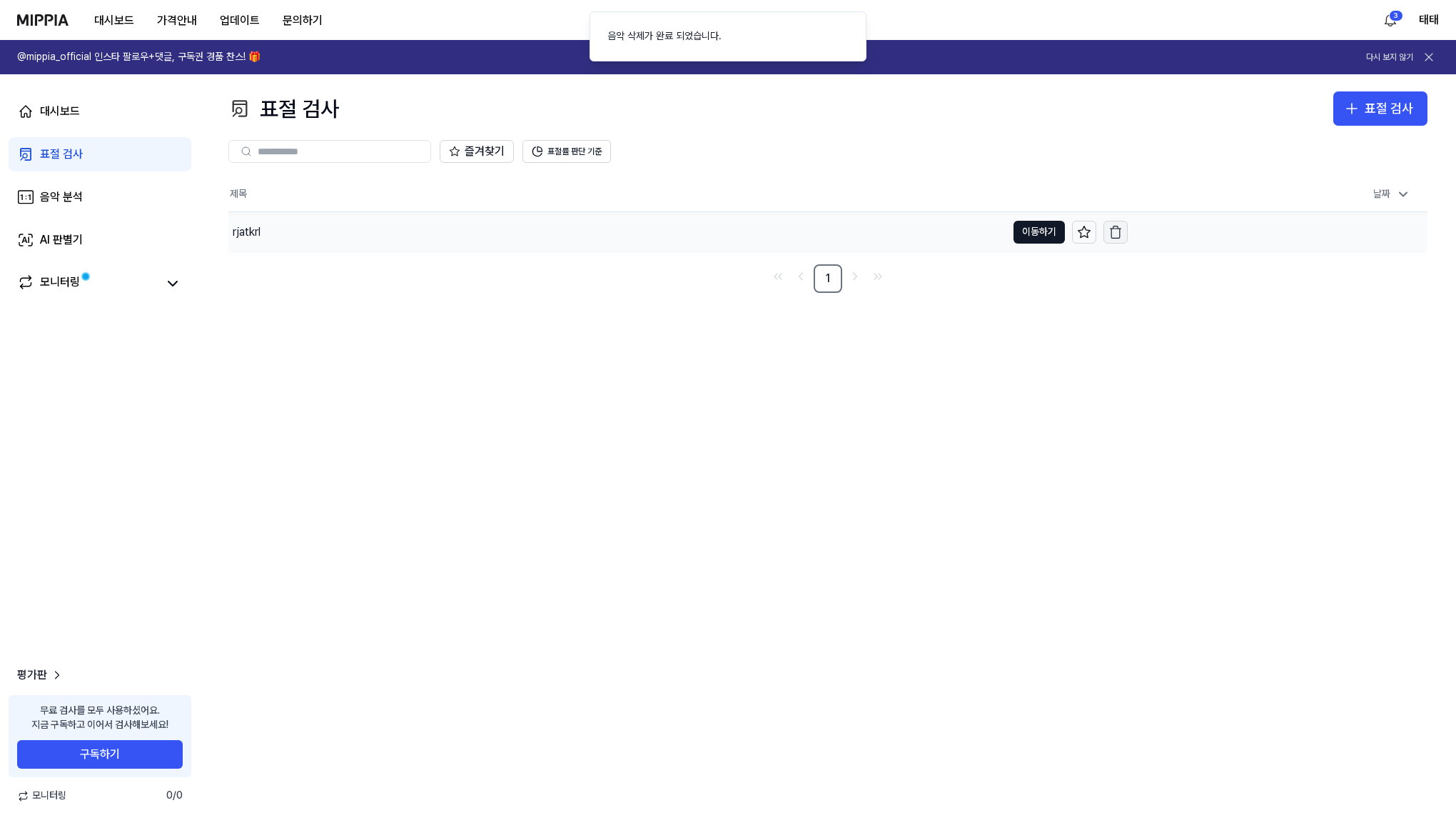
click at [1114, 234] on icon "button" at bounding box center [1115, 231] width 14 height 14
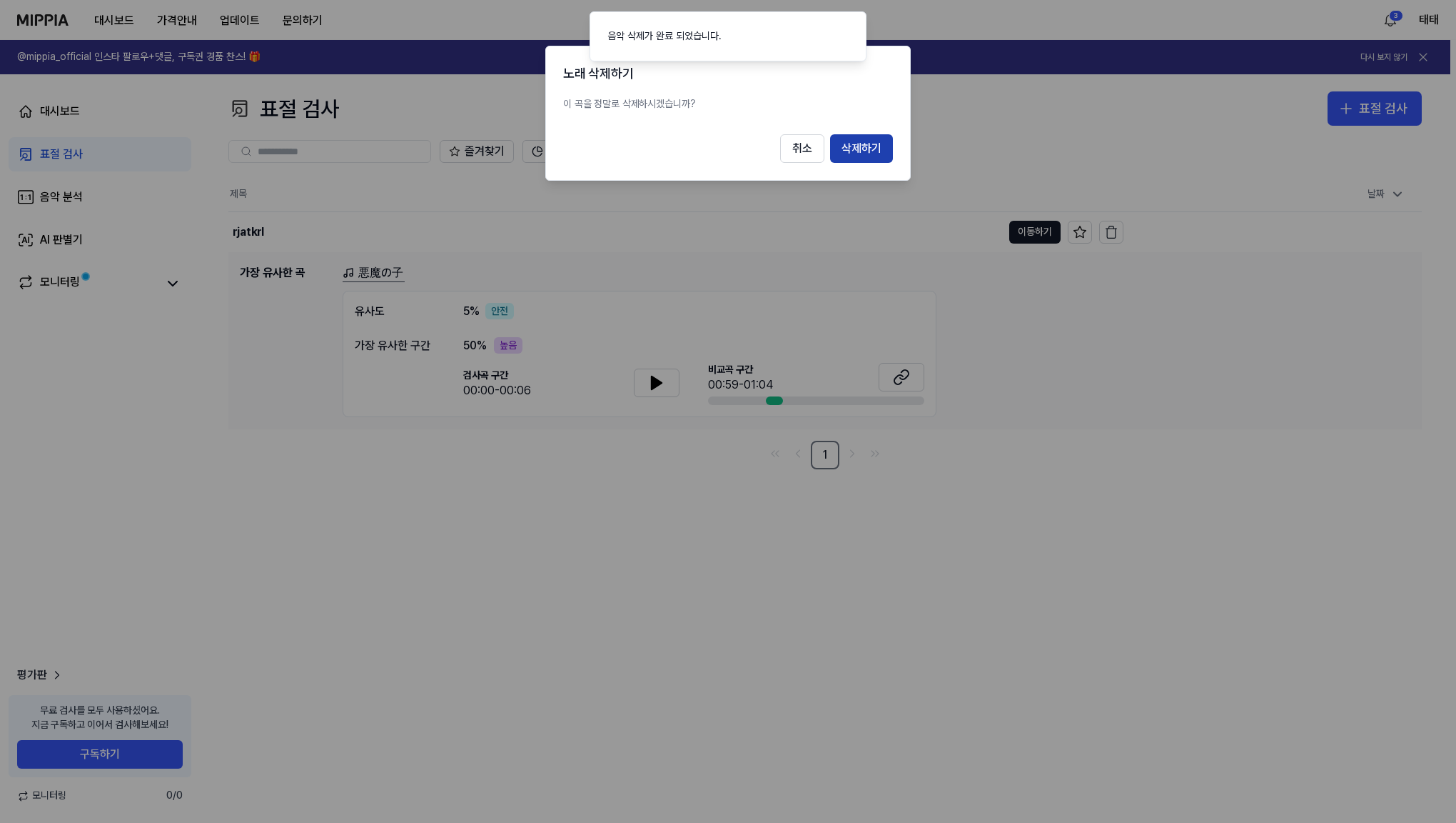
click at [863, 147] on button "삭제하기" at bounding box center [861, 148] width 62 height 29
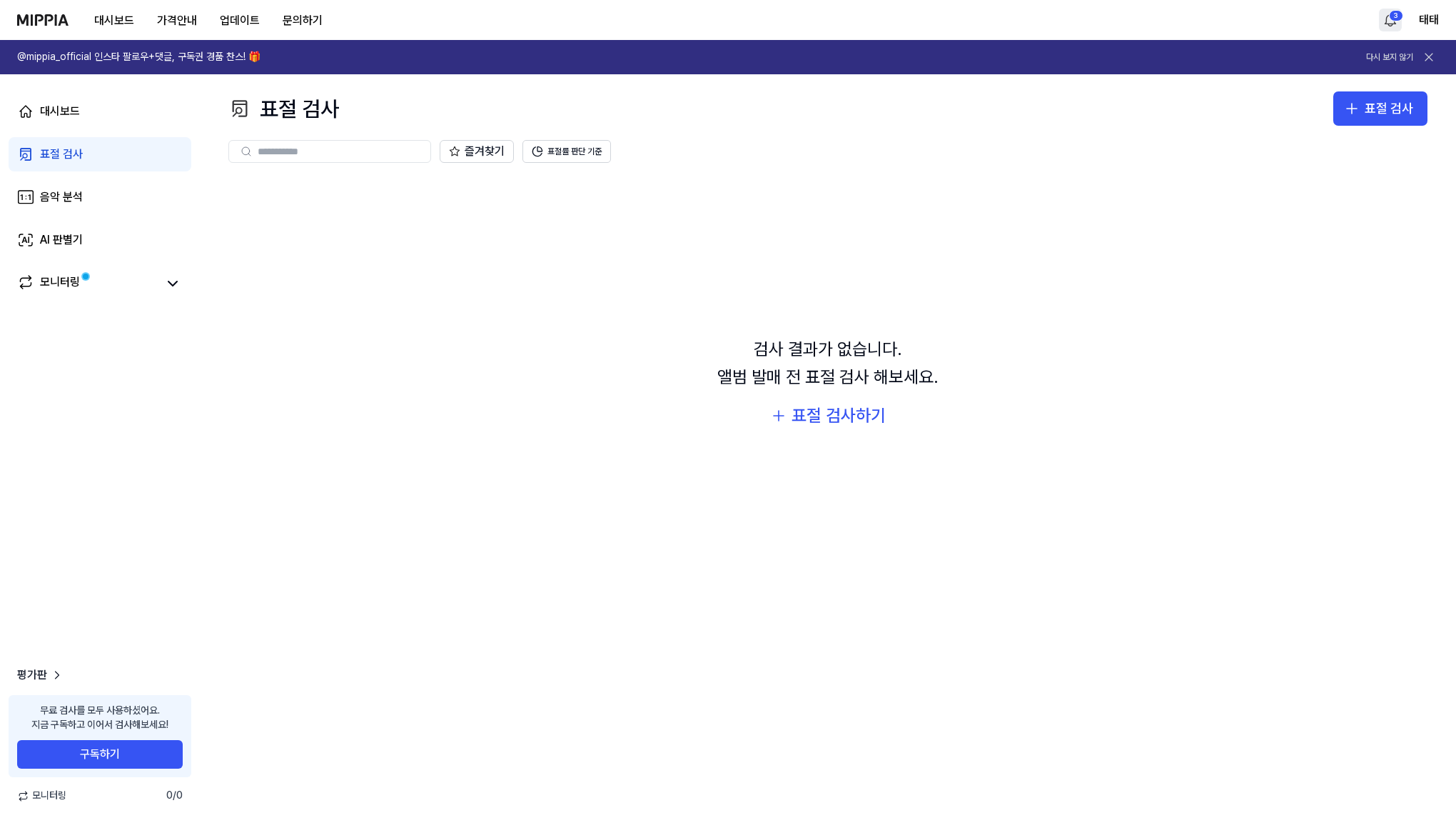
click at [1402, 24] on html "대시보드 가격안내 업데이트 문의하기 3 태태 @mippia_official 인스타 팔로우+댓글, 구독권 경품 찬스! 🎁 다시 보지 않기 대시보…" at bounding box center [728, 411] width 1456 height 823
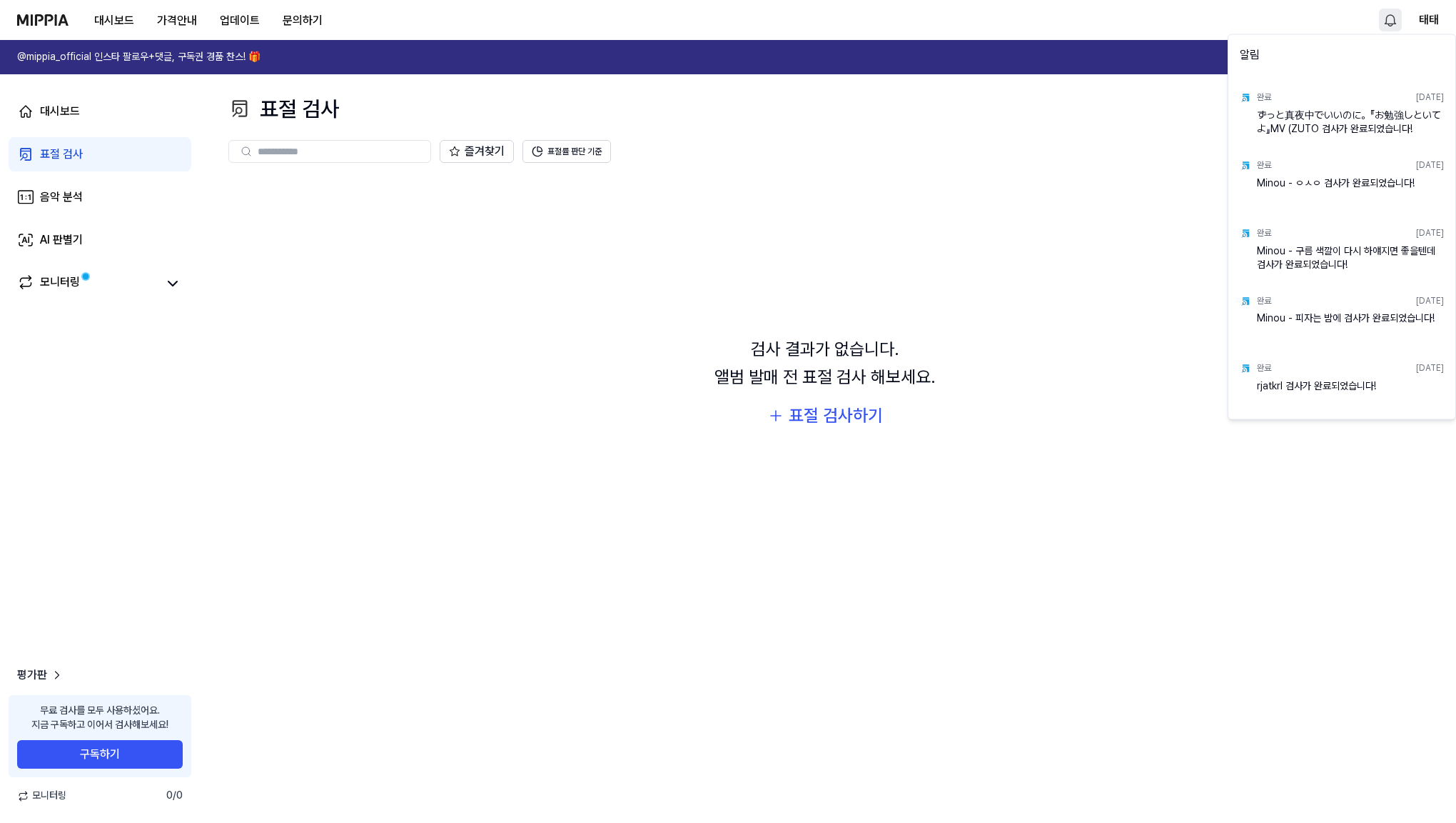
click at [1227, 561] on html "대시보드 가격안내 업데이트 문의하기 태태 @mippia_official 인스타 팔로우+댓글, 구독권 경품 찬스! 🎁 다시 보지 않기 대시보드 …" at bounding box center [728, 411] width 1456 height 823
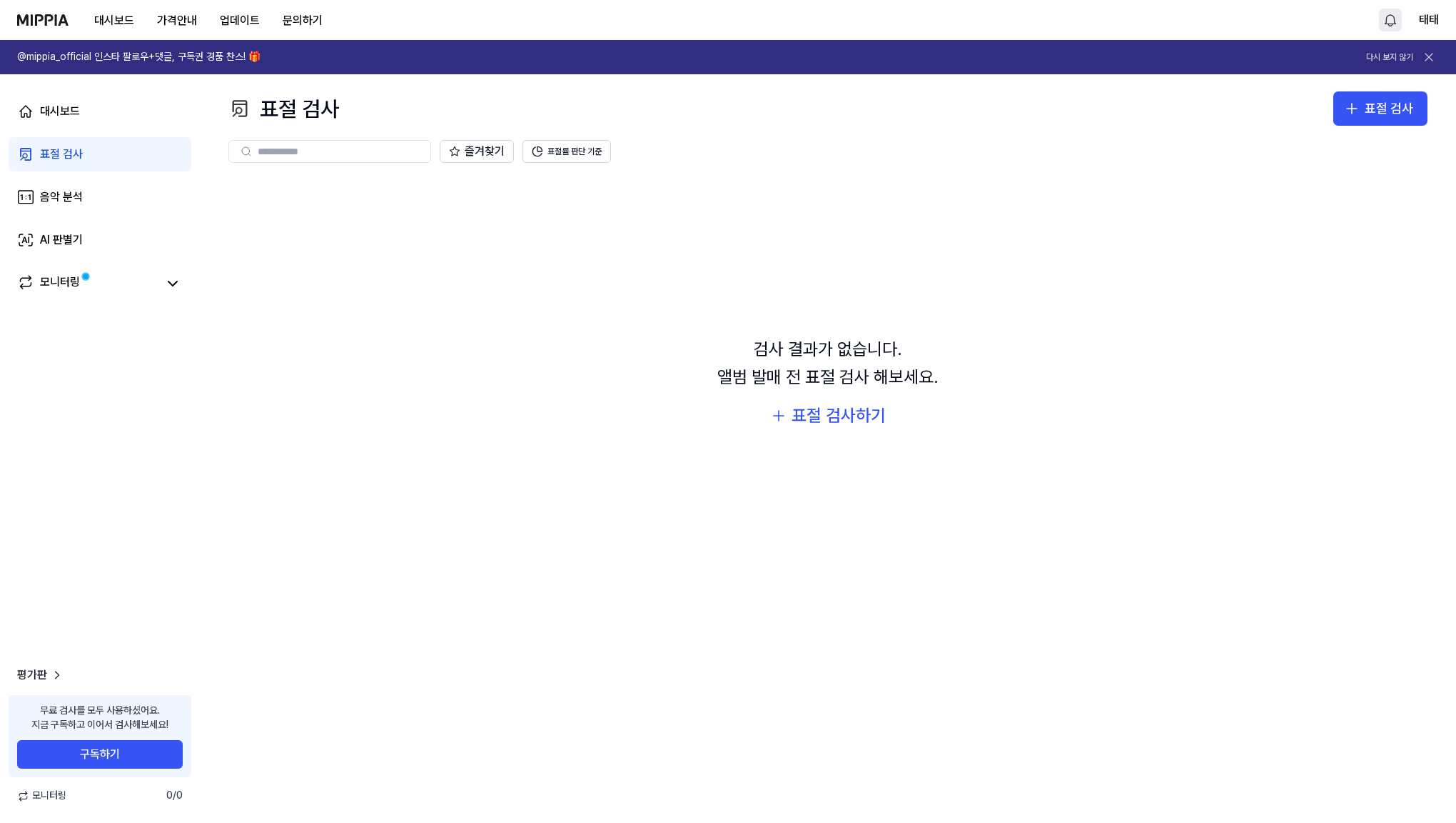
click at [1430, 58] on icon at bounding box center [1428, 57] width 14 height 14
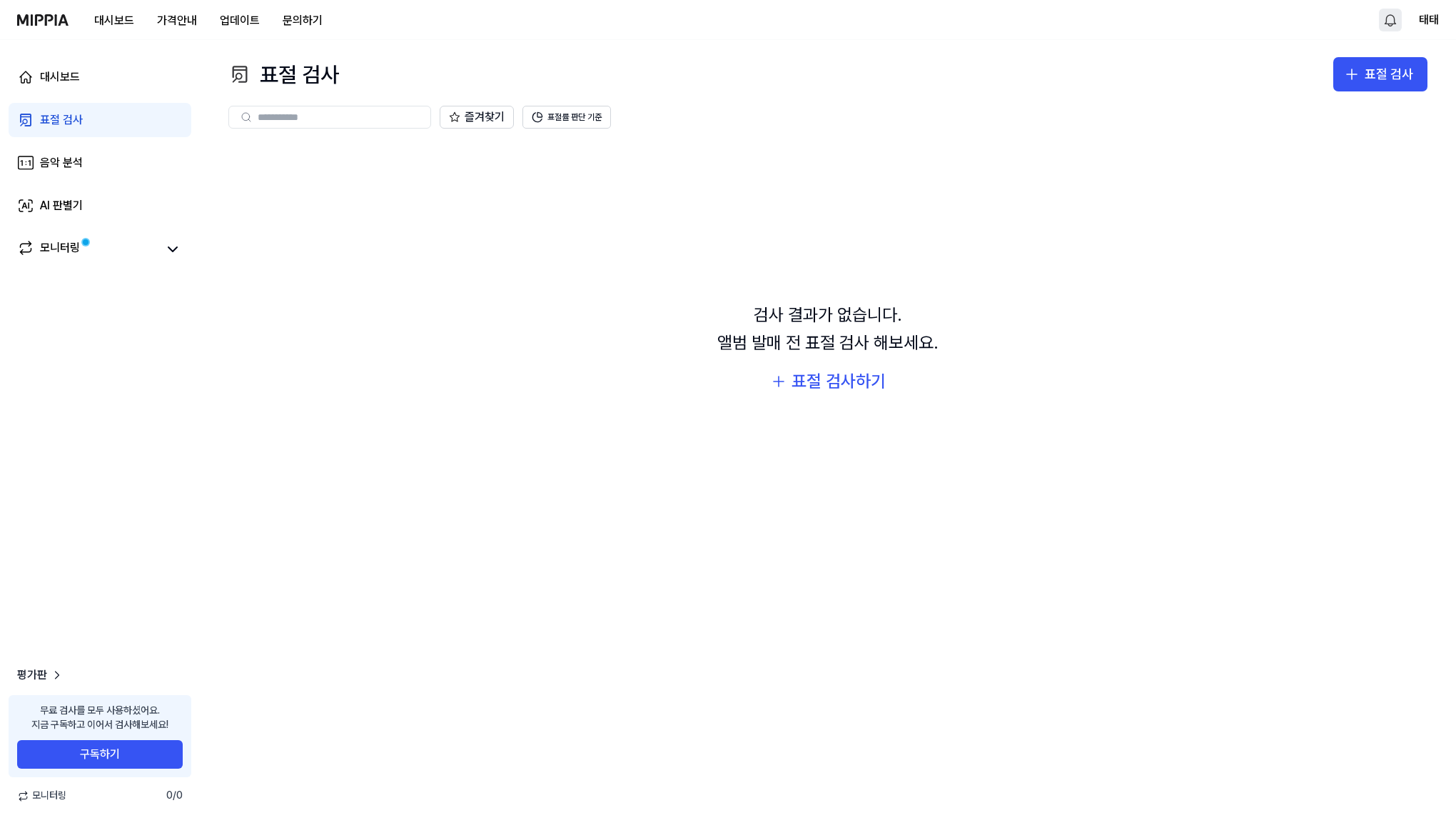
click at [58, 20] on img at bounding box center [42, 20] width 51 height 11
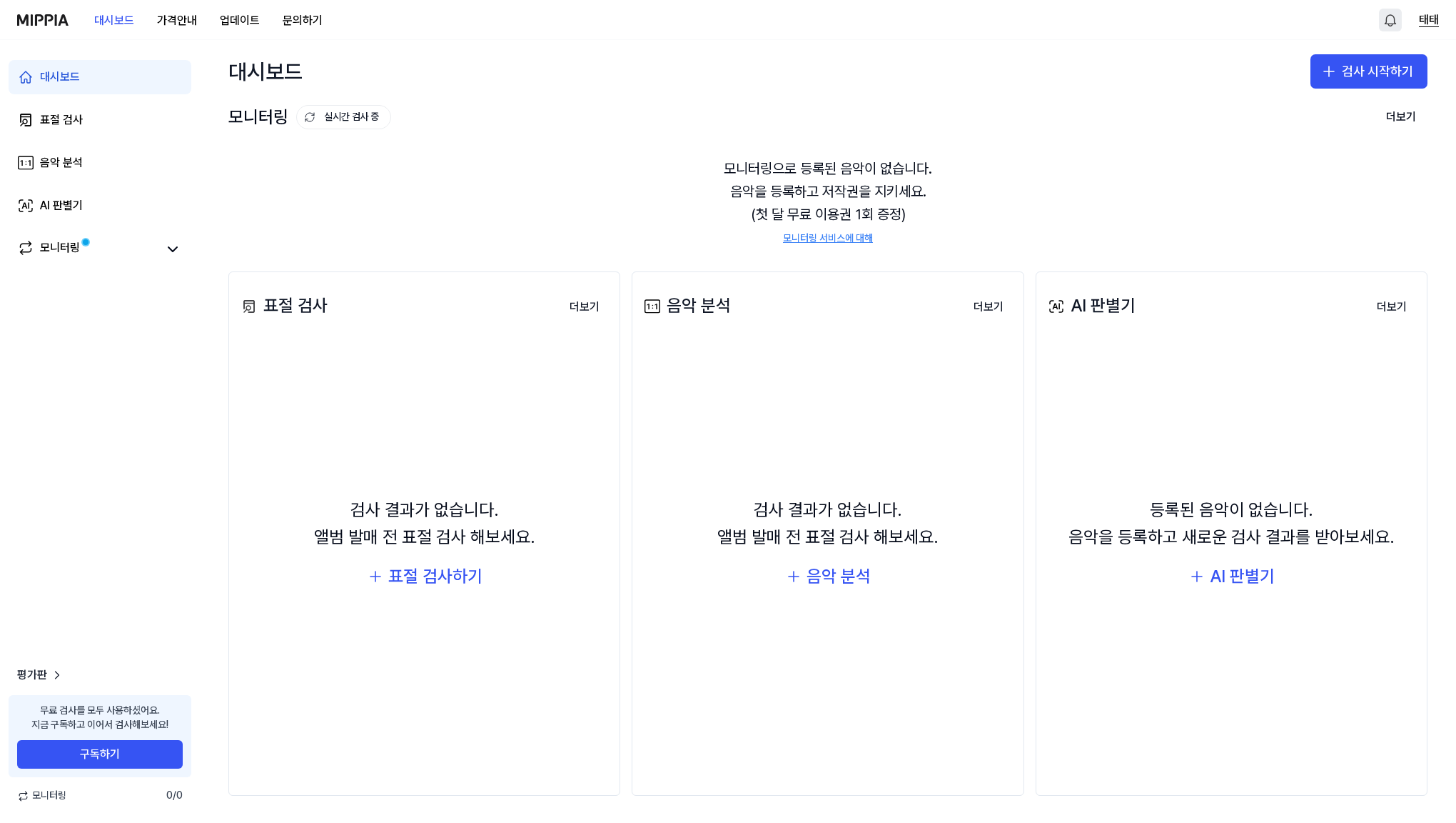
click at [1421, 21] on button "태태" at bounding box center [1428, 20] width 20 height 17
click at [1282, 117] on button "로그아웃" at bounding box center [1372, 121] width 215 height 14
